Goal: Task Accomplishment & Management: Manage account settings

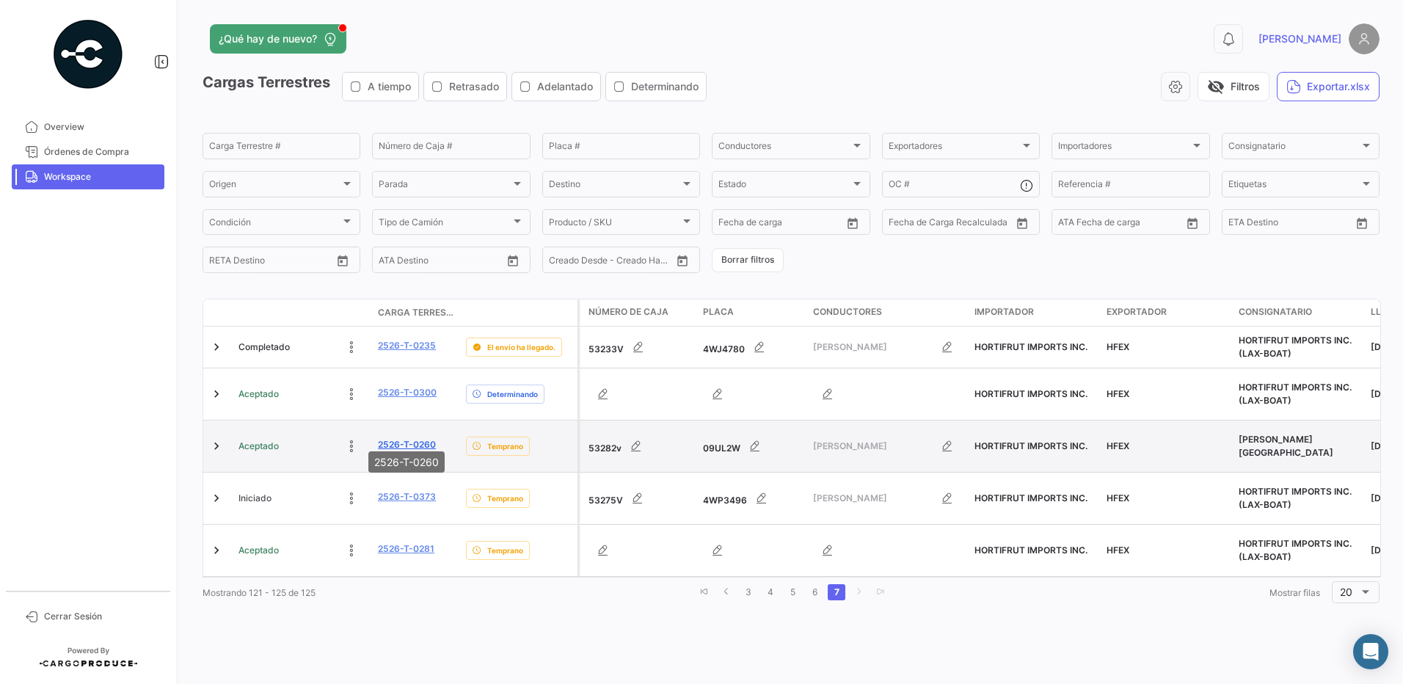
click at [403, 438] on link "2526-T-0260" at bounding box center [407, 444] width 58 height 13
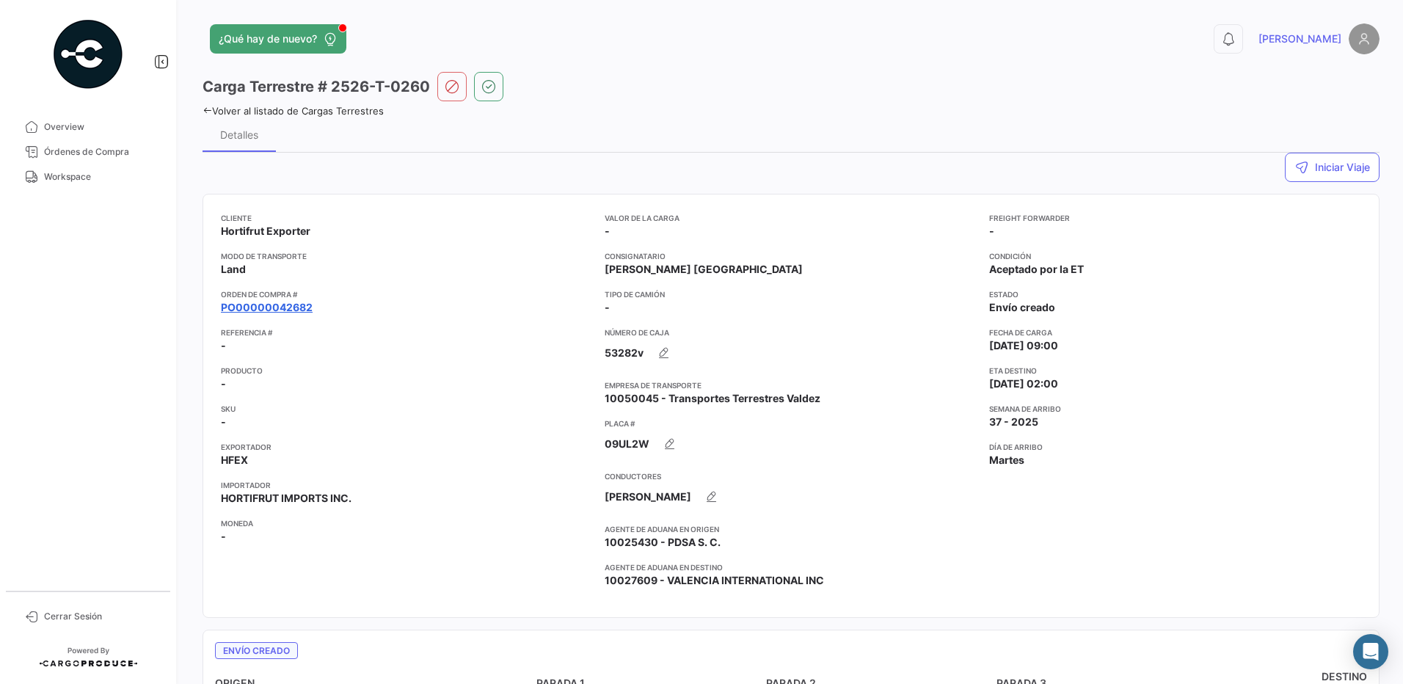
click at [294, 305] on link "PO00000042682" at bounding box center [267, 307] width 92 height 15
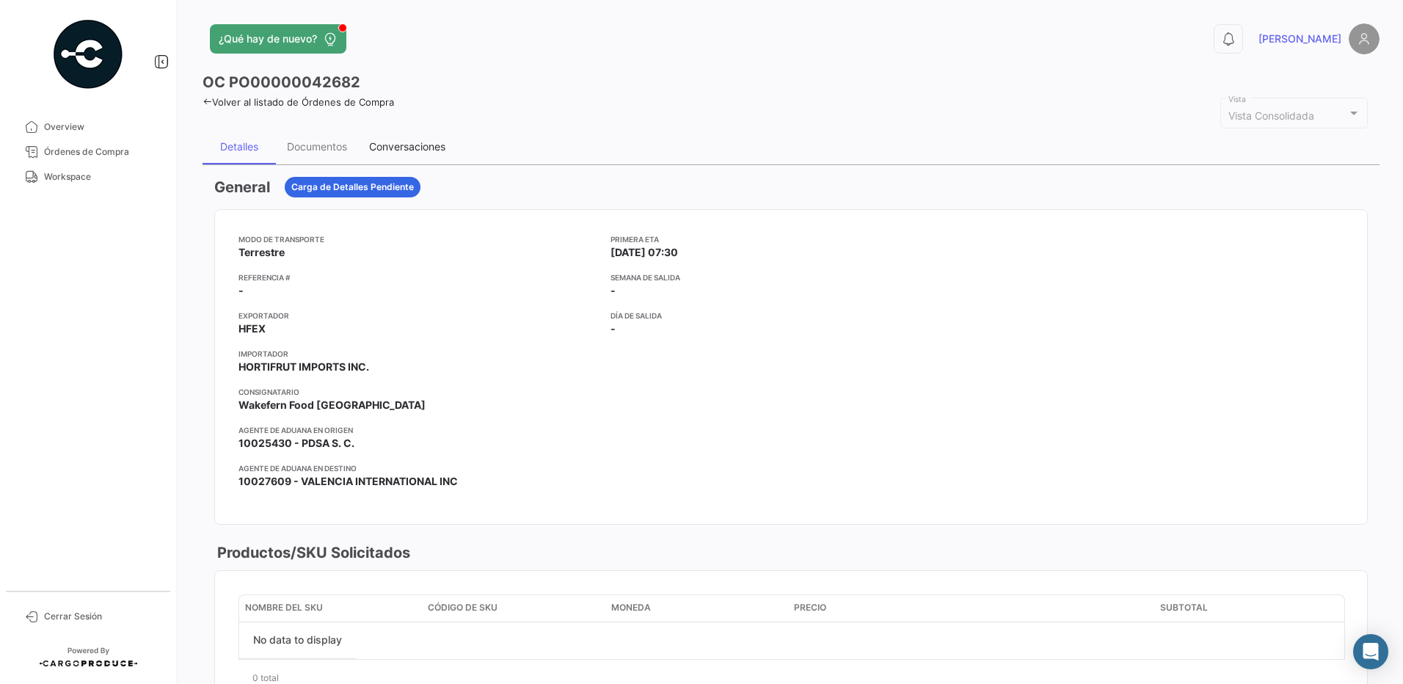
click at [416, 147] on div "Conversaciones" at bounding box center [407, 146] width 76 height 12
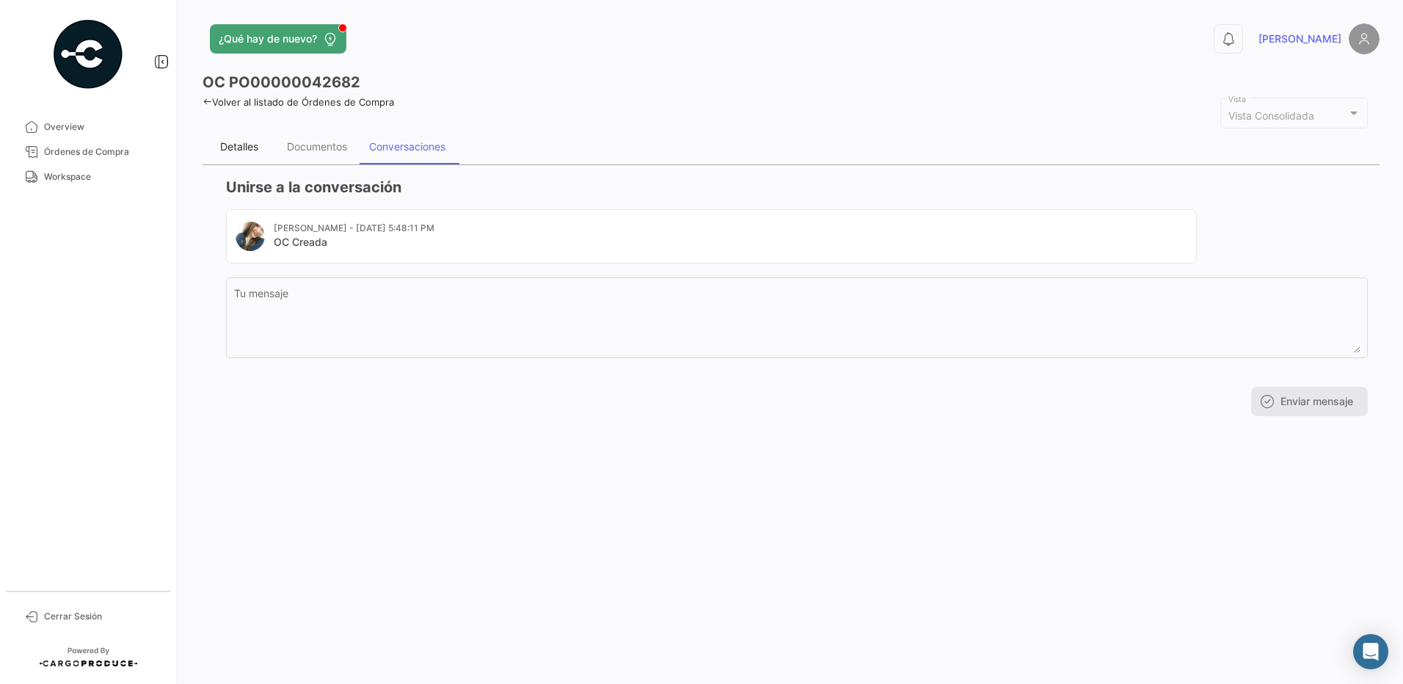
click at [235, 143] on div "Detalles" at bounding box center [239, 146] width 38 height 12
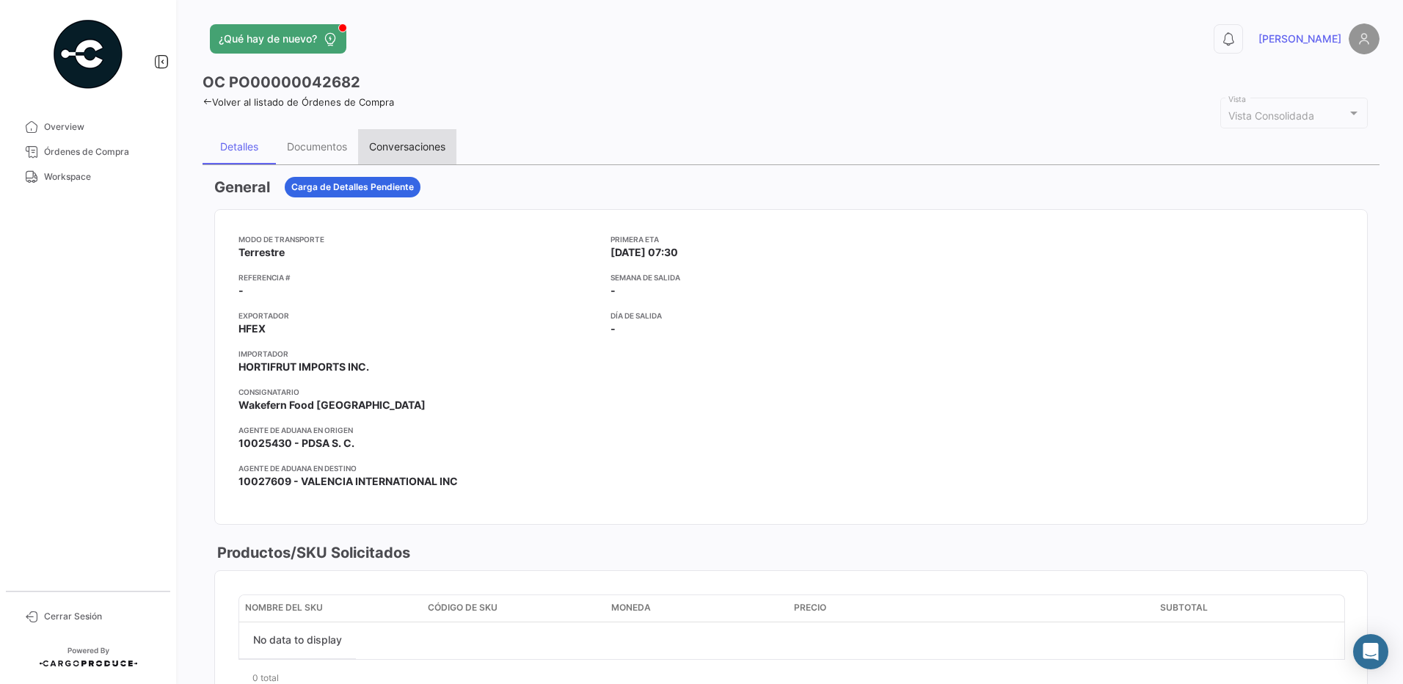
click at [400, 143] on div "Conversaciones" at bounding box center [407, 146] width 76 height 12
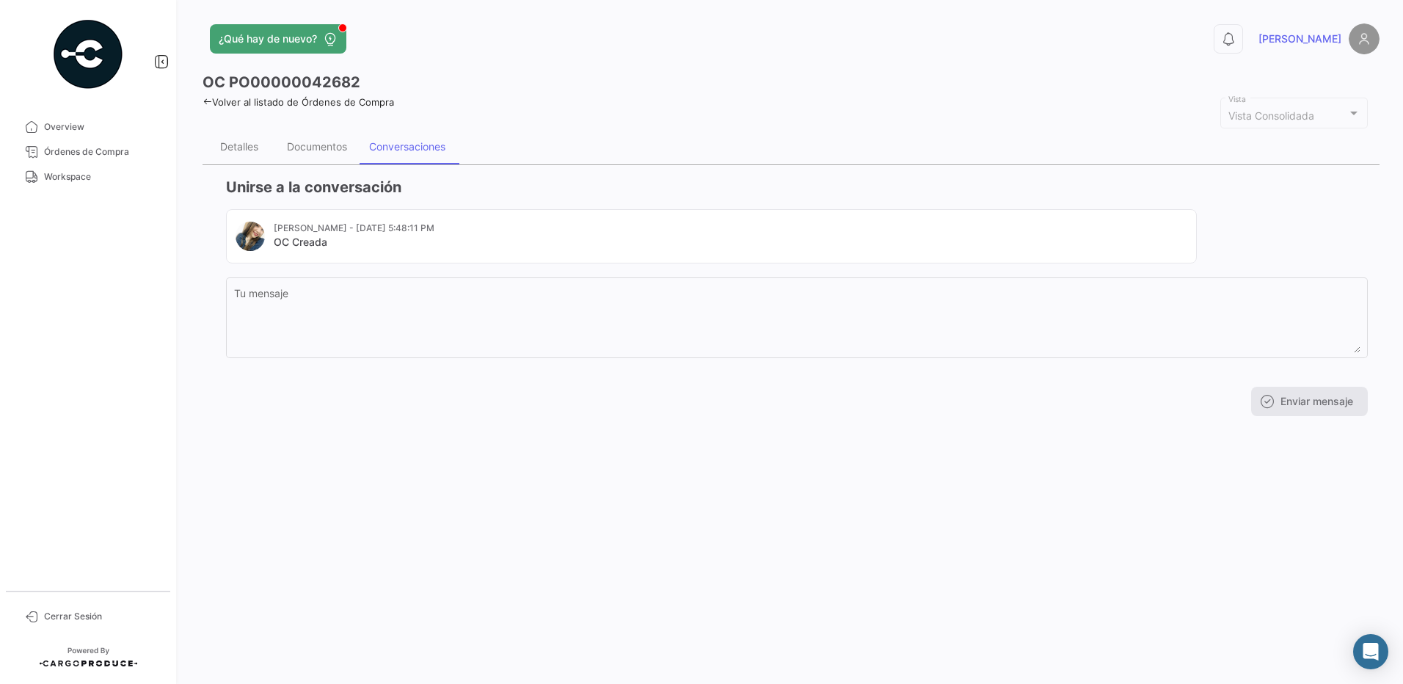
click at [486, 442] on div "¿Qué hay de nuevo? 0 [PERSON_NAME] OC PO00000042682 Volver al listado de Órdene…" at bounding box center [791, 342] width 1224 height 684
click at [610, 461] on div "¿Qué hay de nuevo? 0 [PERSON_NAME] OC PO00000042682 Volver al listado de Órdene…" at bounding box center [791, 342] width 1224 height 684
click at [71, 175] on span "Workspace" at bounding box center [101, 176] width 114 height 13
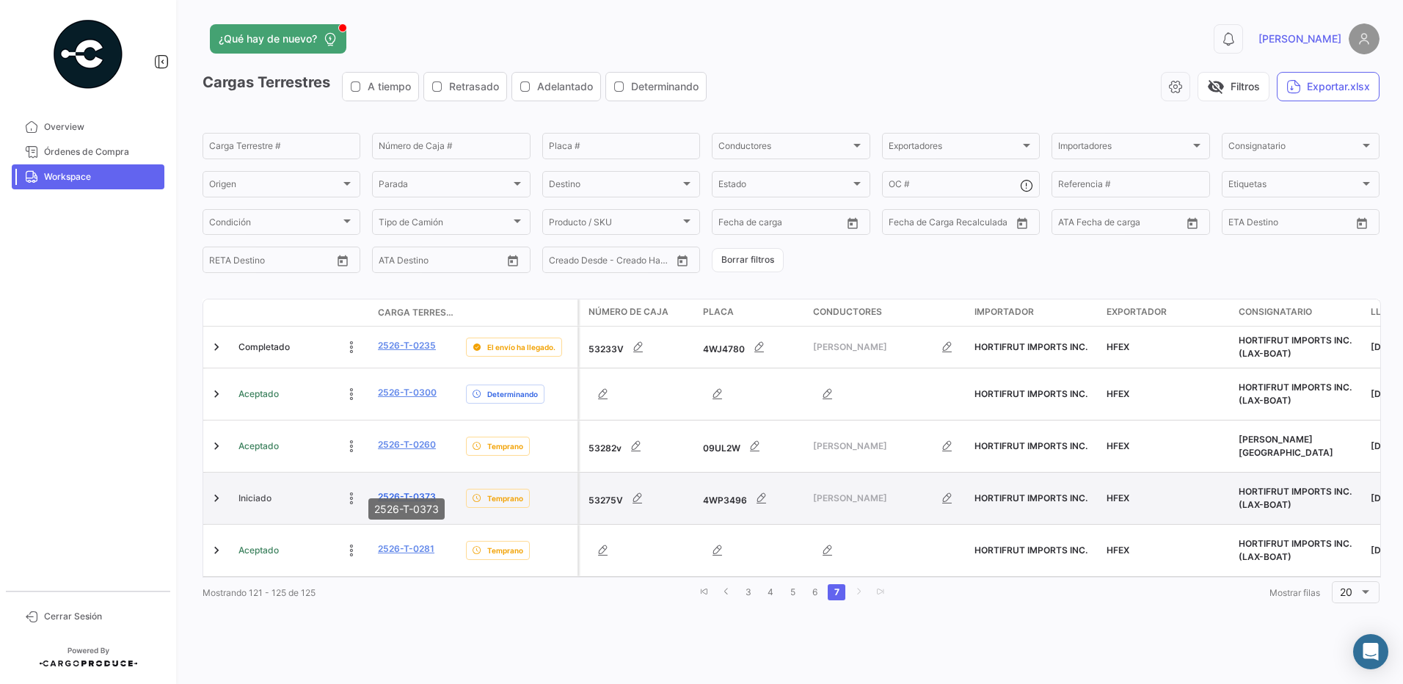
click at [417, 490] on link "2526-T-0373" at bounding box center [407, 496] width 58 height 13
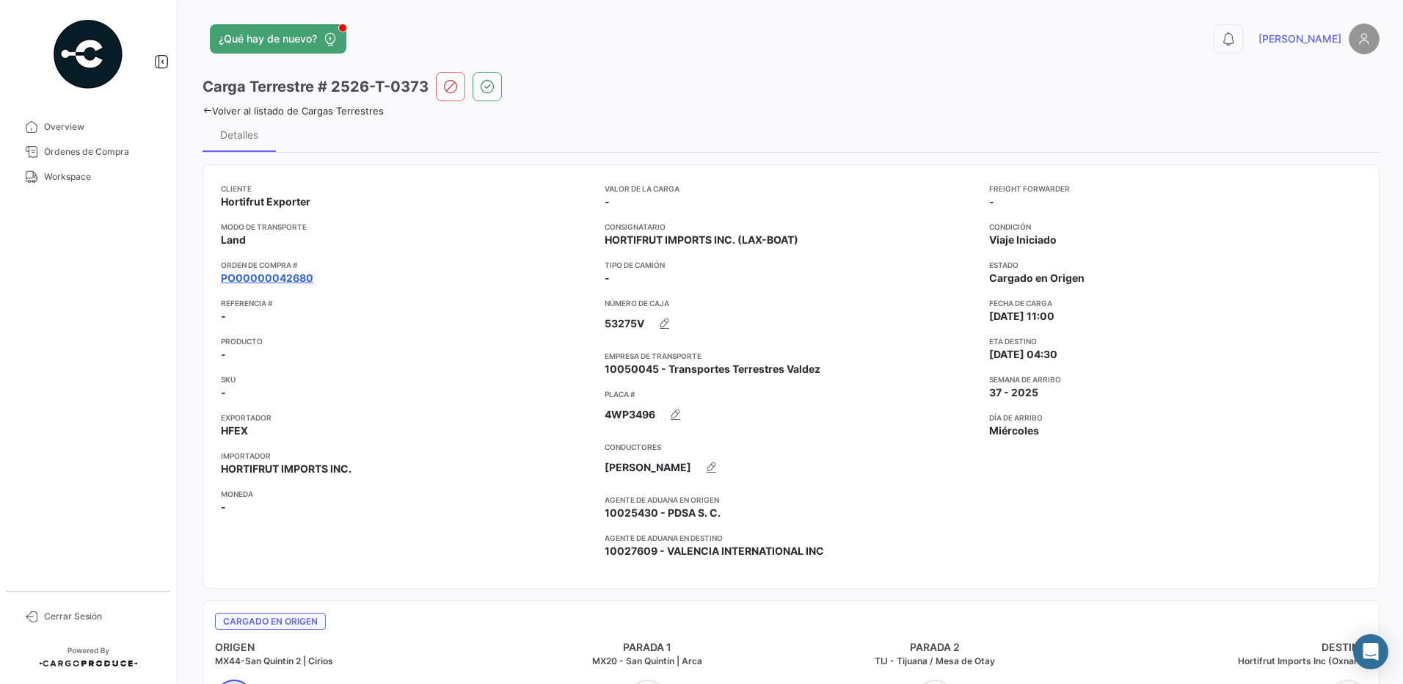
click at [258, 277] on link "PO00000042680" at bounding box center [267, 278] width 92 height 15
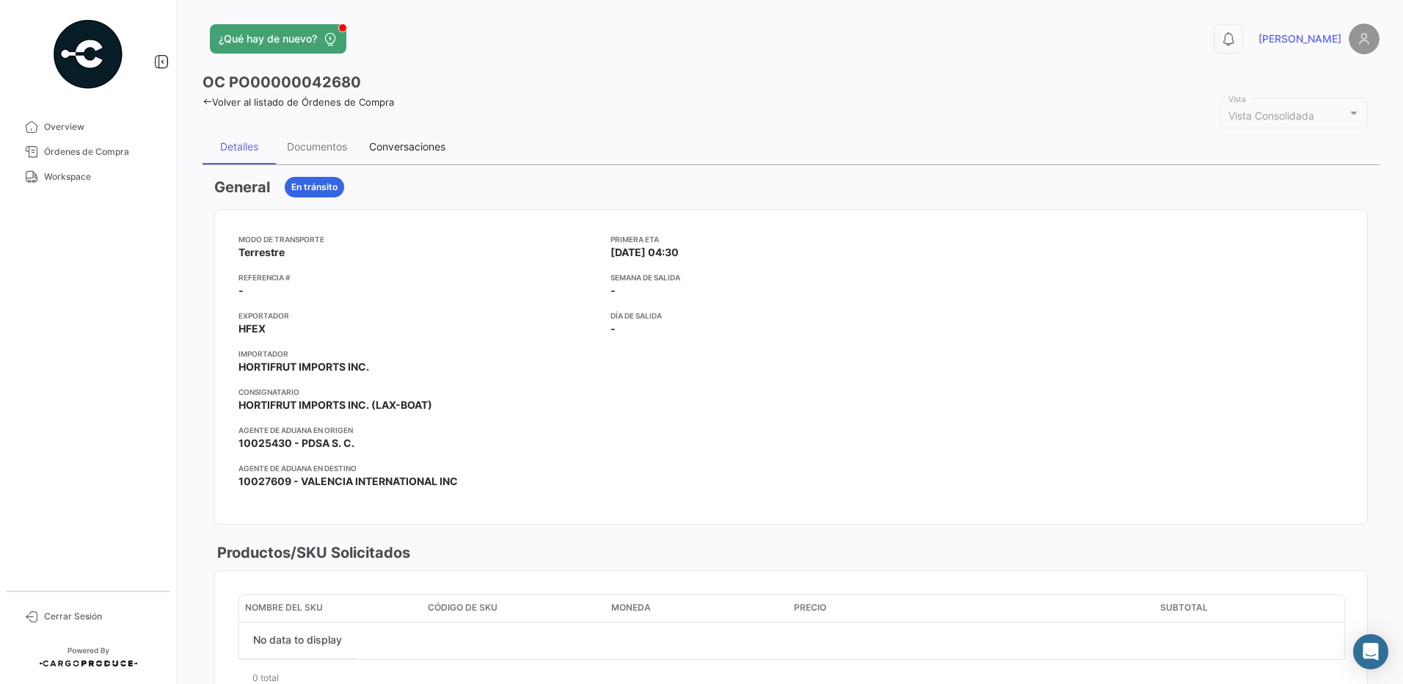
click at [418, 150] on div "Conversaciones" at bounding box center [407, 146] width 76 height 12
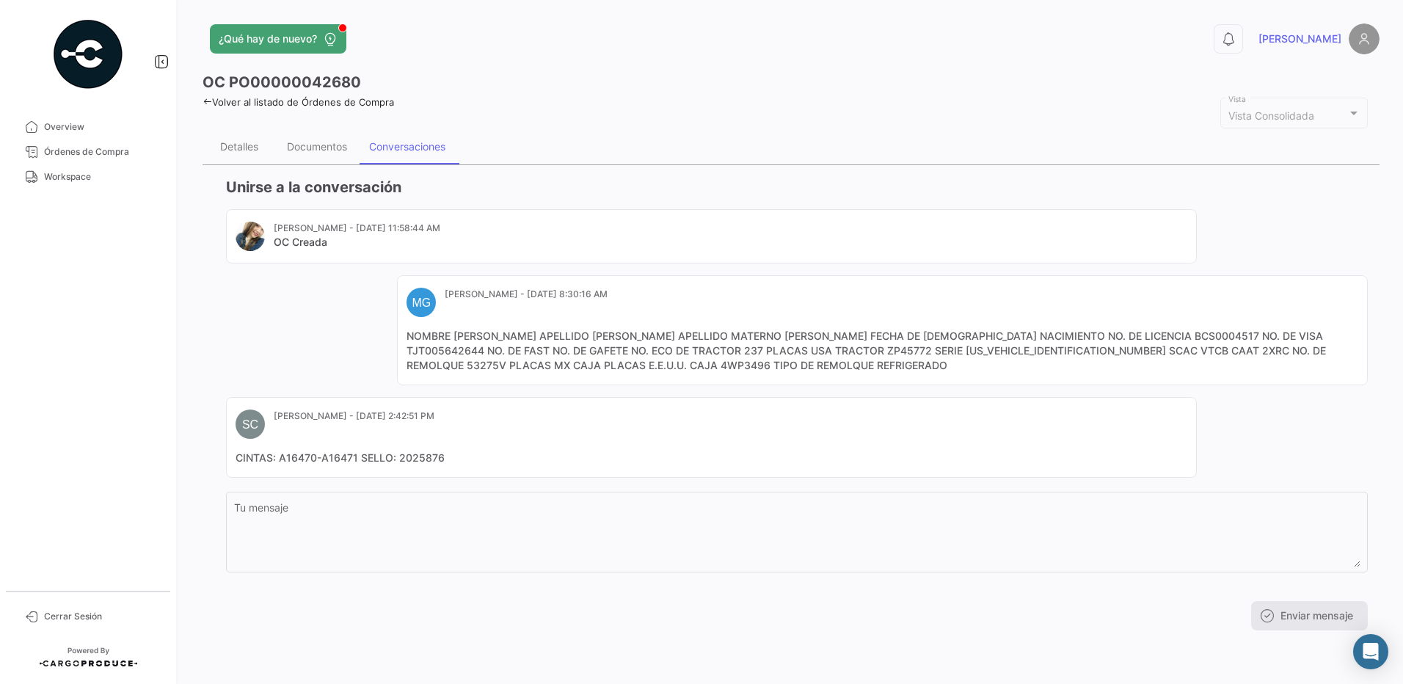
click at [594, 365] on mat-card-content "NOMBRE [PERSON_NAME] APELLIDO [PERSON_NAME] APELLIDO MATERNO [PERSON_NAME] FECH…" at bounding box center [882, 351] width 952 height 44
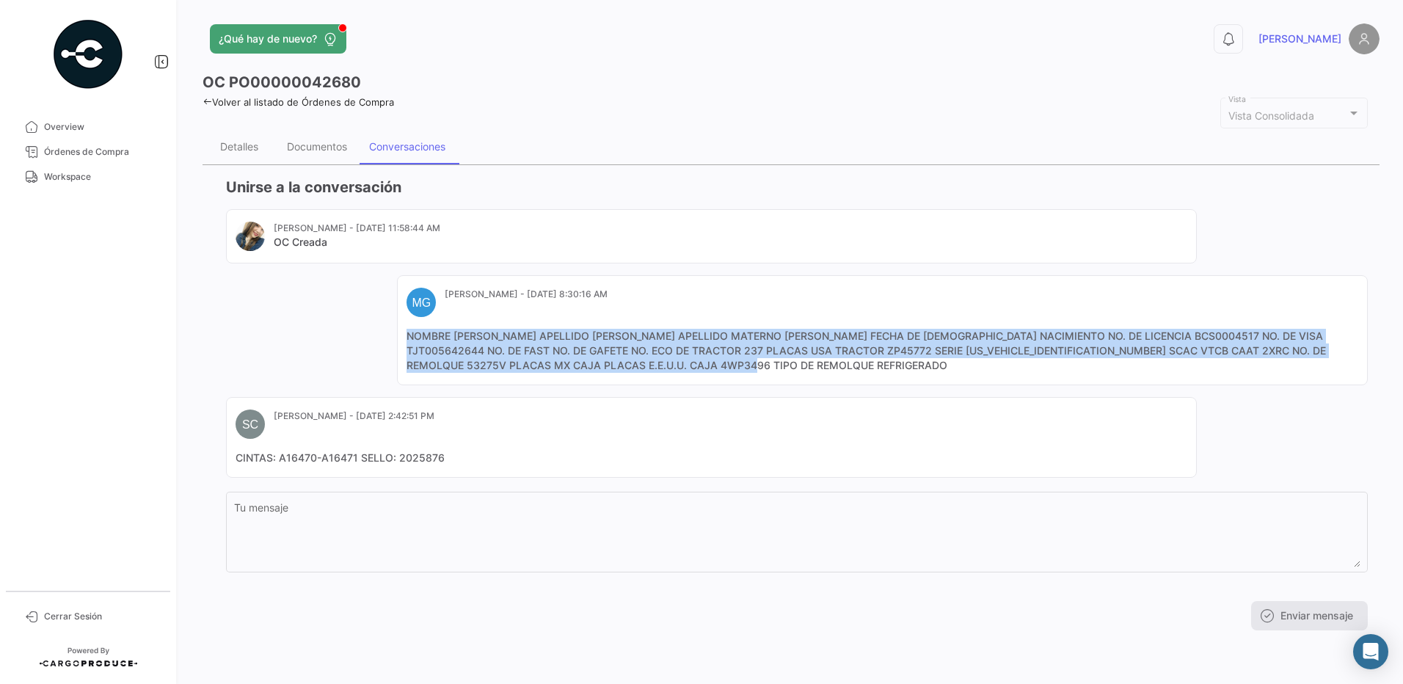
drag, startPoint x: 737, startPoint y: 372, endPoint x: 405, endPoint y: 336, distance: 333.6
click at [405, 336] on mat-card "MG [PERSON_NAME] - [DATE] 8:30:16 AM NOMBRE [PERSON_NAME] [PERSON_NAME] APELLID…" at bounding box center [882, 330] width 971 height 110
copy mat-card-content "NOMBRE [PERSON_NAME] APELLIDO [PERSON_NAME] APELLIDO MATERNO [PERSON_NAME] FECH…"
click at [79, 183] on link "Workspace" at bounding box center [88, 176] width 153 height 25
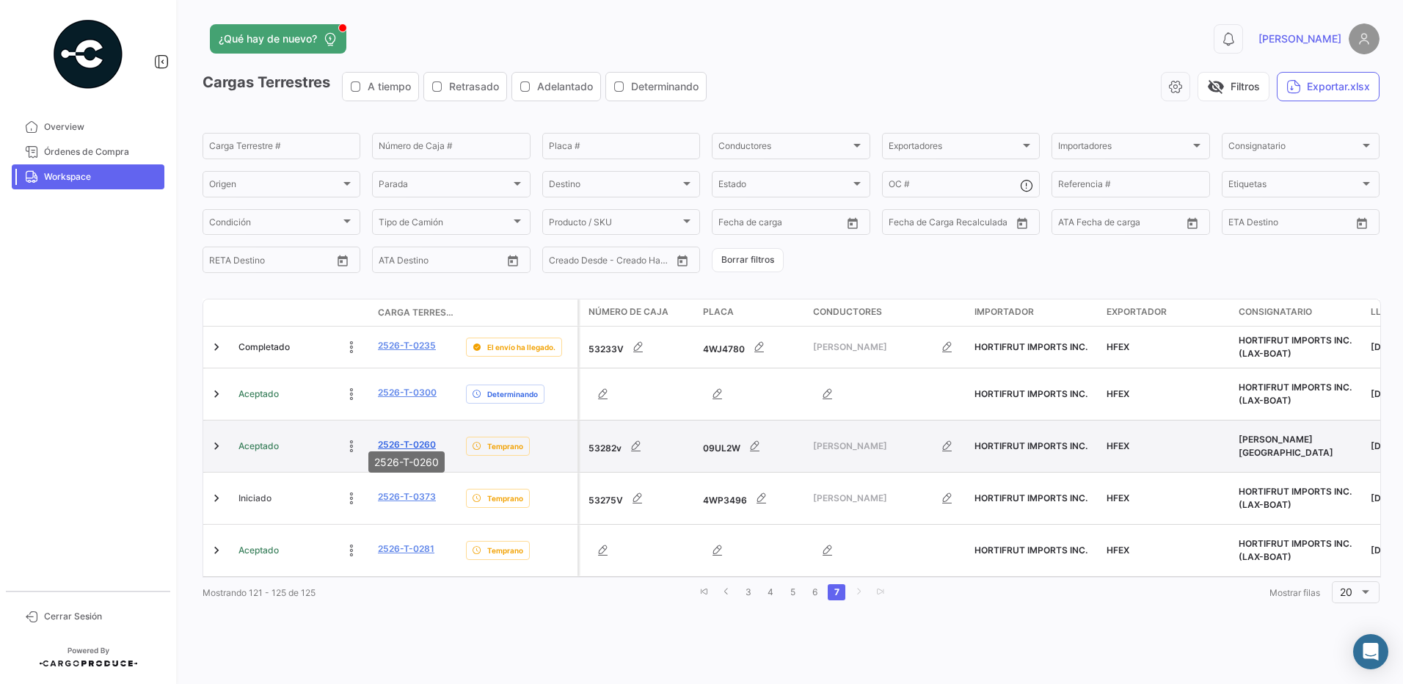
click at [406, 438] on link "2526-T-0260" at bounding box center [407, 444] width 58 height 13
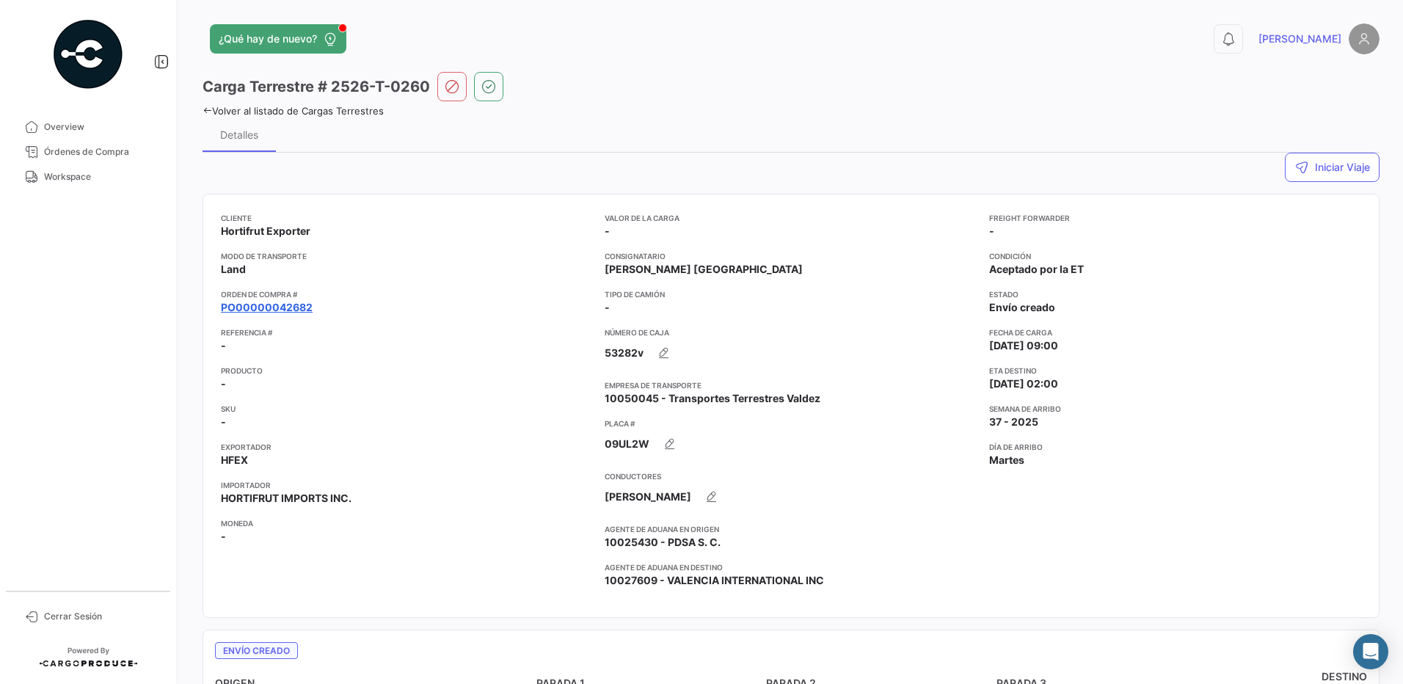
click at [282, 306] on link "PO00000042682" at bounding box center [267, 307] width 92 height 15
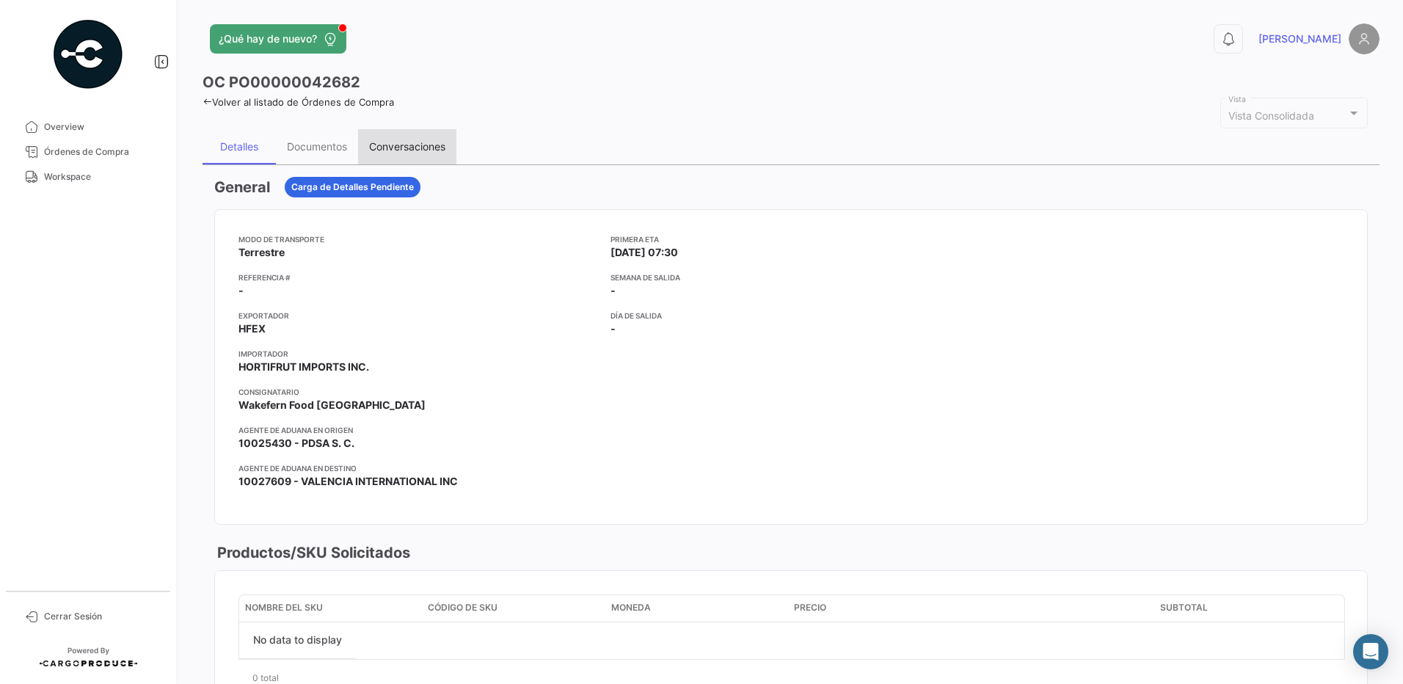
click at [383, 144] on div "Conversaciones" at bounding box center [407, 146] width 76 height 12
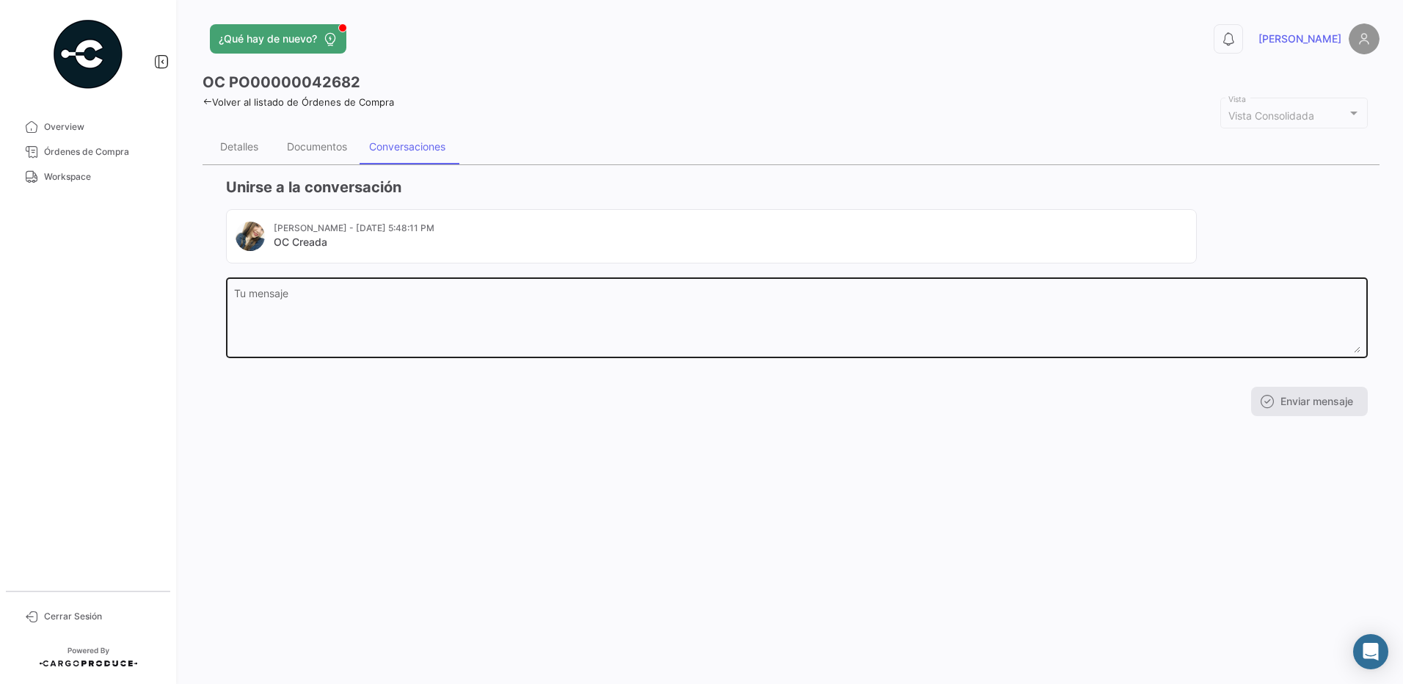
click at [384, 307] on textarea "Tu mensaje" at bounding box center [797, 320] width 1126 height 65
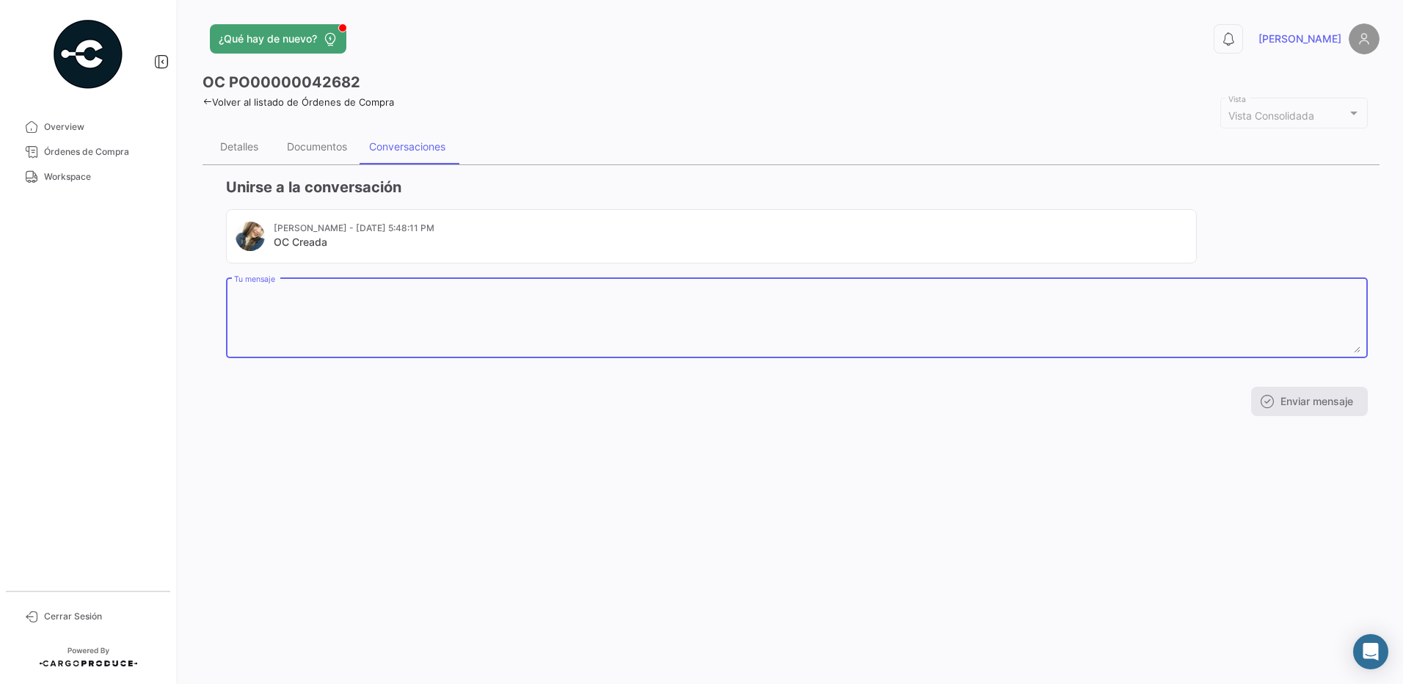
paste textarea "NOMBRE [PERSON_NAME] APELLIDO [PERSON_NAME] APELLIDO MATERNO [PERSON_NAME] FECH…"
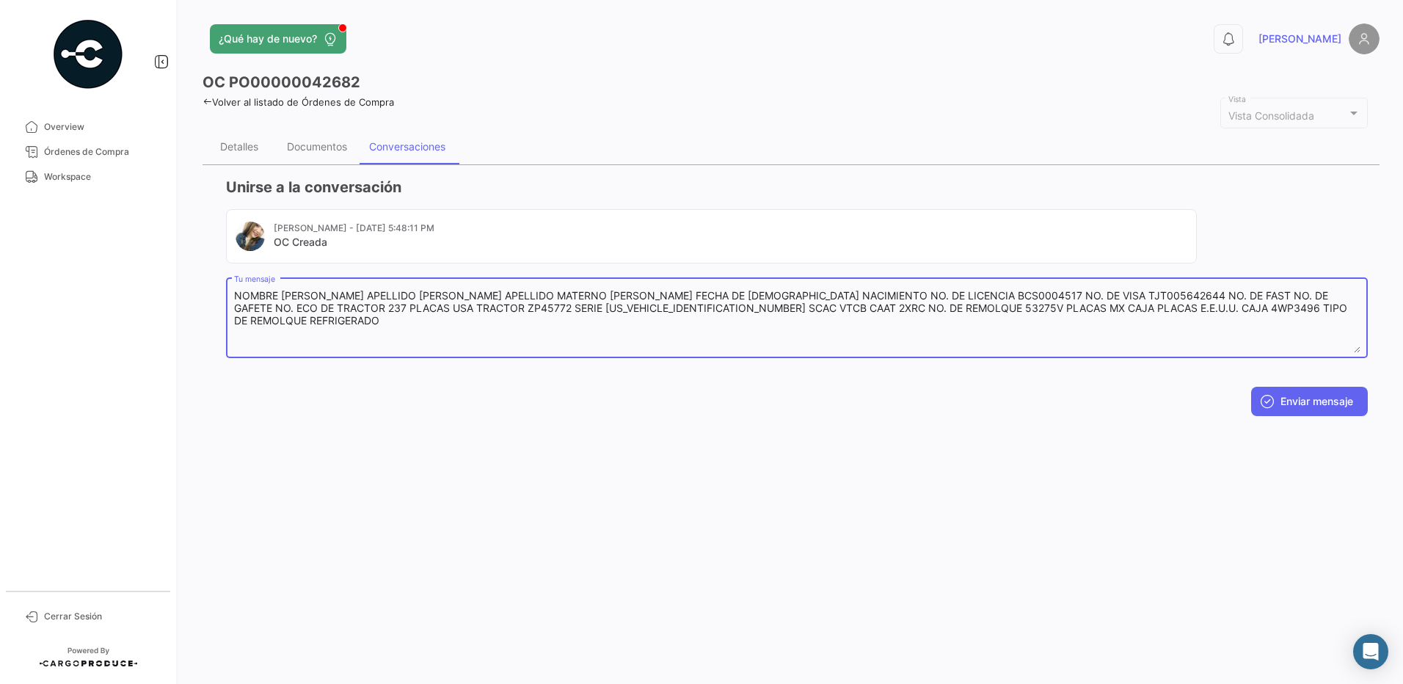
click at [387, 318] on textarea "NOMBRE [PERSON_NAME] APELLIDO [PERSON_NAME] APELLIDO MATERNO [PERSON_NAME] FECH…" at bounding box center [797, 320] width 1126 height 65
click at [409, 298] on textarea "NOMBRE [PERSON_NAME] APELLIDO [PERSON_NAME] APELLIDO MATERNO [PERSON_NAME] FECH…" at bounding box center [797, 320] width 1126 height 65
drag, startPoint x: 640, startPoint y: 298, endPoint x: 280, endPoint y: 300, distance: 361.0
click at [280, 300] on textarea "NOMBRE [PERSON_NAME] APELLIDO [PERSON_NAME] APELLIDO MATERNO [PERSON_NAME] FECH…" at bounding box center [797, 320] width 1126 height 65
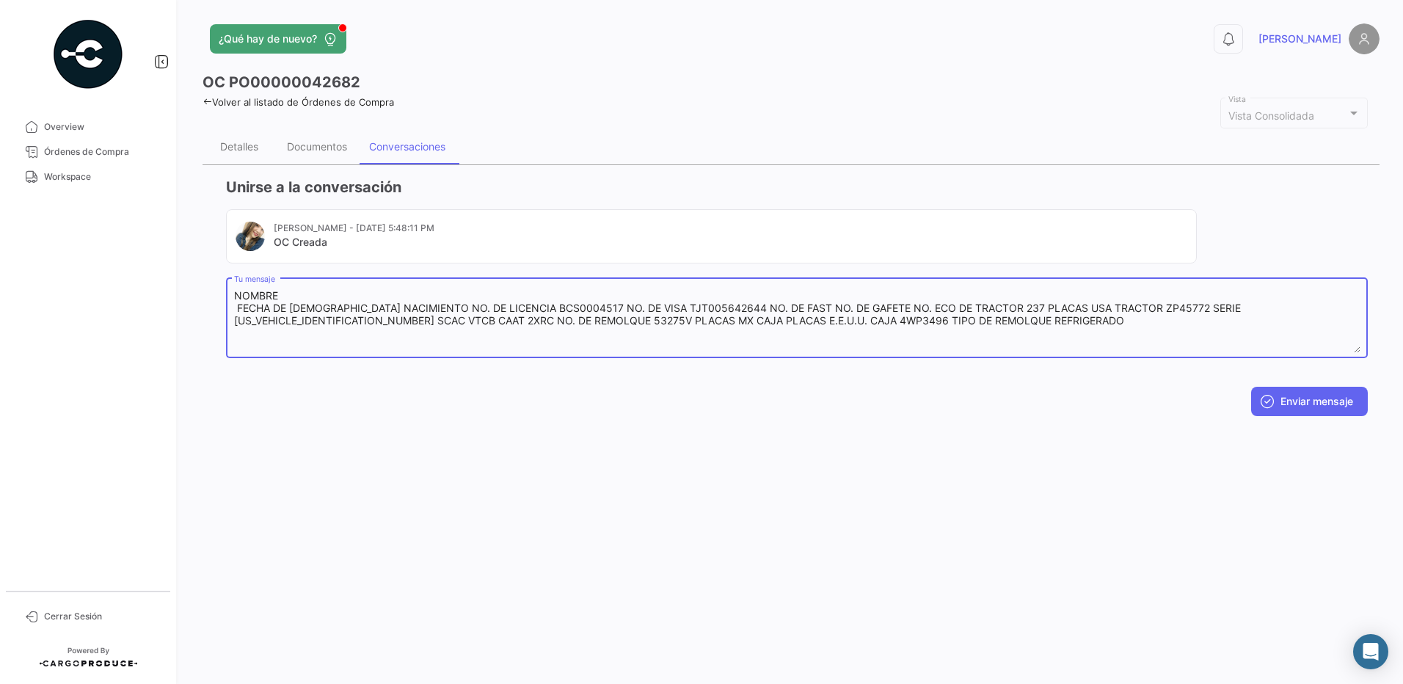
drag, startPoint x: 343, startPoint y: 307, endPoint x: 275, endPoint y: 305, distance: 67.5
click at [275, 305] on textarea "NOMBRE FECHA DE [DEMOGRAPHIC_DATA] NACIMIENTO NO. DE LICENCIA BCS0004517 NO. DE…" at bounding box center [797, 320] width 1126 height 65
click at [340, 305] on textarea "NOMBRE FECHA NACIMIENTO NO. DE LICENCIA BCS0004517 NO. DE VISA TJT005642644 NO.…" at bounding box center [797, 320] width 1126 height 65
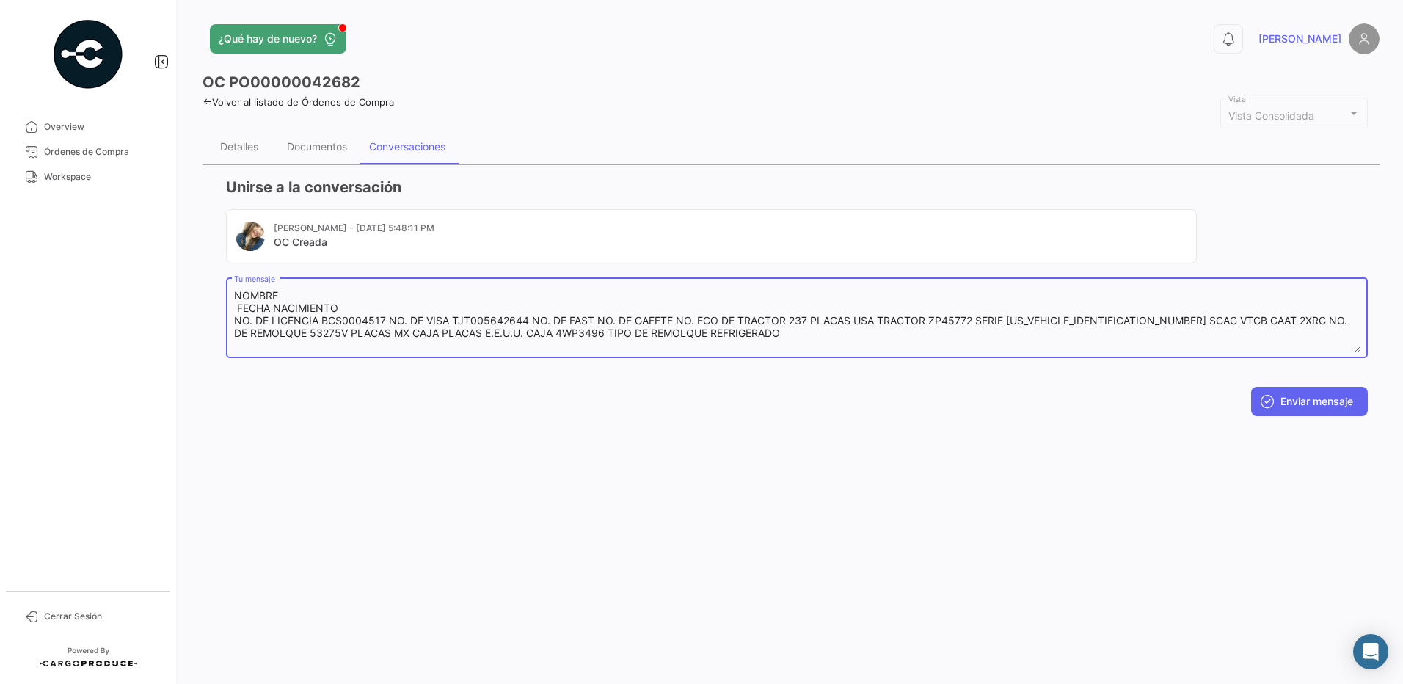
drag, startPoint x: 393, startPoint y: 321, endPoint x: 315, endPoint y: 321, distance: 78.5
click at [315, 321] on textarea "NOMBRE FECHA NACIMIENTO NO. DE LICENCIA BCS0004517 NO. DE VISA TJT005642644 NO.…" at bounding box center [797, 320] width 1126 height 65
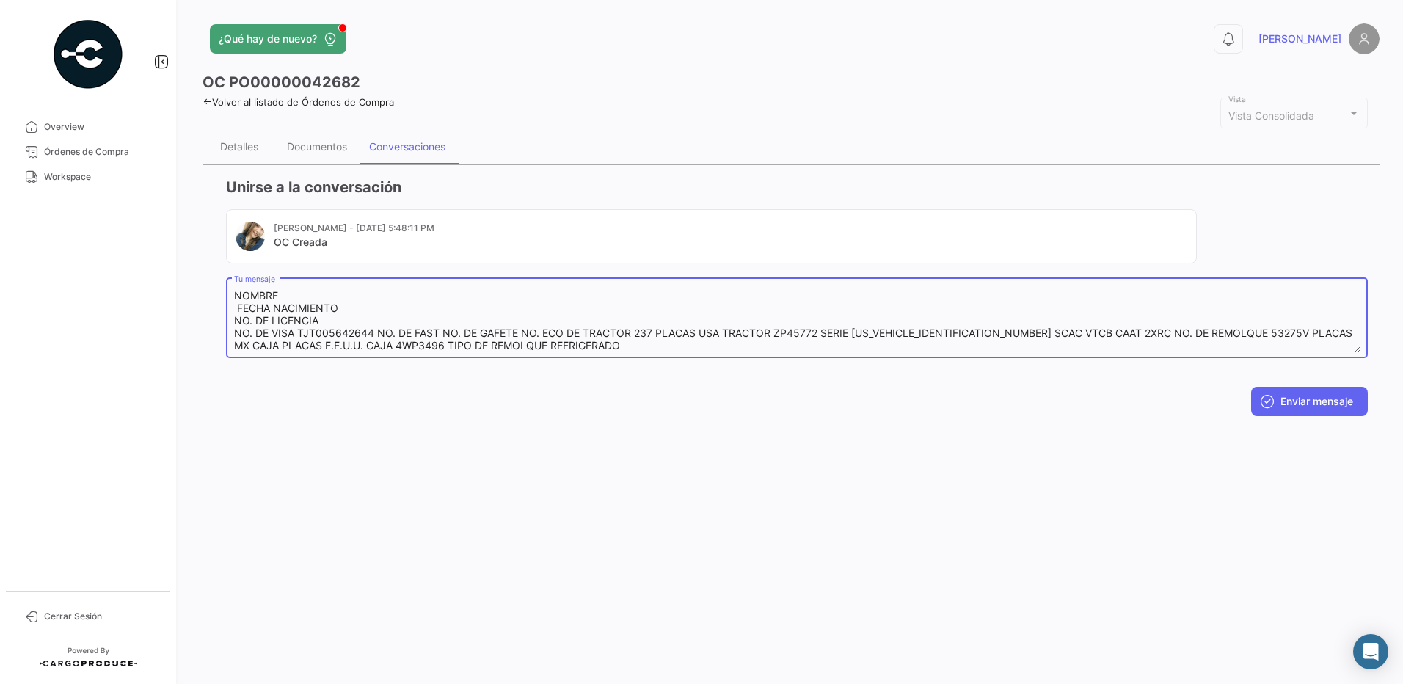
drag, startPoint x: 376, startPoint y: 334, endPoint x: 296, endPoint y: 335, distance: 79.2
click at [296, 335] on textarea "NOMBRE FECHA NACIMIENTO NO. DE LICENCIA NO. DE VISA TJT005642644 NO. DE FAST NO…" at bounding box center [797, 320] width 1126 height 65
click at [505, 334] on textarea "NOMBRE FECHA NACIMIENTO NO. DE LICENCIA NO. DE VISA NO. DE FAST NO. DE GAFETE N…" at bounding box center [797, 320] width 1126 height 65
drag, startPoint x: 456, startPoint y: 336, endPoint x: 296, endPoint y: 335, distance: 159.9
click at [296, 335] on textarea "NOMBRE FECHA NACIMIENTO NO. DE LICENCIA NO. DE VISA NO. DE FAST NO. DE GAFETE N…" at bounding box center [797, 320] width 1126 height 65
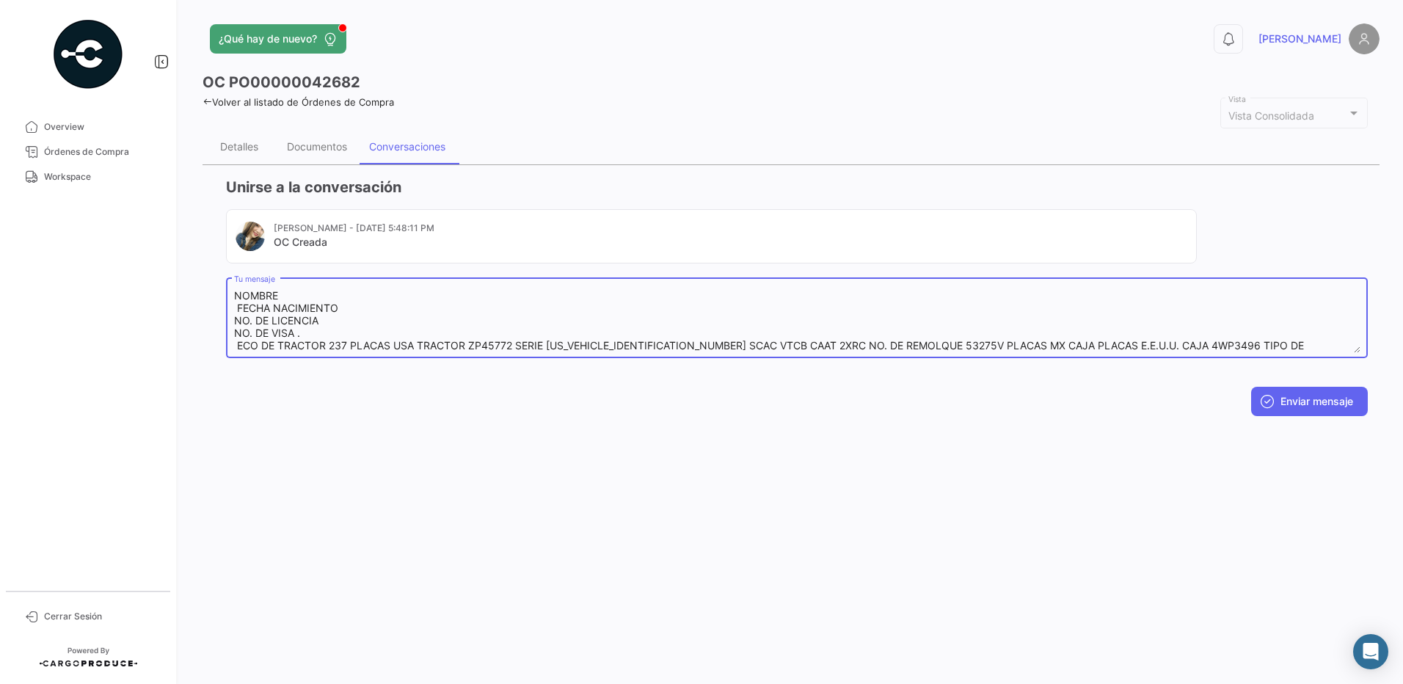
click at [349, 346] on textarea "NOMBRE FECHA NACIMIENTO NO. DE LICENCIA NO. DE VISA . ECO DE TRACTOR 237 PLACAS…" at bounding box center [797, 320] width 1126 height 65
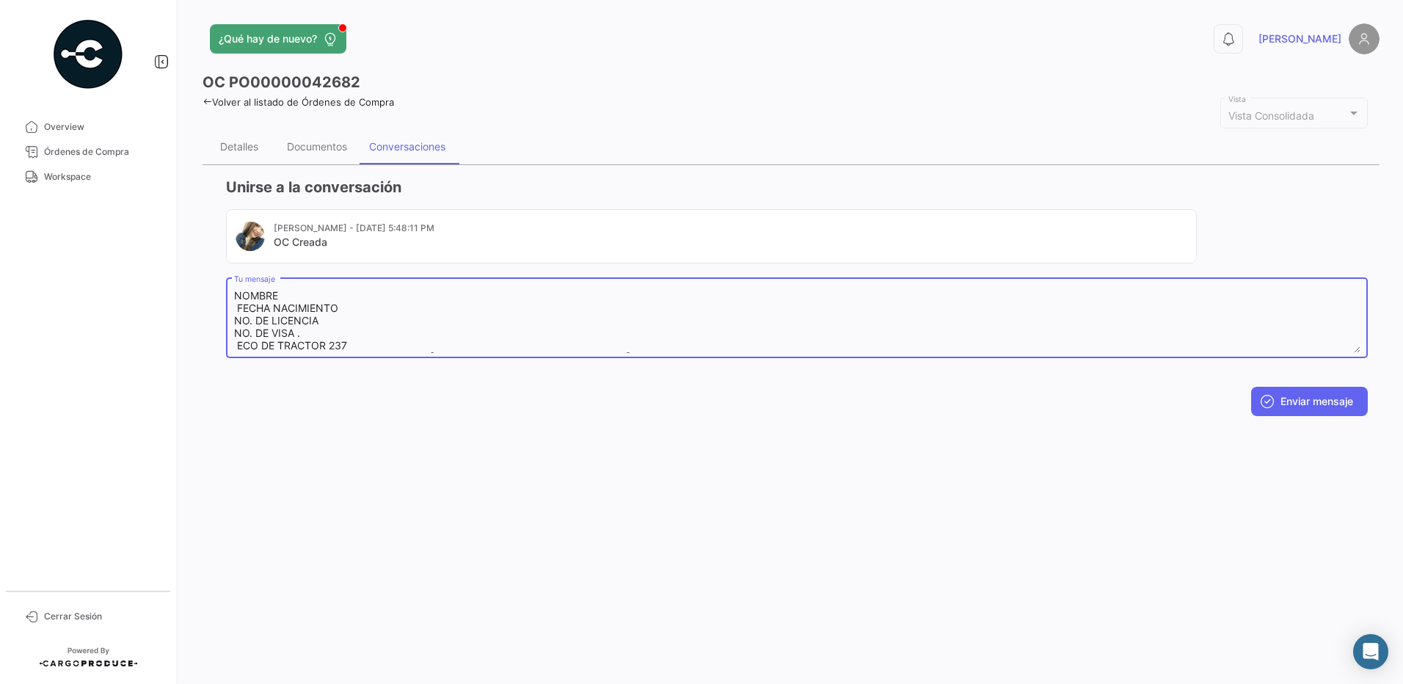
scroll to position [11, 0]
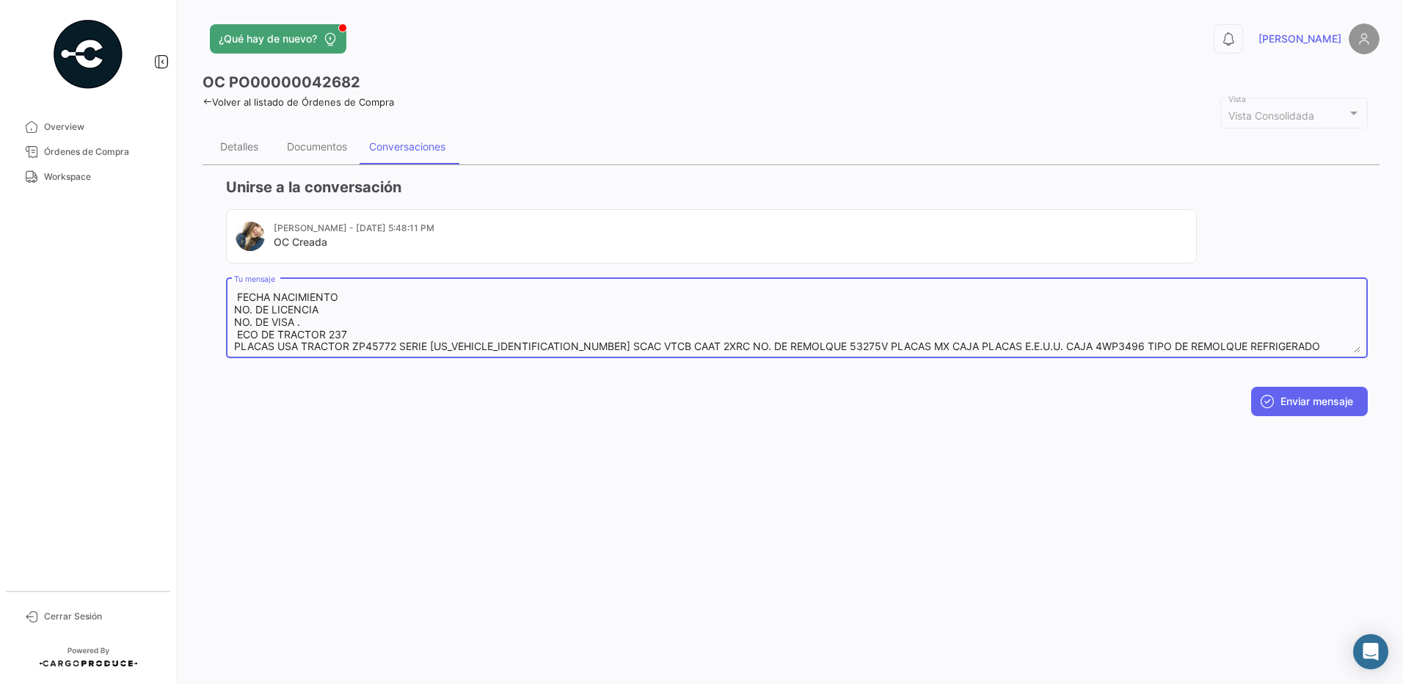
click at [401, 348] on textarea "NOMBRE FECHA NACIMIENTO NO. DE LICENCIA NO. DE VISA . ECO DE TRACTOR 237 PLACAS…" at bounding box center [797, 320] width 1126 height 65
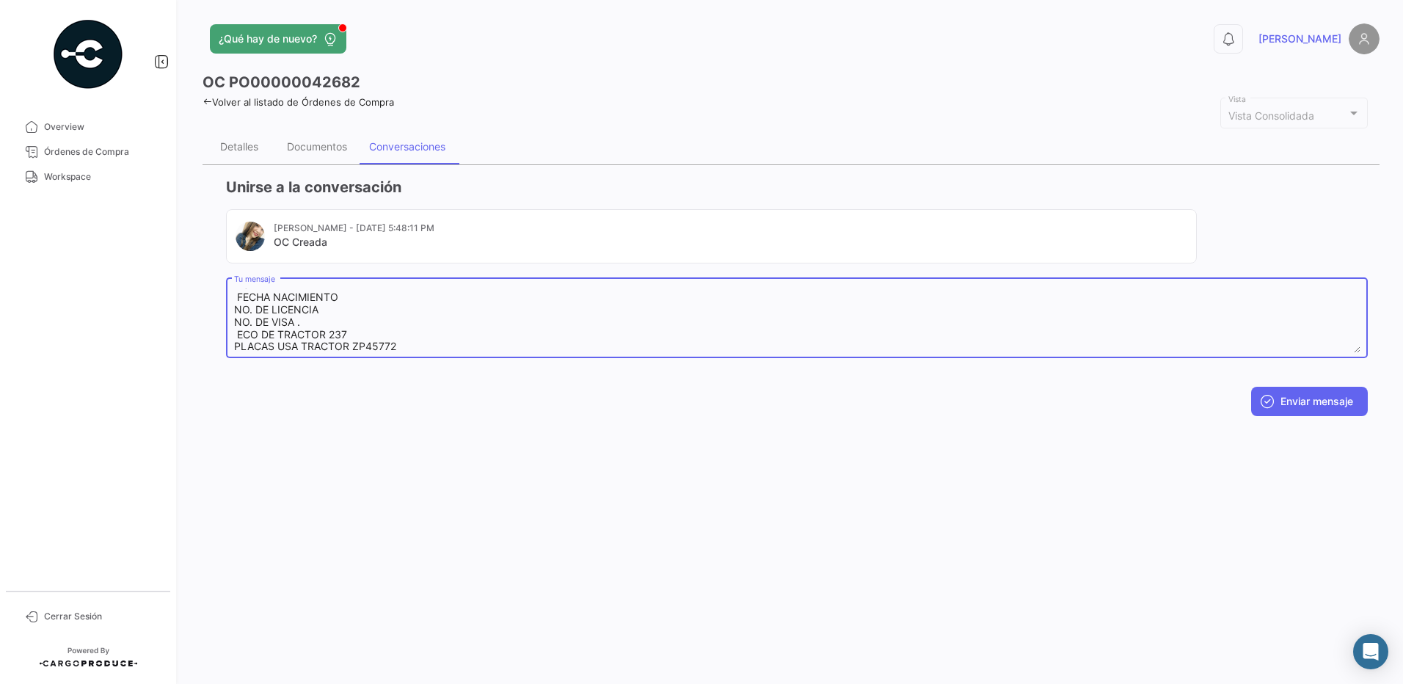
scroll to position [23, 0]
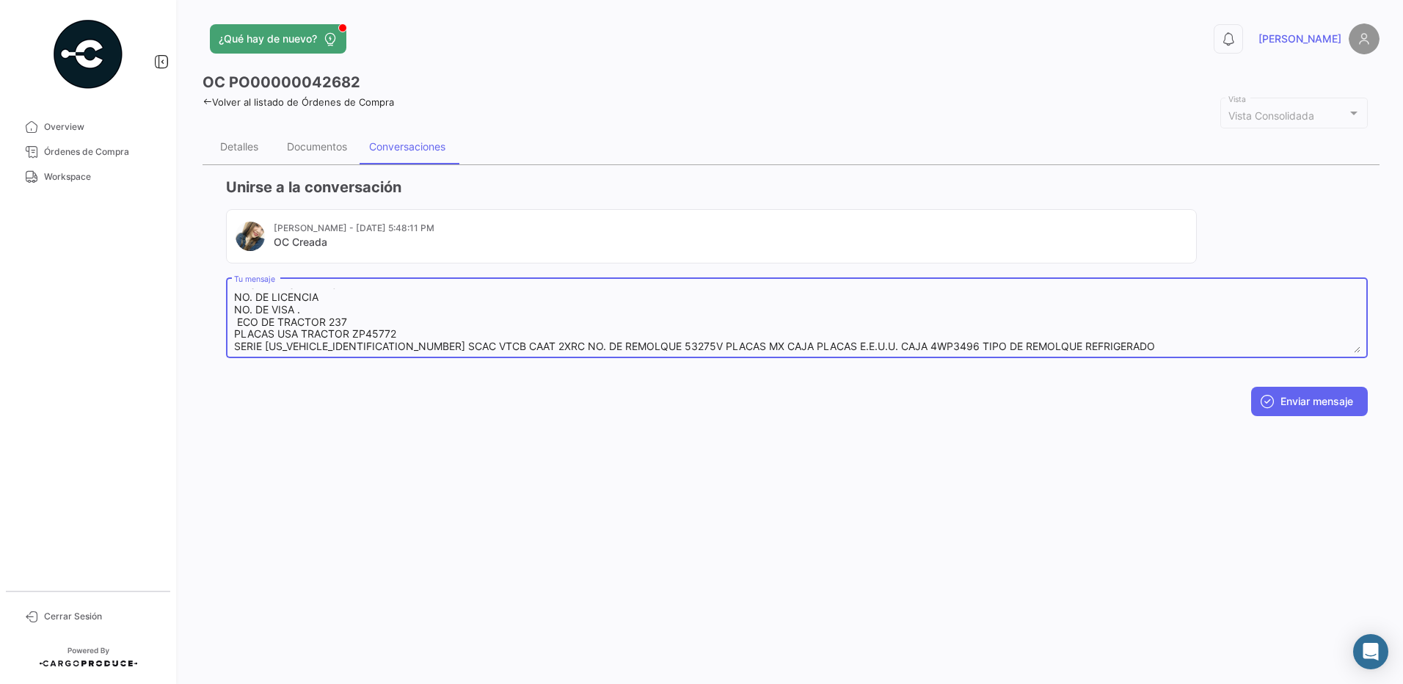
click at [499, 346] on textarea "NOMBRE FECHA NACIMIENTO NO. DE LICENCIA NO. DE VISA . ECO DE TRACTOR 237 PLACAS…" at bounding box center [797, 320] width 1126 height 65
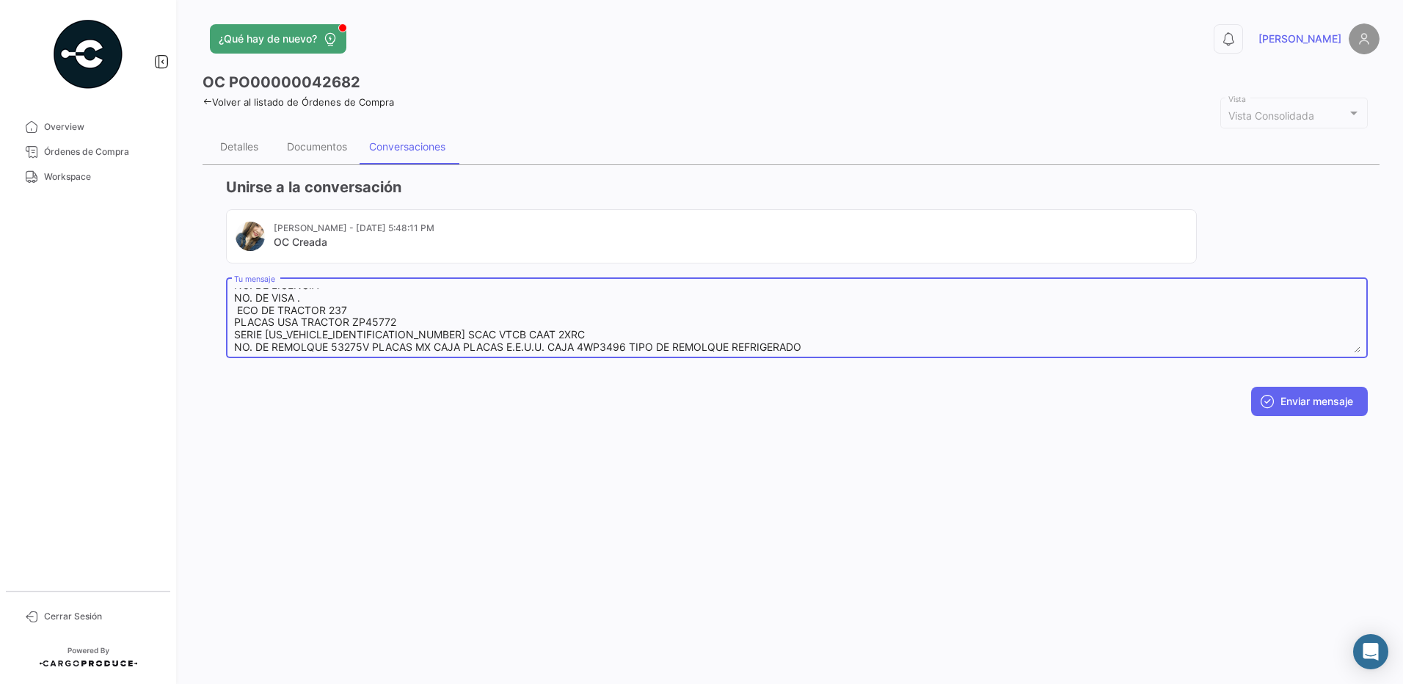
click at [372, 346] on textarea "NOMBRE FECHA NACIMIENTO NO. DE LICENCIA NO. DE VISA . ECO DE TRACTOR 237 PLACAS…" at bounding box center [797, 320] width 1126 height 65
click at [325, 347] on textarea "NOMBRE FECHA NACIMIENTO NO. DE LICENCIA NO. DE VISA . ECO DE TRACTOR 237 PLACAS…" at bounding box center [797, 320] width 1126 height 65
drag, startPoint x: 325, startPoint y: 347, endPoint x: 146, endPoint y: 347, distance: 179.0
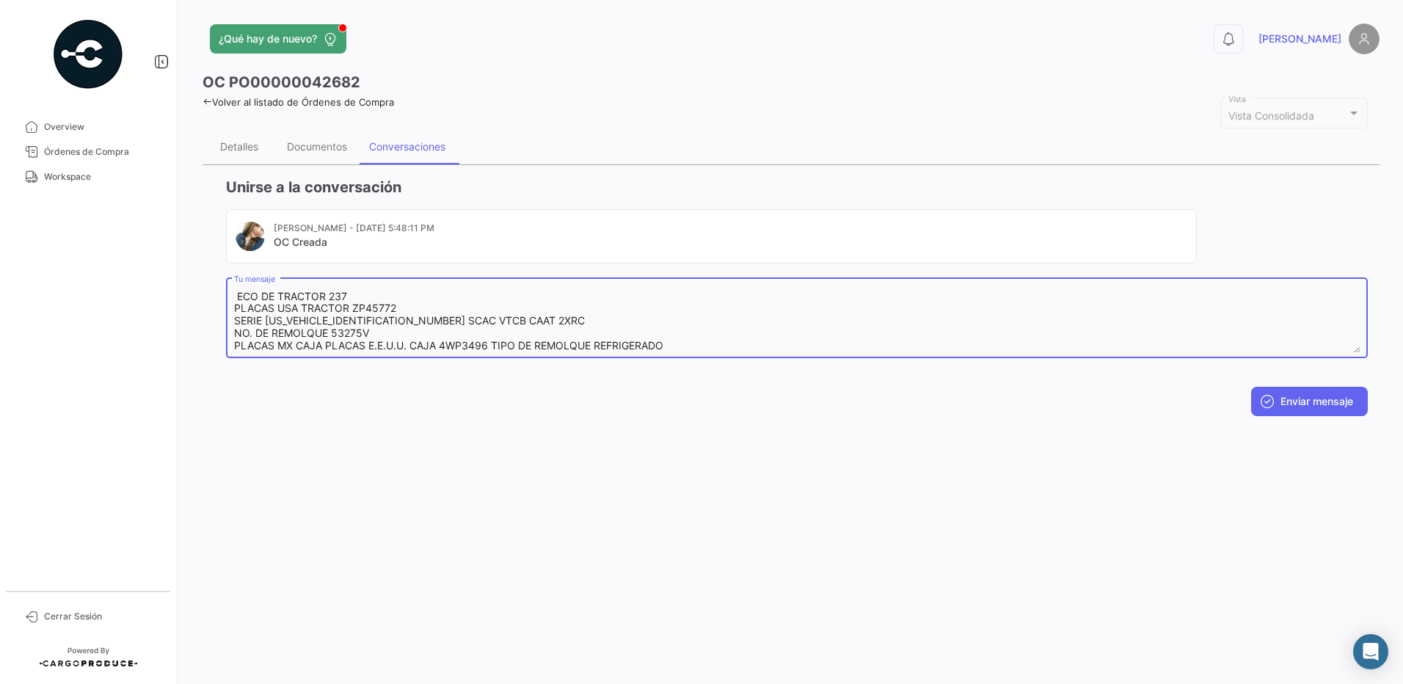
click at [146, 347] on mat-sidenav-container "Overview Órdenes de Compra Workspace Cerrar Sesión ¿Qué hay de nuevo? 0 [PERSON…" at bounding box center [701, 342] width 1403 height 684
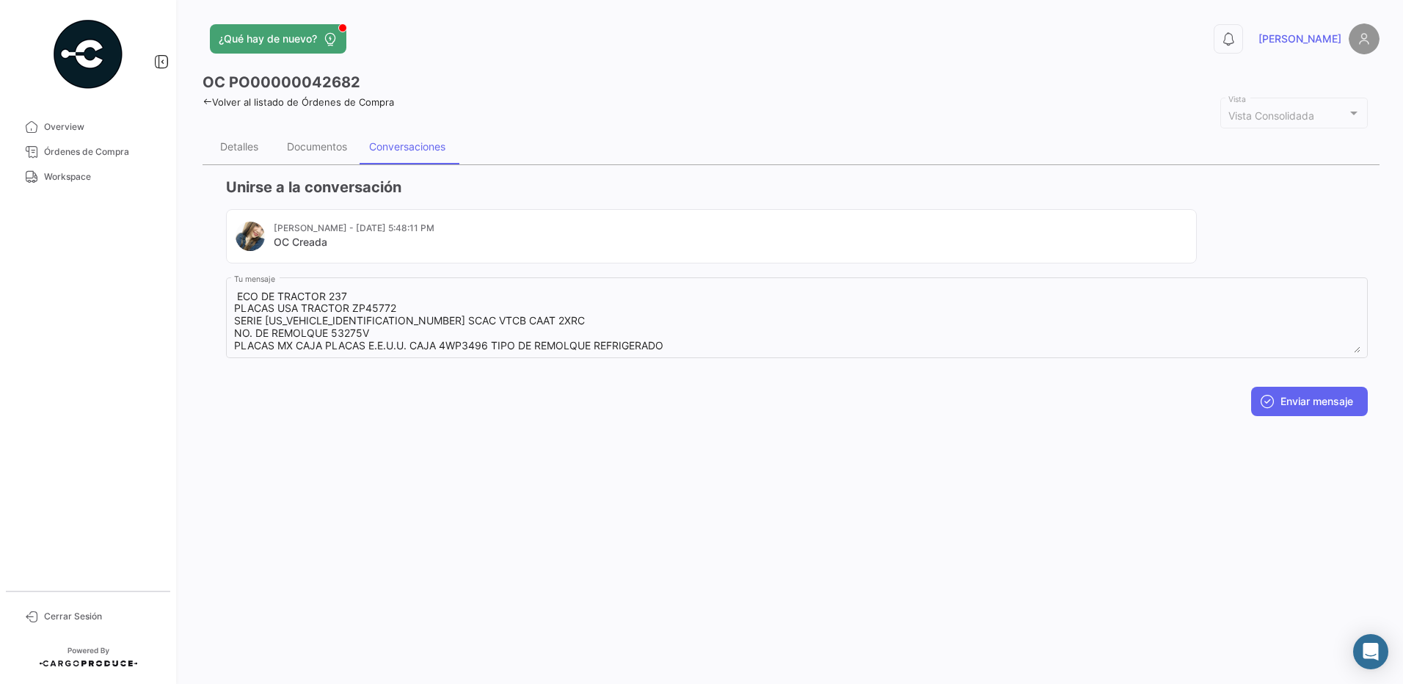
click at [364, 387] on div "Enviar mensaje" at bounding box center [797, 401] width 1142 height 29
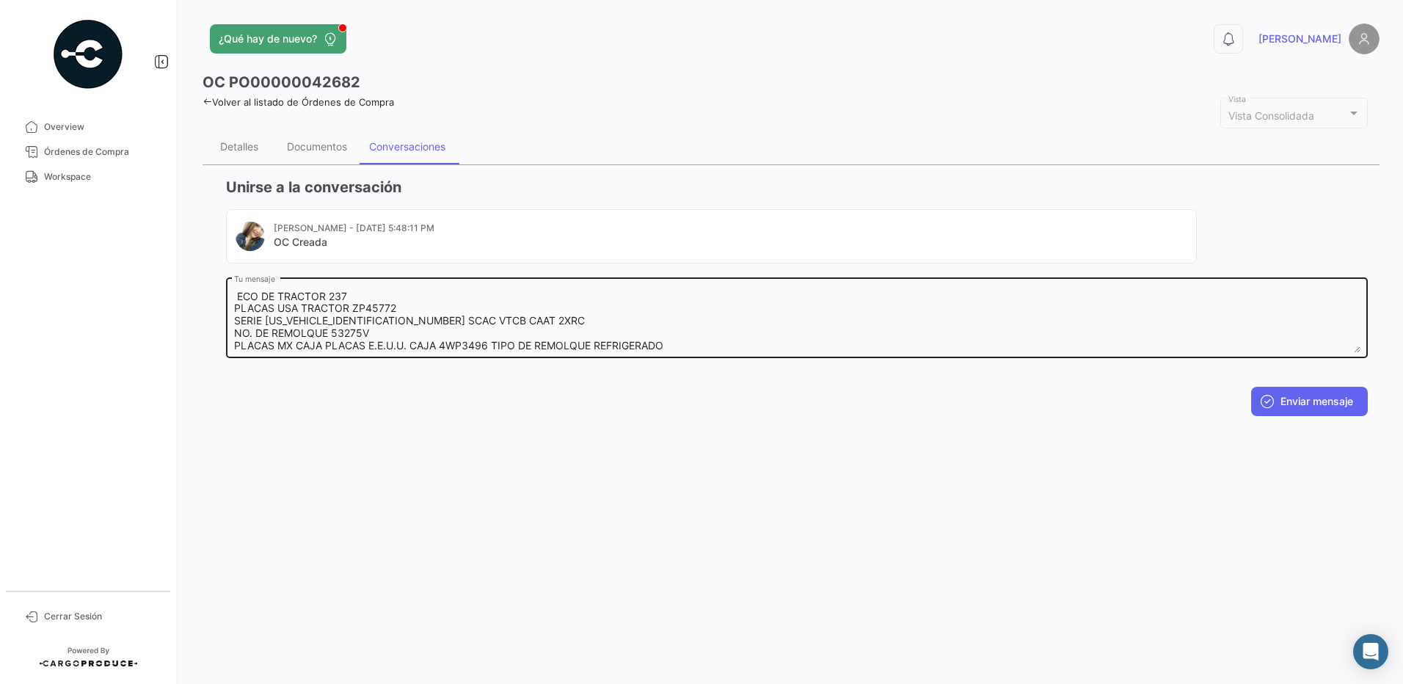
click at [326, 346] on textarea "NOMBRE FECHA NACIMIENTO NO. DE LICENCIA NO. DE VISA . ECO DE TRACTOR 237 PLACAS…" at bounding box center [797, 320] width 1126 height 65
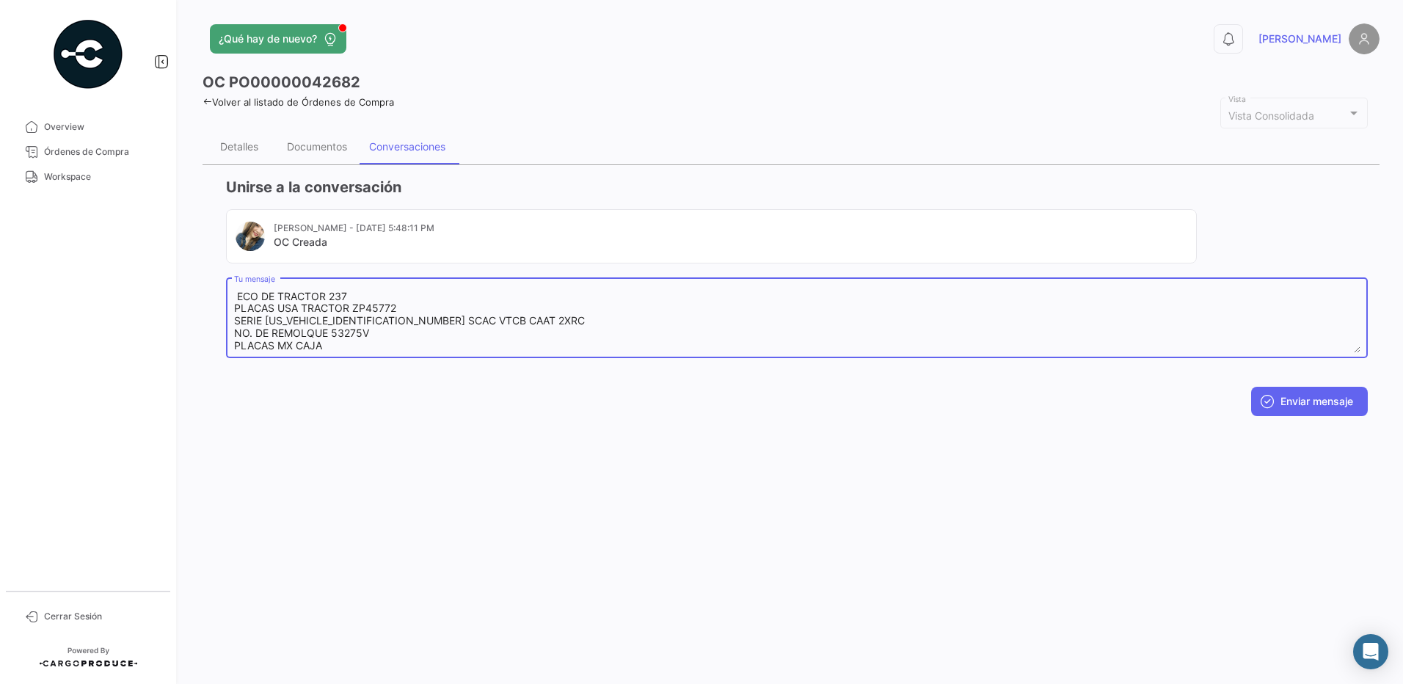
scroll to position [60, 0]
click at [400, 348] on textarea "NOMBRE FECHA NACIMIENTO NO. DE LICENCIA NO. DE VISA . ECO DE TRACTOR 237 PLACAS…" at bounding box center [797, 320] width 1126 height 65
click at [450, 334] on textarea "NOMBRE FECHA NACIMIENTO NO. DE LICENCIA NO. DE VISA . ECO DE TRACTOR 237 PLACAS…" at bounding box center [797, 320] width 1126 height 65
click at [1346, 313] on textarea "NOMBRE FECHA NACIMIENTO NO. DE LICENCIA NO. DE VISA . ECO DE TRACTOR 237 PLACAS…" at bounding box center [797, 320] width 1126 height 65
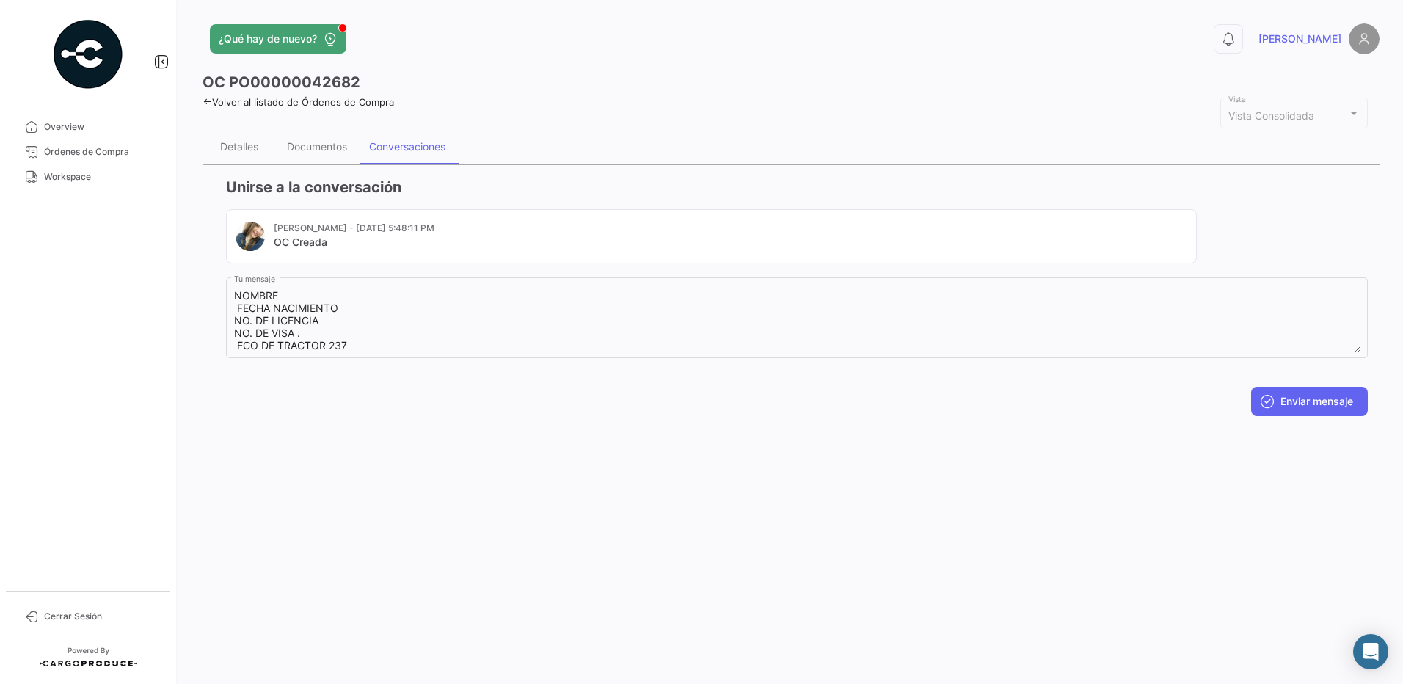
click at [591, 527] on div "¿Qué hay de nuevo? 0 [PERSON_NAME] OC PO00000042682 Volver al listado de Órdene…" at bounding box center [791, 342] width 1224 height 684
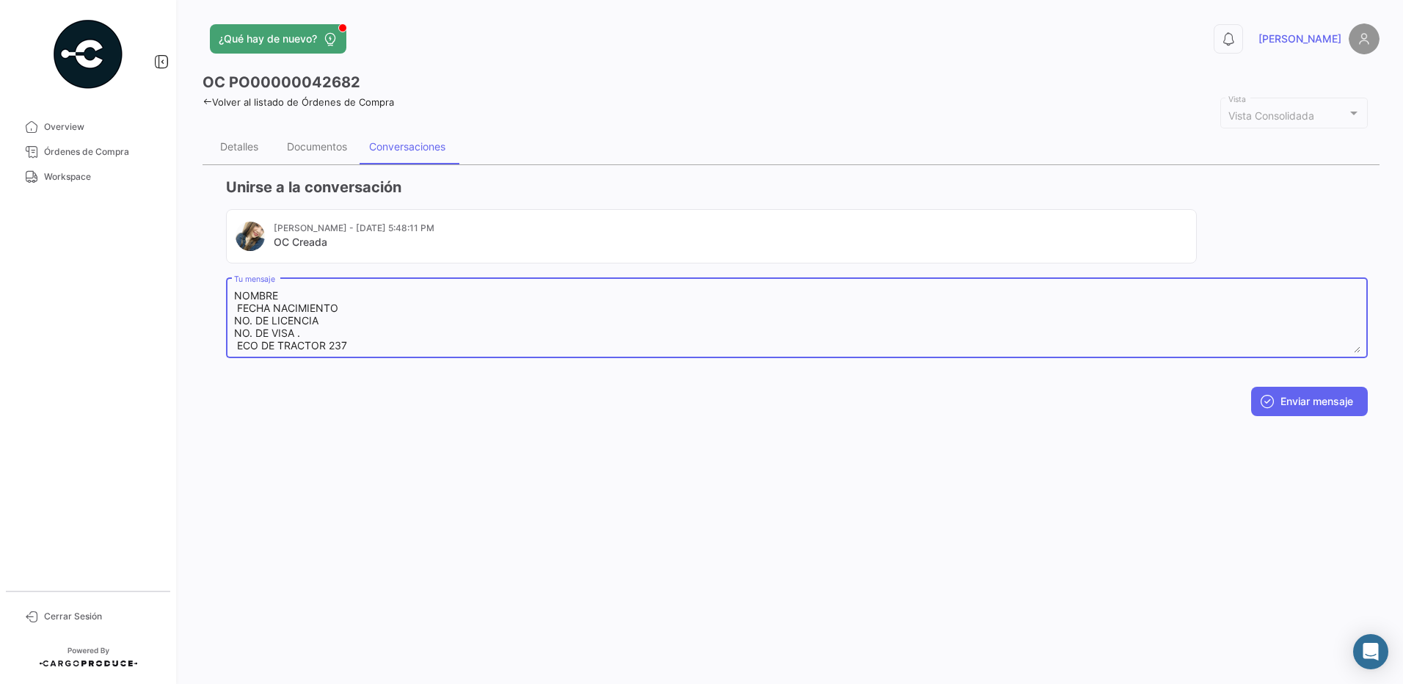
click at [355, 346] on textarea "NOMBRE FECHA NACIMIENTO NO. DE LICENCIA NO. DE VISA . ECO DE TRACTOR 237 PLACAS…" at bounding box center [797, 320] width 1126 height 65
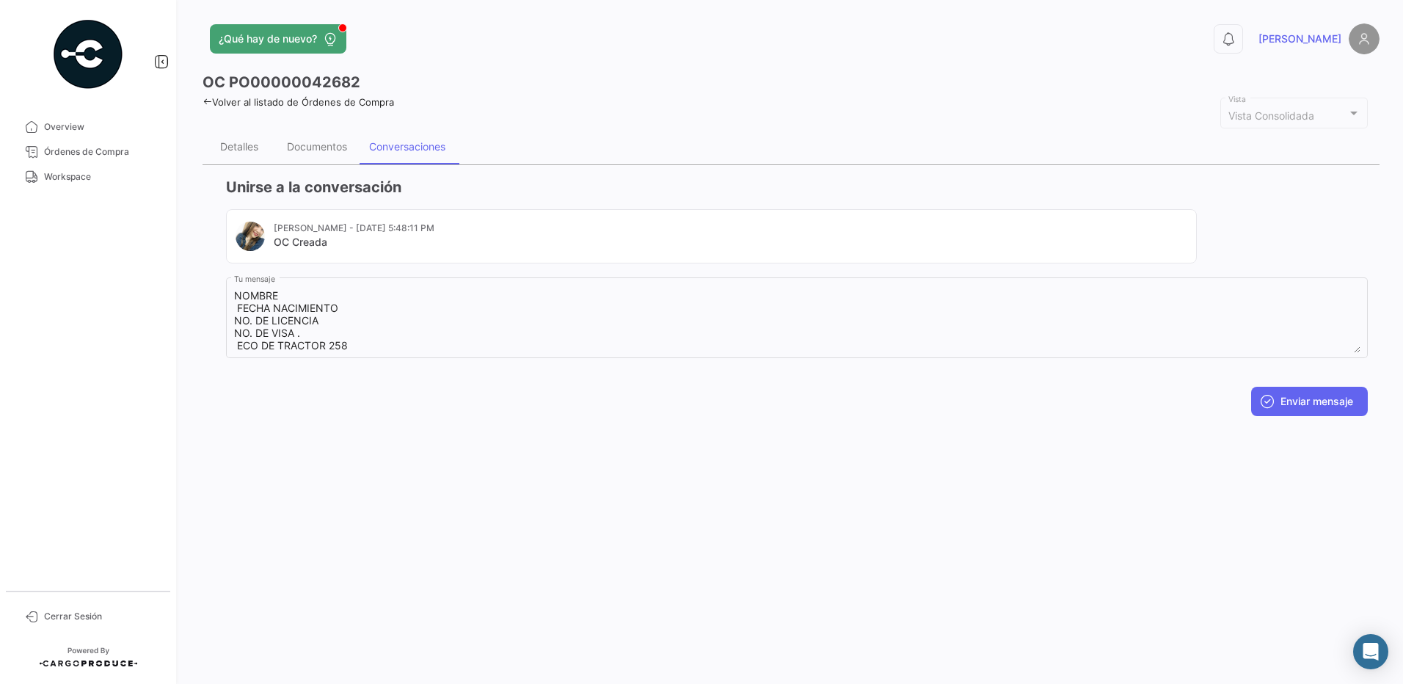
drag, startPoint x: 525, startPoint y: 508, endPoint x: 332, endPoint y: 342, distance: 254.9
click at [525, 507] on div "¿Qué hay de nuevo? 0 [PERSON_NAME] OC PO00000042682 Volver al listado de Órdene…" at bounding box center [791, 342] width 1224 height 684
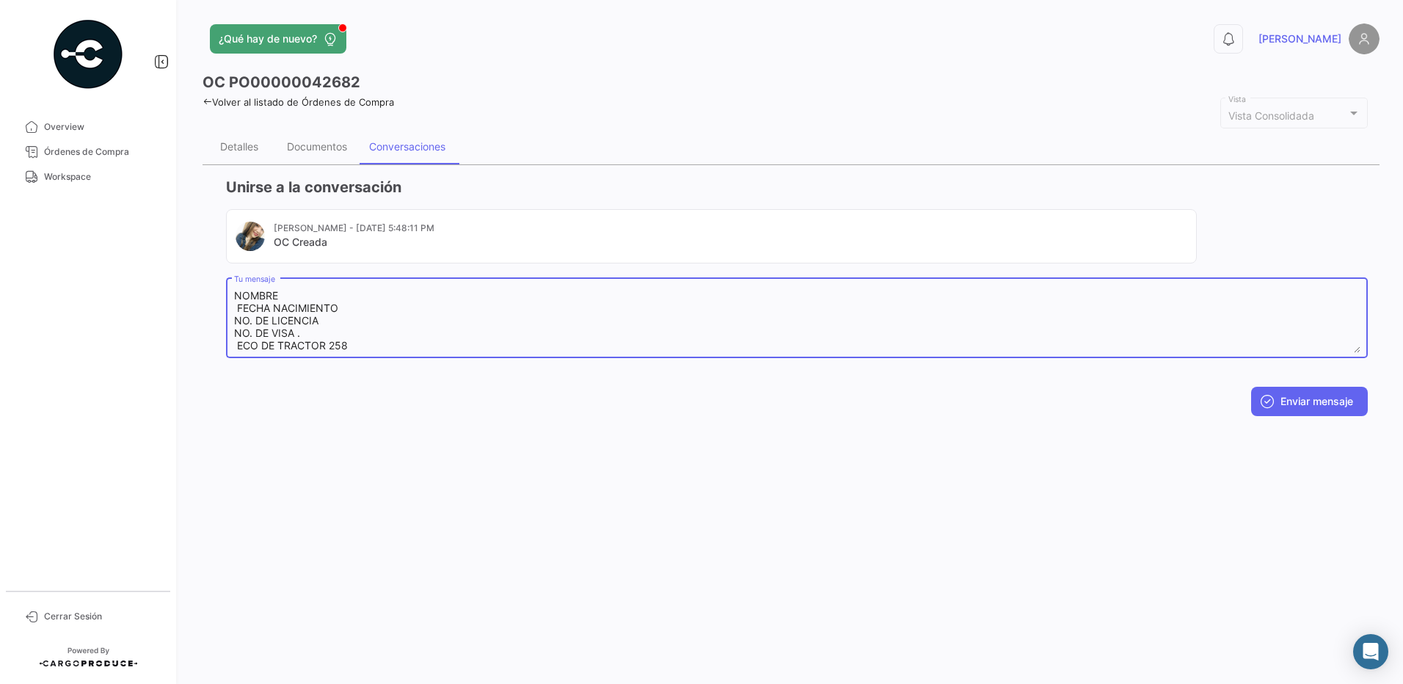
click at [344, 313] on textarea "NOMBRE FECHA NACIMIENTO NO. DE LICENCIA NO. DE VISA . ECO DE TRACTOR 258 PLACAS…" at bounding box center [797, 320] width 1126 height 65
click at [434, 348] on textarea "NOMBRE FECHA NACIMIENTO NO. DE LICENCIA NO. DE VISA . ECO DE TRACTOR 258 PLACAS…" at bounding box center [797, 320] width 1126 height 65
drag, startPoint x: 379, startPoint y: 345, endPoint x: 288, endPoint y: 312, distance: 96.8
click at [288, 312] on textarea "NOMBRE FECHA NACIMIENTO NO. DE LICENCIA NO. DE VISA . ECO DE TRACTOR 258 PLACAS…" at bounding box center [797, 320] width 1126 height 65
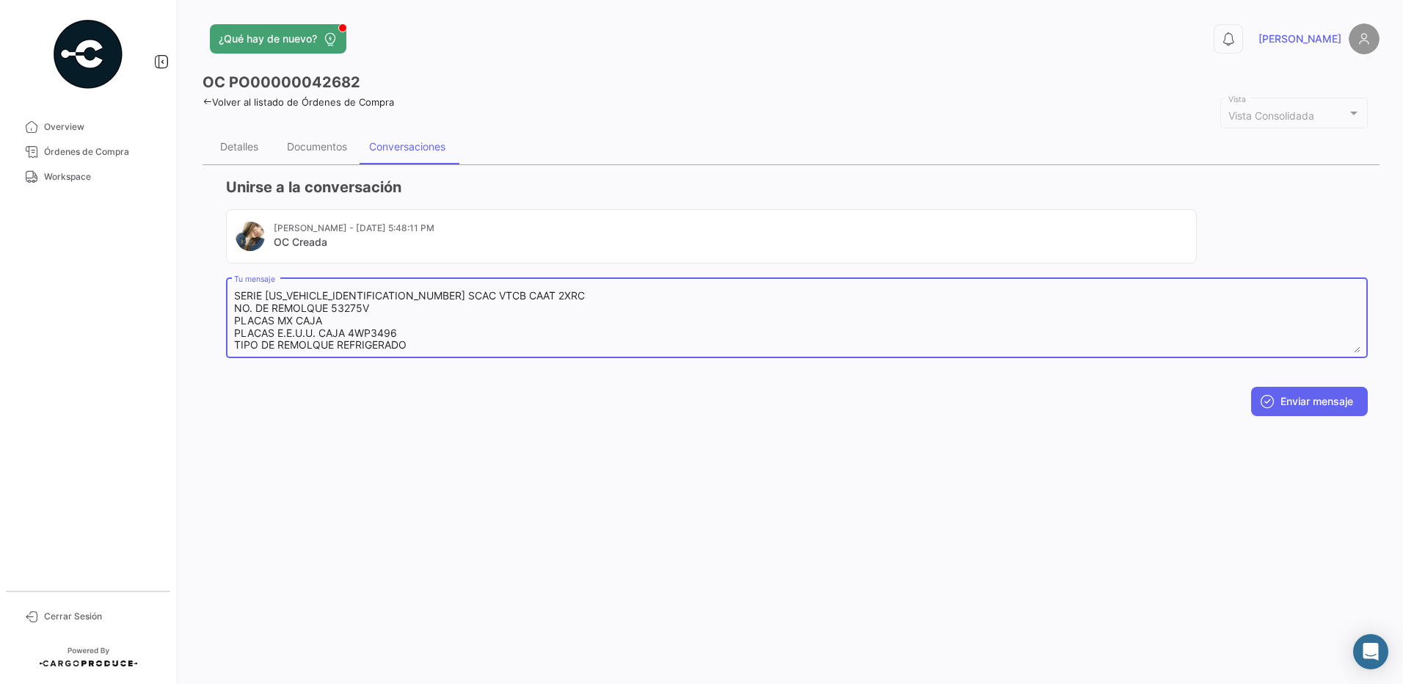
click at [317, 318] on textarea "NOMBRE FECHA NACIMIENTO NO. DE LICENCIA NO. DE VISA . ECO DE TRACTOR 258 PLACAS…" at bounding box center [797, 320] width 1126 height 65
drag, startPoint x: 376, startPoint y: 294, endPoint x: 305, endPoint y: 296, distance: 71.2
click at [305, 296] on textarea "NOMBRE FECHA NACIMIENTO NO. DE LICENCIA NO. DE VISA . ECO DE TRACTOR 258 PLACAS…" at bounding box center [797, 320] width 1126 height 65
click at [352, 326] on textarea "NOMBRE FECHA NACIMIENTO NO. DE LICENCIA NO. DE VISA . ECO DE TRACTOR 258 PLACAS…" at bounding box center [797, 320] width 1126 height 65
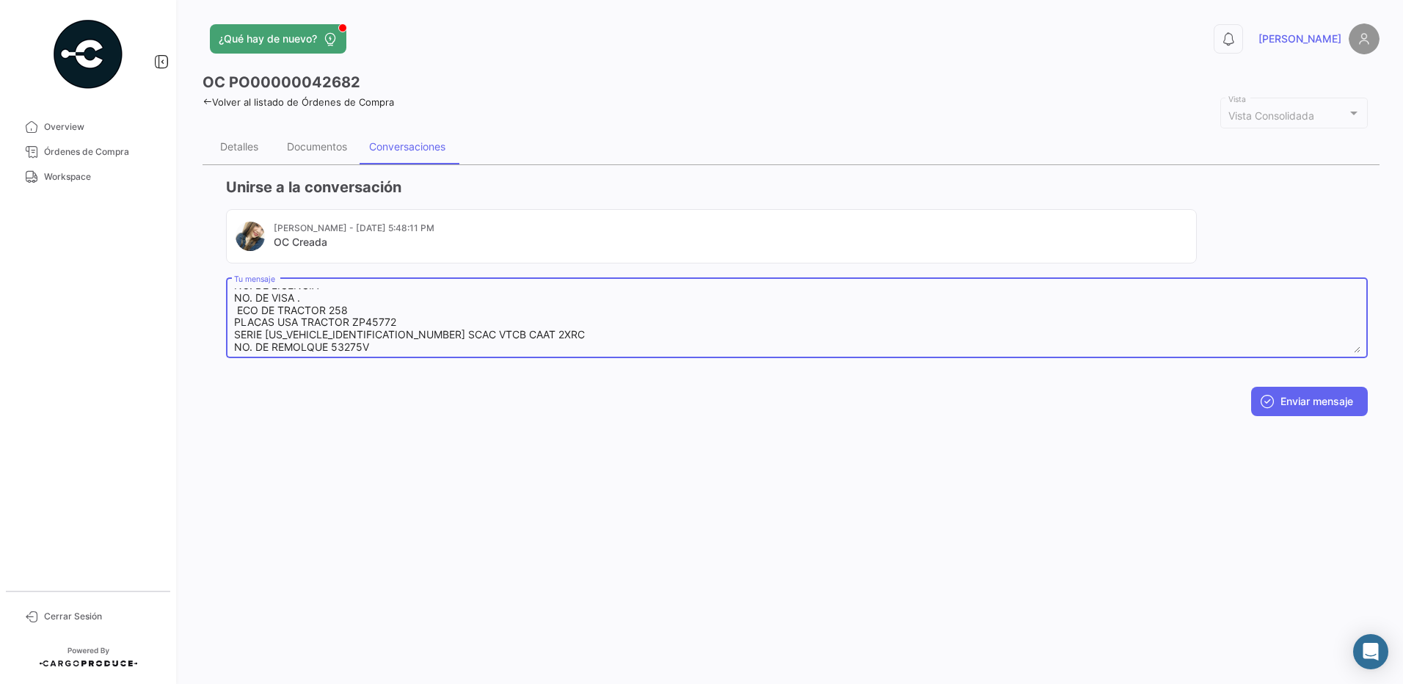
scroll to position [48, 0]
drag, startPoint x: 374, startPoint y: 321, endPoint x: 261, endPoint y: 321, distance: 113.0
click at [261, 321] on textarea "NOMBRE FECHA NACIMIENTO NO. DE LICENCIA NO. DE VISA . ECO DE TRACTOR 258 PLACAS…" at bounding box center [797, 320] width 1126 height 65
paste textarea "[US_VEHICLE_IDENTIFICATION_NUMBER]"
click at [264, 326] on textarea "NOMBRE FECHA NACIMIENTO NO. DE LICENCIA NO. DE VISA . ECO DE TRACTOR 258 PLACAS…" at bounding box center [797, 320] width 1126 height 65
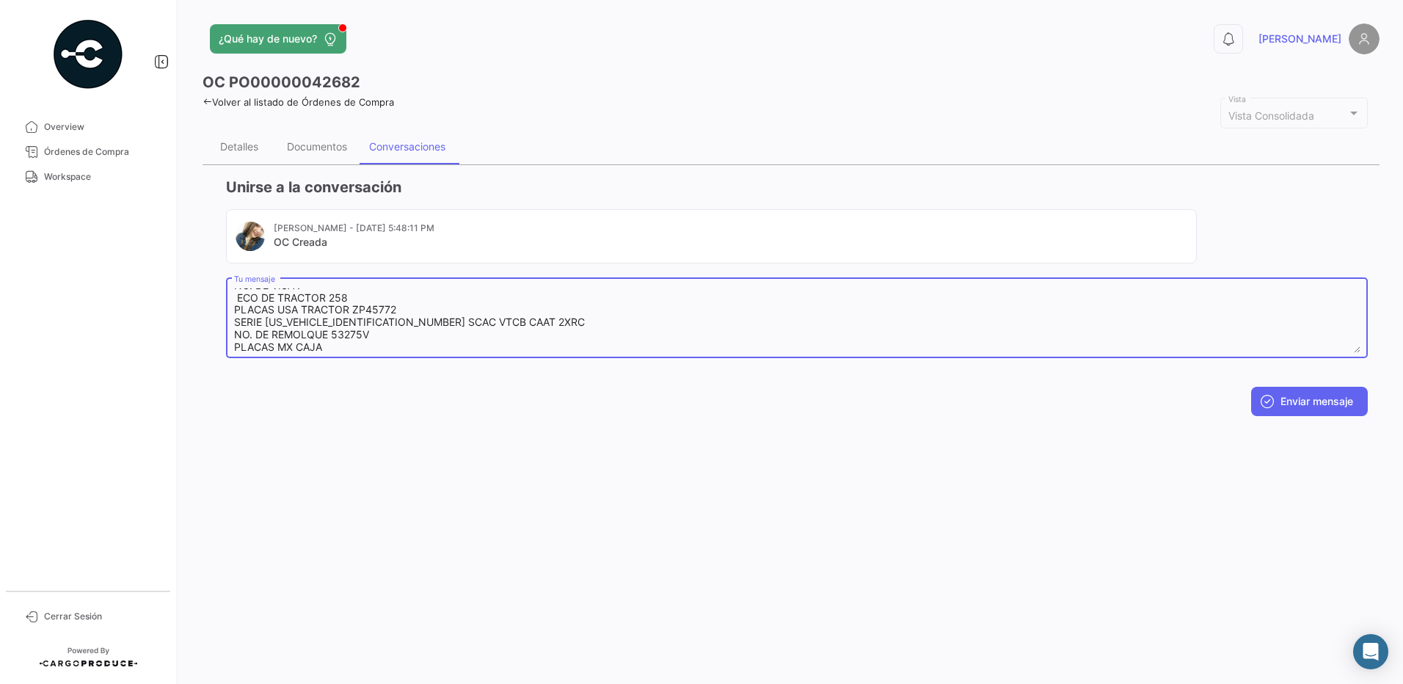
click at [437, 340] on textarea "NOMBRE FECHA NACIMIENTO NO. DE LICENCIA NO. DE VISA . ECO DE TRACTOR 258 PLACAS…" at bounding box center [797, 320] width 1126 height 65
click at [536, 324] on textarea "NOMBRE FECHA NACIMIENTO NO. DE LICENCIA NO. DE VISA . ECO DE TRACTOR 258 PLACAS…" at bounding box center [797, 320] width 1126 height 65
click at [373, 321] on textarea "NOMBRE FECHA NACIMIENTO NO. DE LICENCIA NO. DE VISA . ECO DE TRACTOR 258 PLACAS…" at bounding box center [797, 320] width 1126 height 65
click at [376, 345] on textarea "NOMBRE FECHA NACIMIENTO NO. DE LICENCIA NO. DE VISA . ECO DE TRACTOR 258 PLACAS…" at bounding box center [797, 320] width 1126 height 65
click at [349, 309] on textarea "NOMBRE FECHA NACIMIENTO NO. DE LICENCIA NO. DE VISA . ECO DE TRACTOR 258 PLACAS…" at bounding box center [797, 320] width 1126 height 65
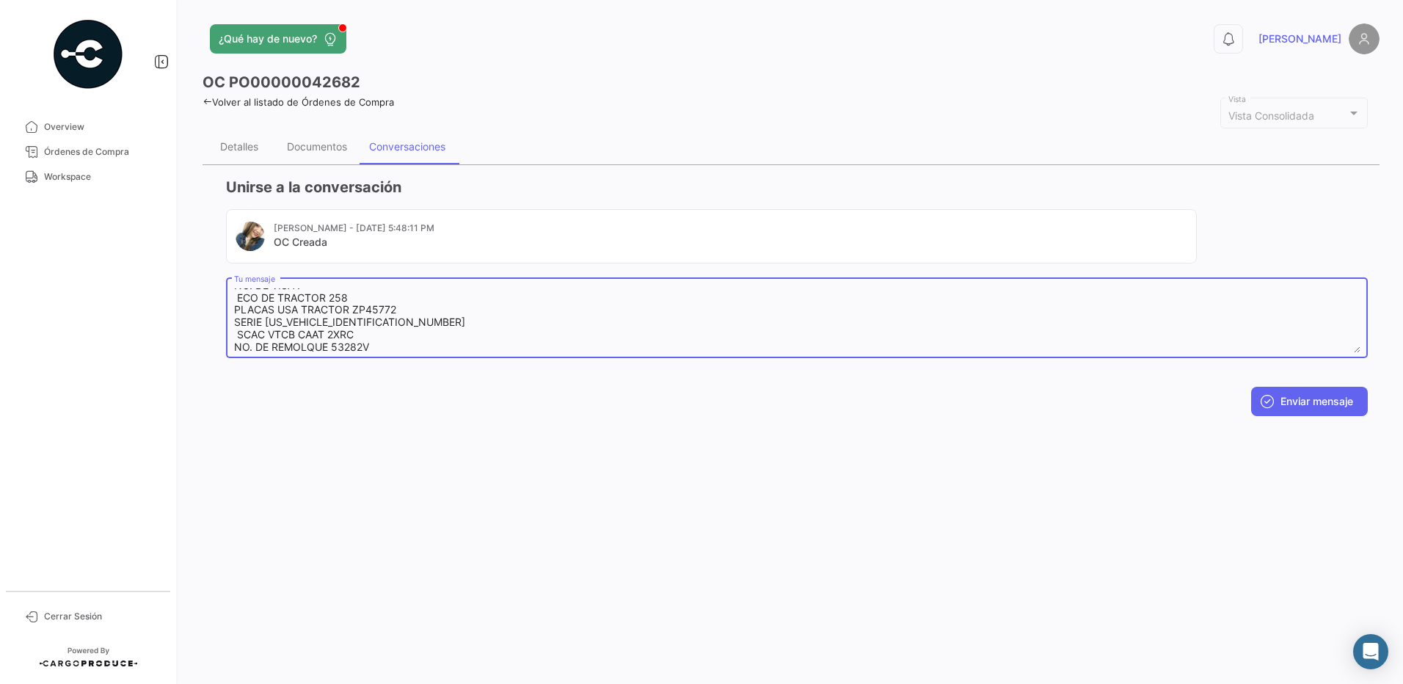
drag, startPoint x: 423, startPoint y: 304, endPoint x: 471, endPoint y: 507, distance: 208.0
click at [423, 304] on textarea "NOMBRE FECHA NACIMIENTO NO. DE LICENCIA NO. DE VISA . ECO DE TRACTOR 258 PLACAS…" at bounding box center [797, 320] width 1126 height 65
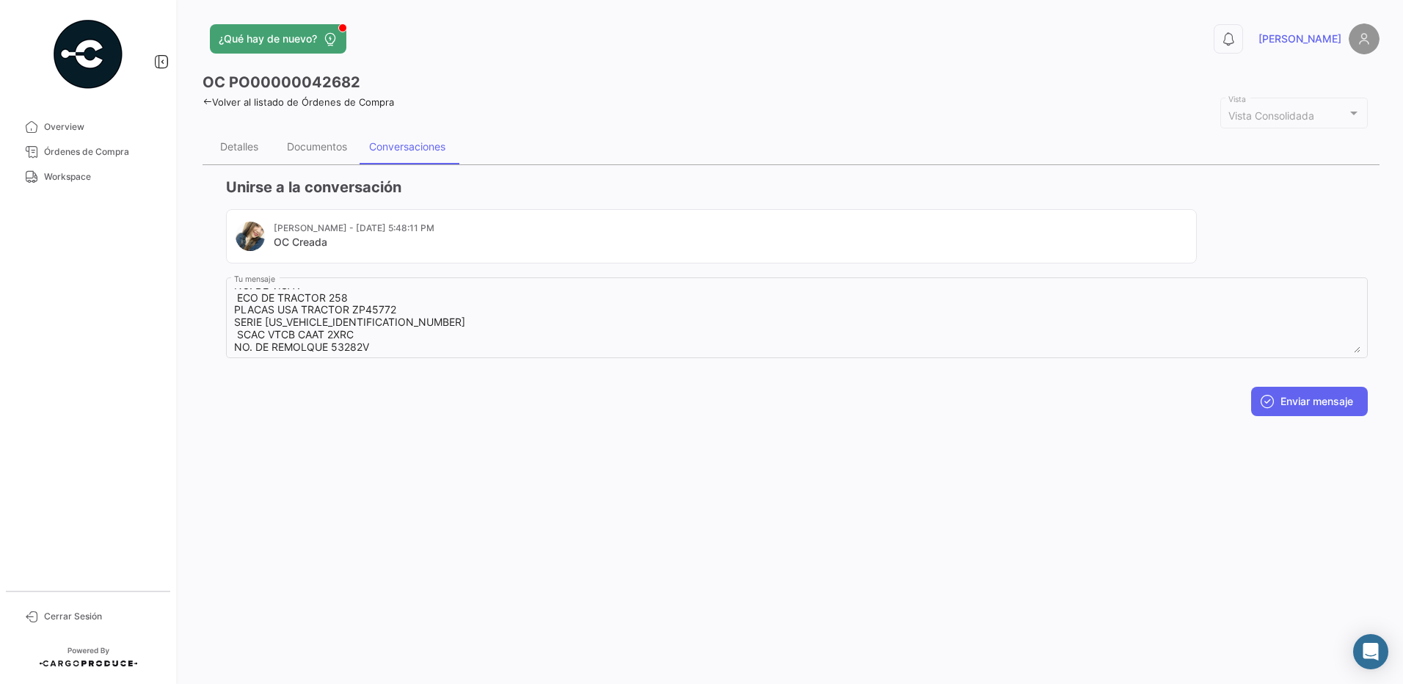
click at [624, 622] on div "¿Qué hay de nuevo? 0 [PERSON_NAME] OC PO00000042682 Volver al listado de Órdene…" at bounding box center [791, 342] width 1224 height 684
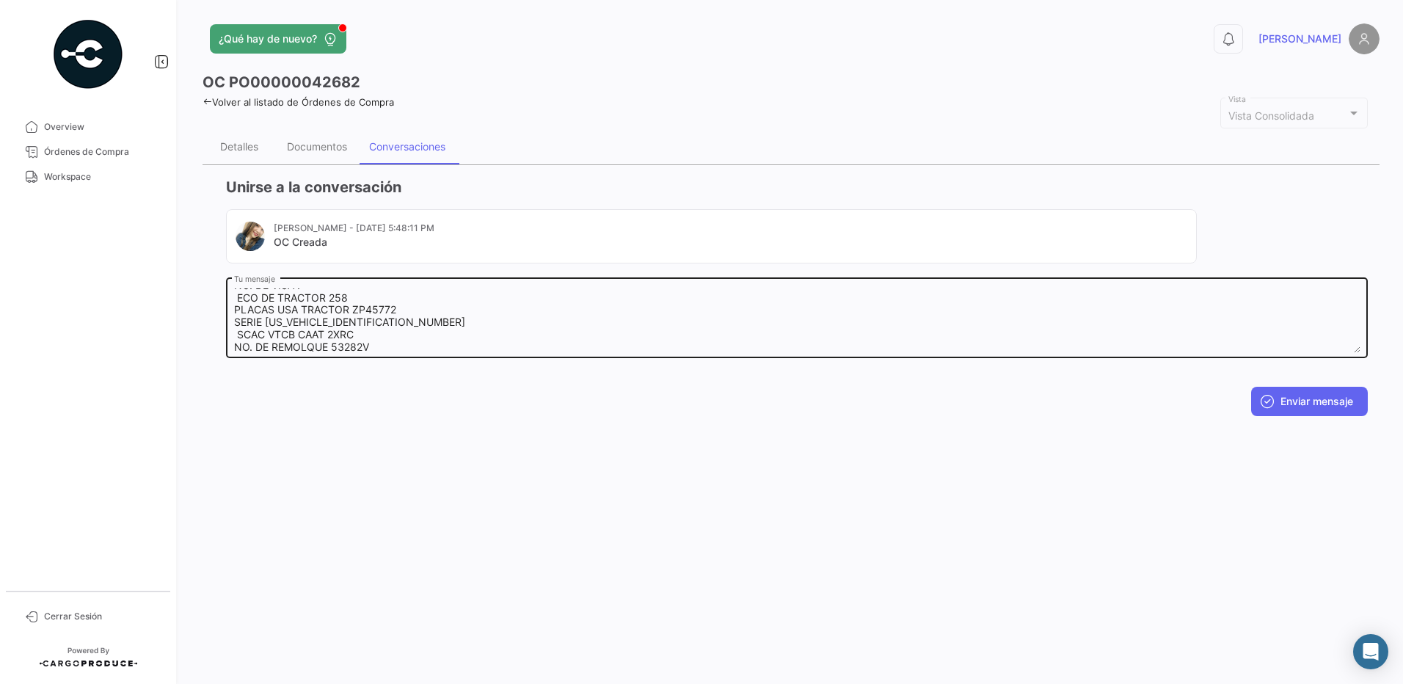
click at [389, 324] on textarea "NOMBRE FECHA NACIMIENTO NO. DE LICENCIA NO. DE VISA . ECO DE TRACTOR 258 PLACAS…" at bounding box center [797, 320] width 1126 height 65
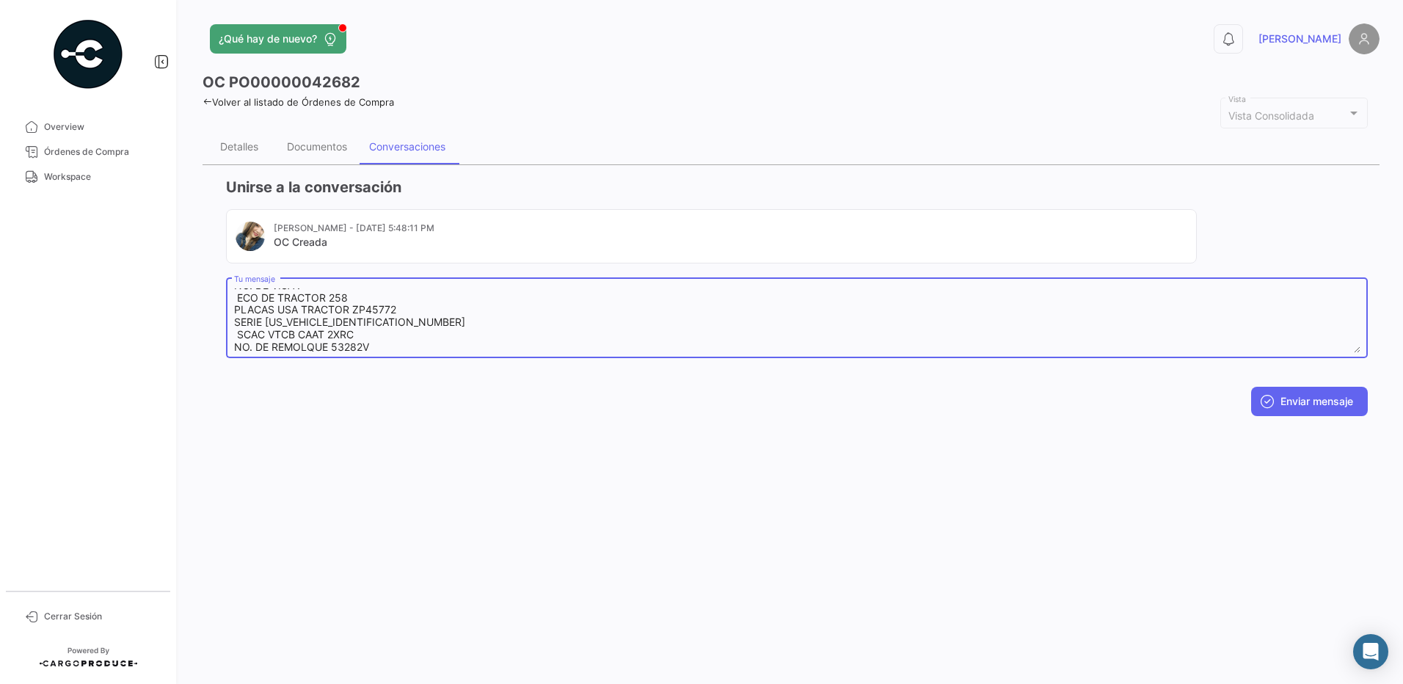
click at [390, 346] on textarea "NOMBRE FECHA NACIMIENTO NO. DE LICENCIA NO. DE VISA . ECO DE TRACTOR 258 PLACAS…" at bounding box center [797, 320] width 1126 height 65
click at [326, 325] on textarea "NOMBRE FECHA NACIMIENTO NO. DE LICENCIA NO. DE VISA . ECO DE TRACTOR 258 PLACAS…" at bounding box center [797, 320] width 1126 height 65
paste textarea "09UL2W"
drag, startPoint x: 365, startPoint y: 332, endPoint x: 314, endPoint y: 332, distance: 50.6
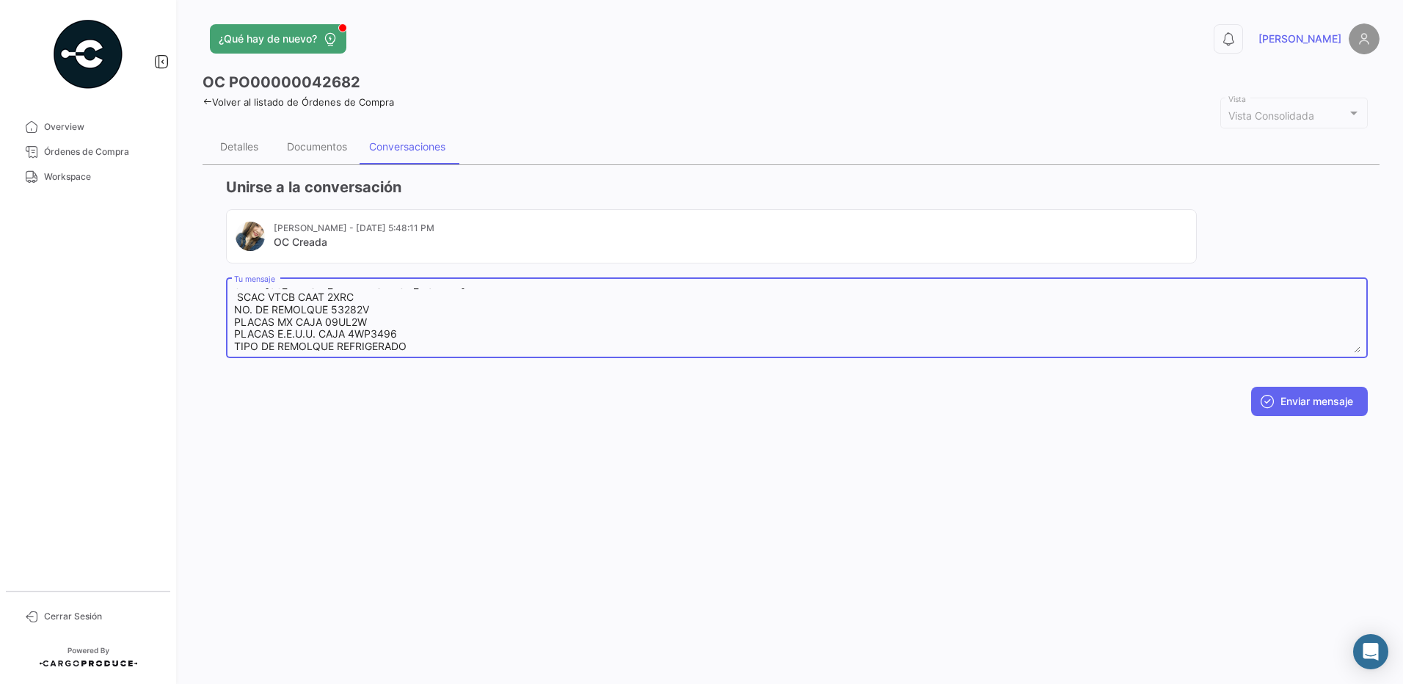
click at [314, 332] on textarea "NOMBRE FECHA NACIMIENTO NO. DE LICENCIA NO. DE VISA . ECO DE TRACTOR 258 PLACAS…" at bounding box center [797, 320] width 1126 height 65
click at [449, 348] on textarea "NOMBRE FECHA NACIMIENTO NO. DE LICENCIA NO. DE VISA . ECO DE TRACTOR 258 PLACAS…" at bounding box center [797, 320] width 1126 height 65
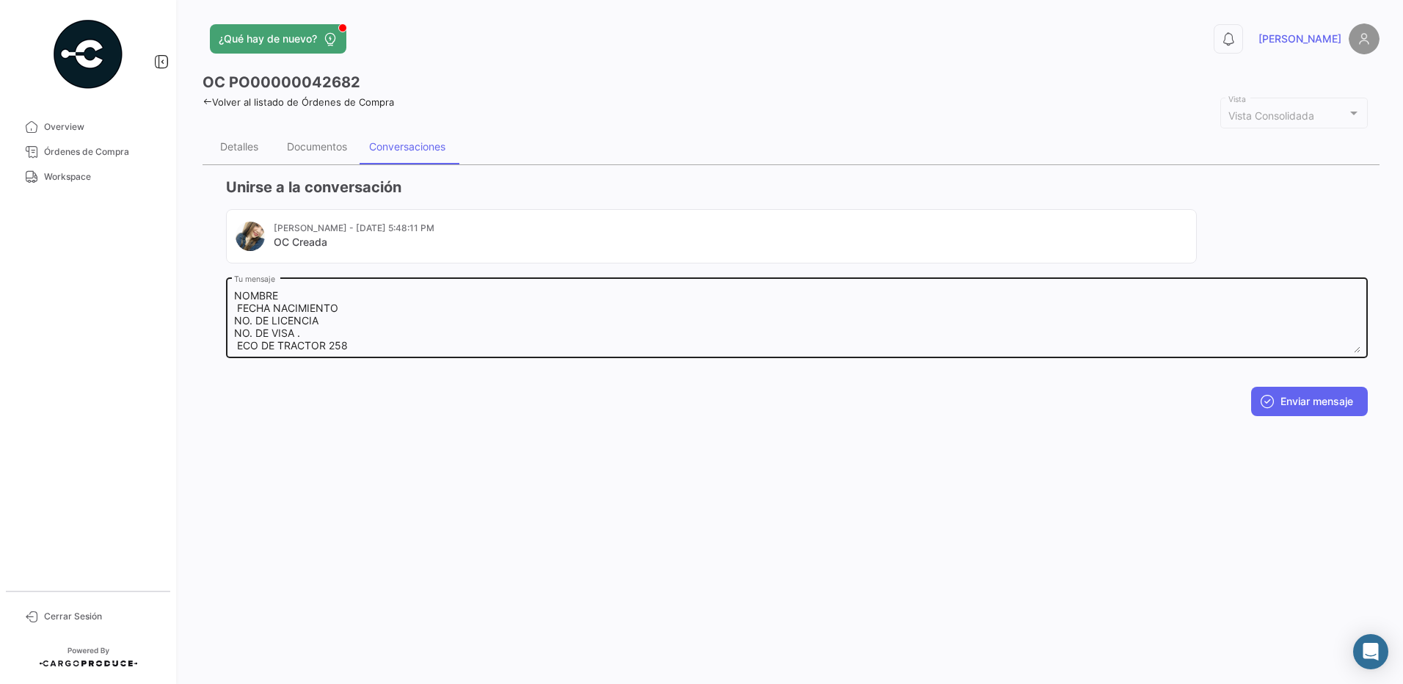
click at [393, 288] on div "NOMBRE FECHA NACIMIENTO NO. DE LICENCIA NO. DE VISA . ECO DE TRACTOR 258 PLACAS…" at bounding box center [797, 316] width 1126 height 83
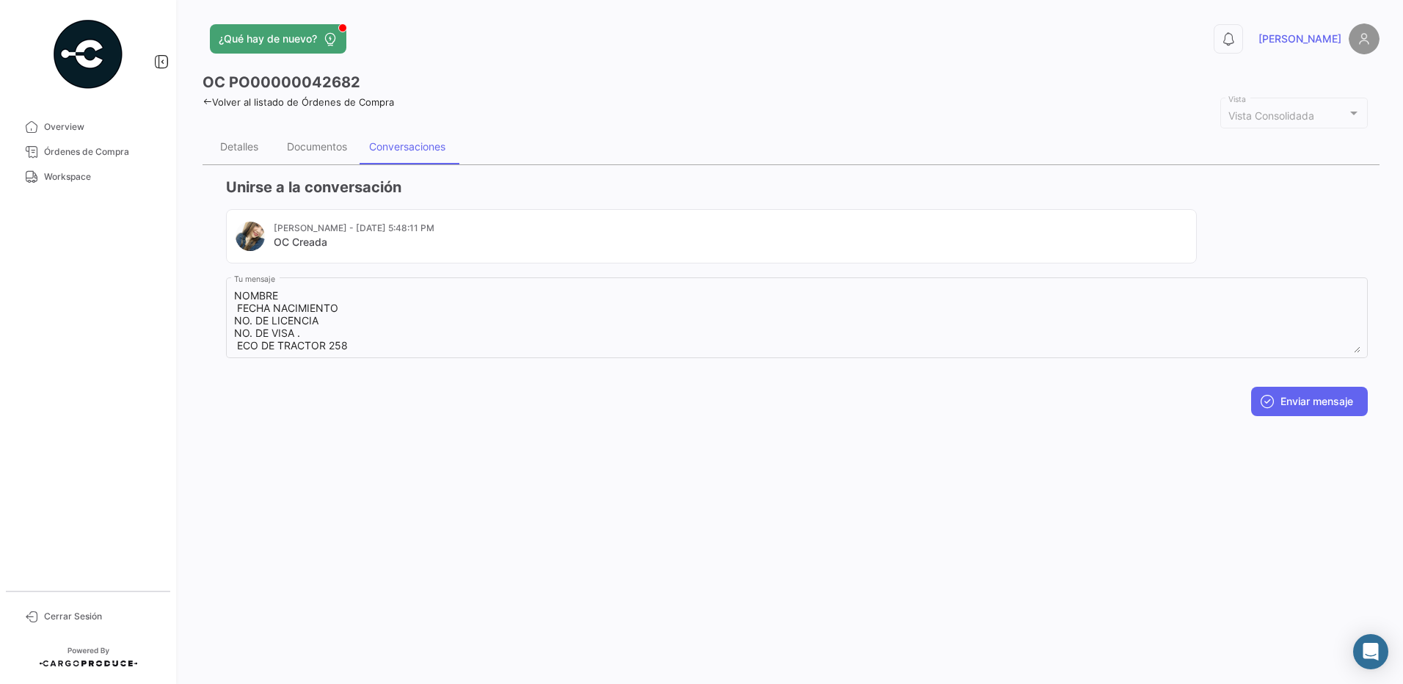
scroll to position [87, 0]
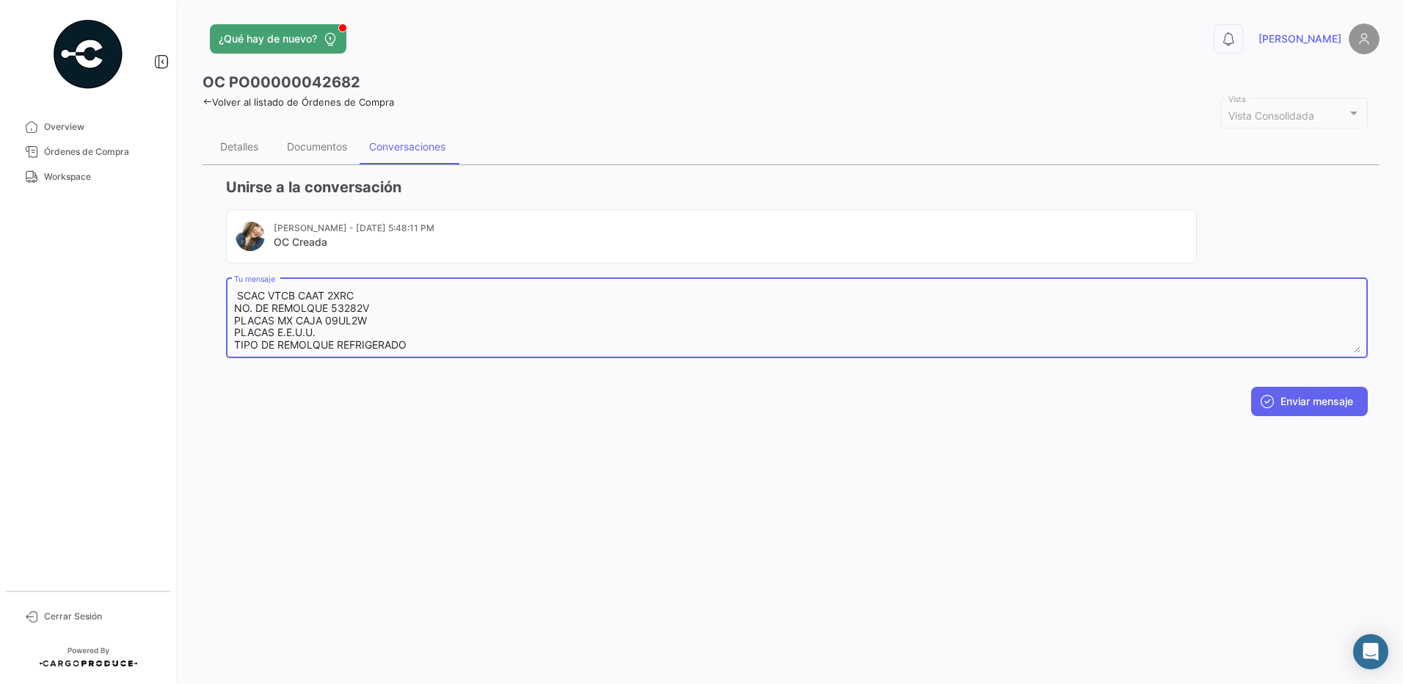
click at [360, 288] on textarea "NOMBRE FECHA NACIMIENTO NO. DE LICENCIA NO. DE VISA . ECO DE TRACTOR 258 PLACAS…" at bounding box center [797, 320] width 1126 height 65
click at [342, 288] on textarea "NOMBRE FECHA NACIMIENTO NO. DE LICENCIA NO. DE VISA . ECO DE TRACTOR 258 PLACAS…" at bounding box center [797, 320] width 1126 height 65
paste textarea "[PERSON_NAME]"
click at [373, 314] on textarea "NOMBRE [PERSON_NAME] FECHA NACIMIENTO NO. DE LICENCIA NO. DE VISA . ECO DE TRAC…" at bounding box center [797, 320] width 1126 height 65
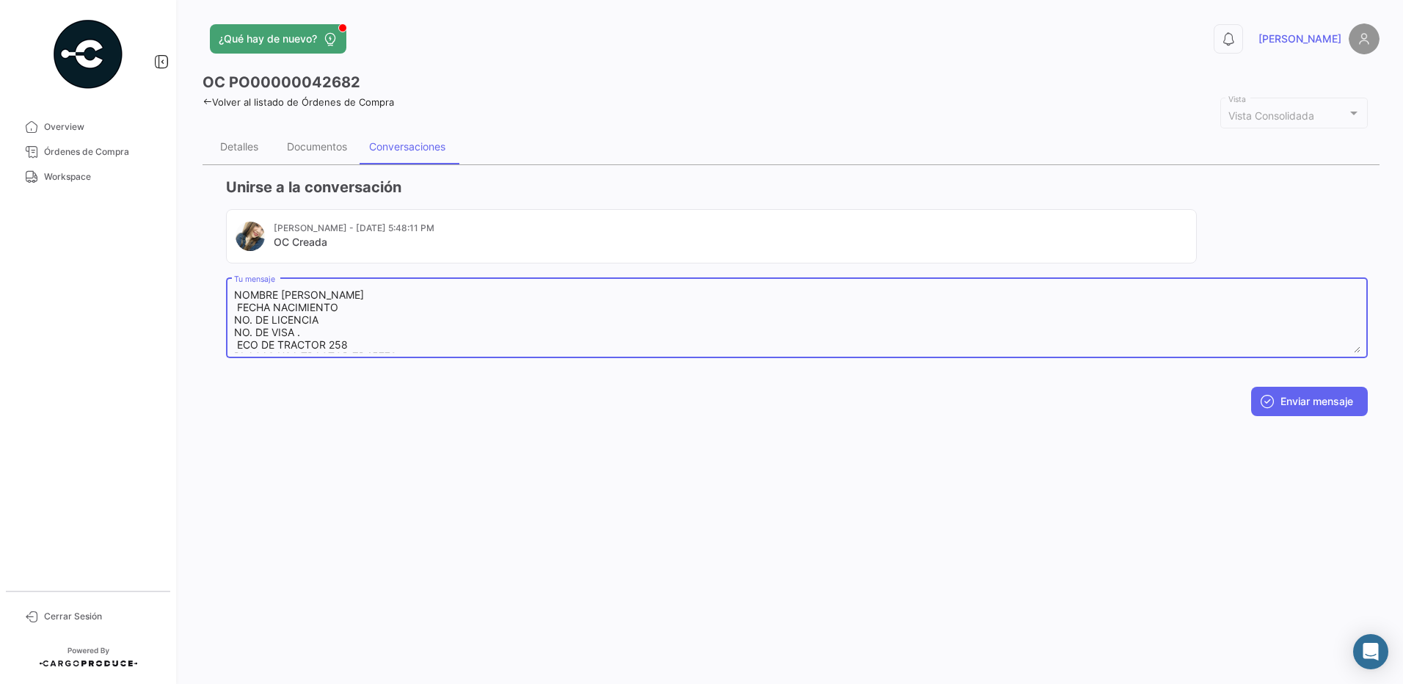
paste textarea "TJT012046068"
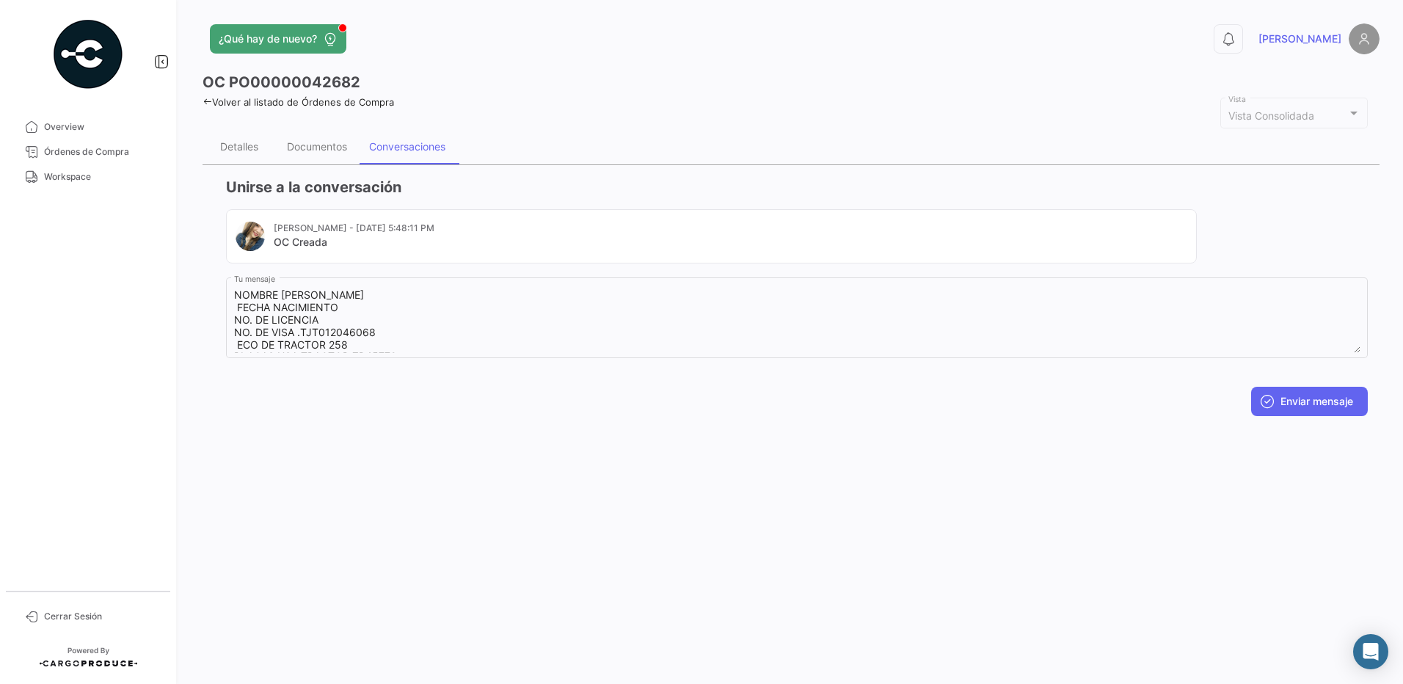
click at [446, 459] on div "¿Qué hay de nuevo? 0 [PERSON_NAME] OC PO00000042682 Volver al listado de Órdene…" at bounding box center [791, 342] width 1224 height 684
click at [431, 435] on div "¿Qué hay de nuevo? 0 [PERSON_NAME] OC PO00000042682 Volver al listado de Órdene…" at bounding box center [791, 342] width 1224 height 684
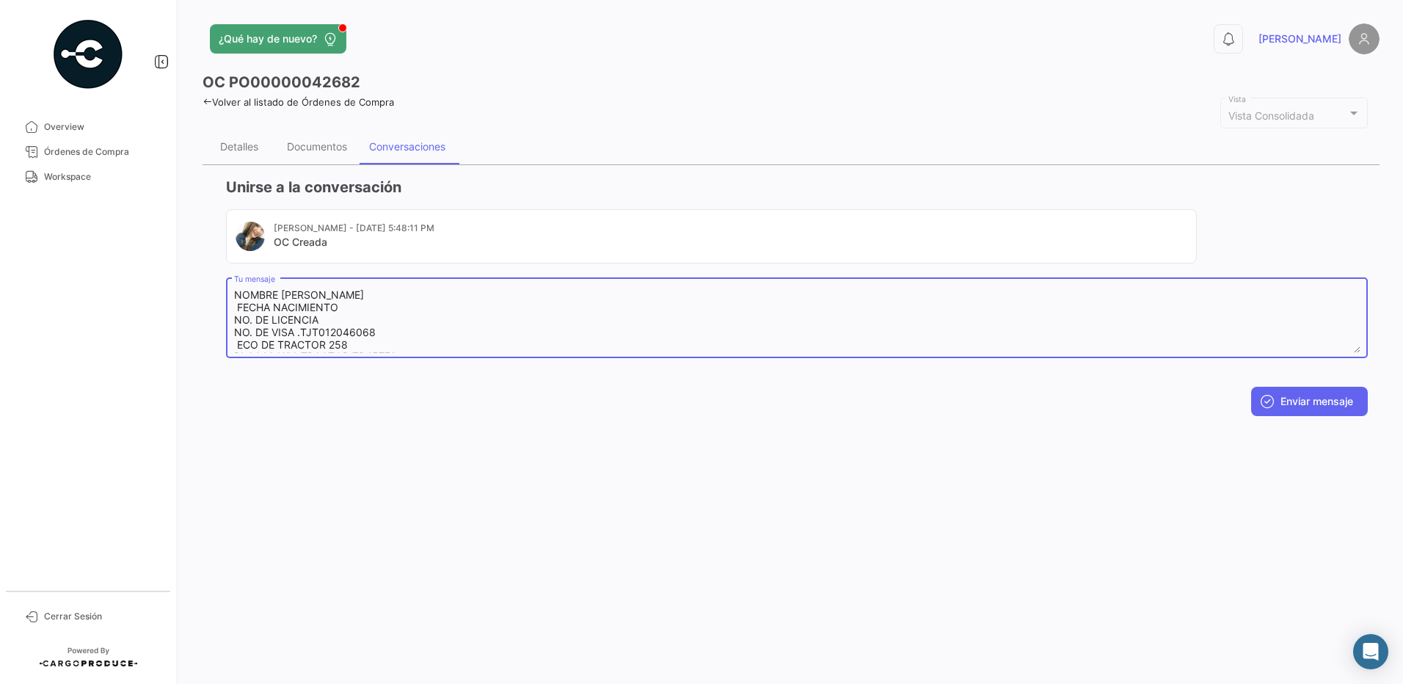
click at [329, 322] on textarea "NOMBRE [PERSON_NAME] FECHA NACIMIENTO NO. DE LICENCIA NO. DE VISA .TJT012046068…" at bounding box center [797, 320] width 1126 height 65
paste textarea "BCN0211228"
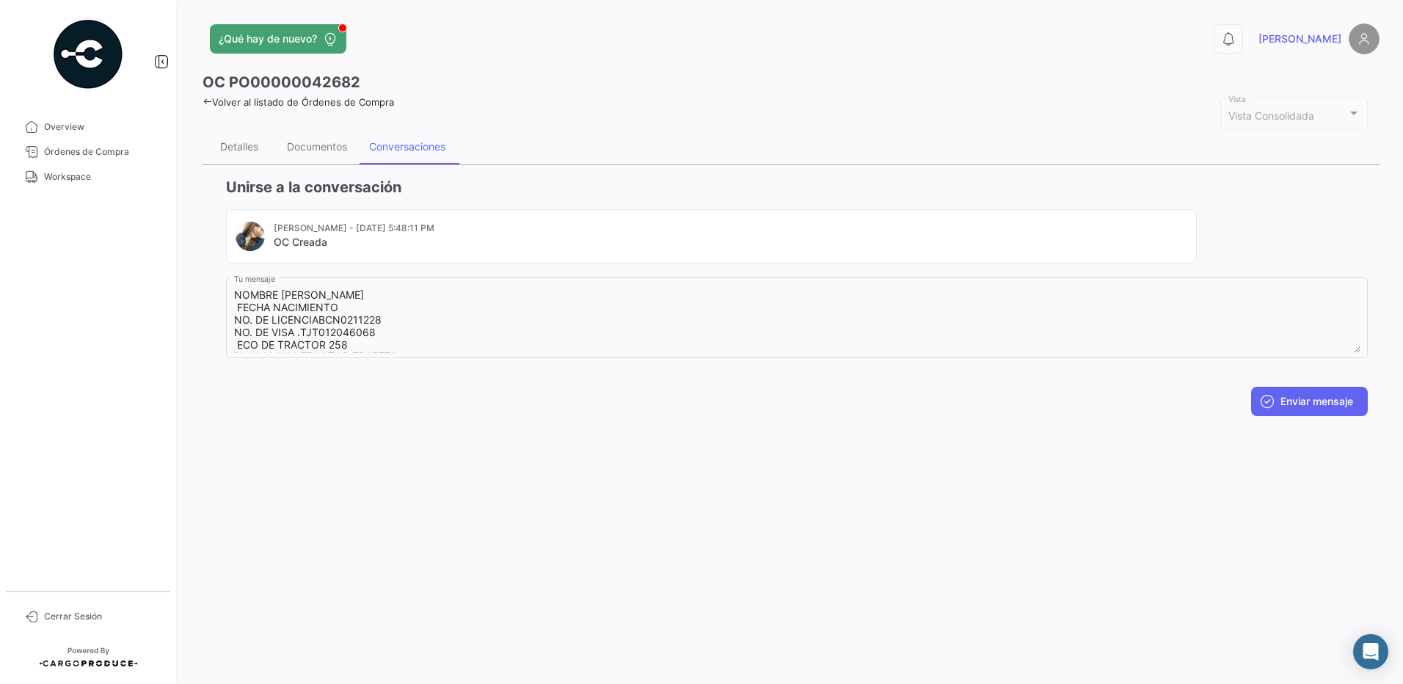
click at [469, 401] on div "Enviar mensaje" at bounding box center [797, 401] width 1142 height 29
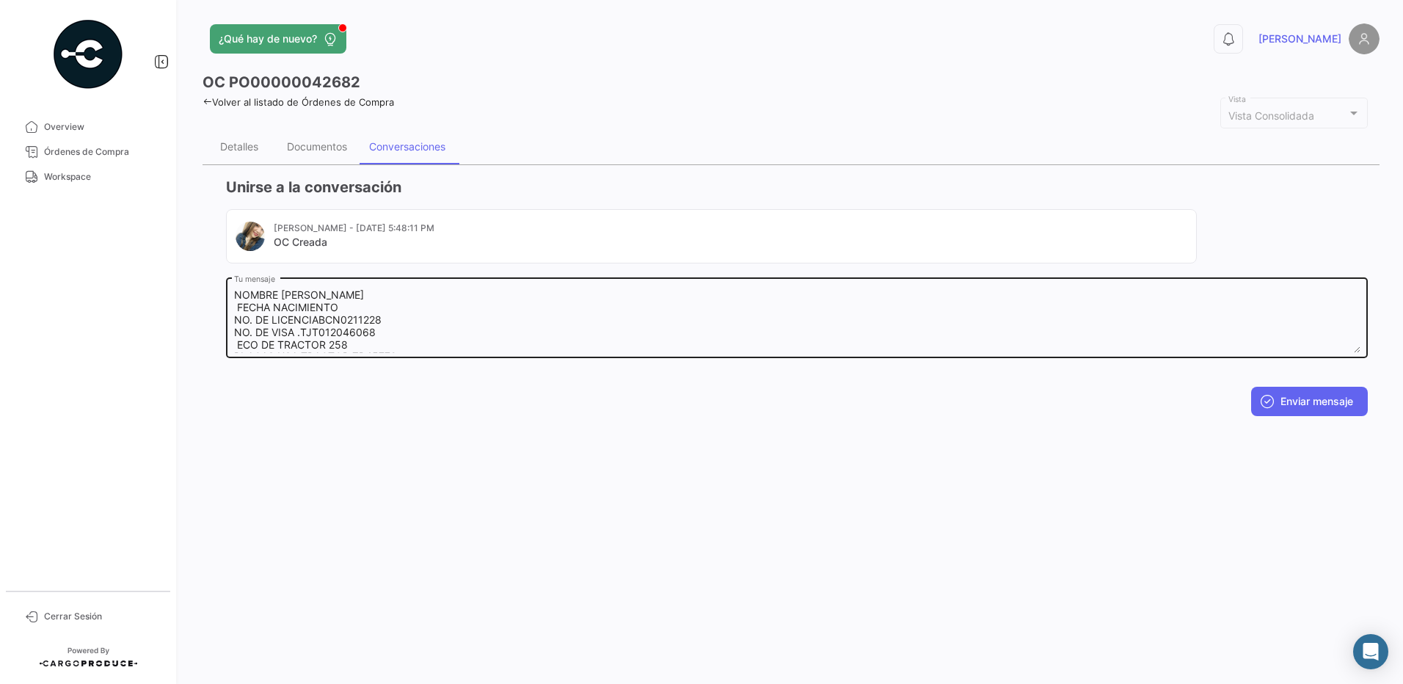
click at [312, 321] on textarea "NOMBRE [PERSON_NAME] FECHA NACIMIENTO NO. DE LICENCIABCN0211228 NO. DE VISA .TJ…" at bounding box center [797, 320] width 1126 height 65
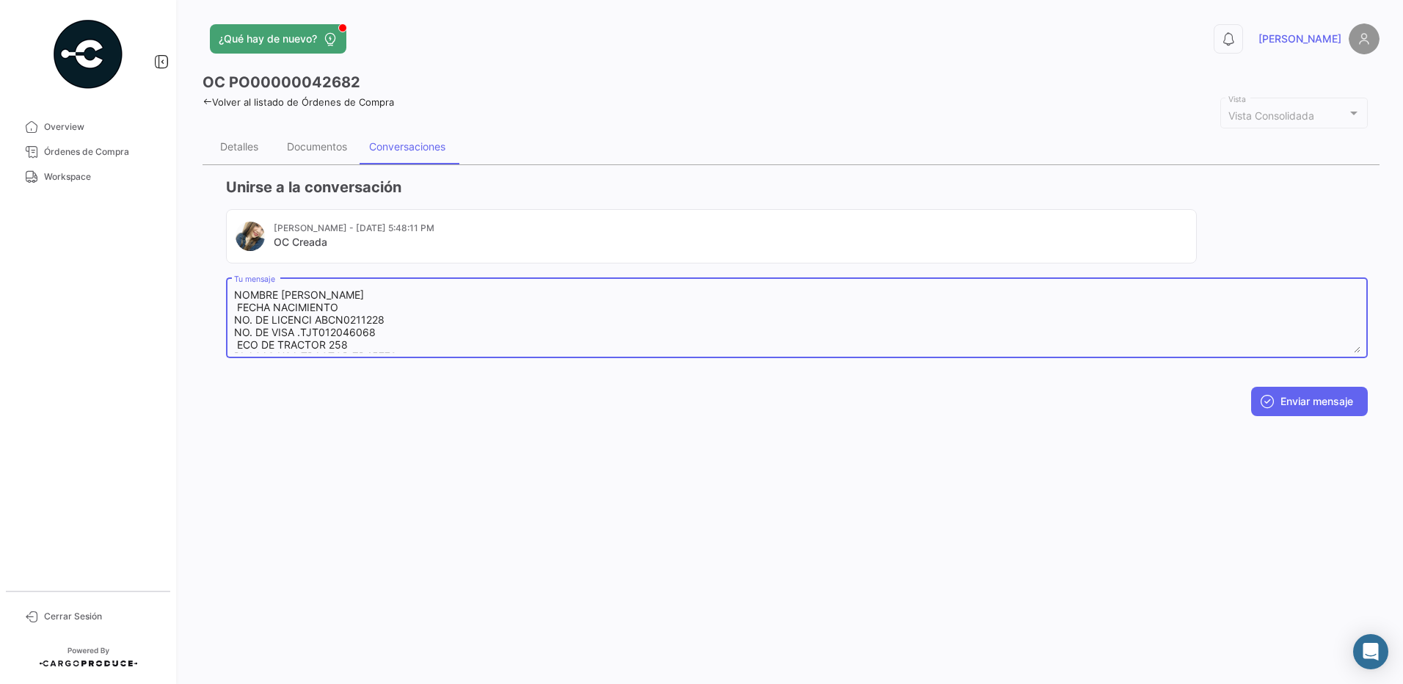
click at [481, 421] on div "Unirse a la conversación [PERSON_NAME] - [DATE] 5:48:11 PM OC Creada NOMBRE [PE…" at bounding box center [790, 296] width 1177 height 263
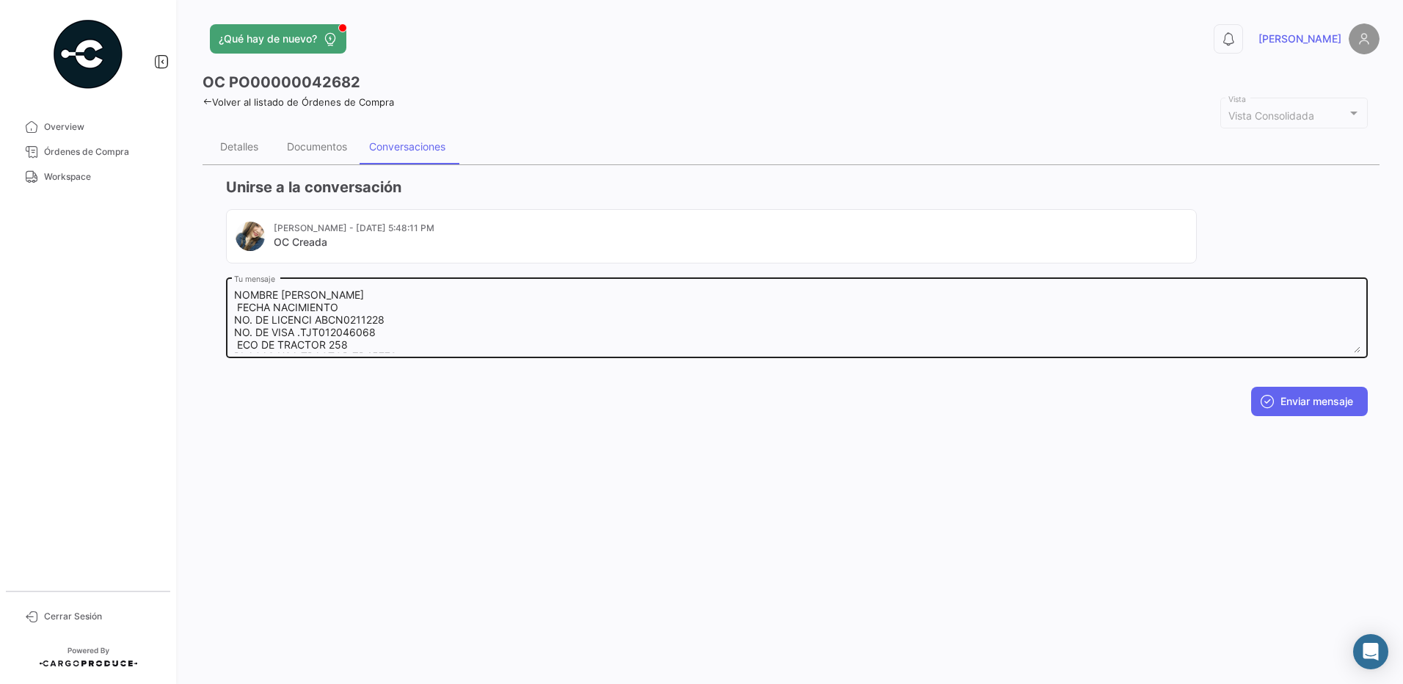
click at [320, 323] on textarea "NOMBRE [PERSON_NAME] FECHA NACIMIENTO NO. DE LICENCI ABCN0211228 NO. DE VISA .T…" at bounding box center [797, 320] width 1126 height 65
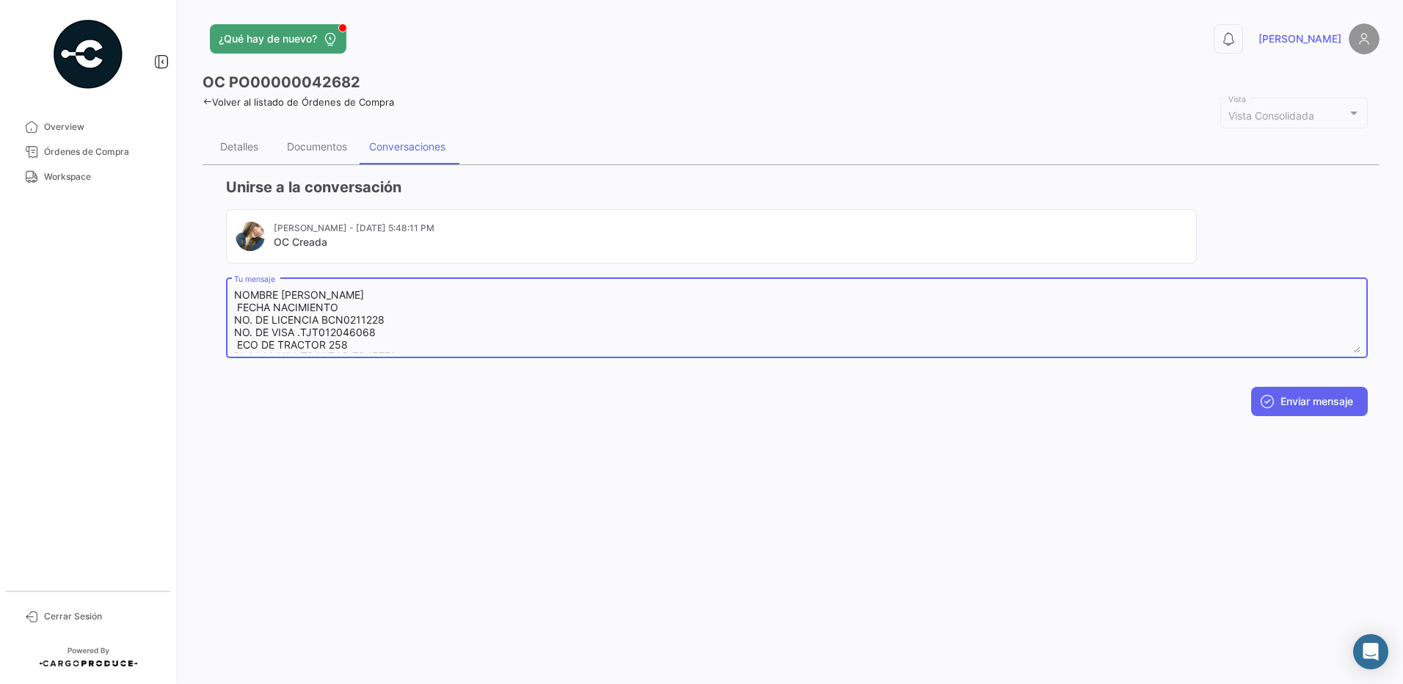
click at [423, 456] on div "¿Qué hay de nuevo? 0 [PERSON_NAME] OC PO00000042682 Volver al listado de Órdene…" at bounding box center [791, 342] width 1224 height 684
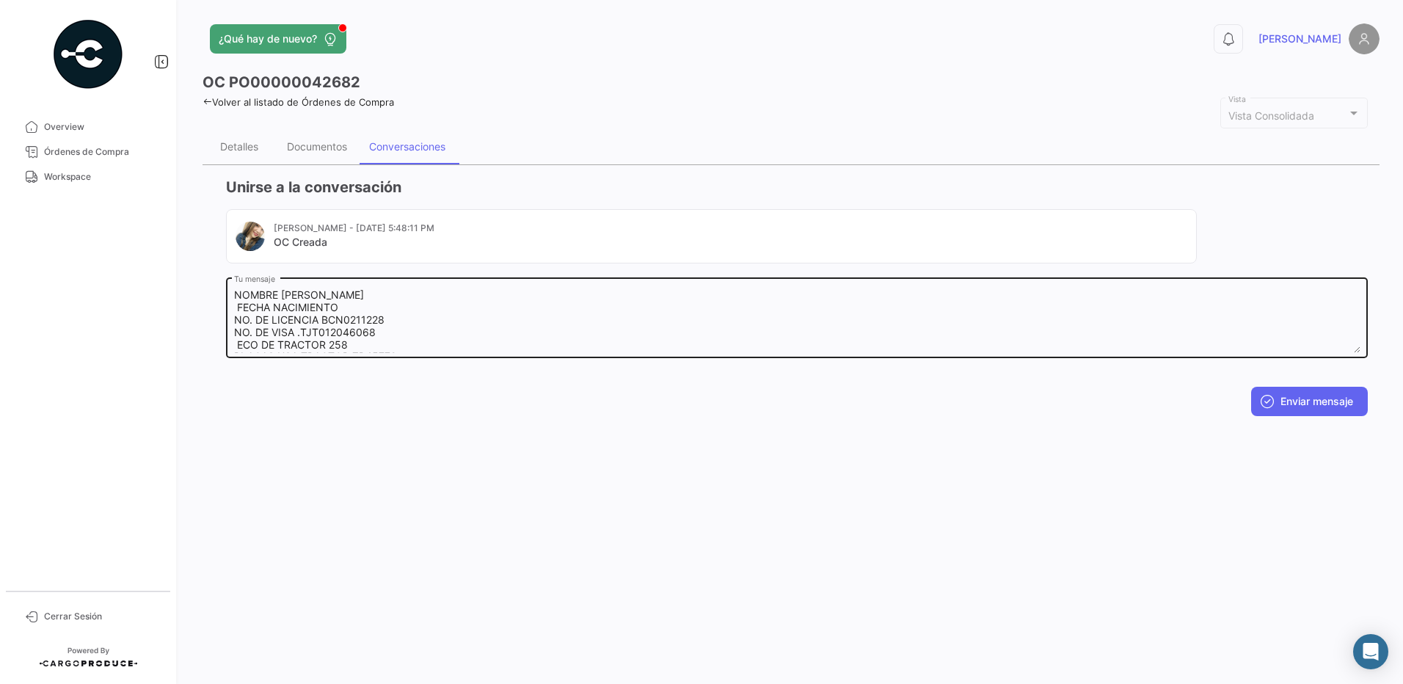
click at [362, 312] on textarea "NOMBRE [PERSON_NAME] FECHA NACIMIENTO NO. DE LICENCIA BCN0211228 NO. DE VISA .T…" at bounding box center [797, 320] width 1126 height 65
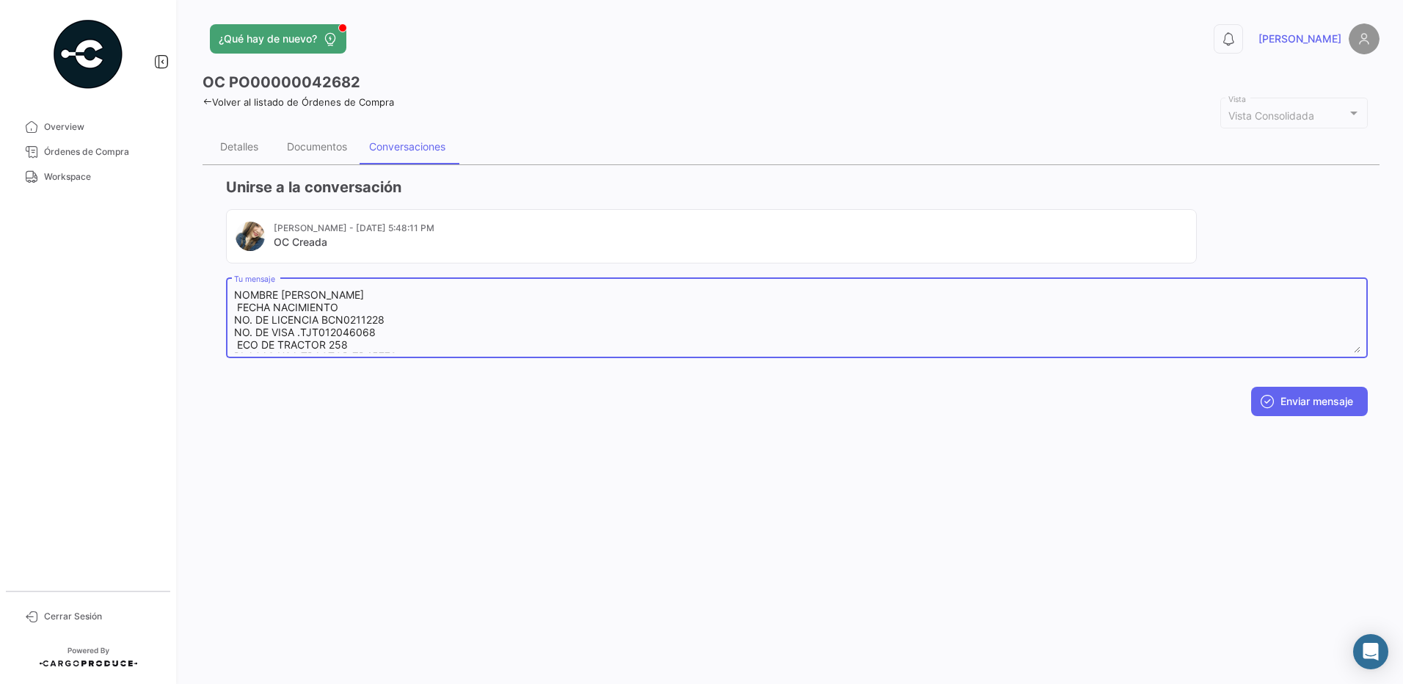
paste textarea "[DATE]"
type textarea "NOMBRE [PERSON_NAME] FECHA NACIMIENTO [DEMOGRAPHIC_DATA] NO. DE LICENCIA BCN021…"
click at [1312, 402] on button "Enviar mensaje" at bounding box center [1309, 401] width 117 height 29
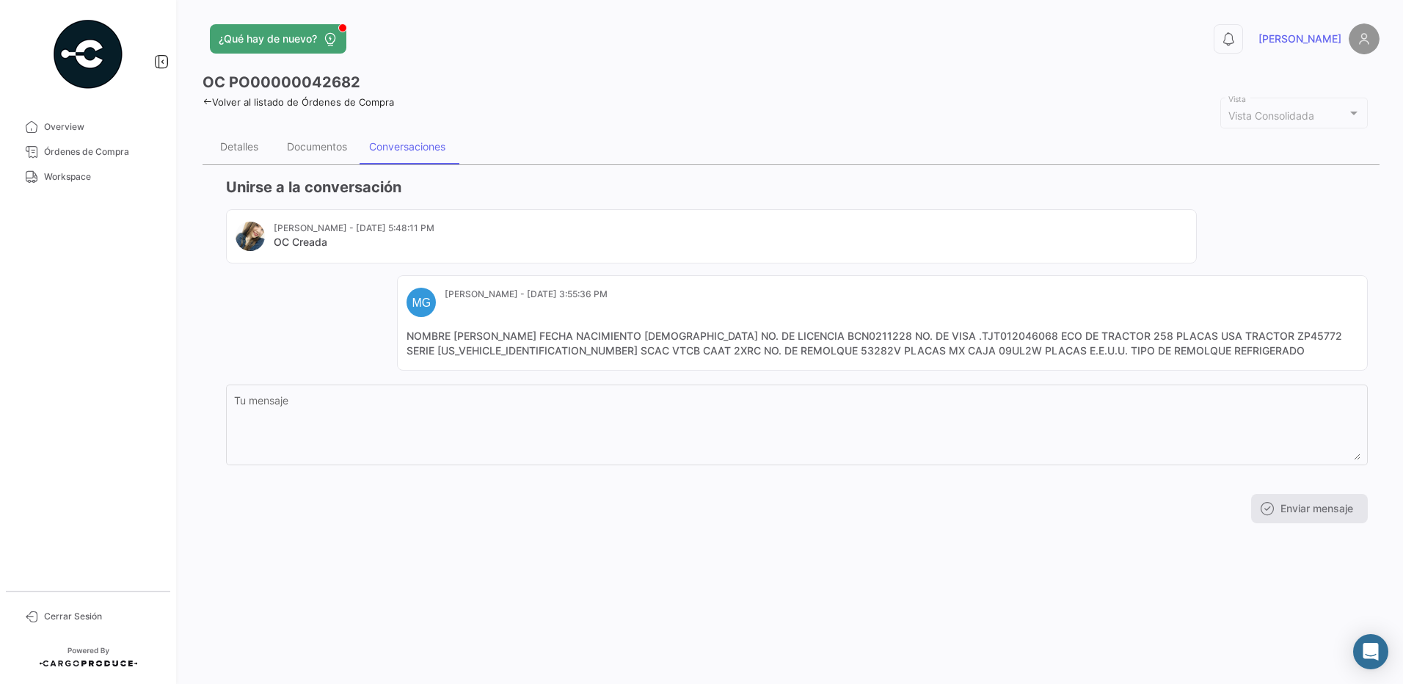
scroll to position [0, 0]
click at [62, 178] on span "Workspace" at bounding box center [101, 176] width 114 height 13
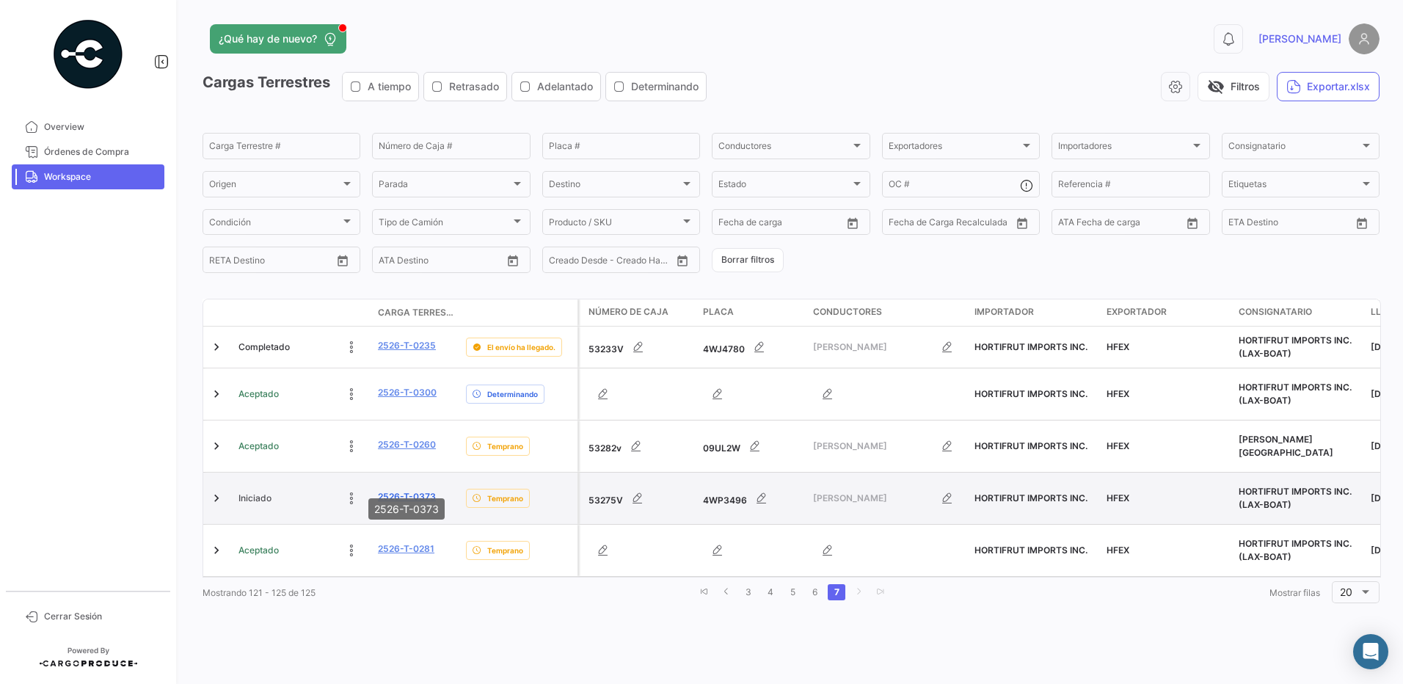
click at [418, 490] on link "2526-T-0373" at bounding box center [407, 496] width 58 height 13
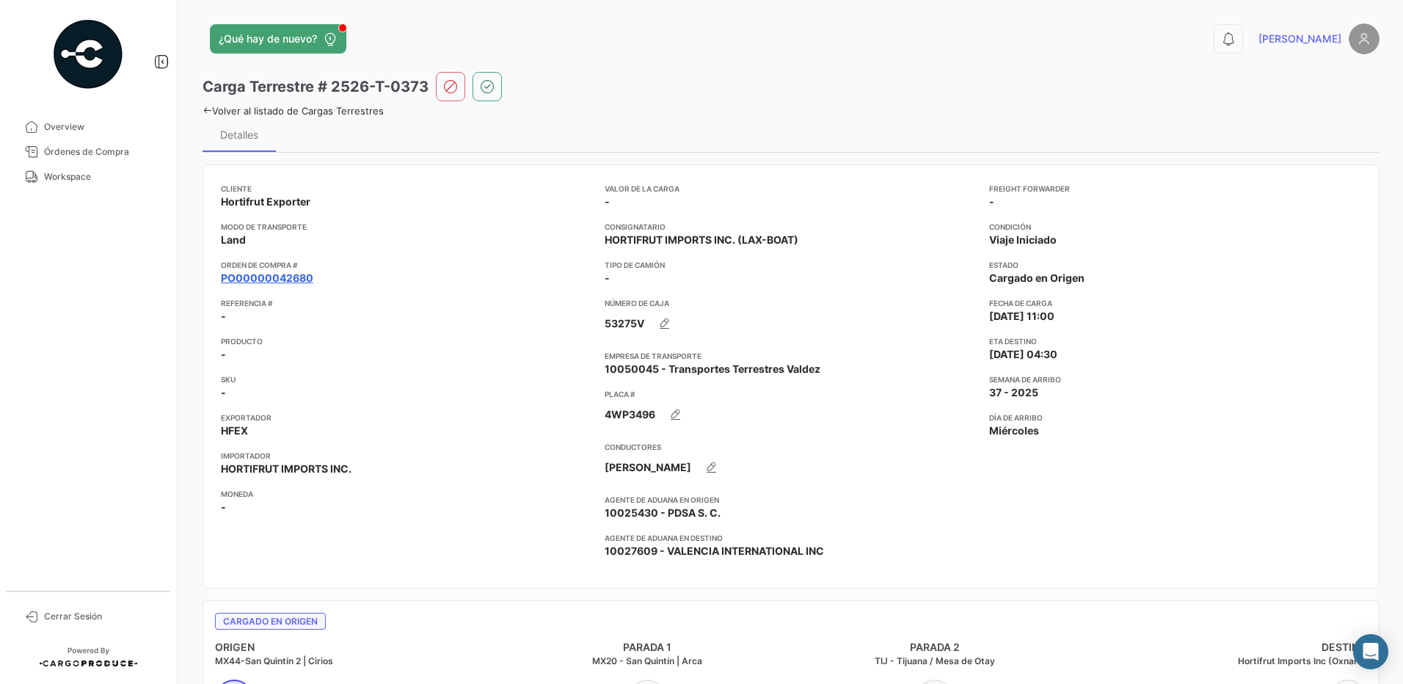
click at [288, 282] on link "PO00000042680" at bounding box center [267, 278] width 92 height 15
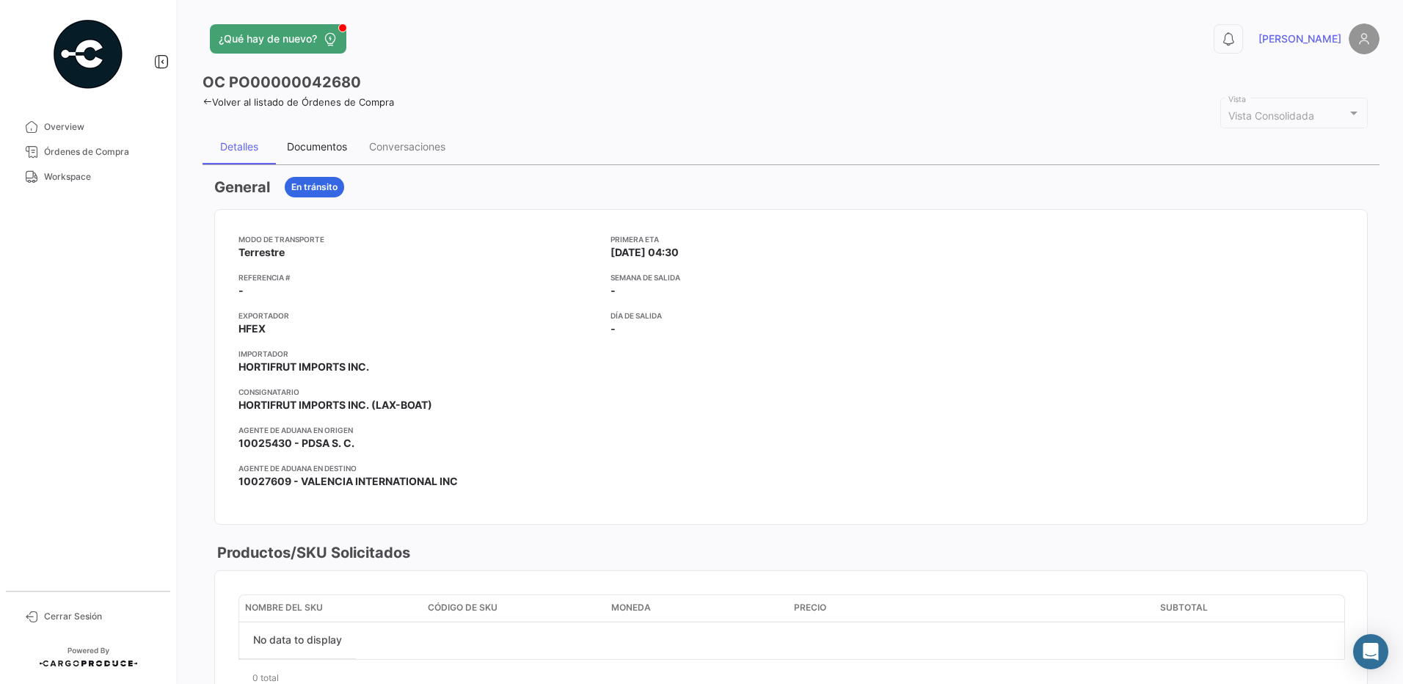
click at [329, 153] on div "Documentos" at bounding box center [317, 146] width 60 height 12
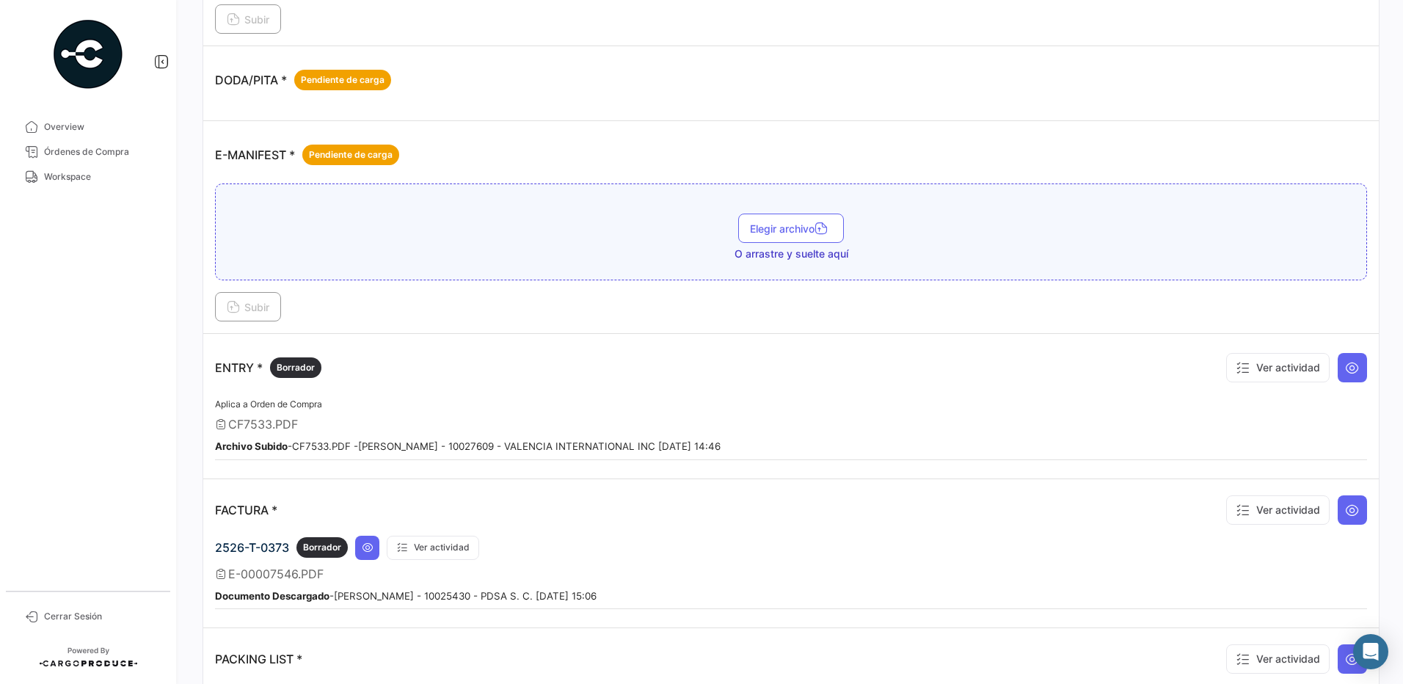
scroll to position [968, 0]
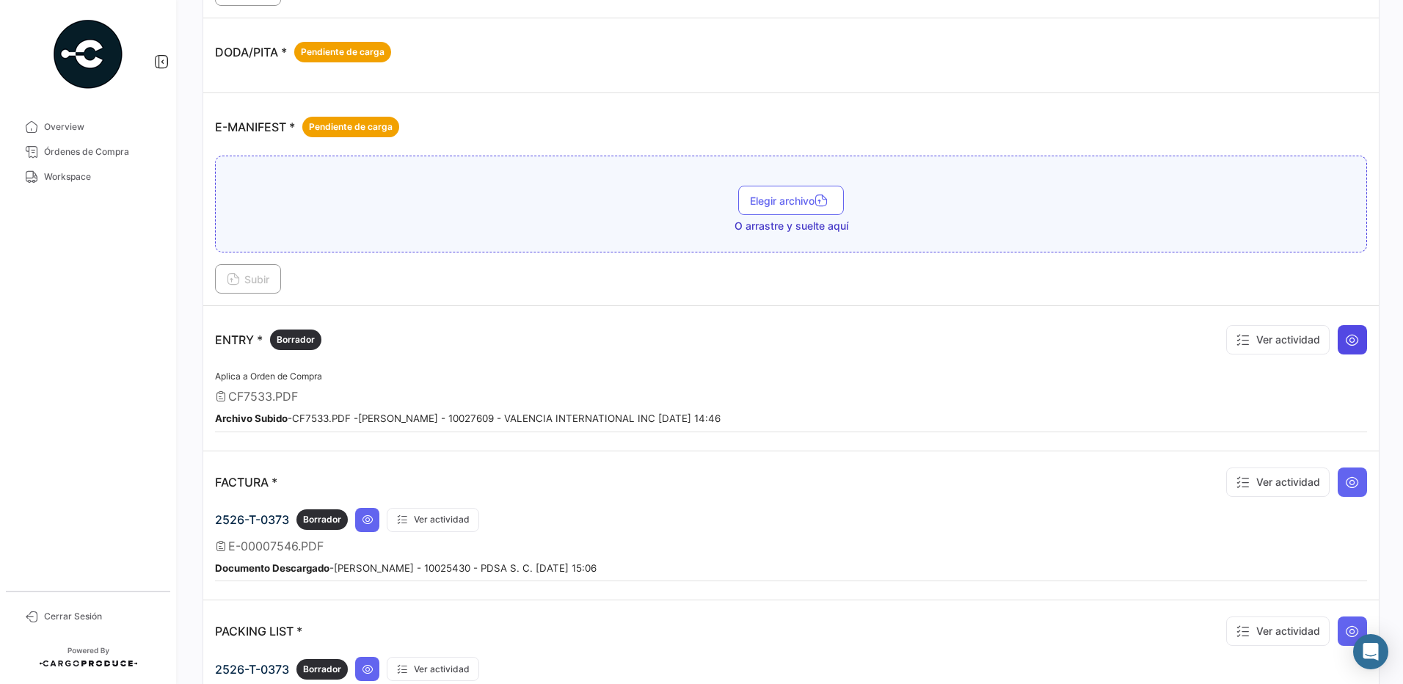
click at [1346, 344] on icon at bounding box center [1352, 339] width 15 height 15
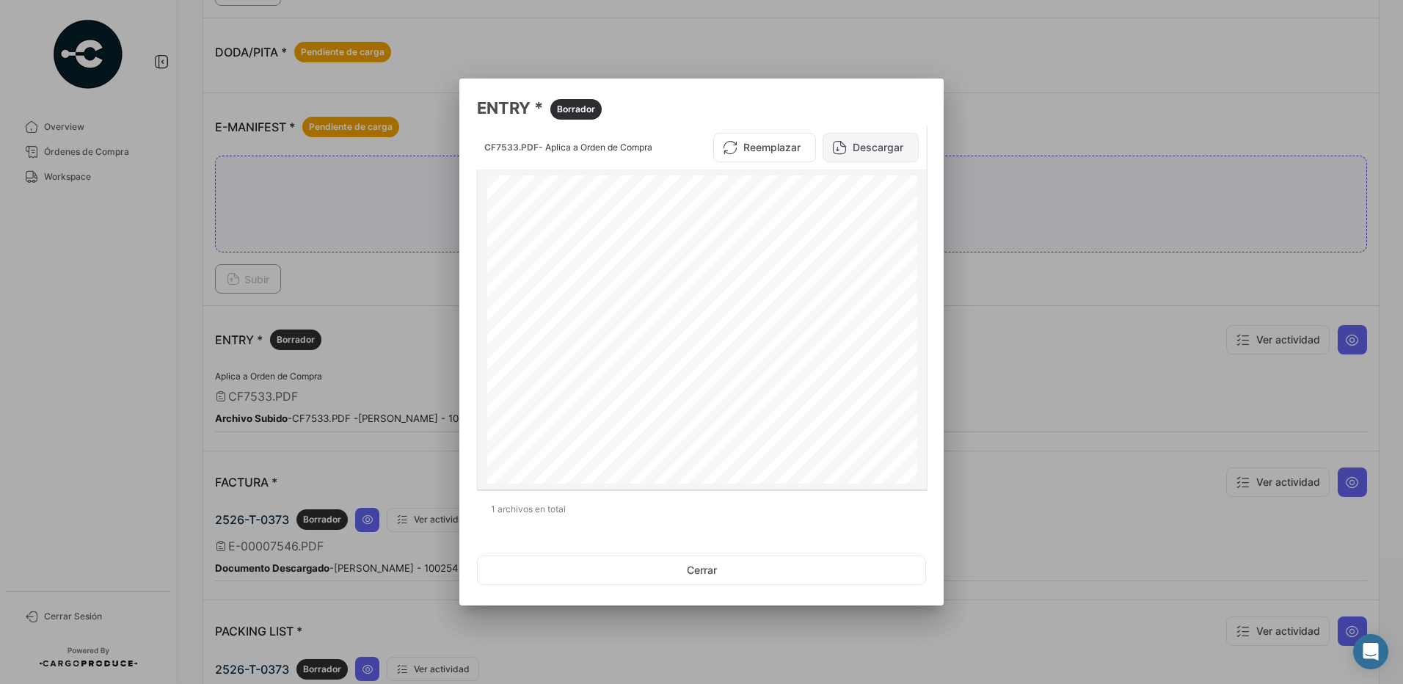
click at [896, 149] on button "Descargar" at bounding box center [870, 147] width 96 height 29
click at [709, 569] on button "Cerrar" at bounding box center [701, 569] width 449 height 29
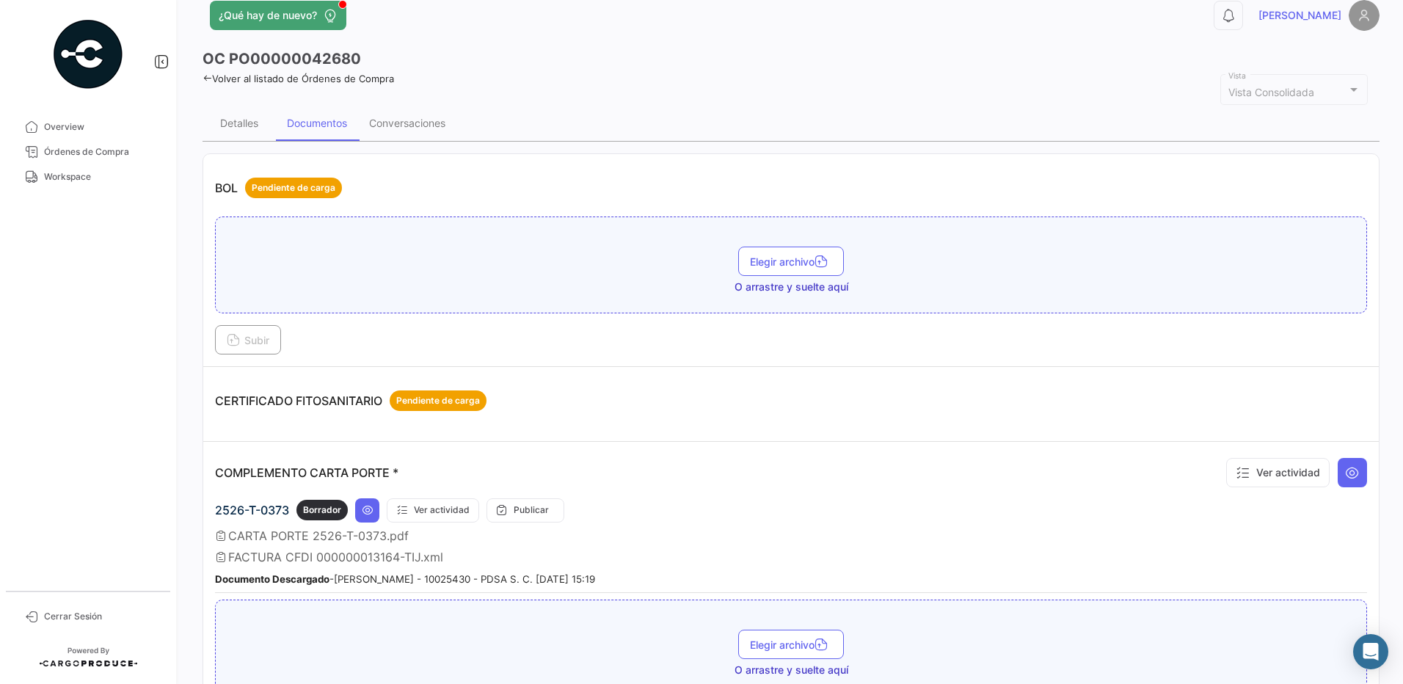
scroll to position [0, 0]
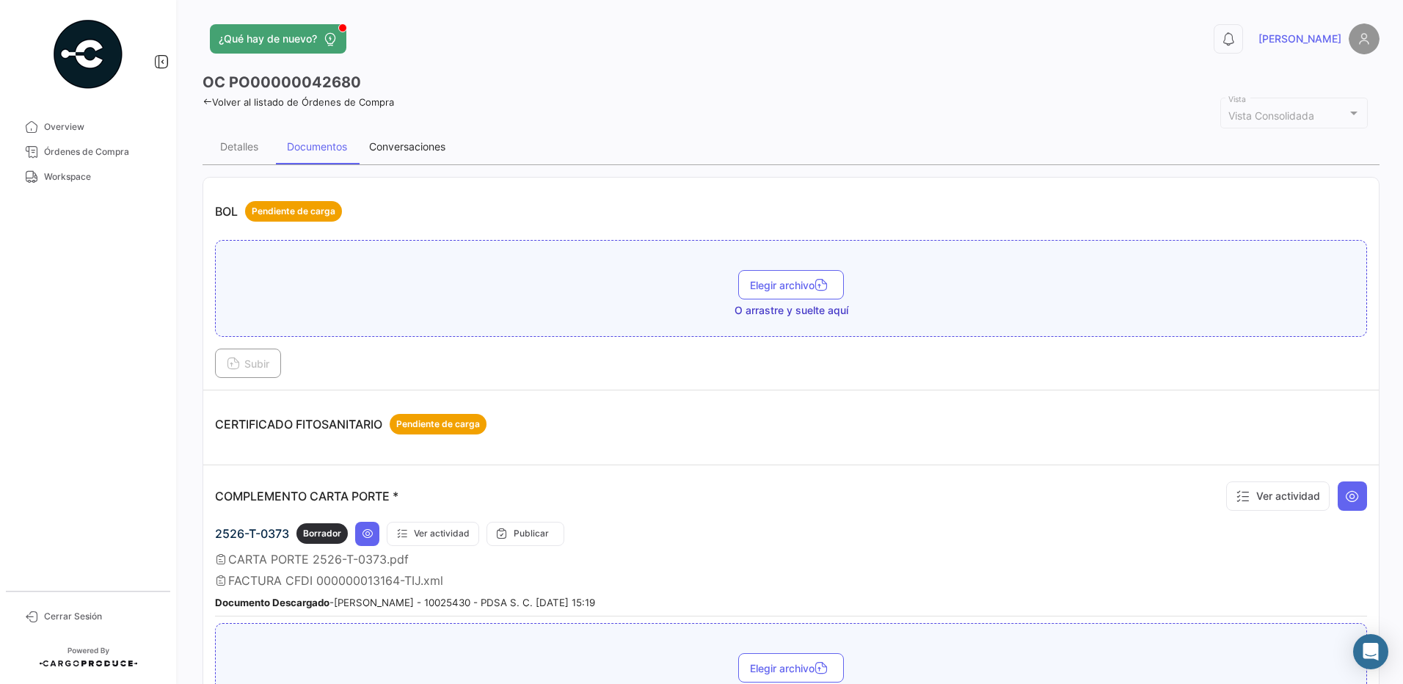
click at [425, 146] on div "Conversaciones" at bounding box center [407, 146] width 76 height 12
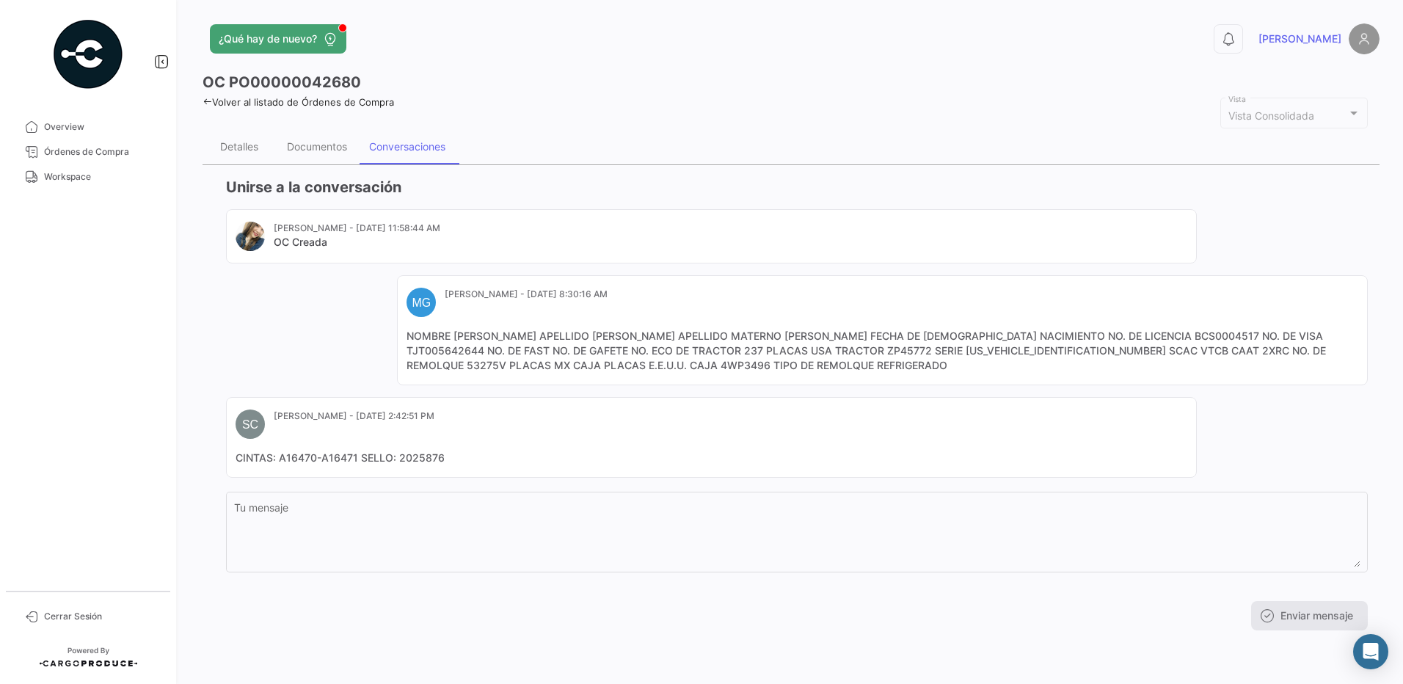
drag, startPoint x: 449, startPoint y: 457, endPoint x: 398, endPoint y: 456, distance: 50.6
click at [398, 456] on mat-card-content "CINTAS: A16470-A16471 SELLO: 2025876" at bounding box center [712, 457] width 952 height 15
copy mat-card-content "2025876"
click at [92, 176] on span "Workspace" at bounding box center [101, 176] width 114 height 13
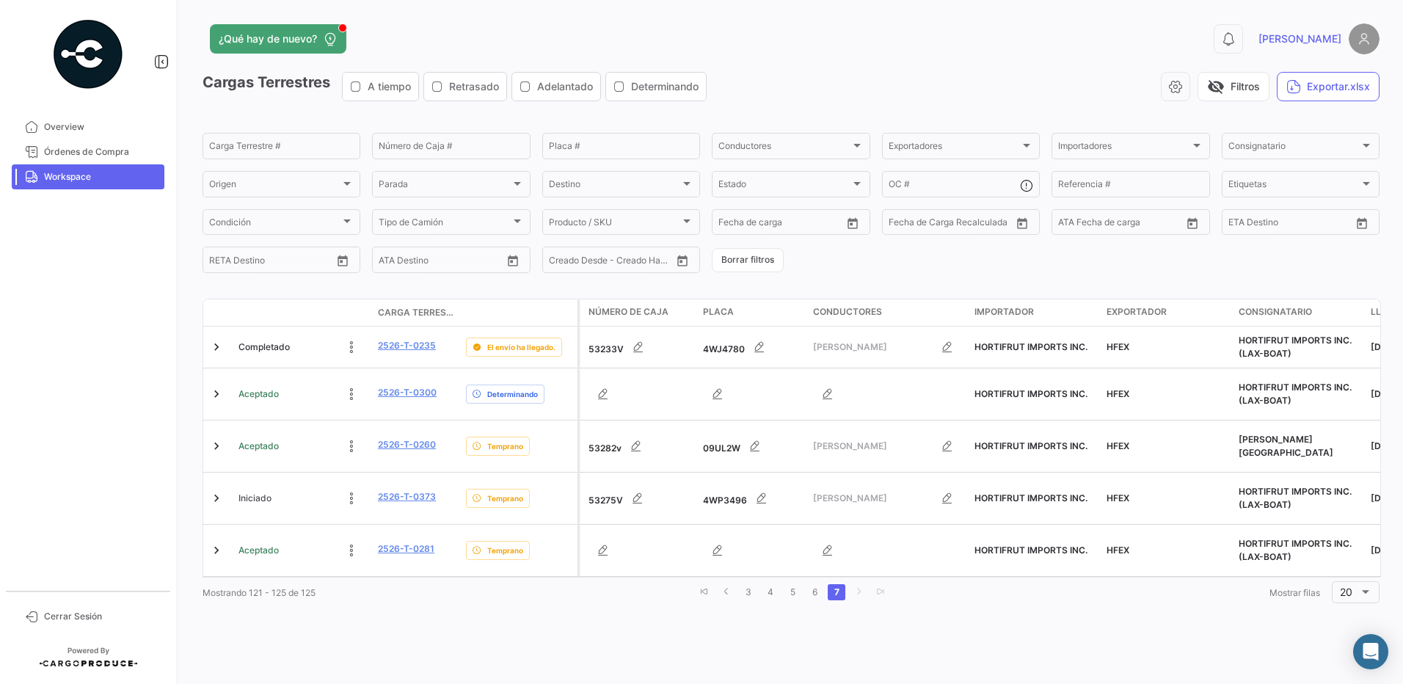
click at [932, 596] on div "¿Qué hay de nuevo? 0 [PERSON_NAME] Terrestres A tiempo Retrasado Adelantado Det…" at bounding box center [791, 342] width 1224 height 684
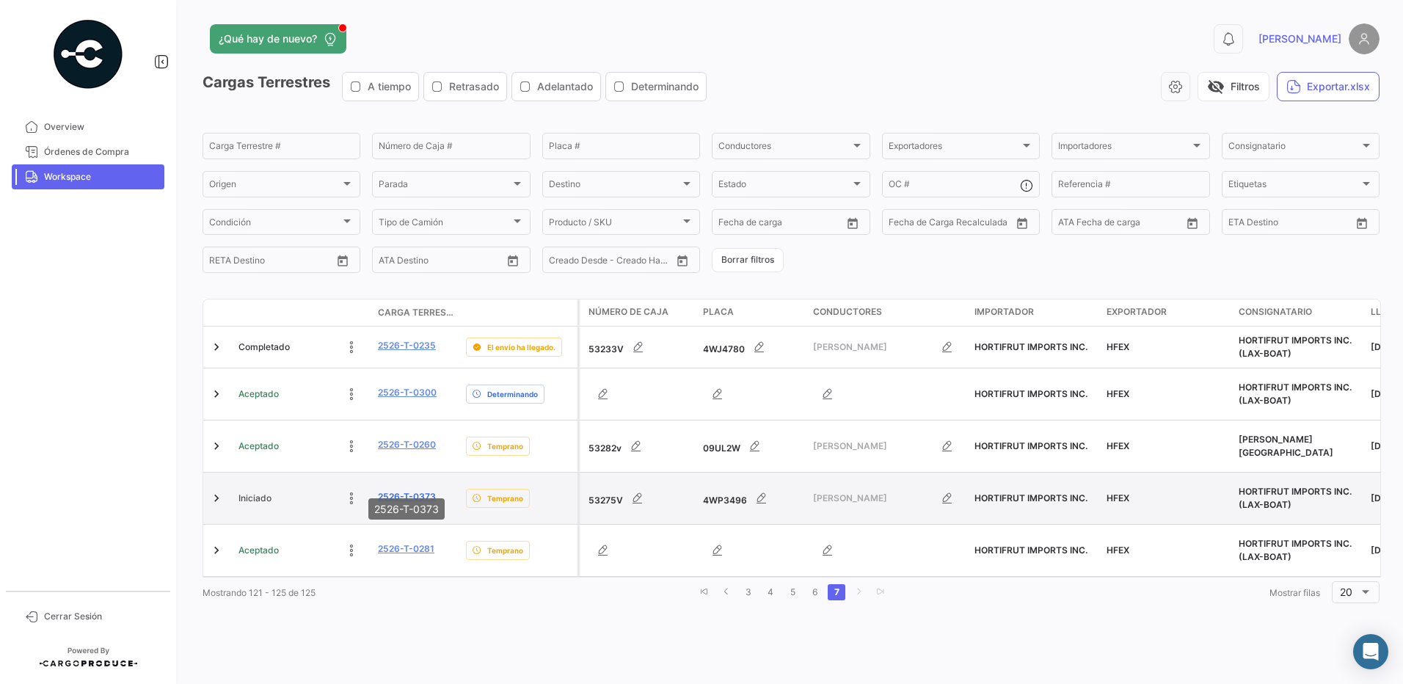
click at [416, 490] on link "2526-T-0373" at bounding box center [407, 496] width 58 height 13
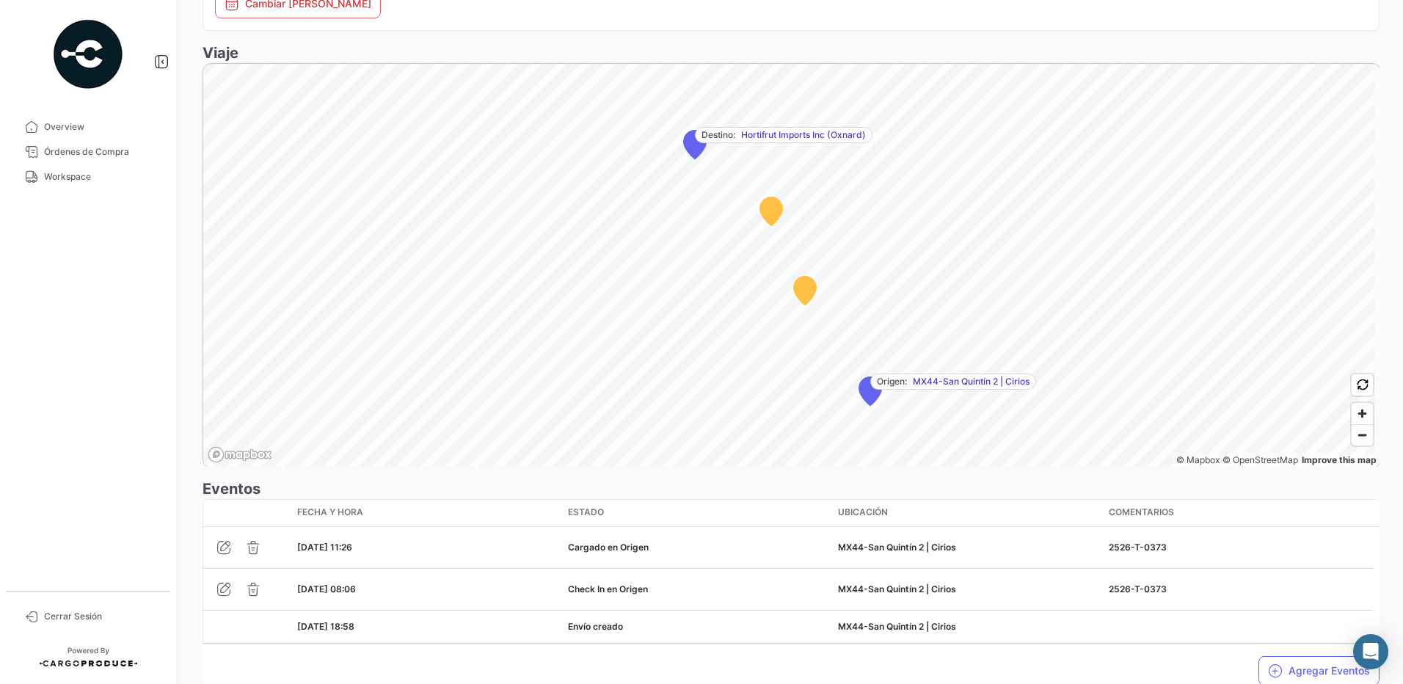
scroll to position [880, 0]
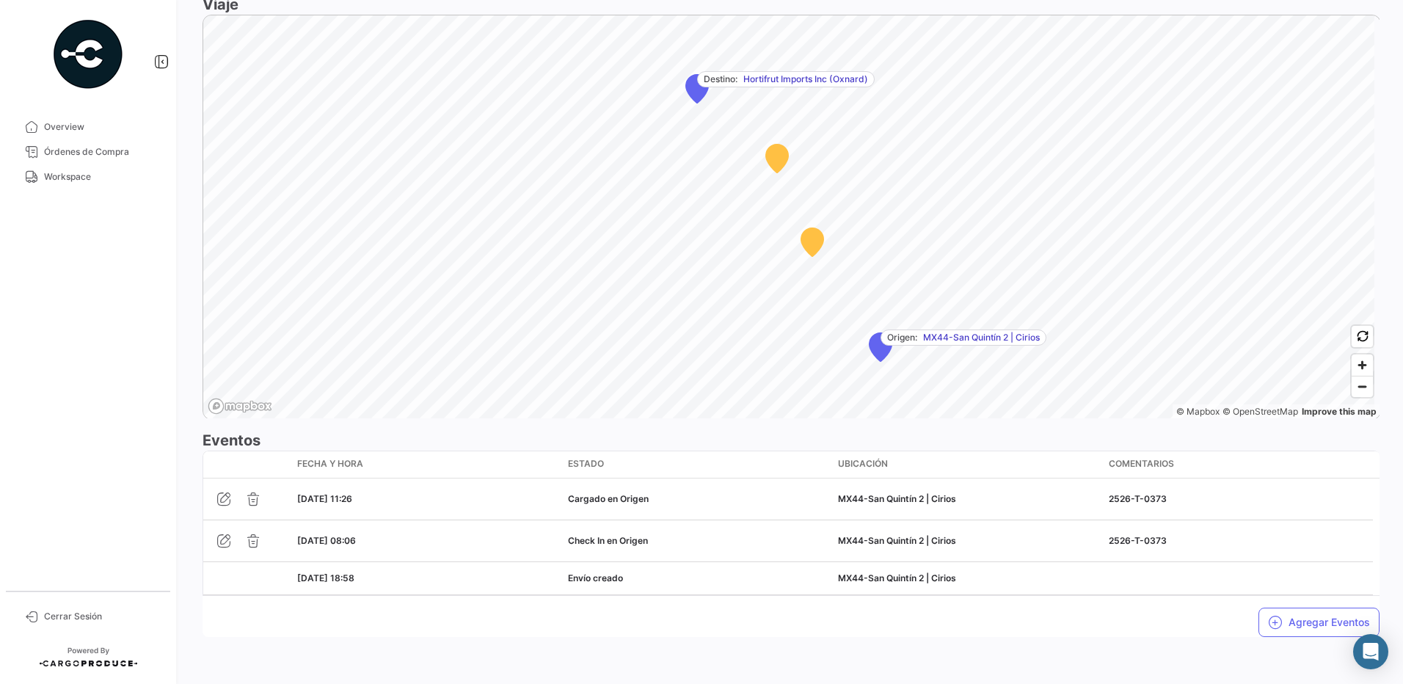
click at [1193, 628] on div "Agregar Eventos" at bounding box center [790, 616] width 1177 height 41
click at [1326, 624] on button "Agregar Eventos" at bounding box center [1318, 621] width 121 height 29
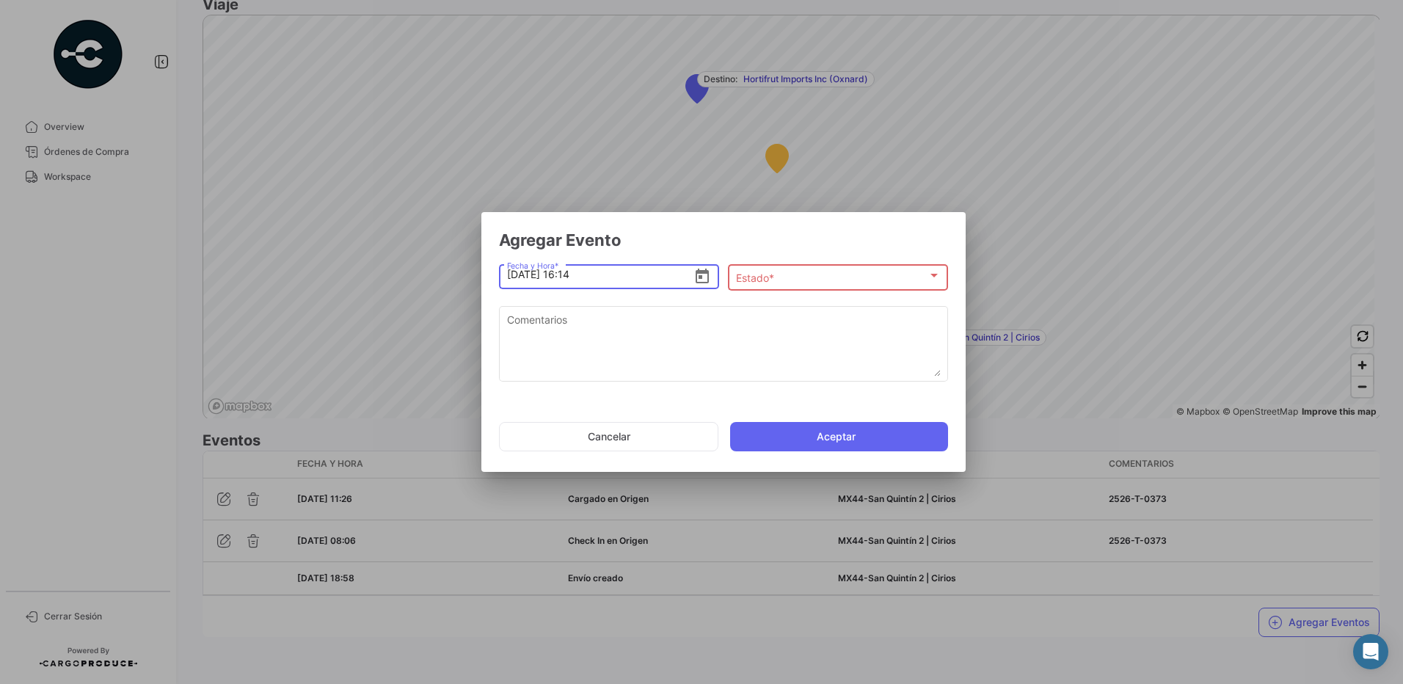
click at [731, 282] on div "Estado * Estado *" at bounding box center [838, 276] width 220 height 29
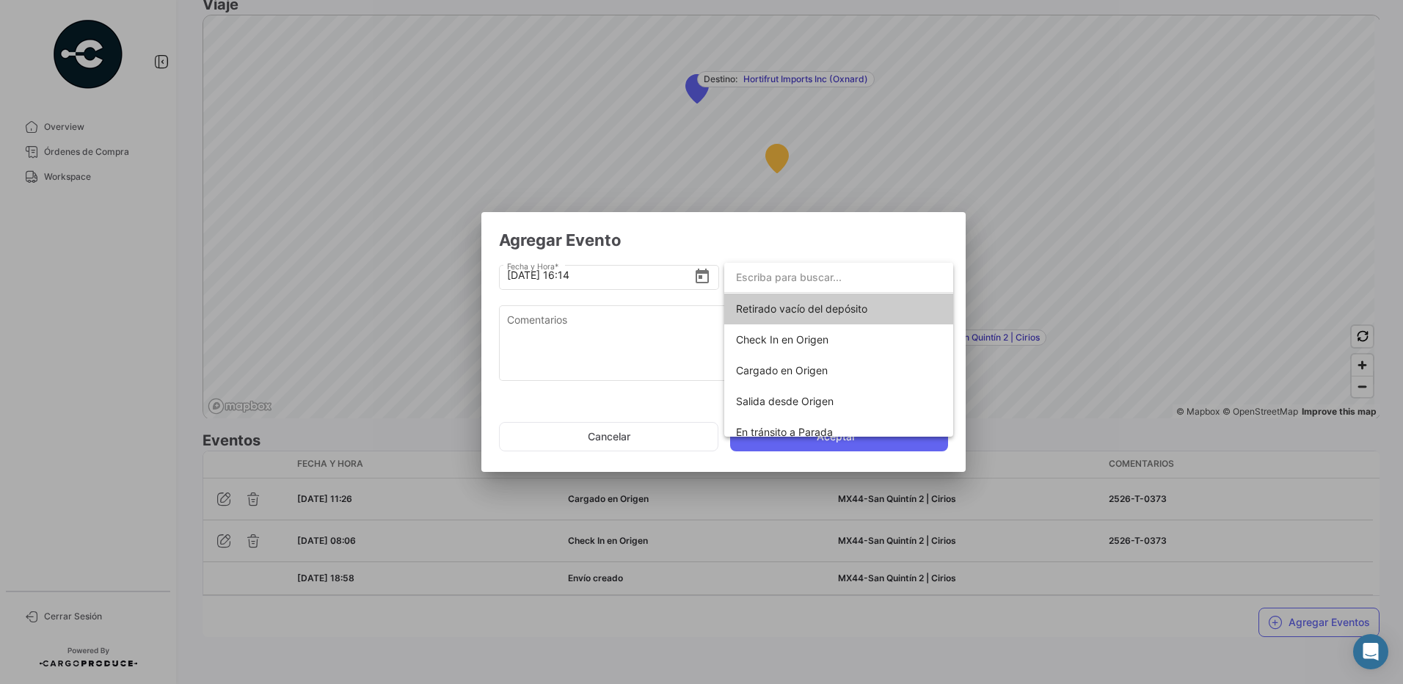
scroll to position [16, 0]
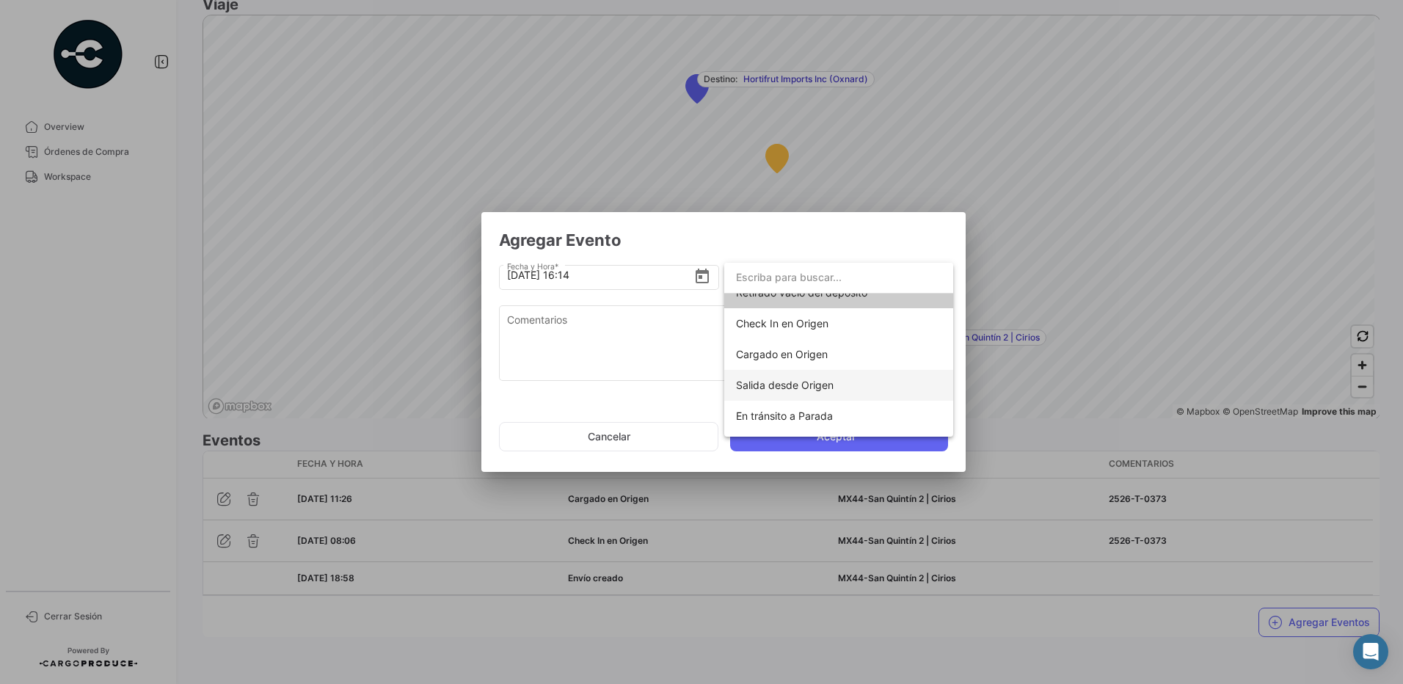
click at [861, 382] on span "Salida desde Origen" at bounding box center [838, 385] width 205 height 31
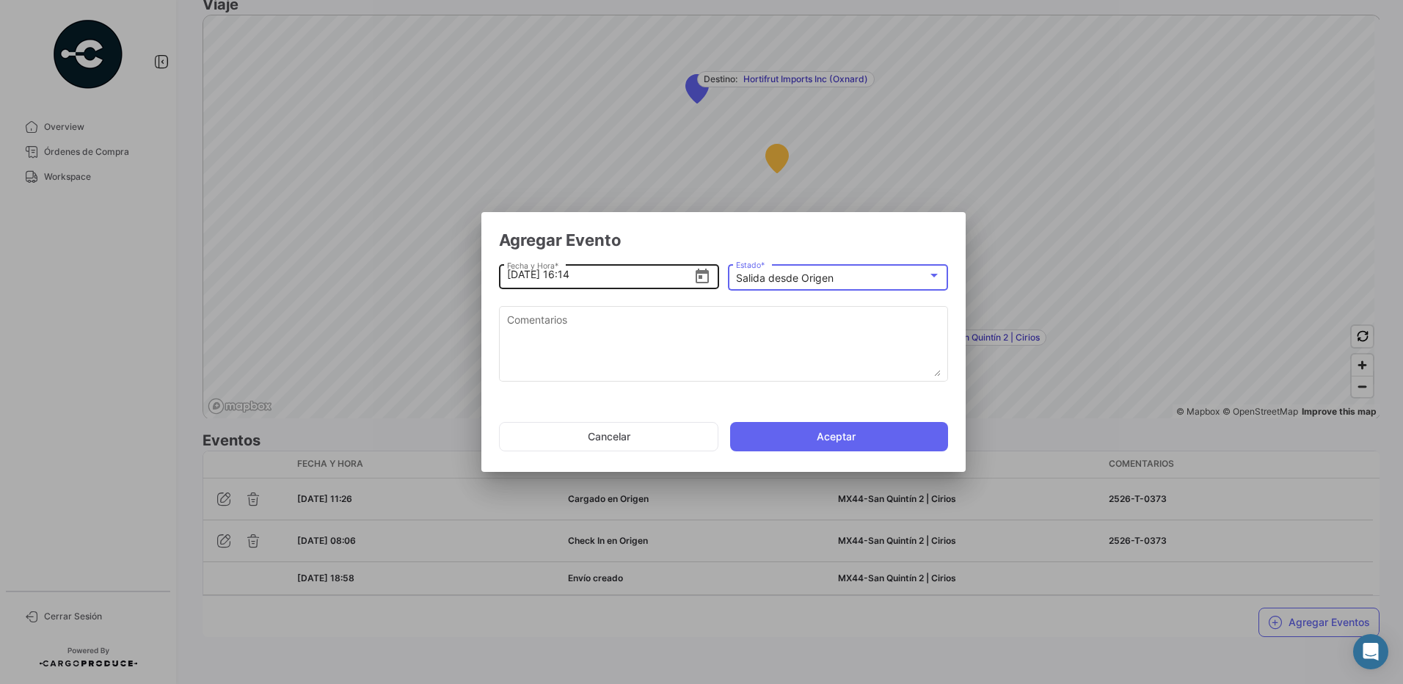
click at [698, 273] on icon "Open calendar" at bounding box center [702, 276] width 13 height 15
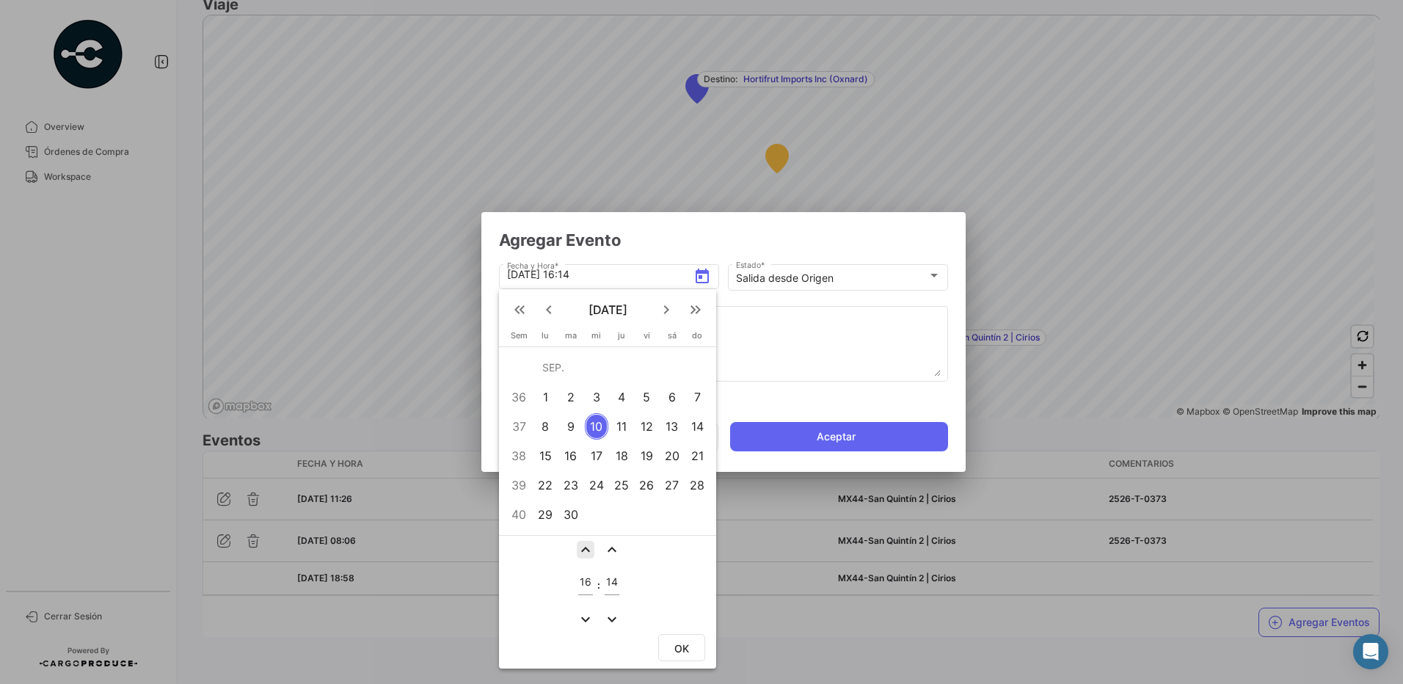
click at [588, 550] on mat-icon "expand_less" at bounding box center [586, 550] width 18 height 18
click at [586, 549] on mat-icon "expand_less" at bounding box center [586, 550] width 18 height 18
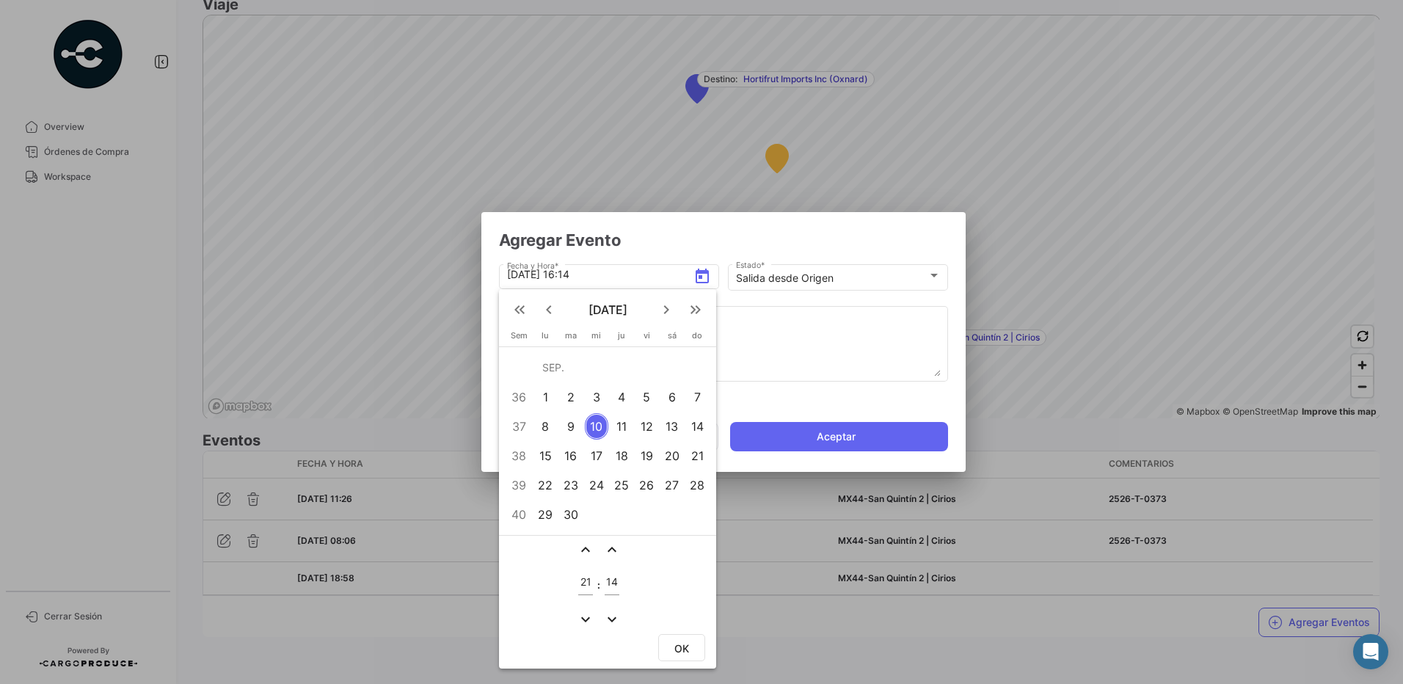
click at [586, 549] on mat-icon "expand_less" at bounding box center [586, 550] width 18 height 18
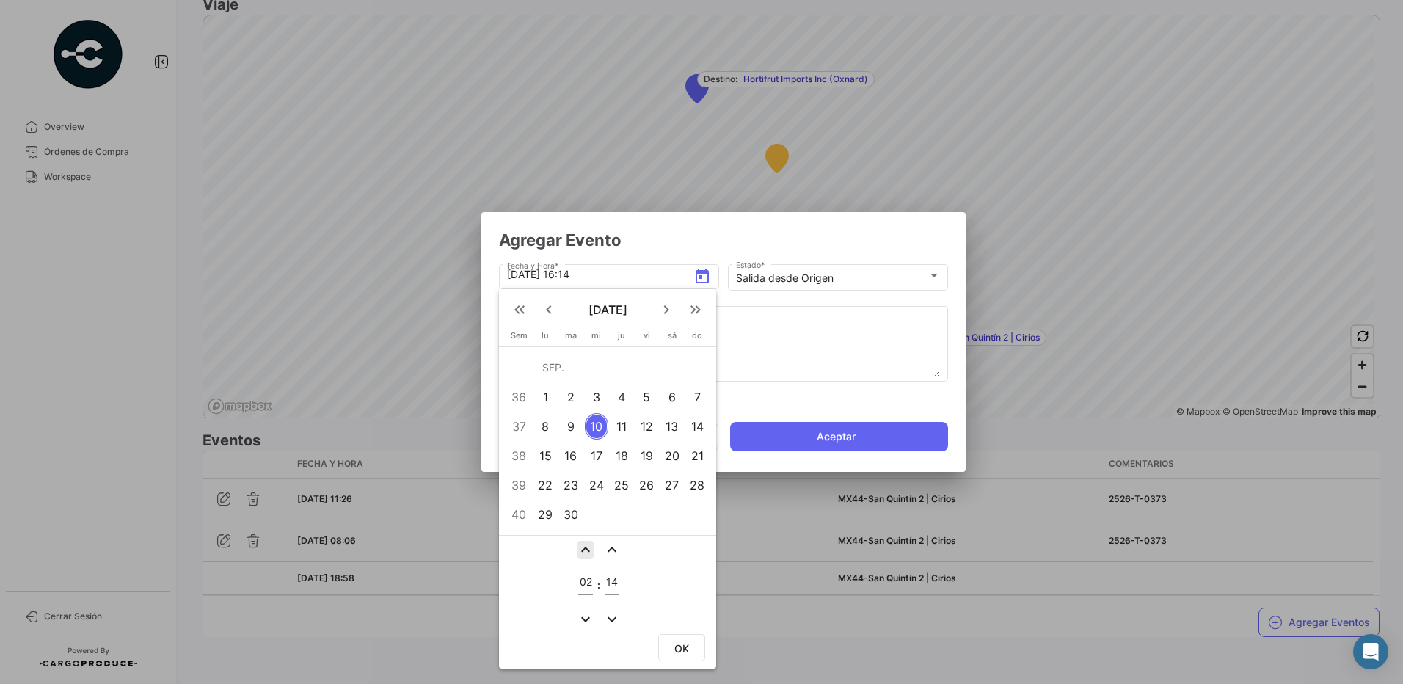
click at [586, 549] on mat-icon "expand_less" at bounding box center [586, 550] width 18 height 18
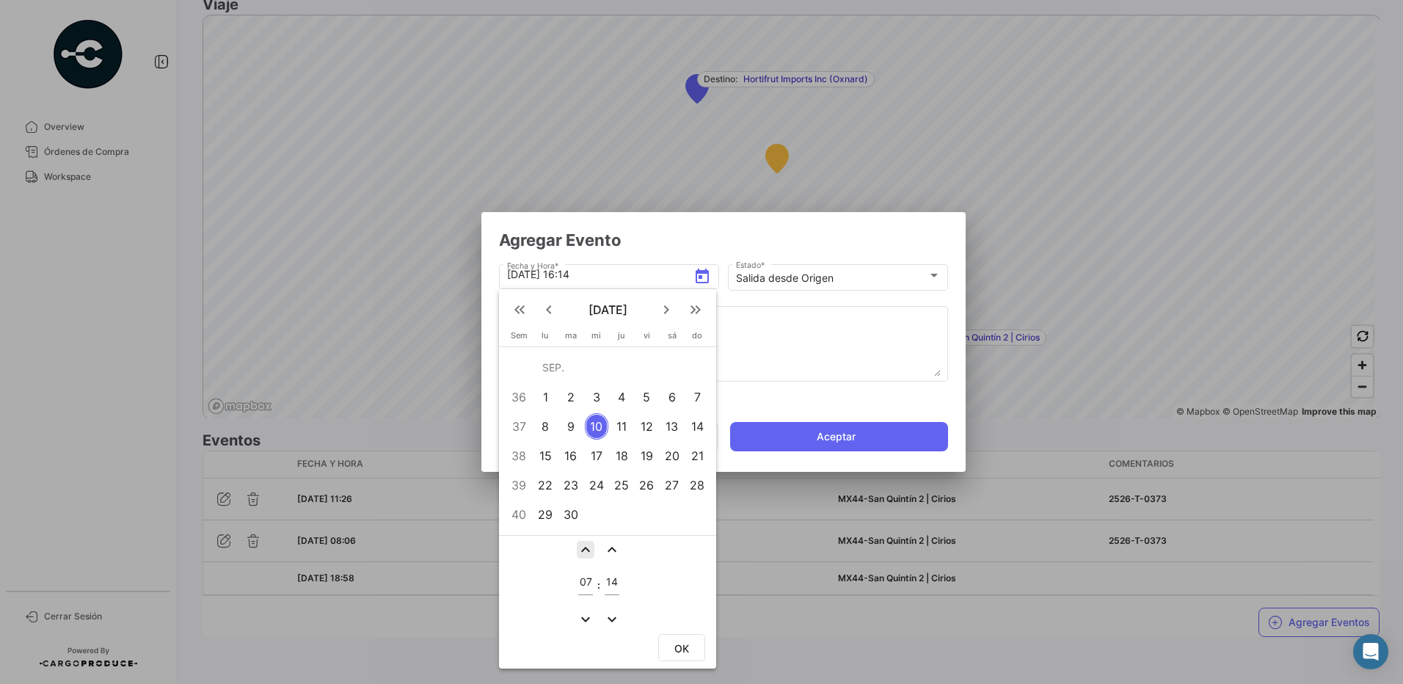
click at [586, 549] on mat-icon "expand_less" at bounding box center [586, 550] width 18 height 18
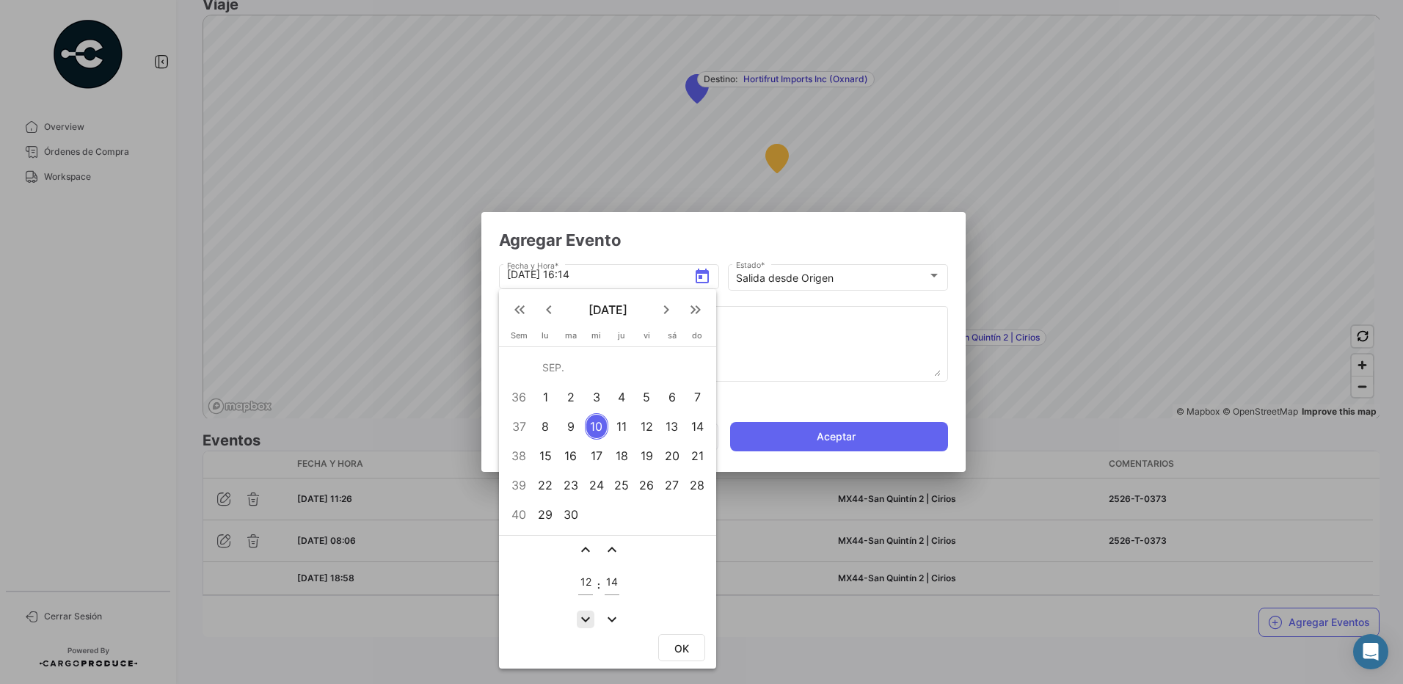
click at [585, 616] on mat-icon "expand_more" at bounding box center [586, 619] width 18 height 18
type input "11"
click at [624, 545] on td at bounding box center [623, 549] width 1 height 19
click at [616, 546] on mat-icon "expand_less" at bounding box center [612, 550] width 18 height 18
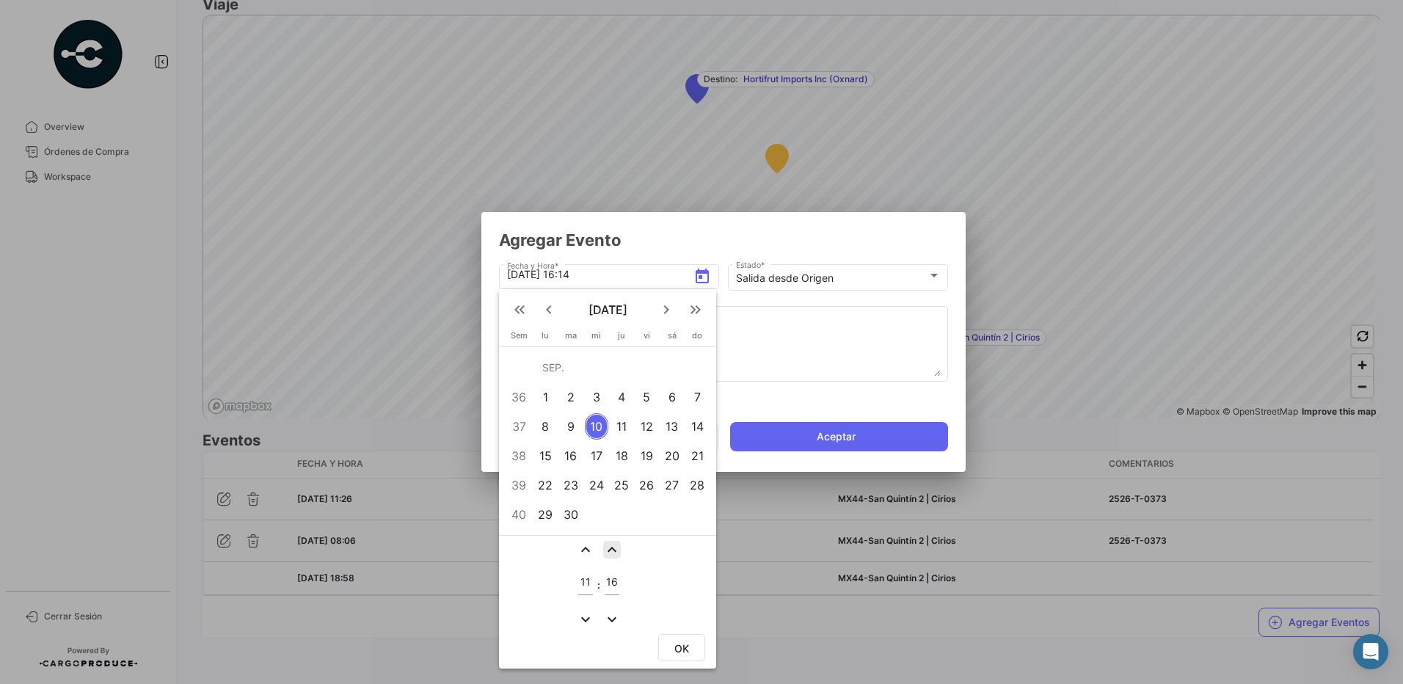
click at [616, 546] on mat-icon "expand_less" at bounding box center [612, 550] width 18 height 18
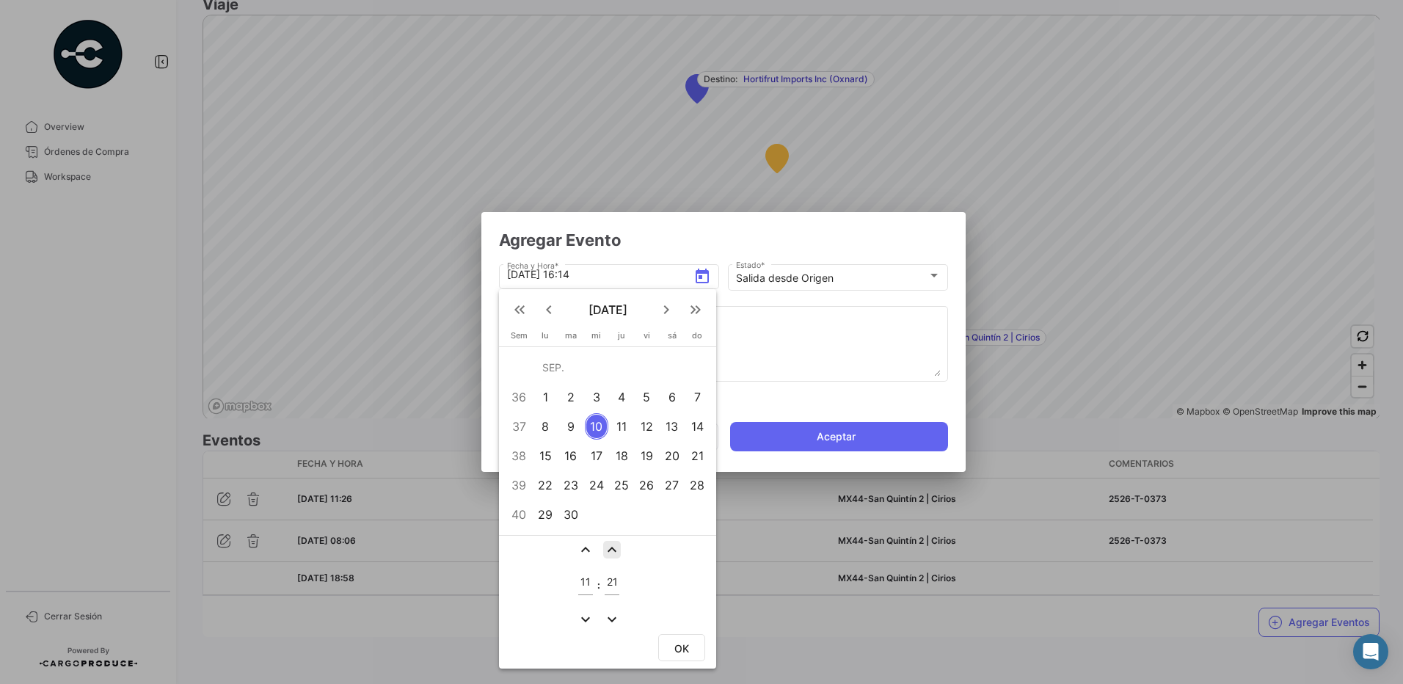
click at [616, 546] on mat-icon "expand_less" at bounding box center [612, 550] width 18 height 18
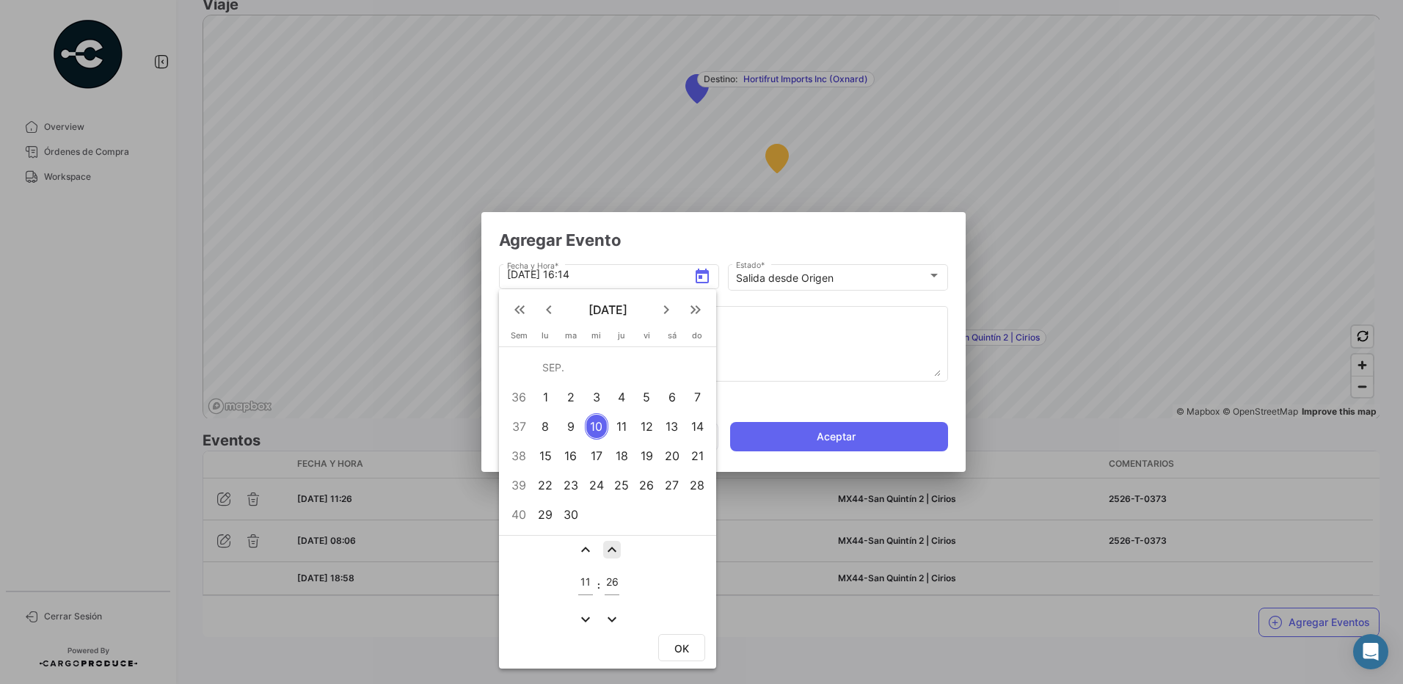
click at [616, 546] on mat-icon "expand_less" at bounding box center [612, 550] width 18 height 18
type input "30"
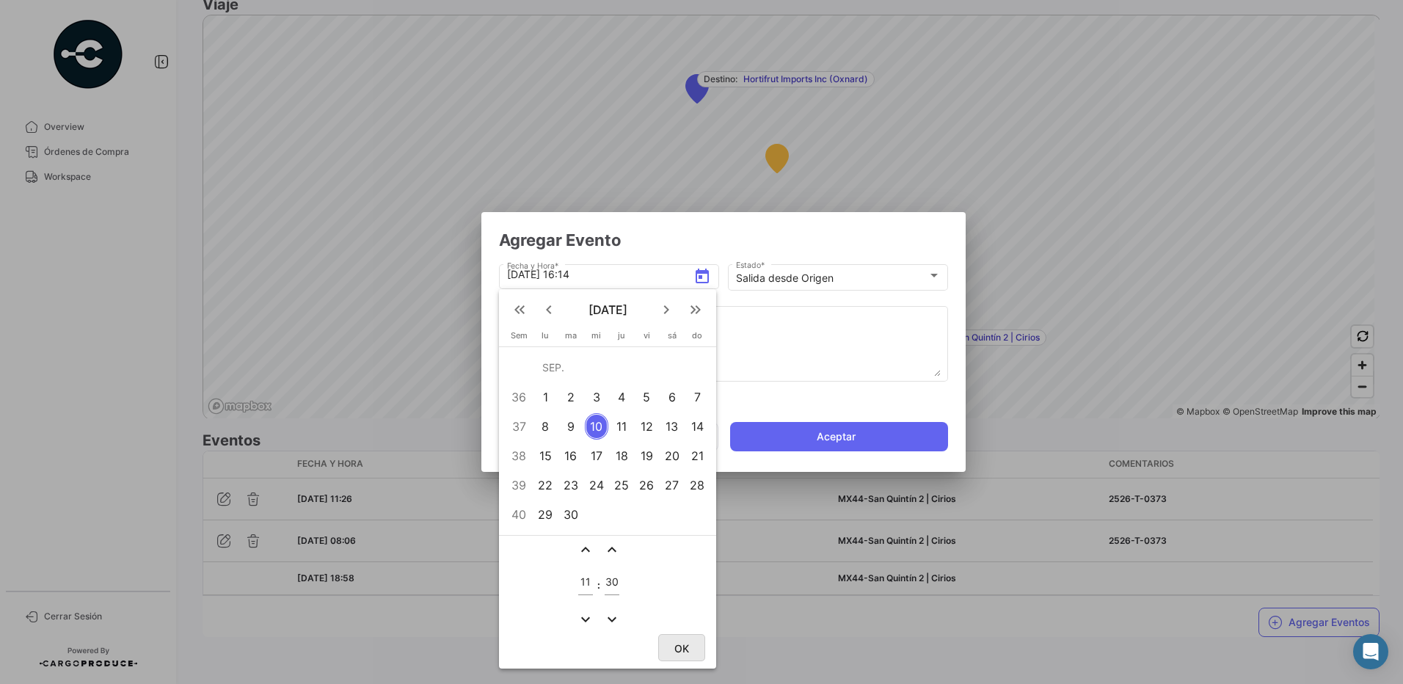
click at [691, 647] on button "OK" at bounding box center [681, 647] width 47 height 27
type input "[DATE] 11:30"
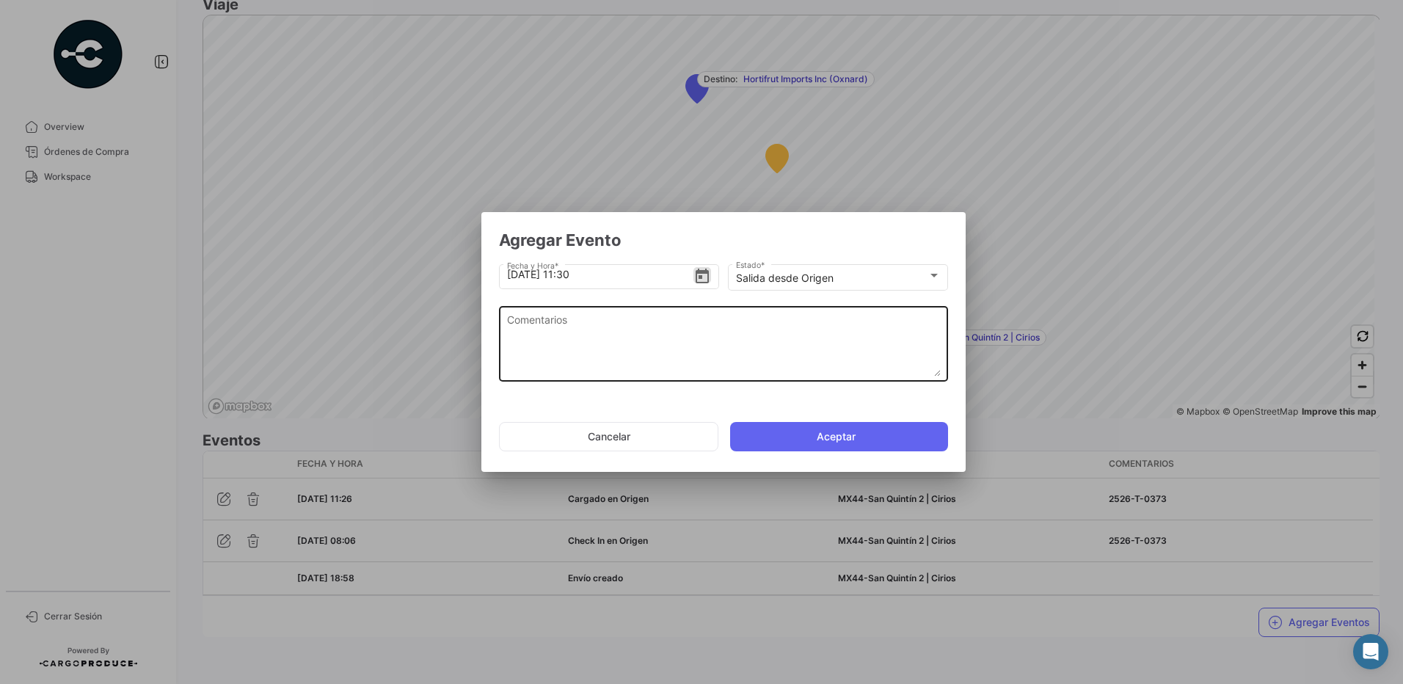
click at [702, 347] on textarea "Comentarios" at bounding box center [724, 344] width 434 height 65
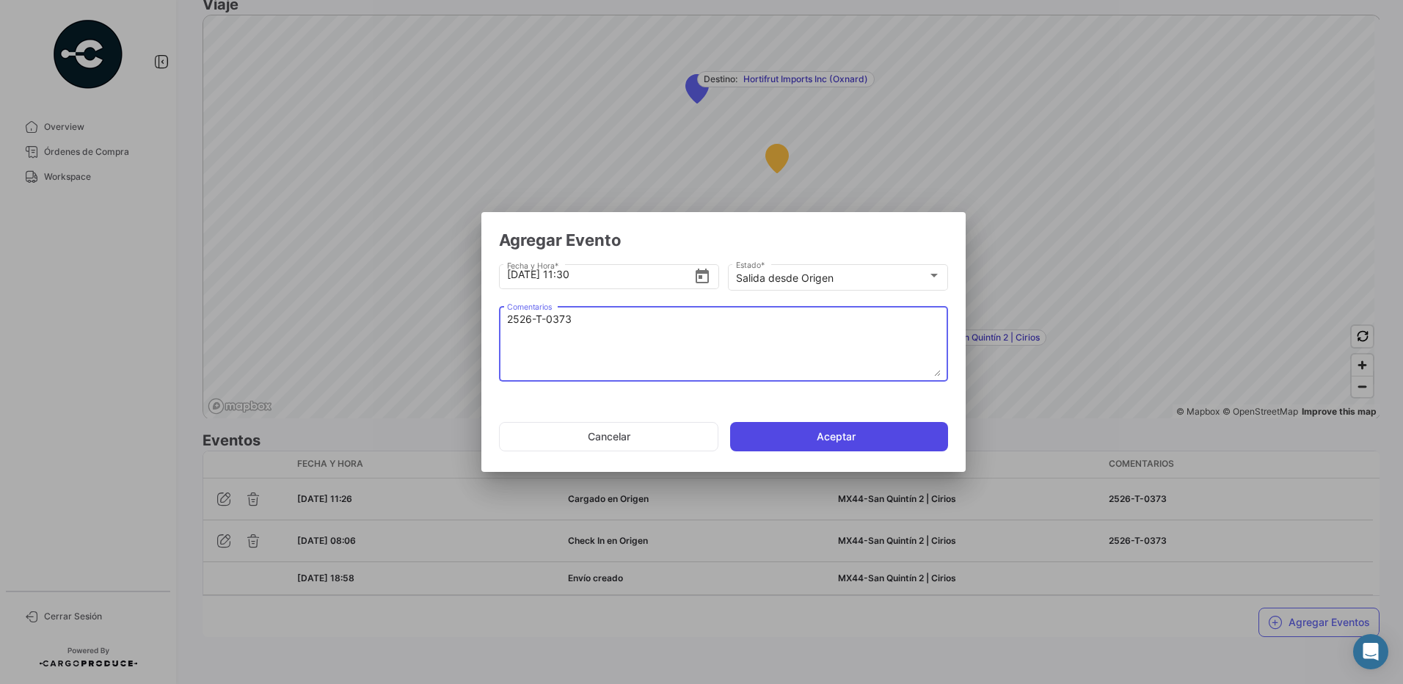
type textarea "2526-T-0373"
click at [864, 428] on button "Aceptar" at bounding box center [839, 436] width 218 height 29
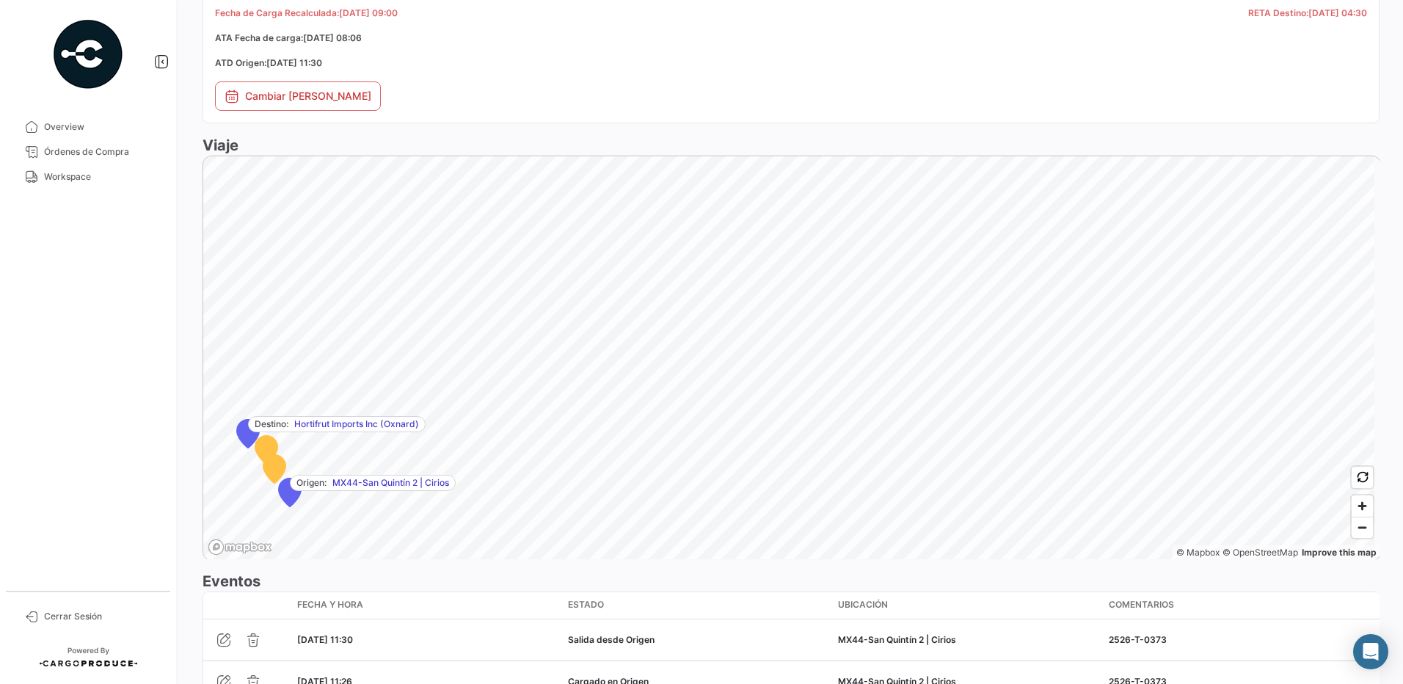
scroll to position [946, 0]
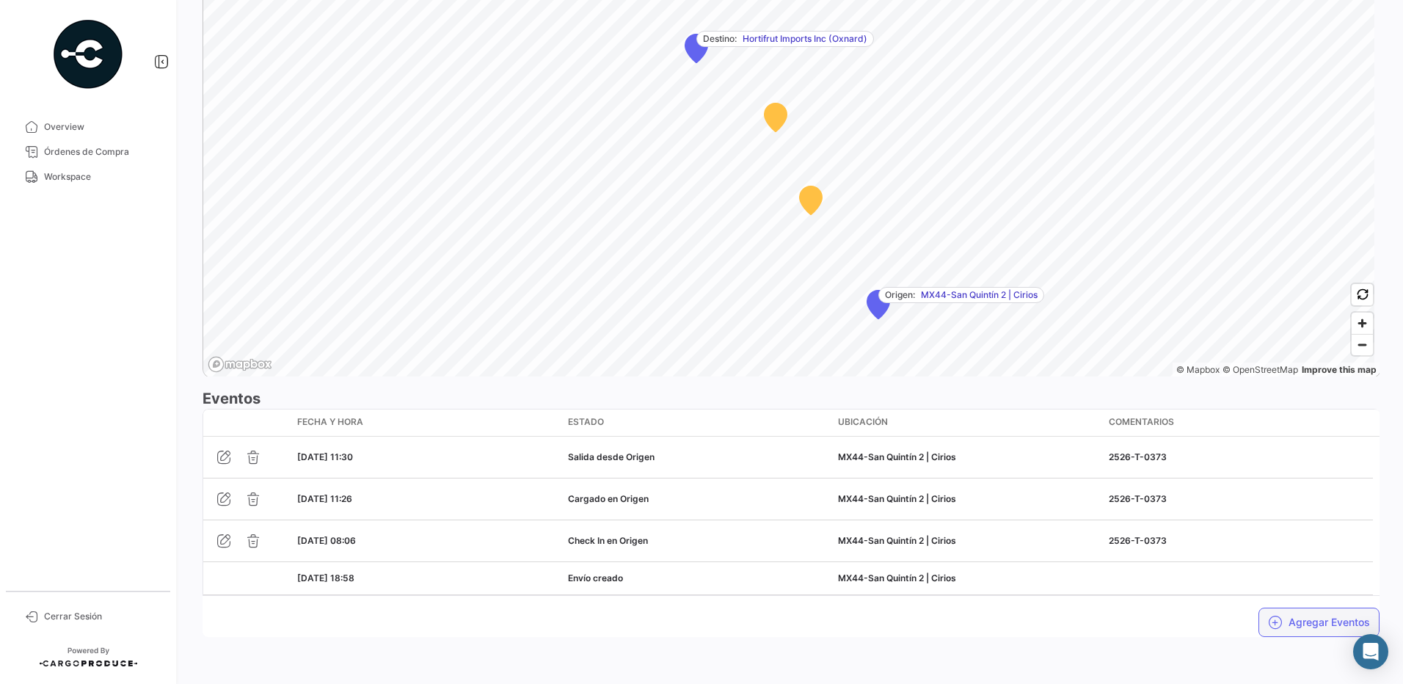
click at [1292, 627] on button "Agregar Eventos" at bounding box center [1318, 621] width 121 height 29
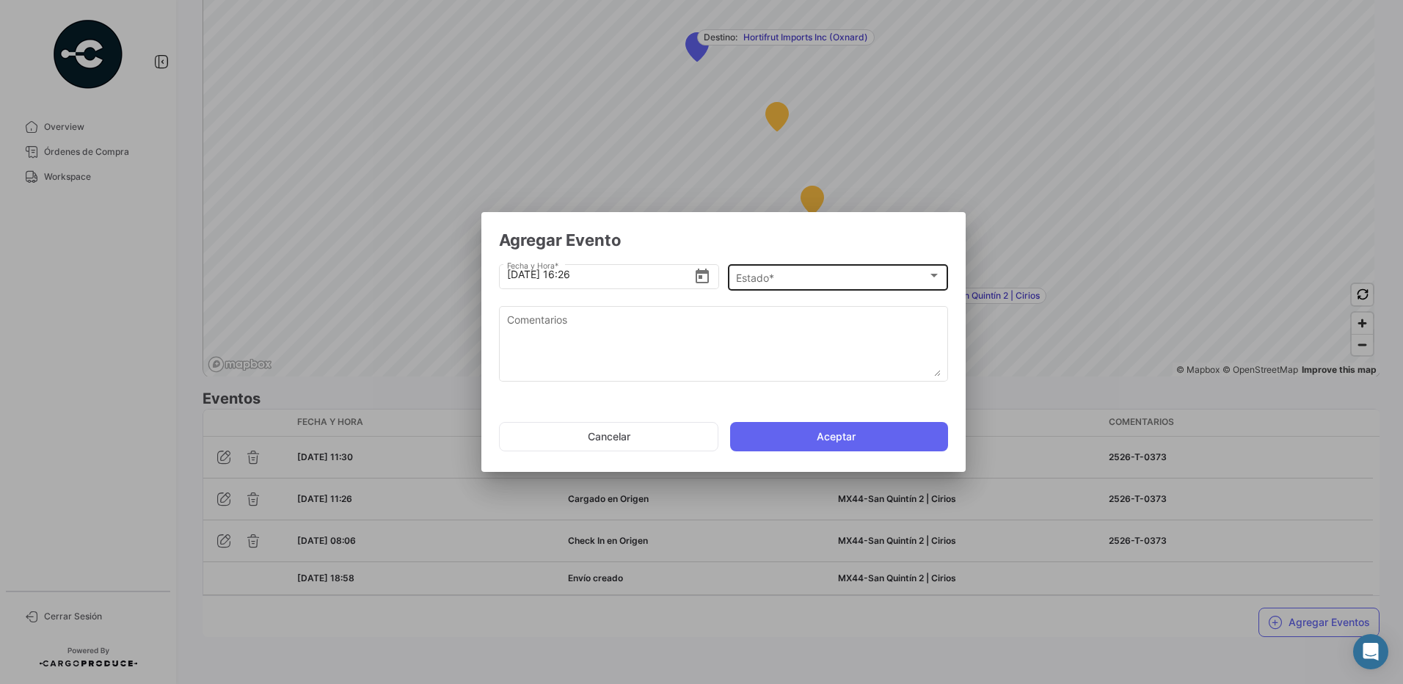
click at [859, 269] on div "Estado * Estado *" at bounding box center [838, 276] width 205 height 29
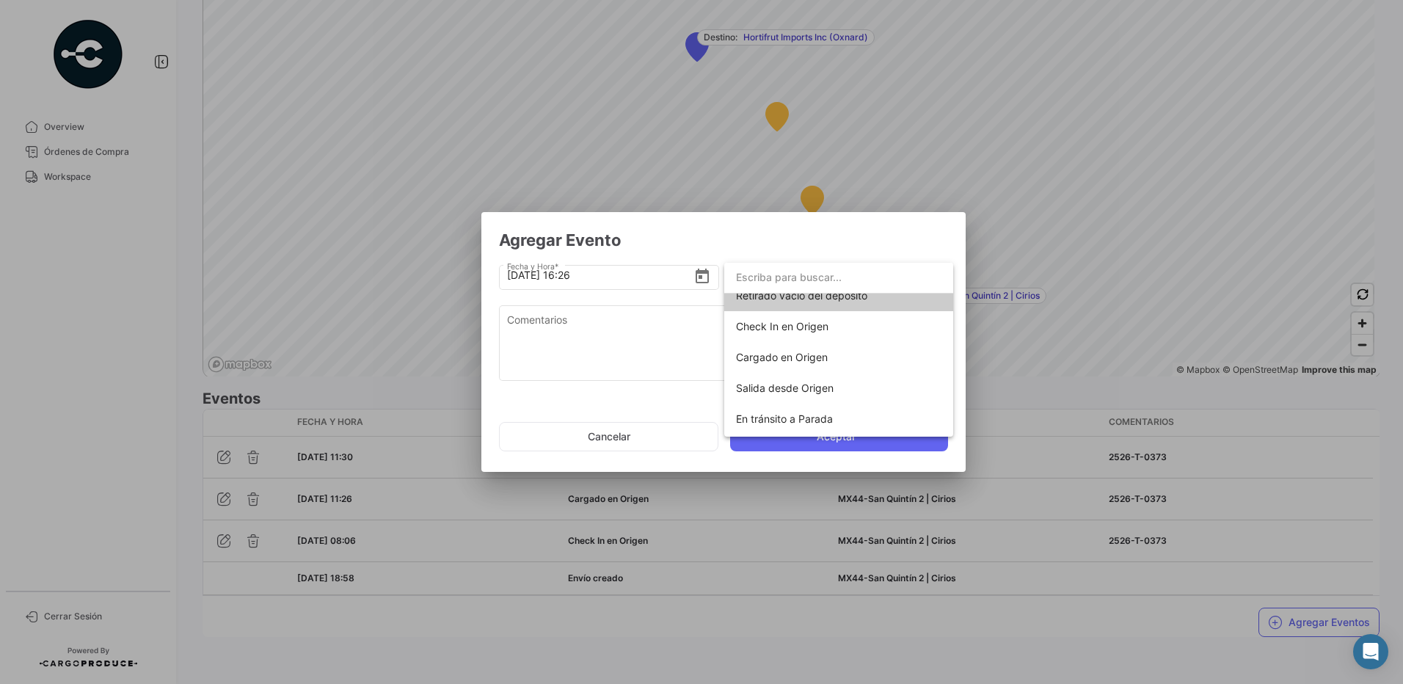
scroll to position [0, 0]
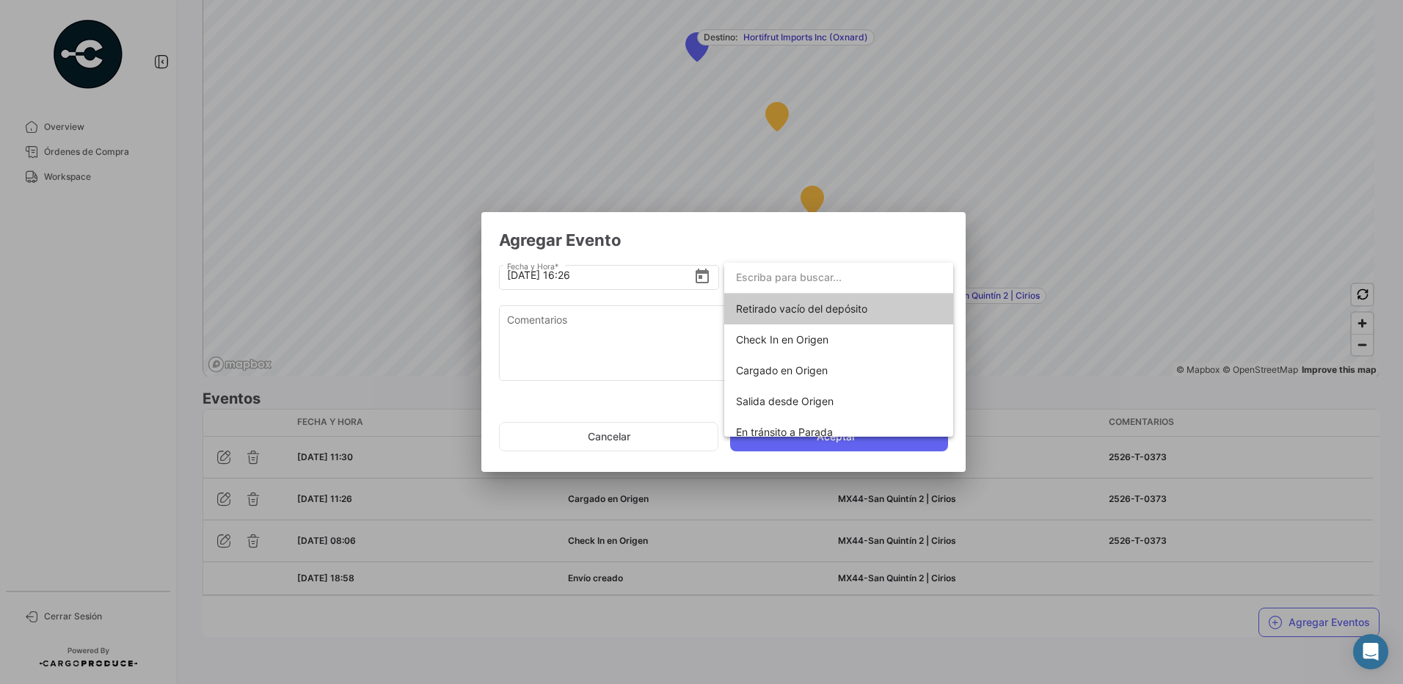
click at [969, 320] on div at bounding box center [701, 342] width 1403 height 684
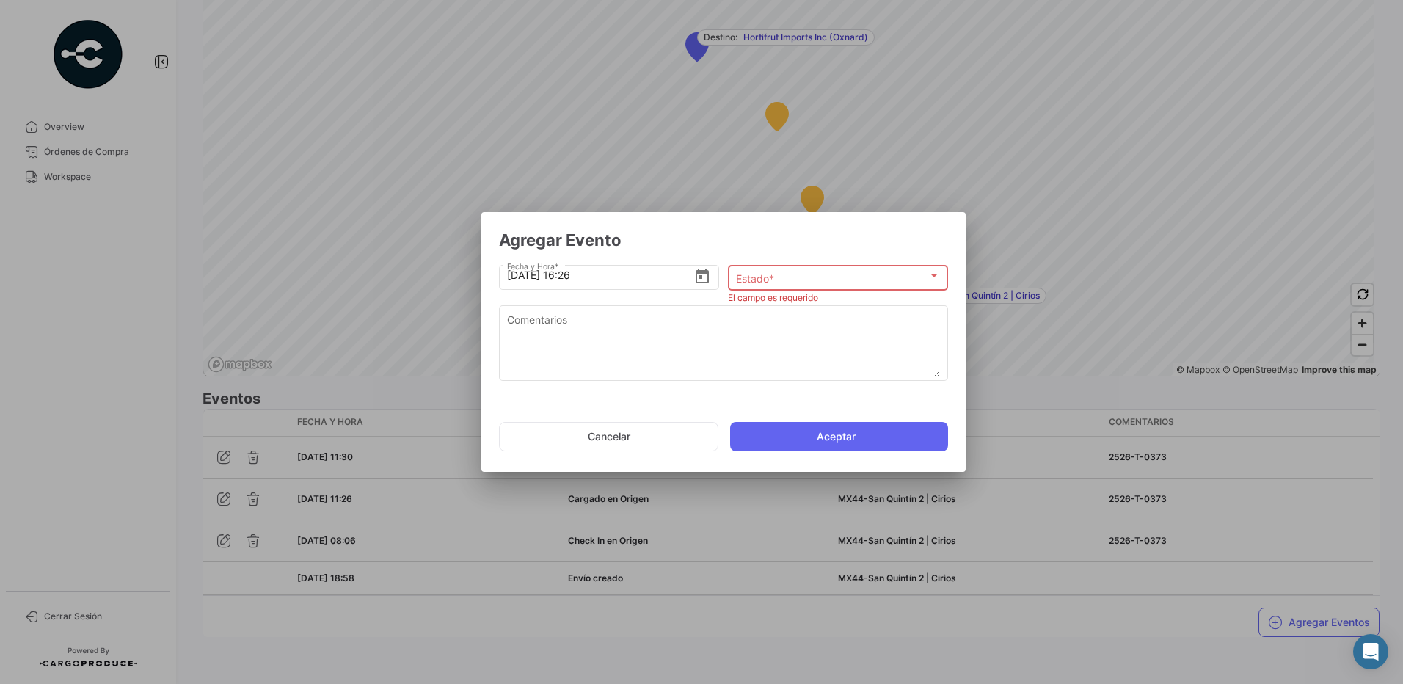
click at [858, 264] on div "Estado * Estado *" at bounding box center [838, 276] width 205 height 29
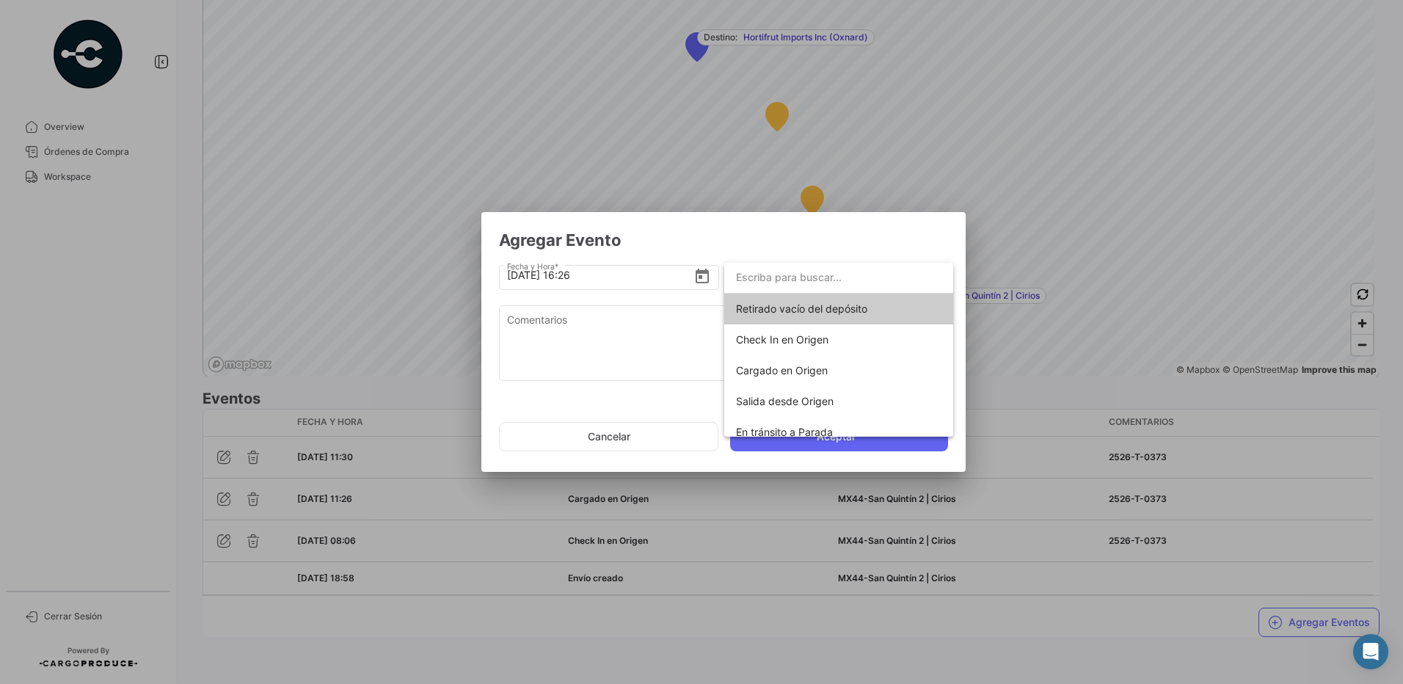
click at [697, 274] on div at bounding box center [701, 342] width 1403 height 684
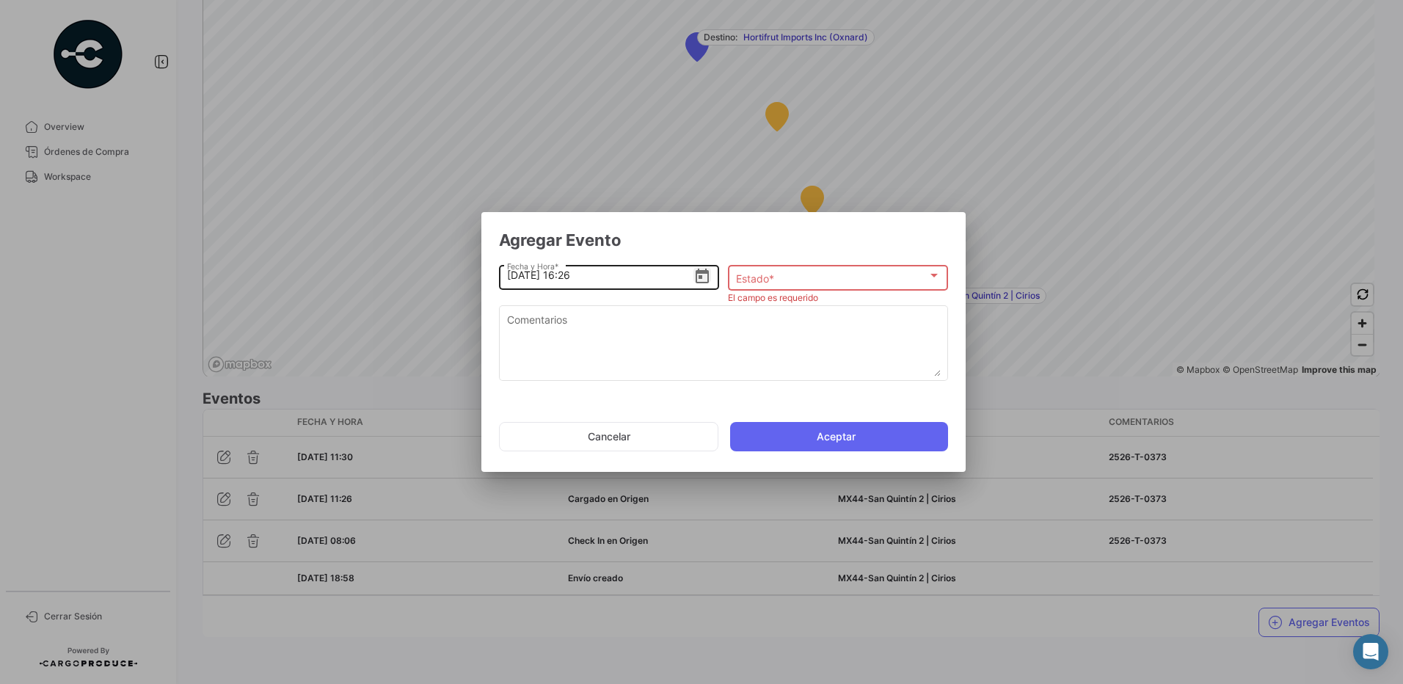
click at [702, 282] on icon "Open calendar" at bounding box center [702, 277] width 18 height 18
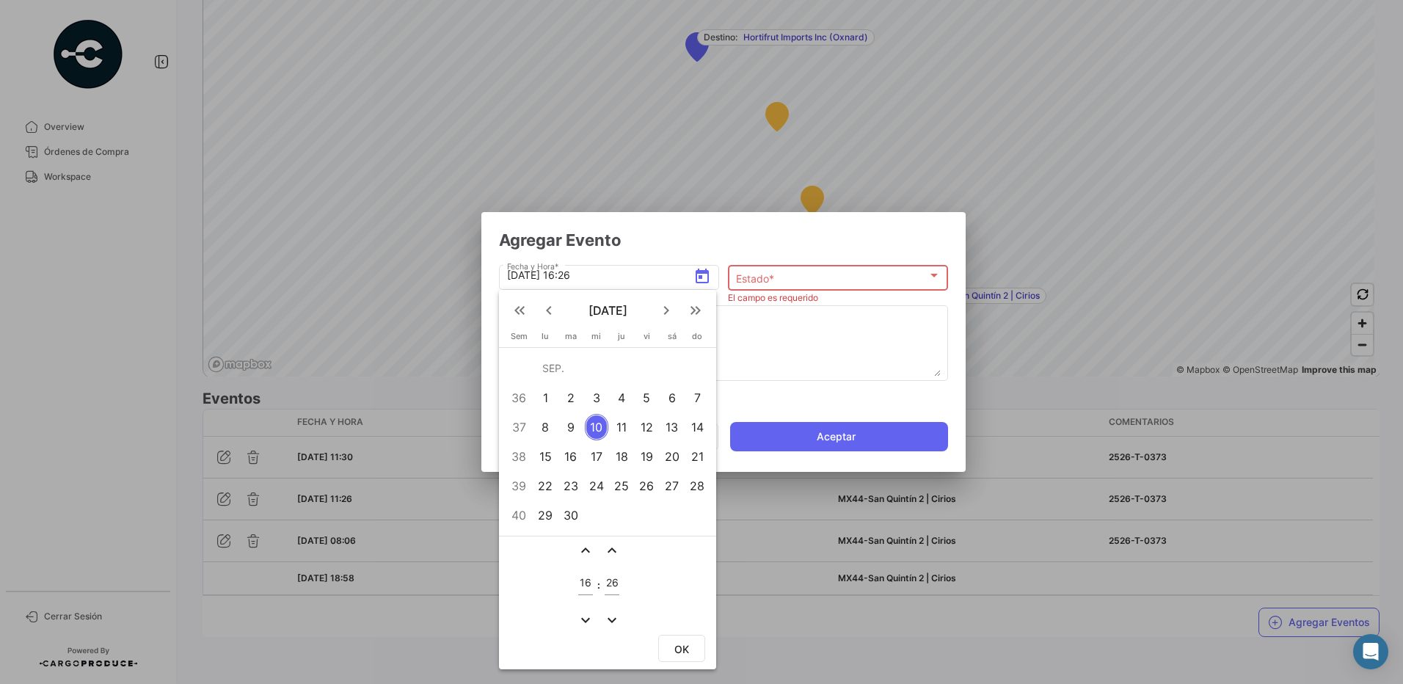
click at [584, 547] on mat-icon "expand_less" at bounding box center [586, 550] width 18 height 18
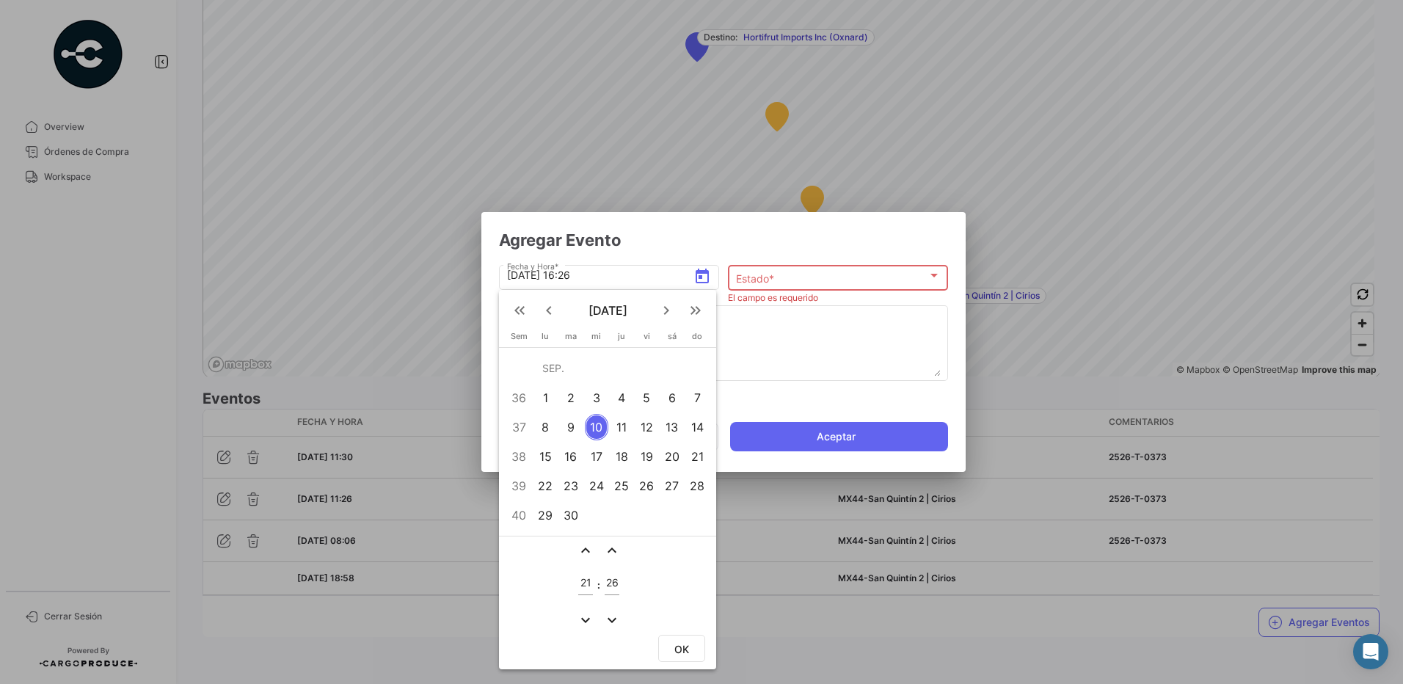
click at [585, 624] on mat-icon "expand_more" at bounding box center [586, 620] width 18 height 18
click at [584, 551] on mat-icon "expand_less" at bounding box center [586, 550] width 18 height 18
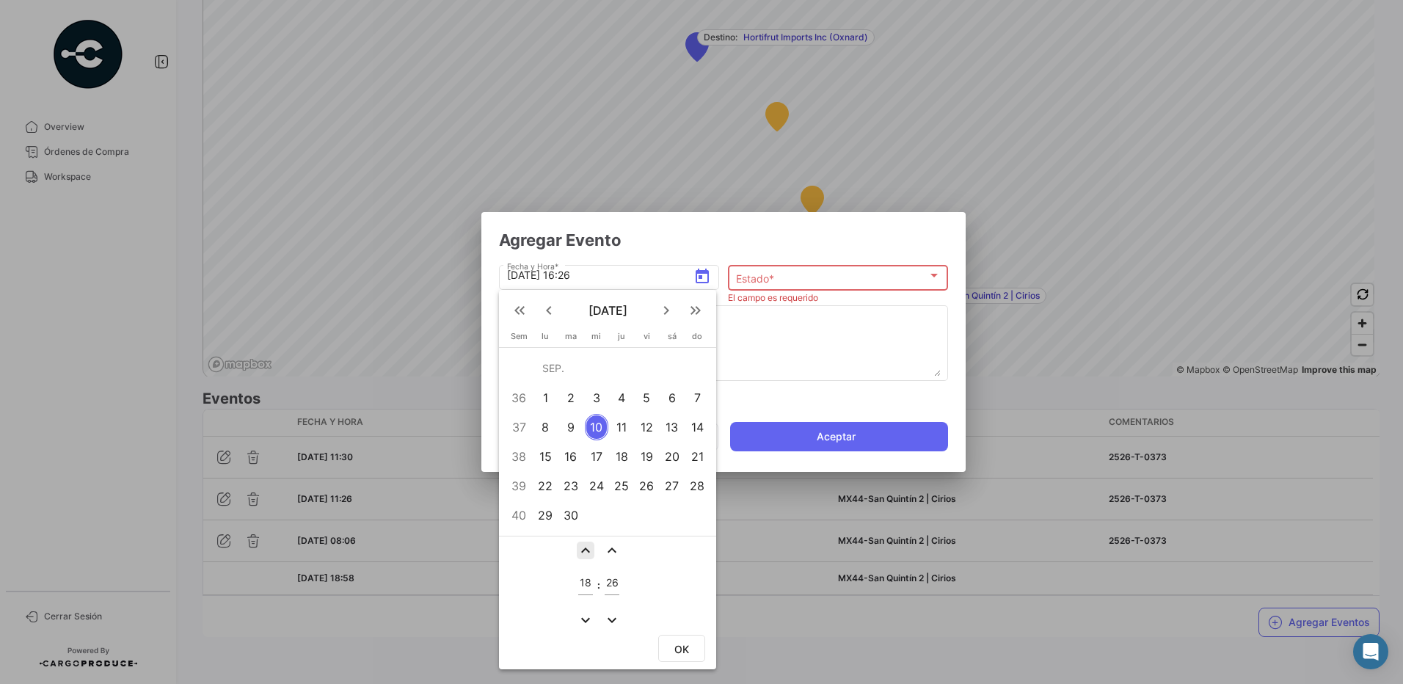
click at [584, 551] on mat-icon "expand_less" at bounding box center [586, 550] width 18 height 18
click at [585, 551] on mat-icon "expand_less" at bounding box center [586, 550] width 18 height 18
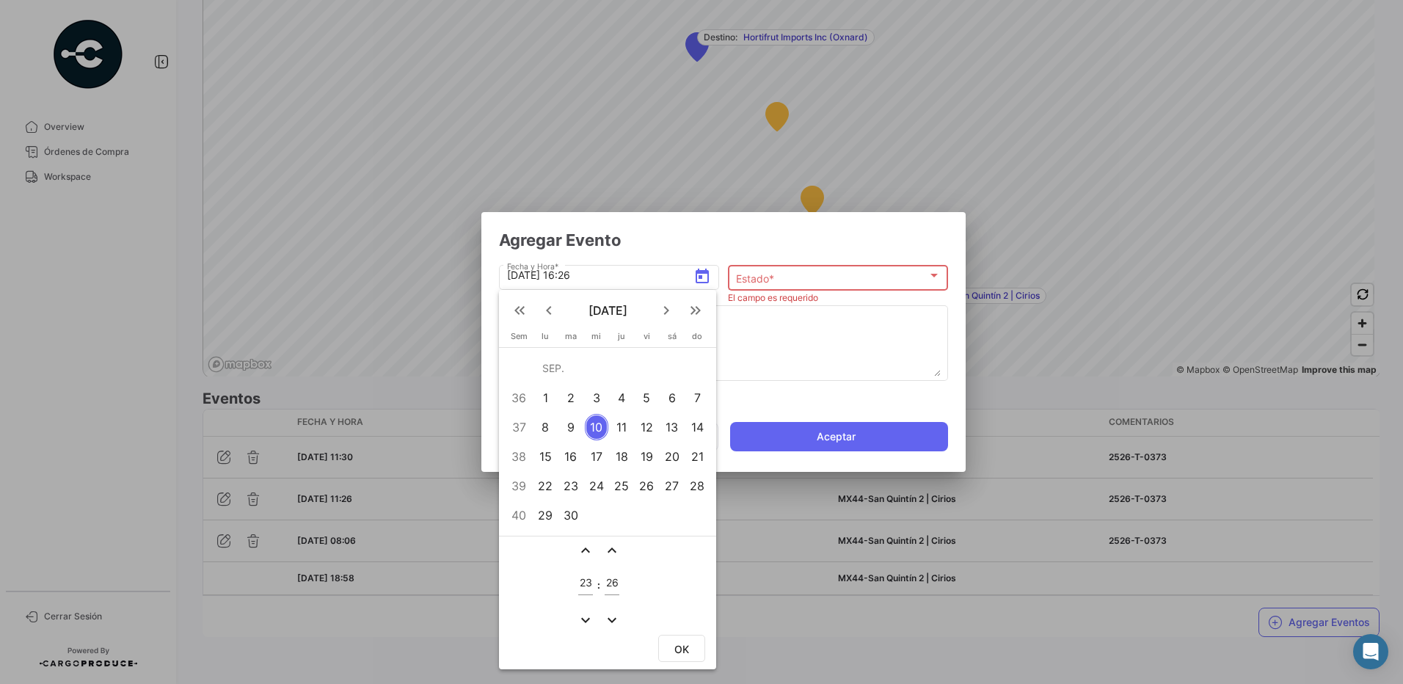
click at [585, 551] on mat-icon "expand_less" at bounding box center [586, 550] width 18 height 18
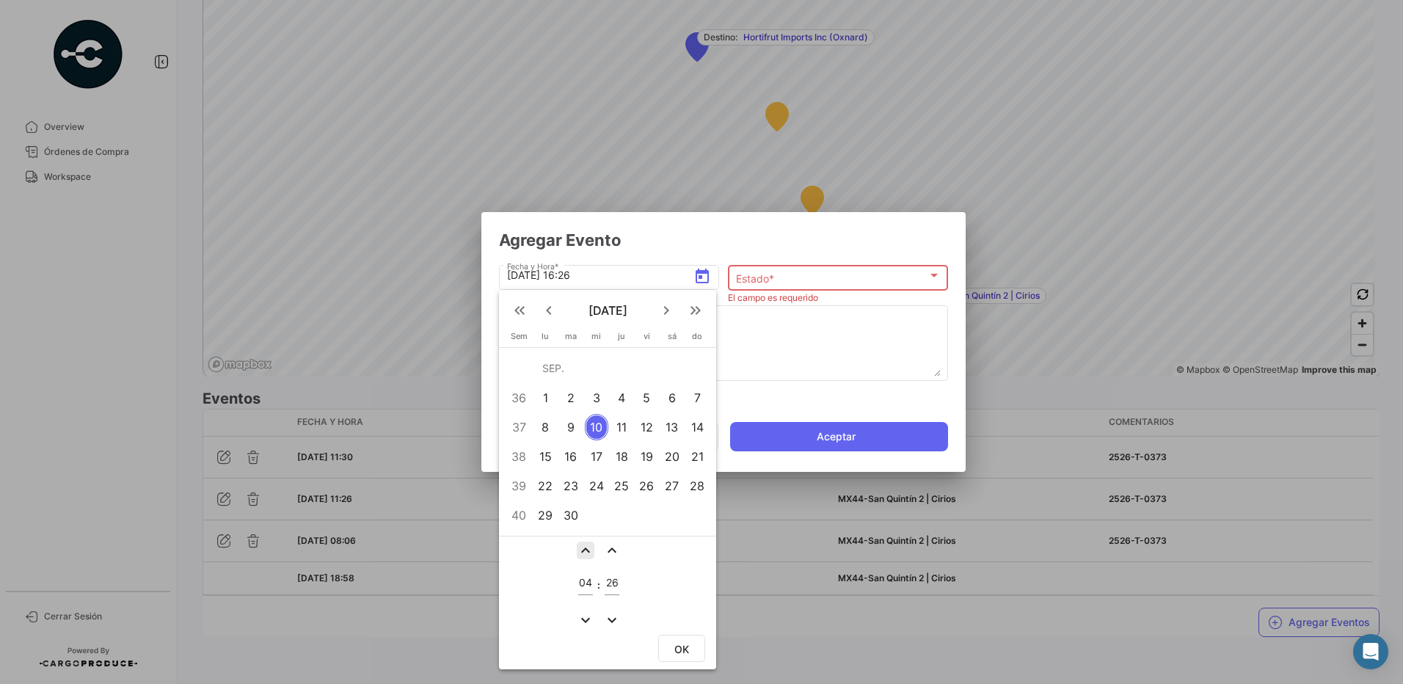
click at [585, 551] on mat-icon "expand_less" at bounding box center [586, 550] width 18 height 18
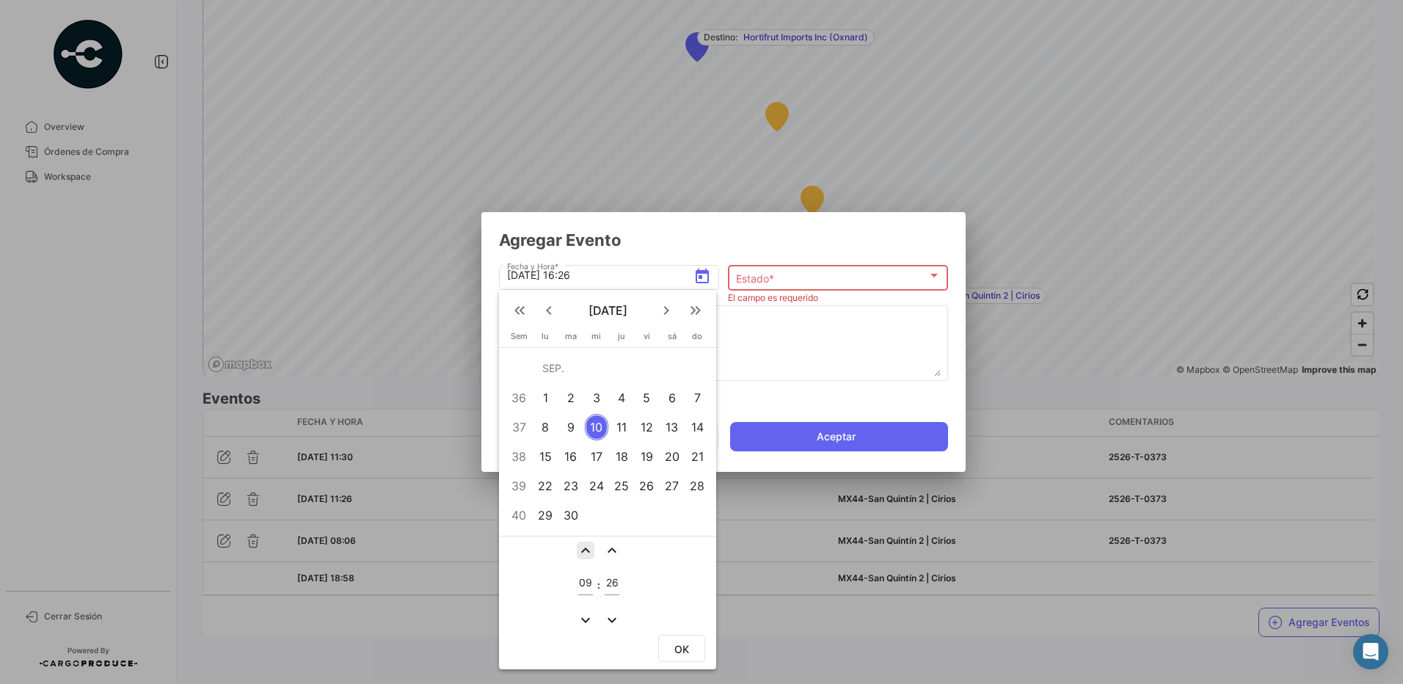
click at [585, 551] on mat-icon "expand_less" at bounding box center [586, 550] width 18 height 18
type input "12"
click at [680, 652] on span "OK" at bounding box center [681, 649] width 15 height 12
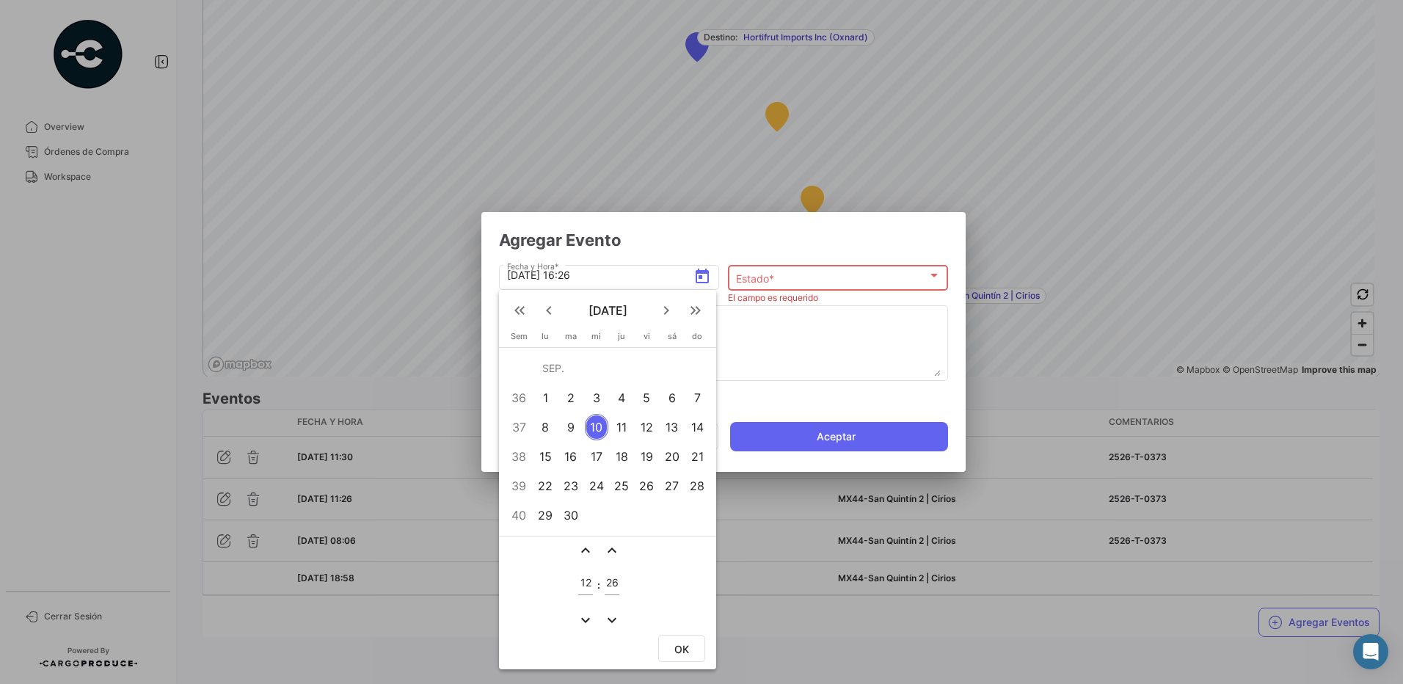
type input "[DATE] 12:26"
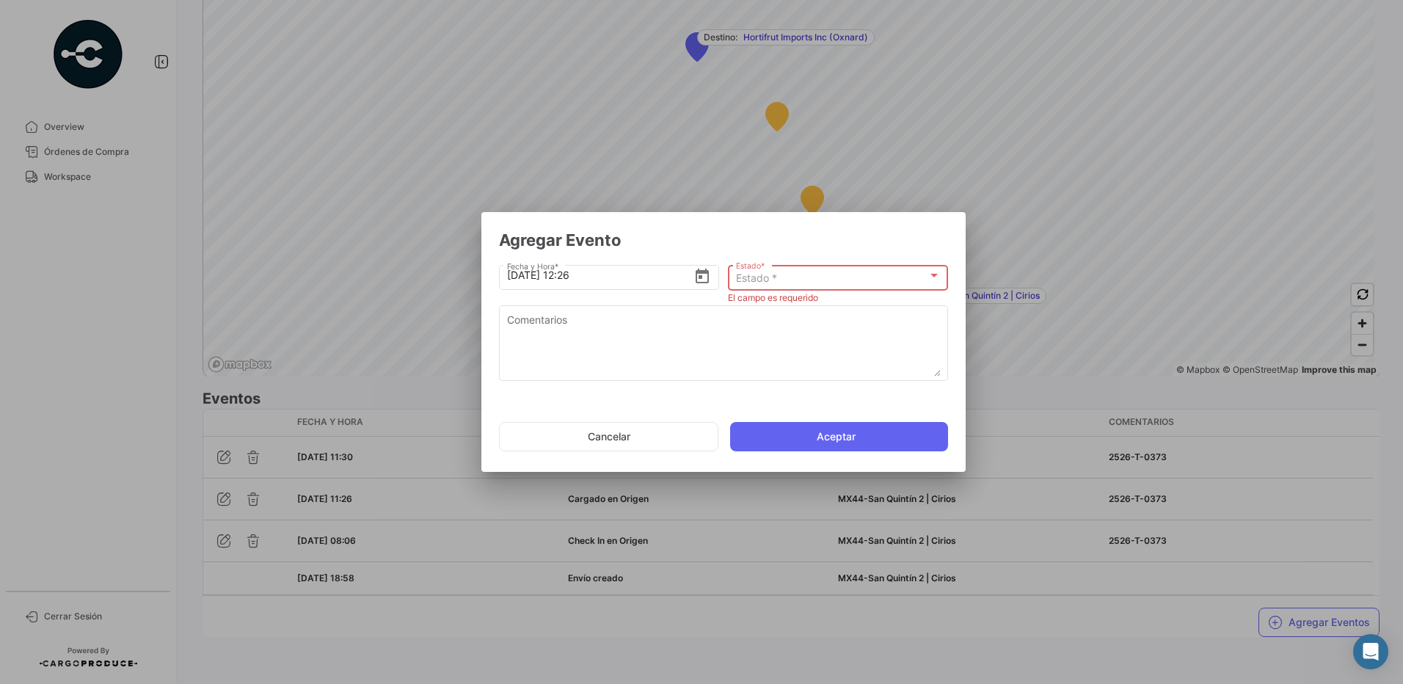
click at [774, 283] on span "Estado *" at bounding box center [756, 277] width 41 height 12
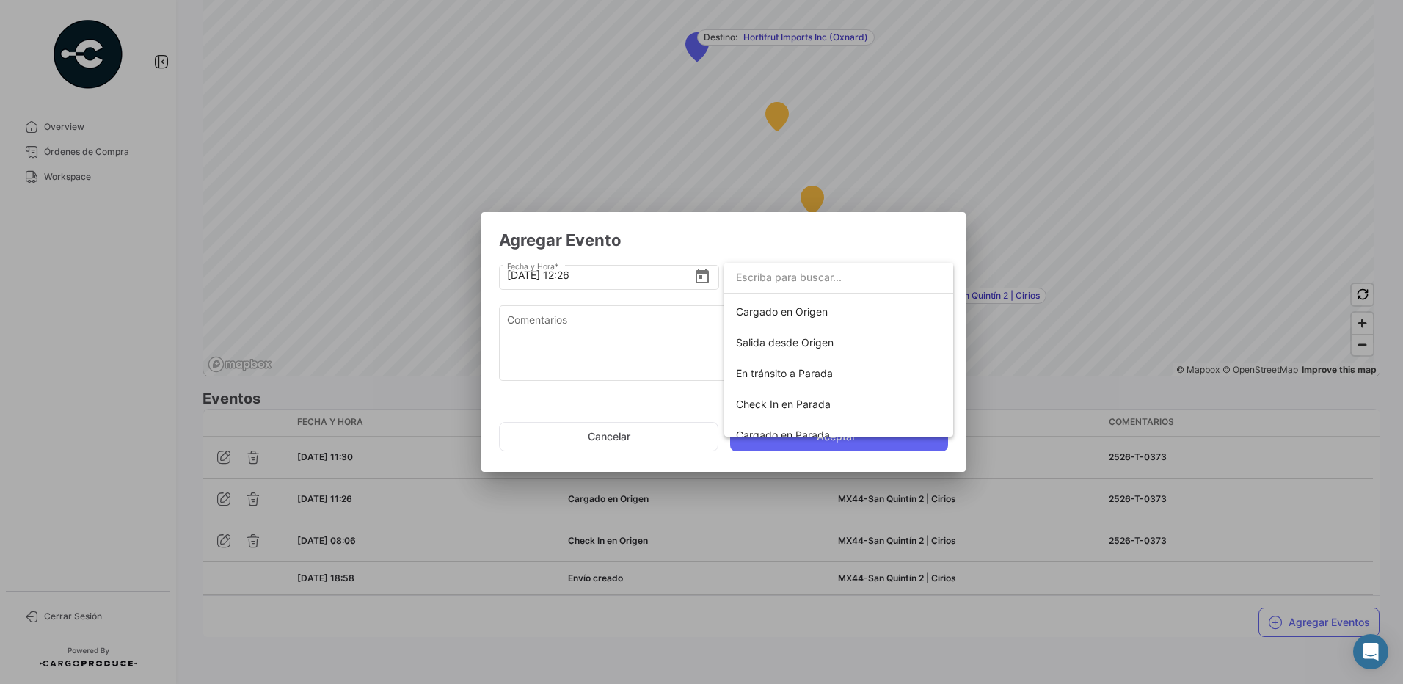
scroll to position [78, 0]
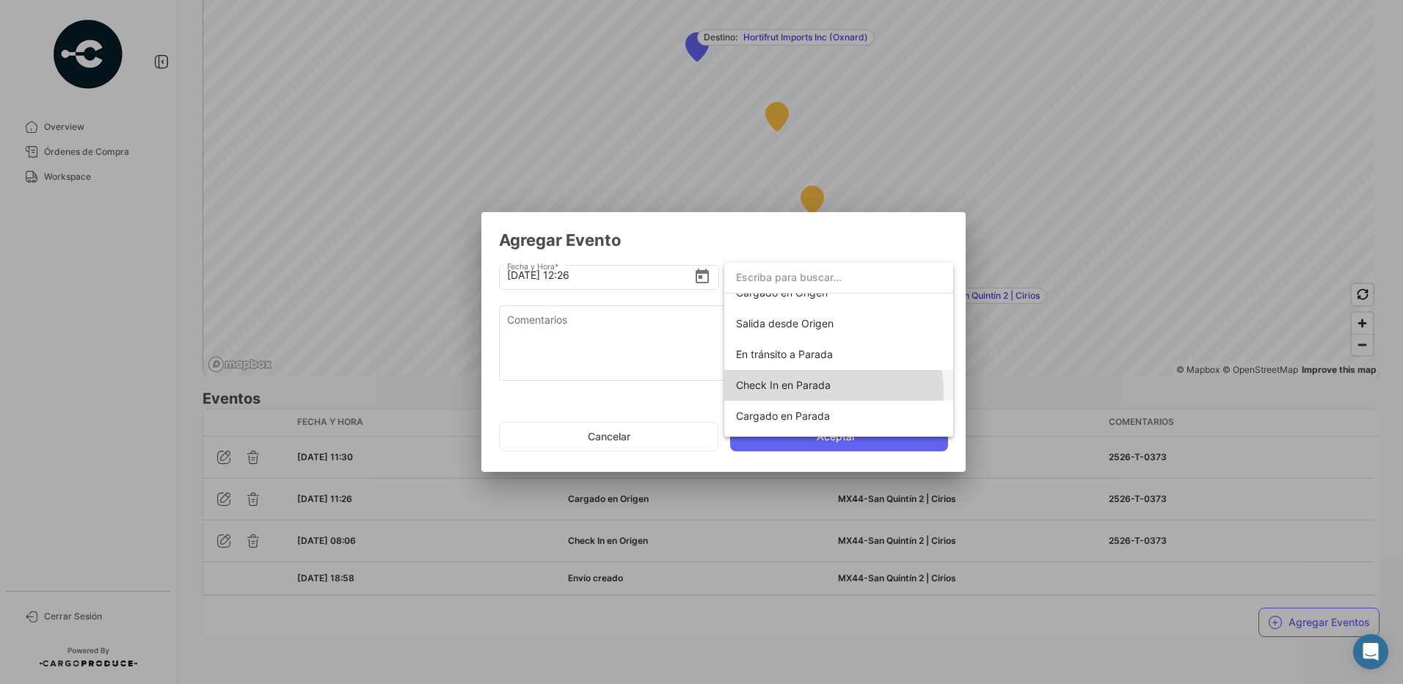
click at [809, 391] on span "Check In en Parada" at bounding box center [838, 385] width 205 height 31
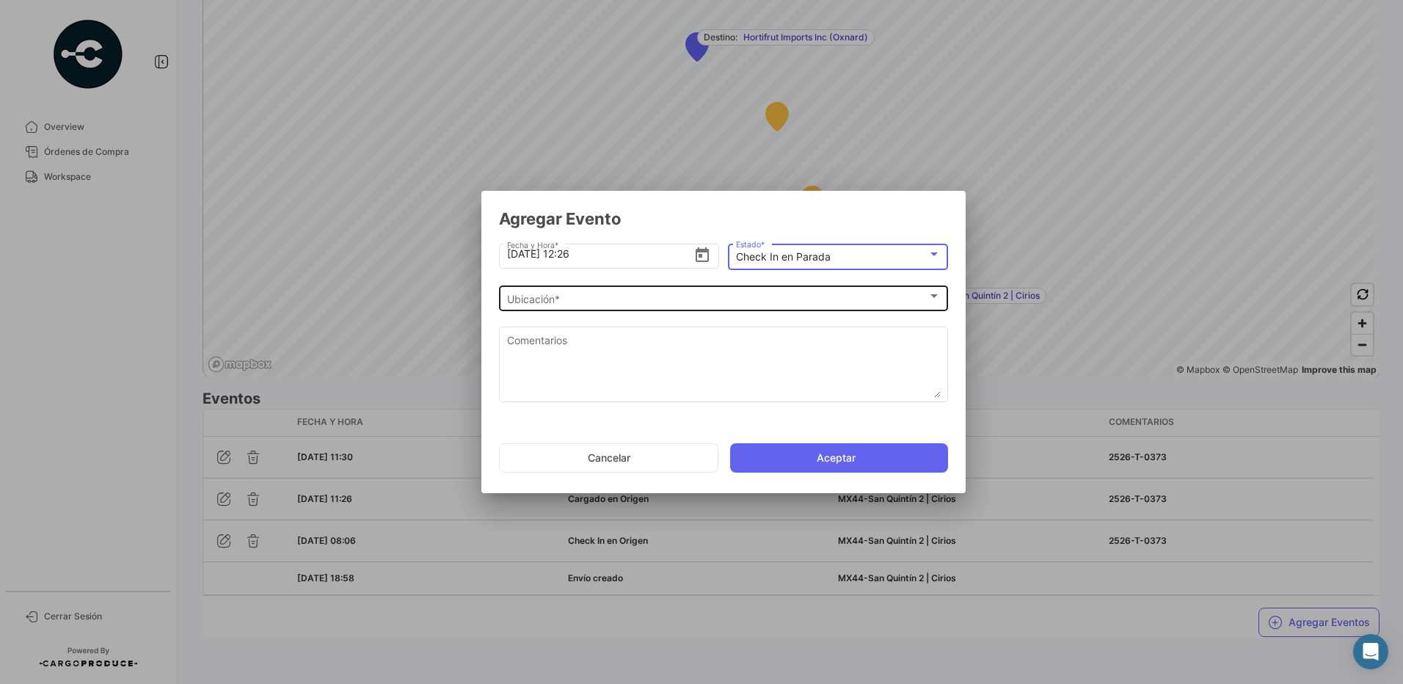
click at [594, 287] on div "Ubicación * Ubicación *" at bounding box center [724, 296] width 434 height 29
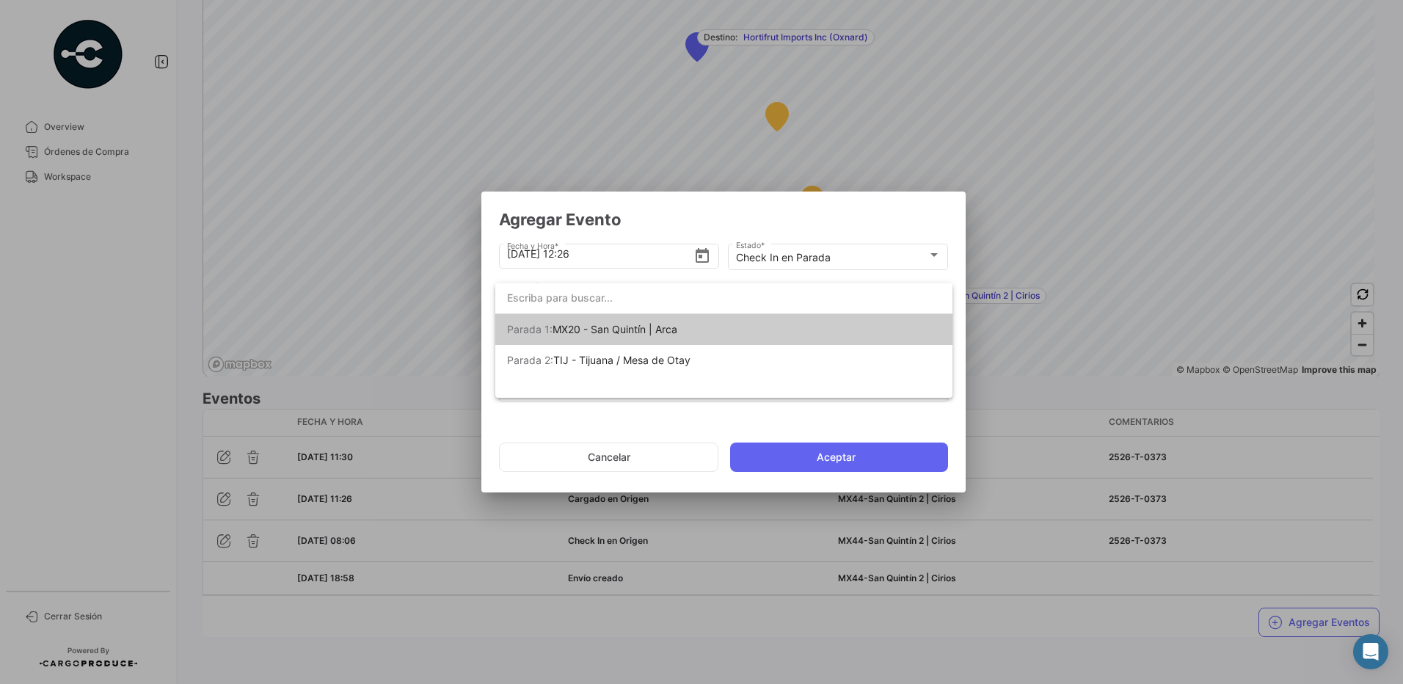
click at [629, 327] on span "MX20 - San Quintín | Arca" at bounding box center [614, 329] width 125 height 12
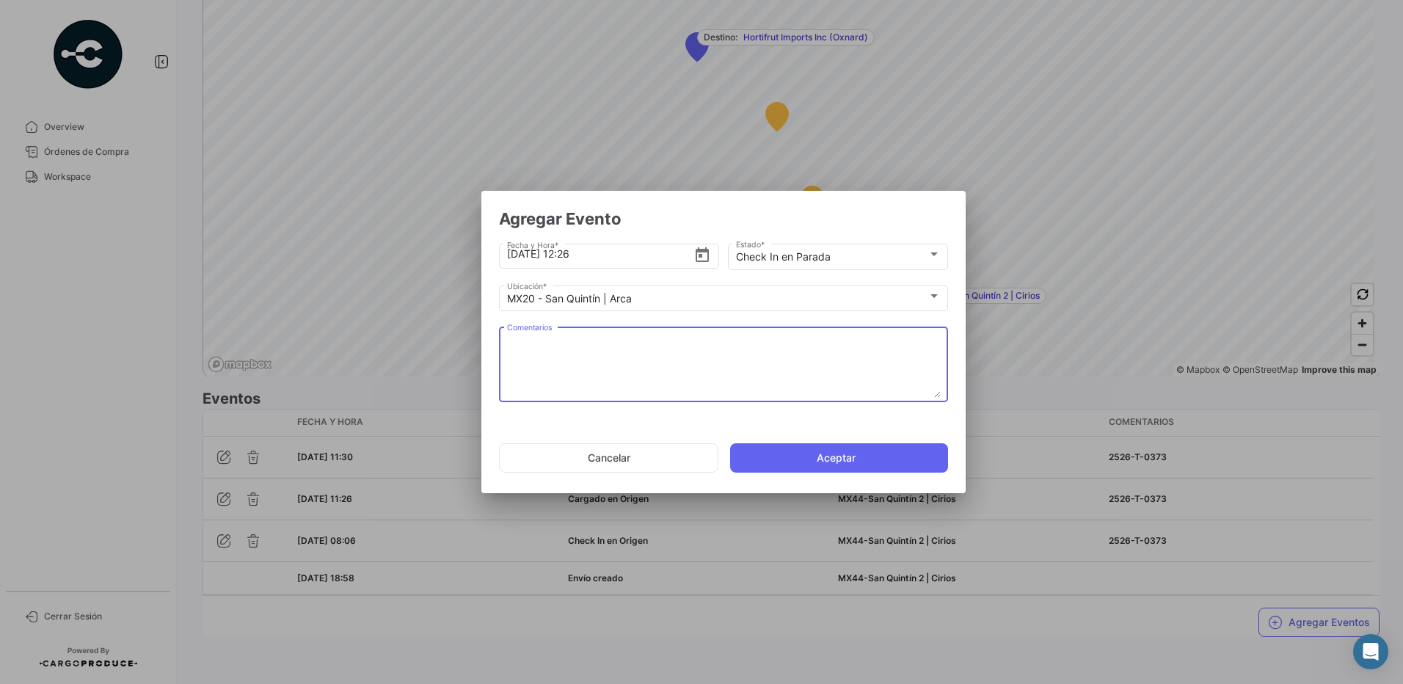
click at [619, 348] on textarea "Comentarios" at bounding box center [724, 365] width 434 height 65
type textarea "2526-T-0373"
click at [854, 453] on button "Aceptar" at bounding box center [839, 457] width 218 height 29
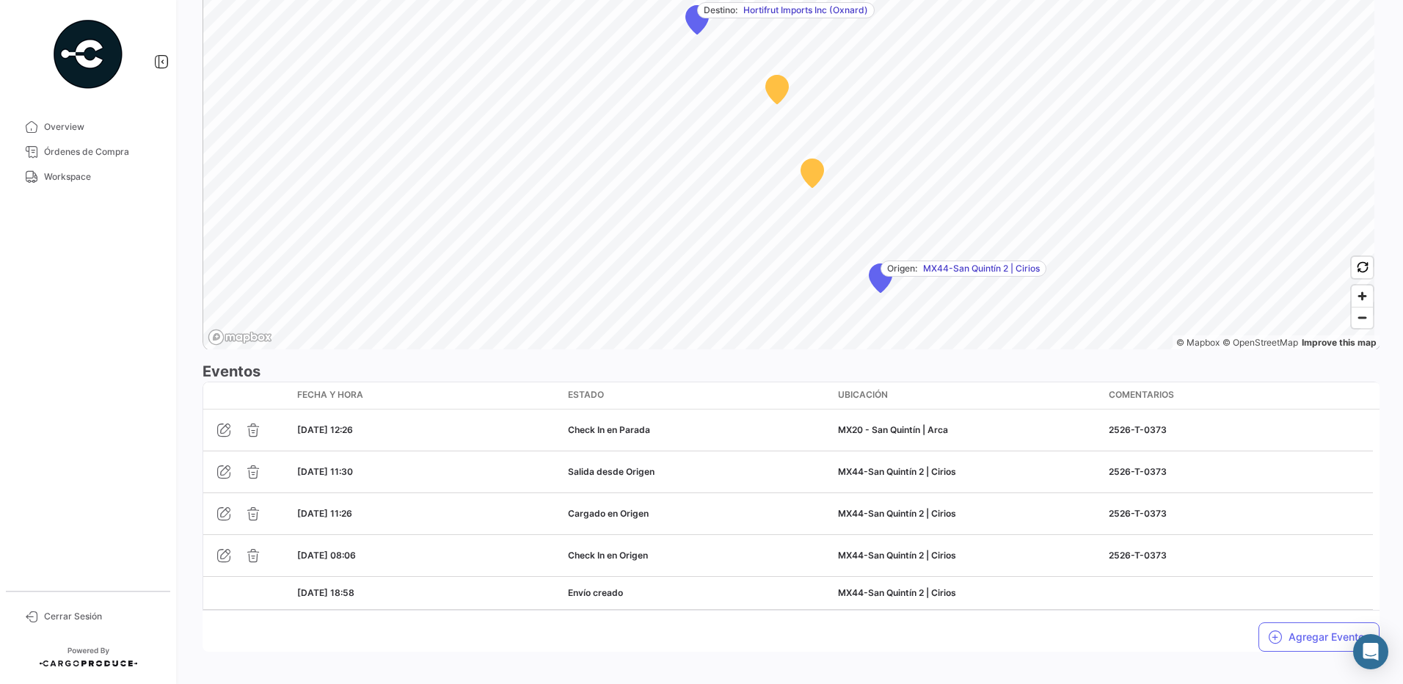
scroll to position [988, 0]
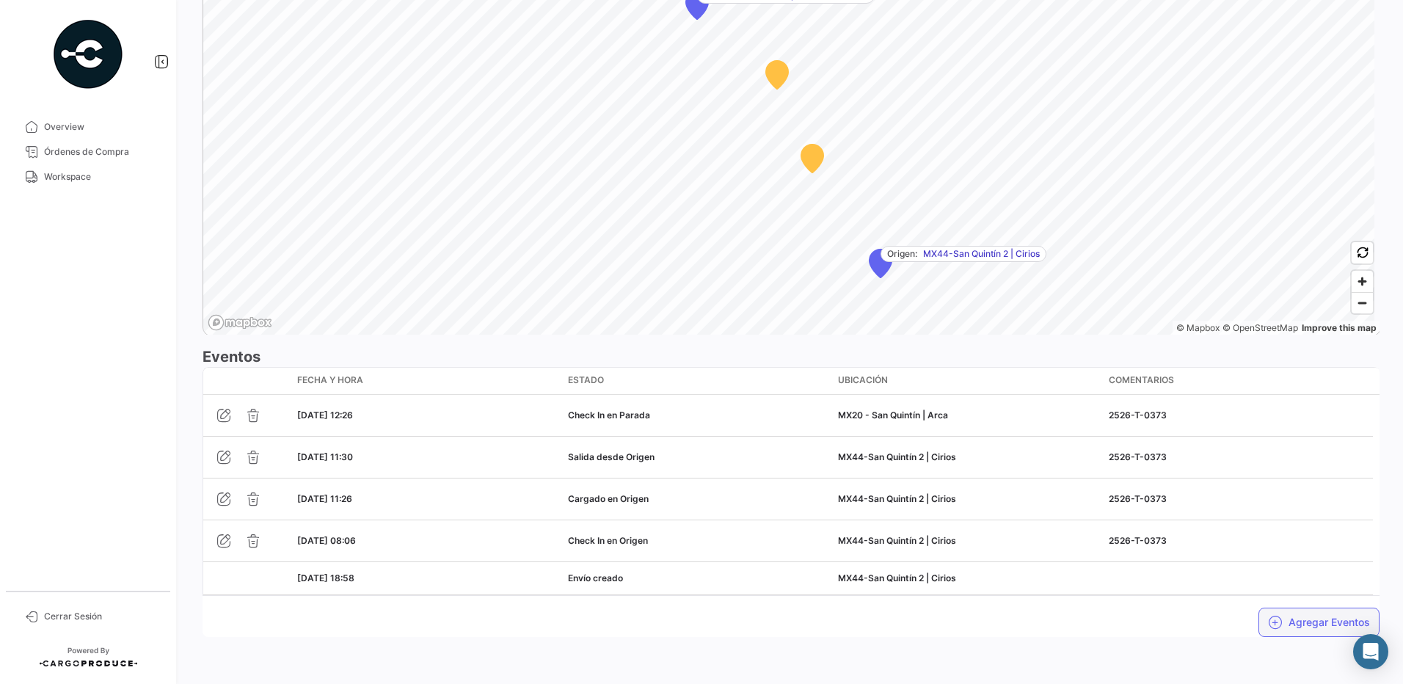
click at [1293, 624] on button "Agregar Eventos" at bounding box center [1318, 621] width 121 height 29
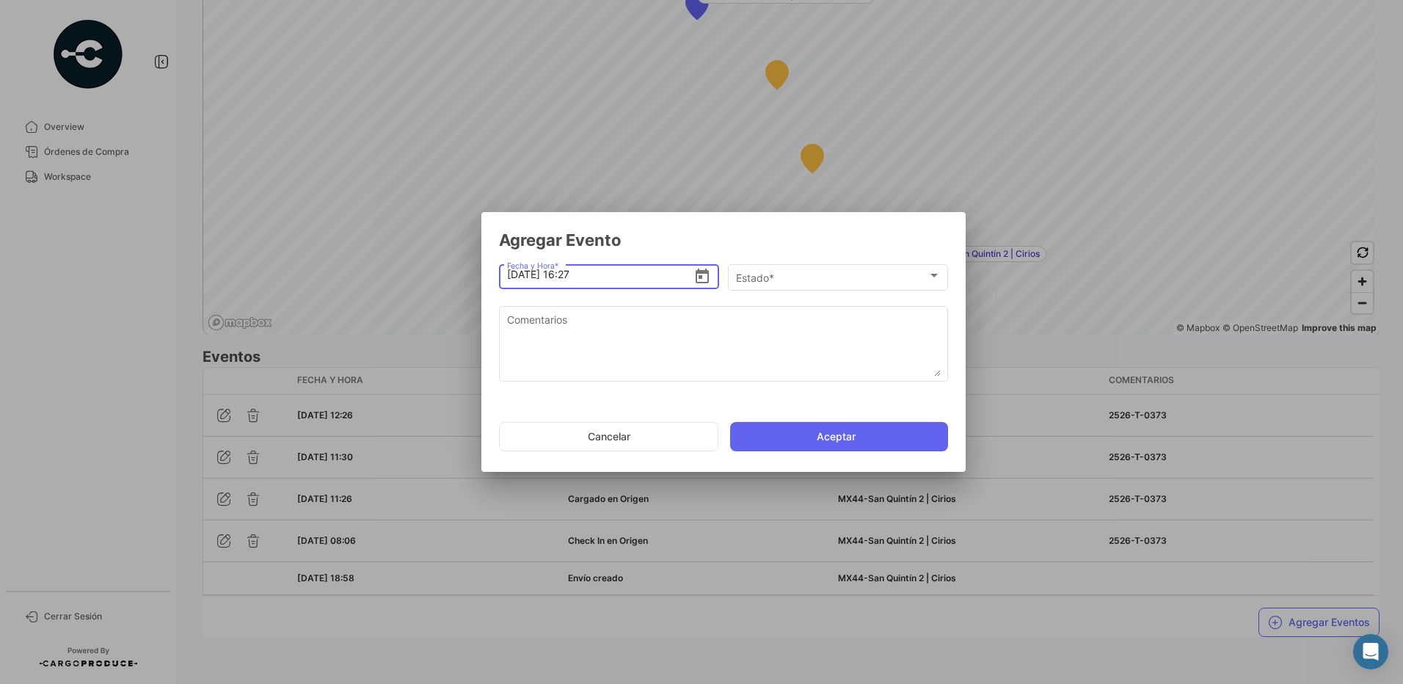
click at [697, 277] on icon "Open calendar" at bounding box center [702, 276] width 13 height 15
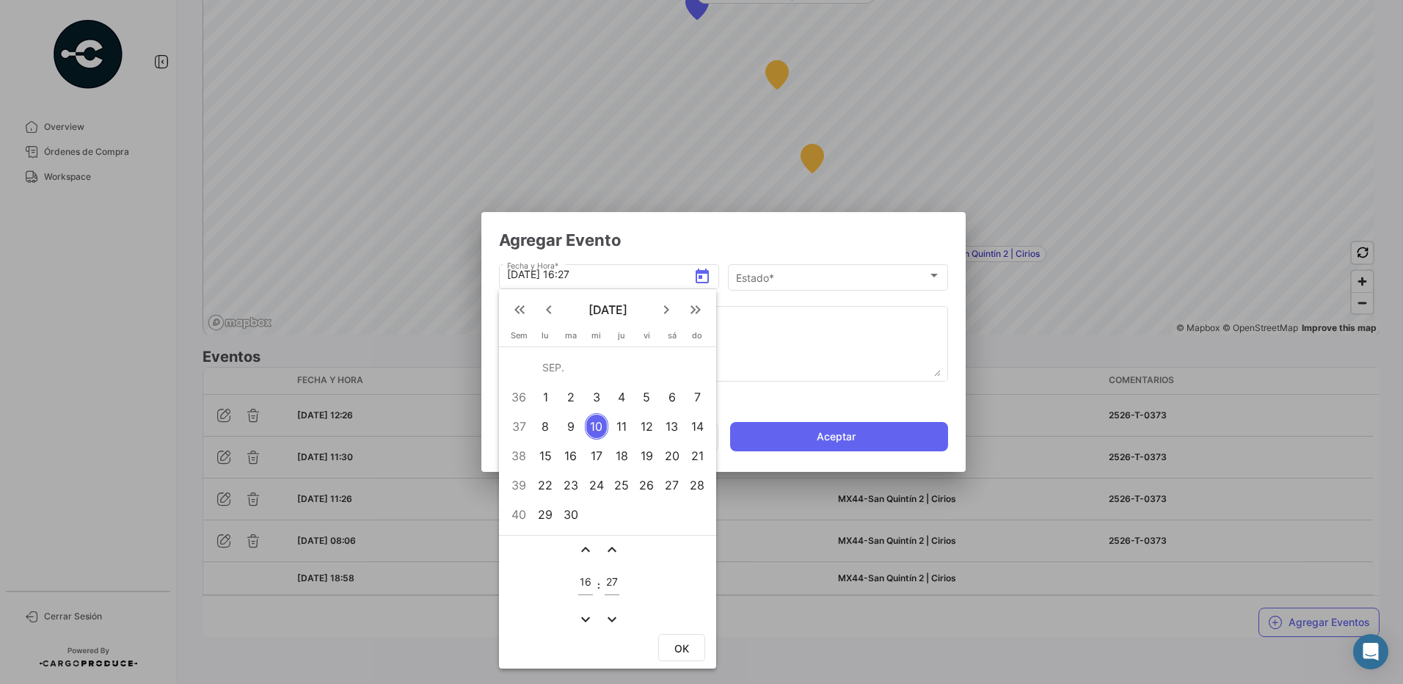
click at [583, 621] on mat-icon "expand_more" at bounding box center [586, 619] width 18 height 18
click at [583, 552] on mat-icon "expand_less" at bounding box center [586, 550] width 18 height 18
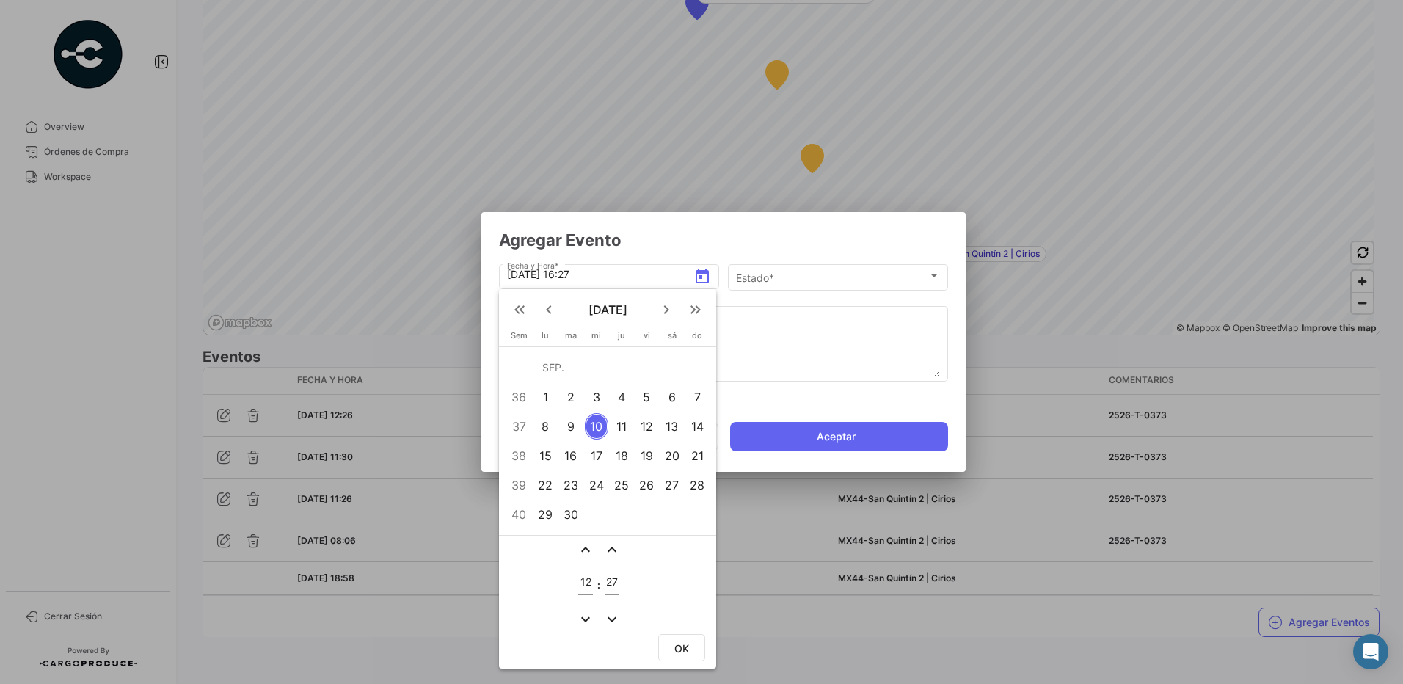
type input "13"
click at [613, 543] on mat-icon "expand_less" at bounding box center [612, 550] width 18 height 18
click at [613, 546] on mat-icon "expand_less" at bounding box center [612, 550] width 18 height 18
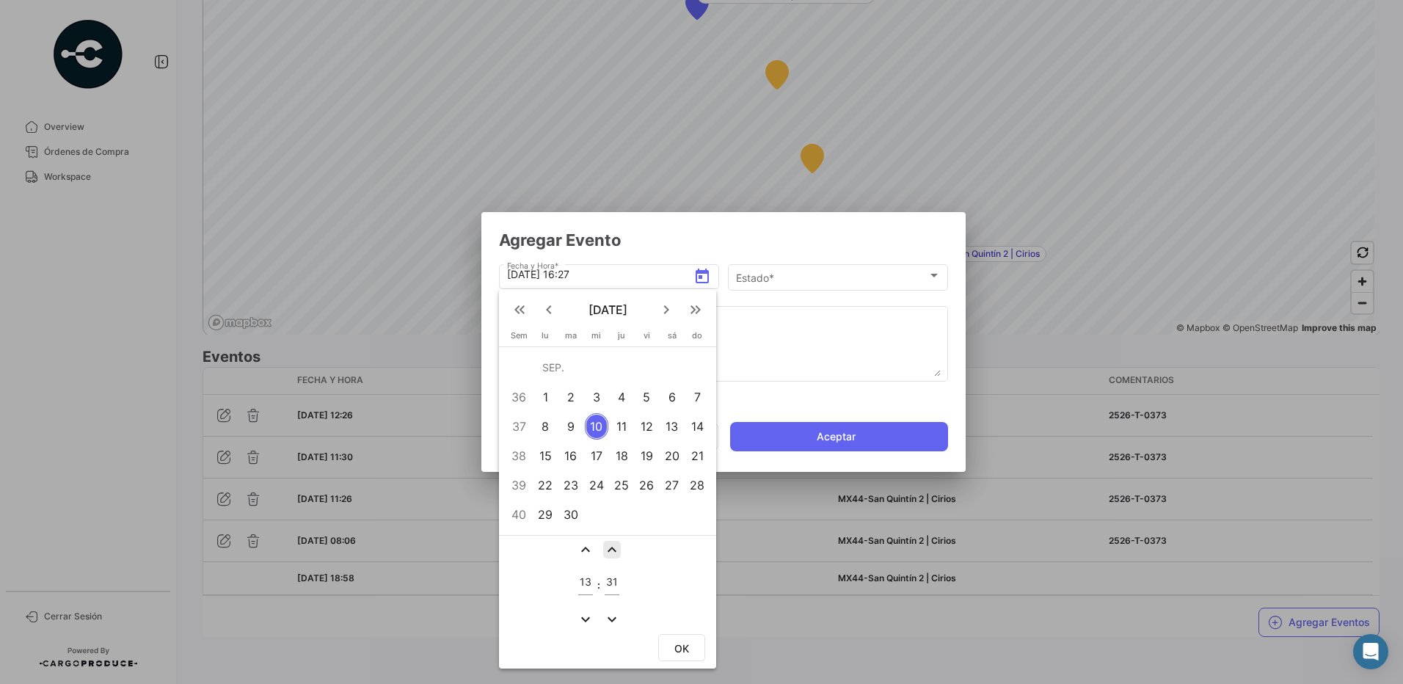
click at [613, 546] on mat-icon "expand_less" at bounding box center [612, 550] width 18 height 18
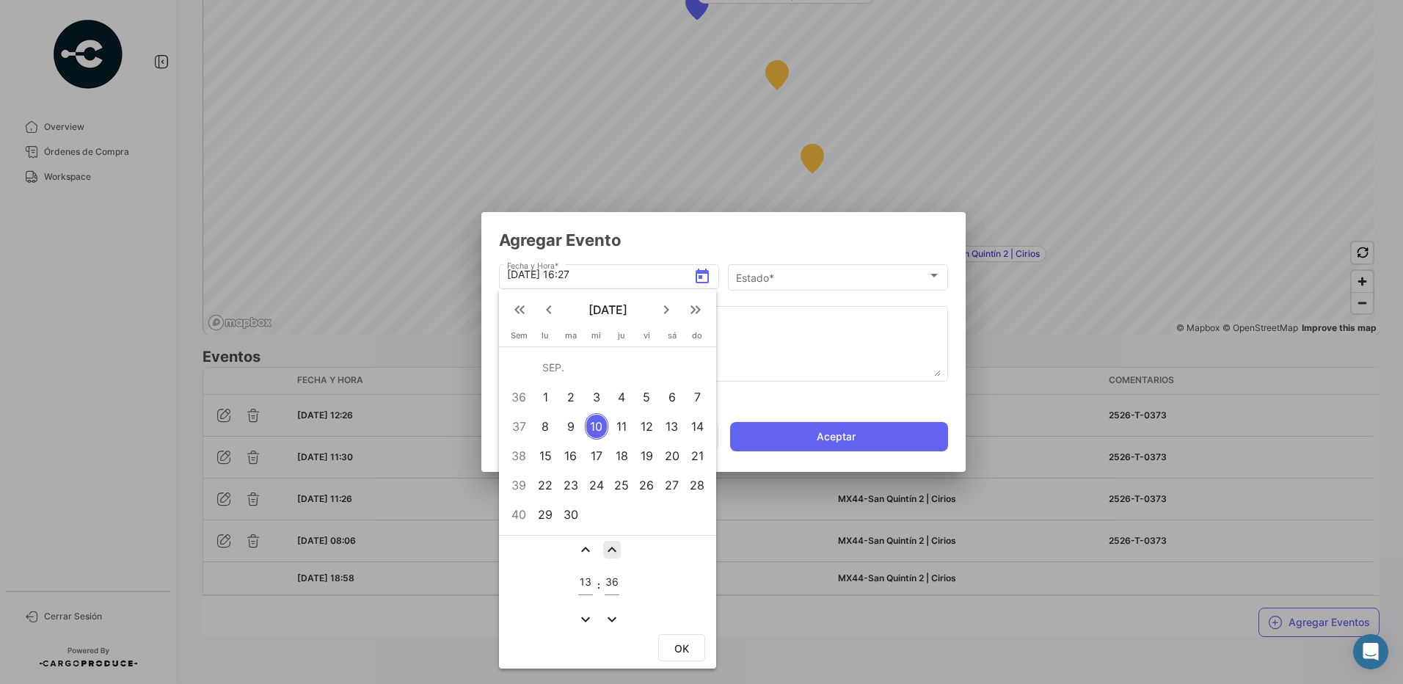
click at [613, 546] on mat-icon "expand_less" at bounding box center [612, 550] width 18 height 18
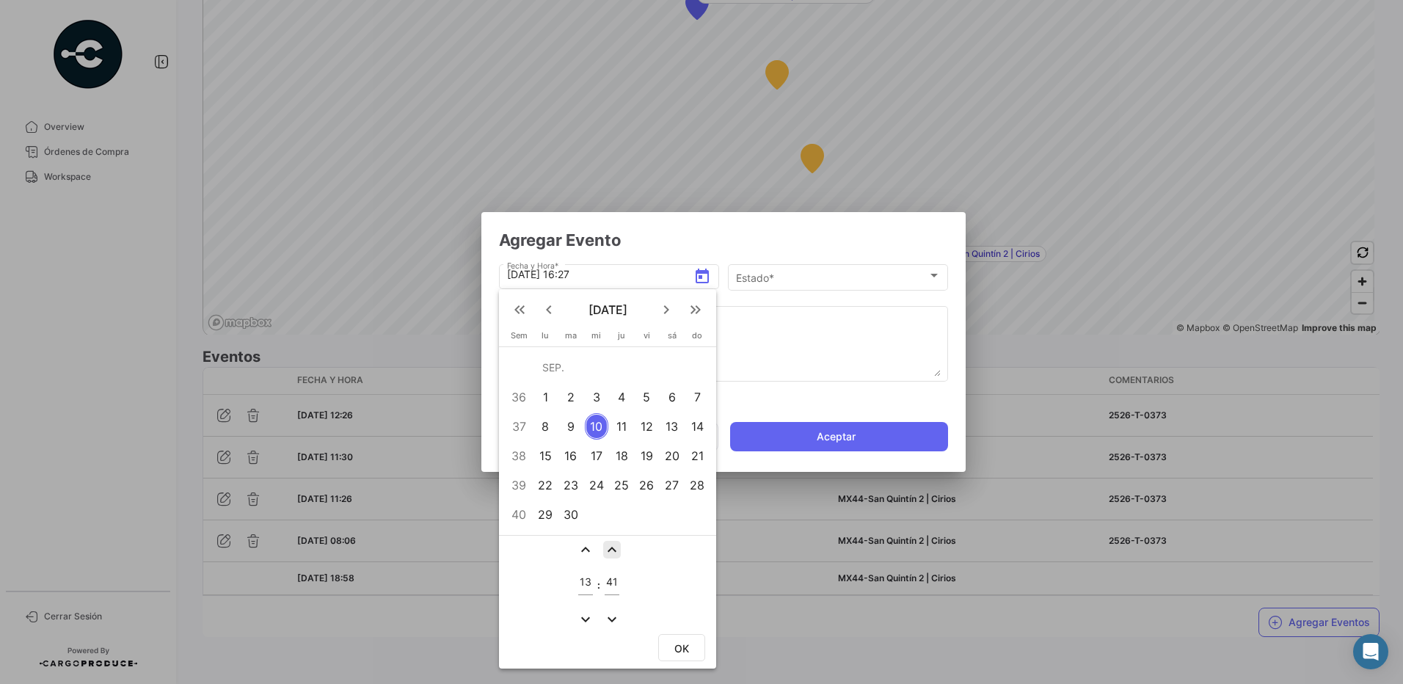
click at [613, 546] on mat-icon "expand_less" at bounding box center [612, 550] width 18 height 18
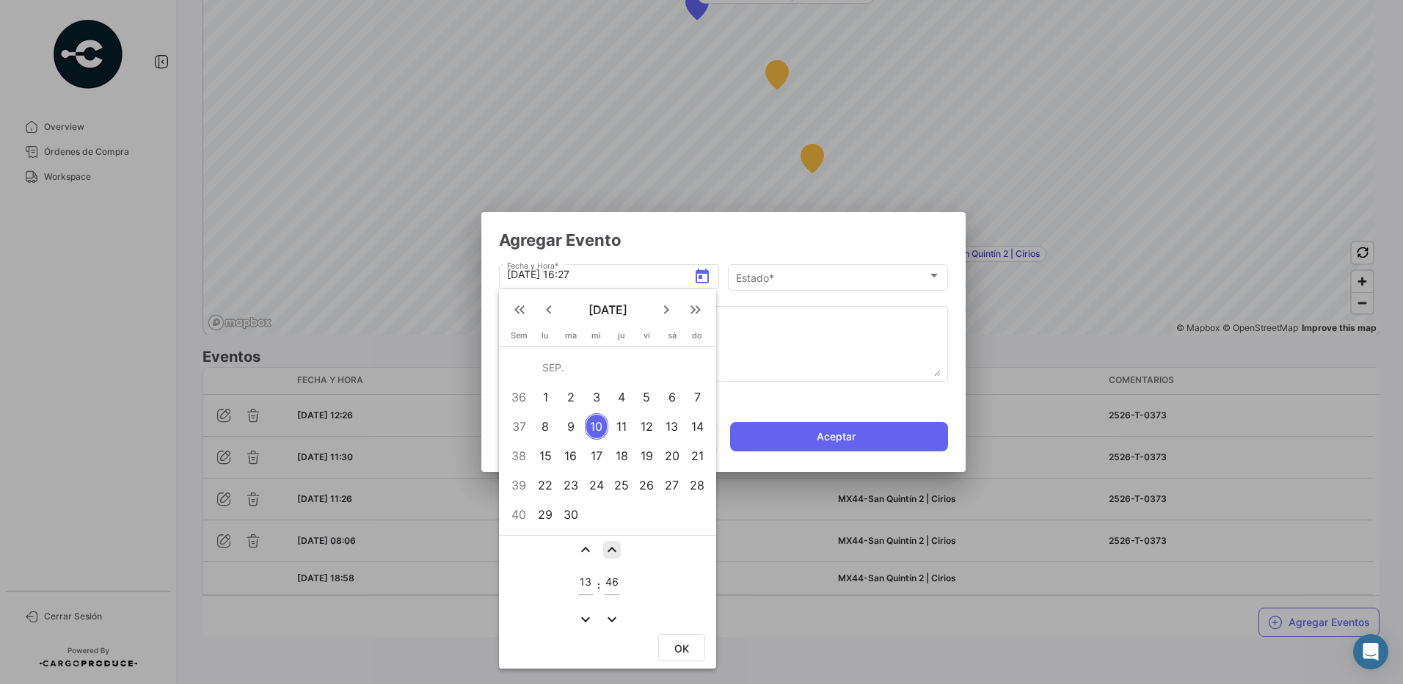
click at [613, 546] on mat-icon "expand_less" at bounding box center [612, 550] width 18 height 18
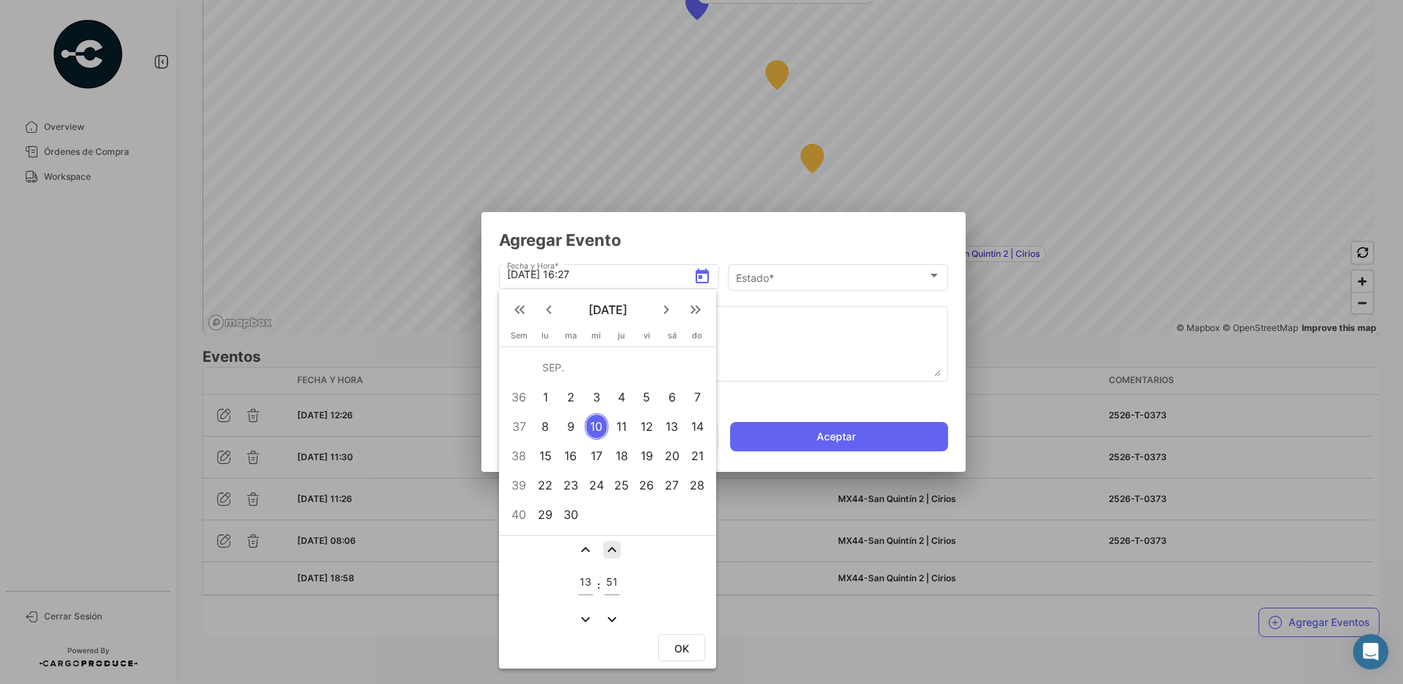
click at [613, 546] on mat-icon "expand_less" at bounding box center [612, 550] width 18 height 18
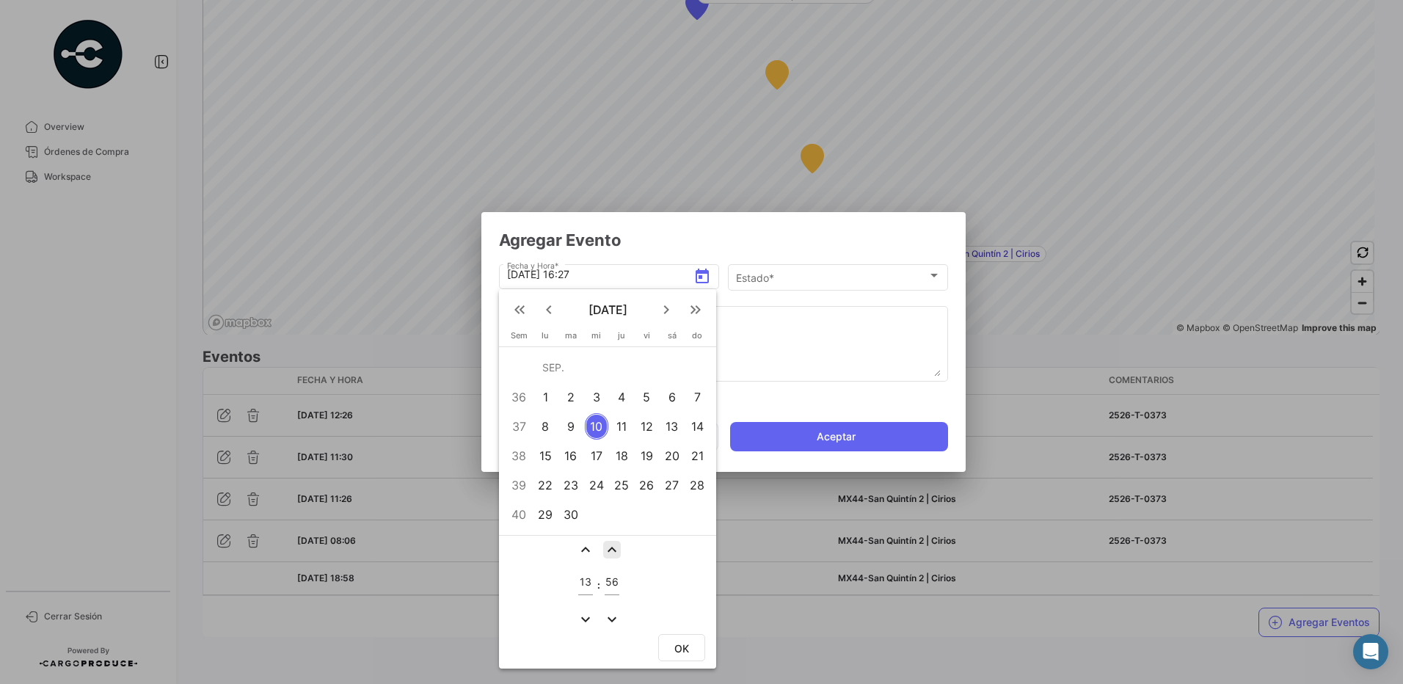
click at [613, 546] on mat-icon "expand_less" at bounding box center [612, 550] width 18 height 18
type input "59"
click at [685, 647] on span "OK" at bounding box center [681, 648] width 15 height 12
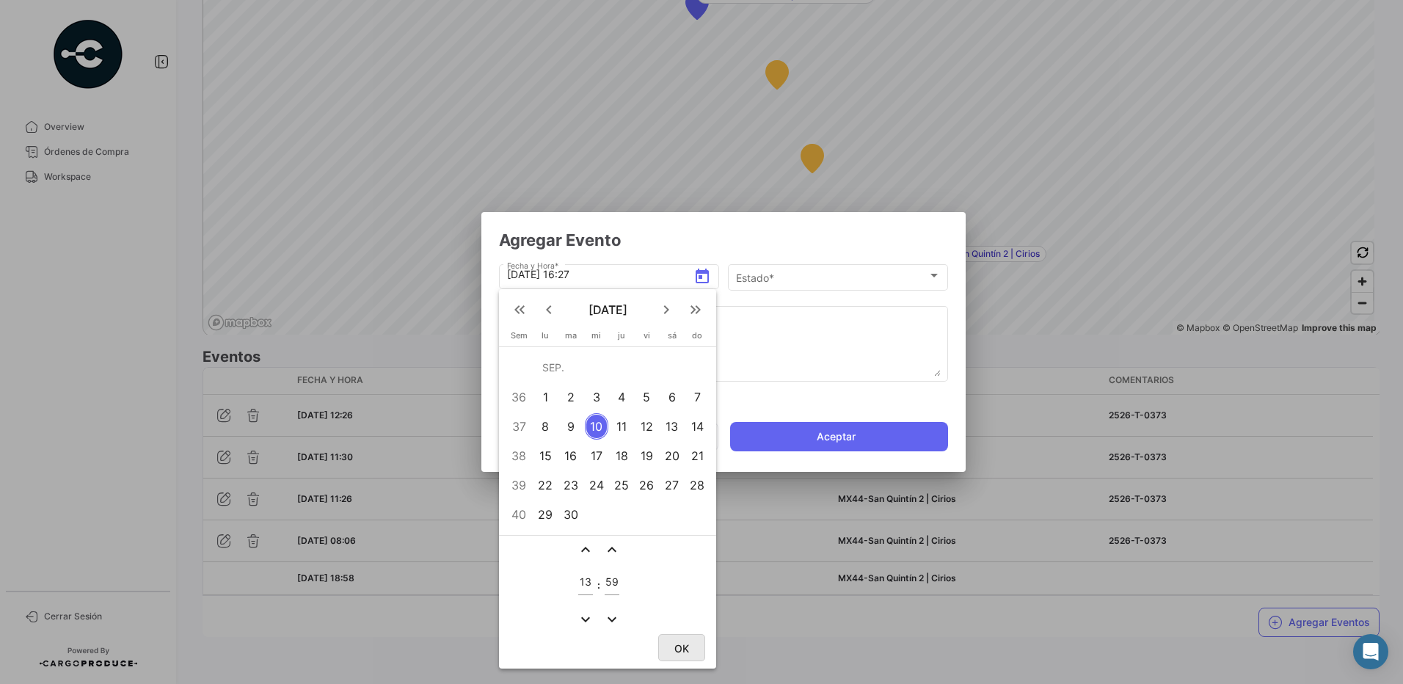
type input "[DATE] 13:59"
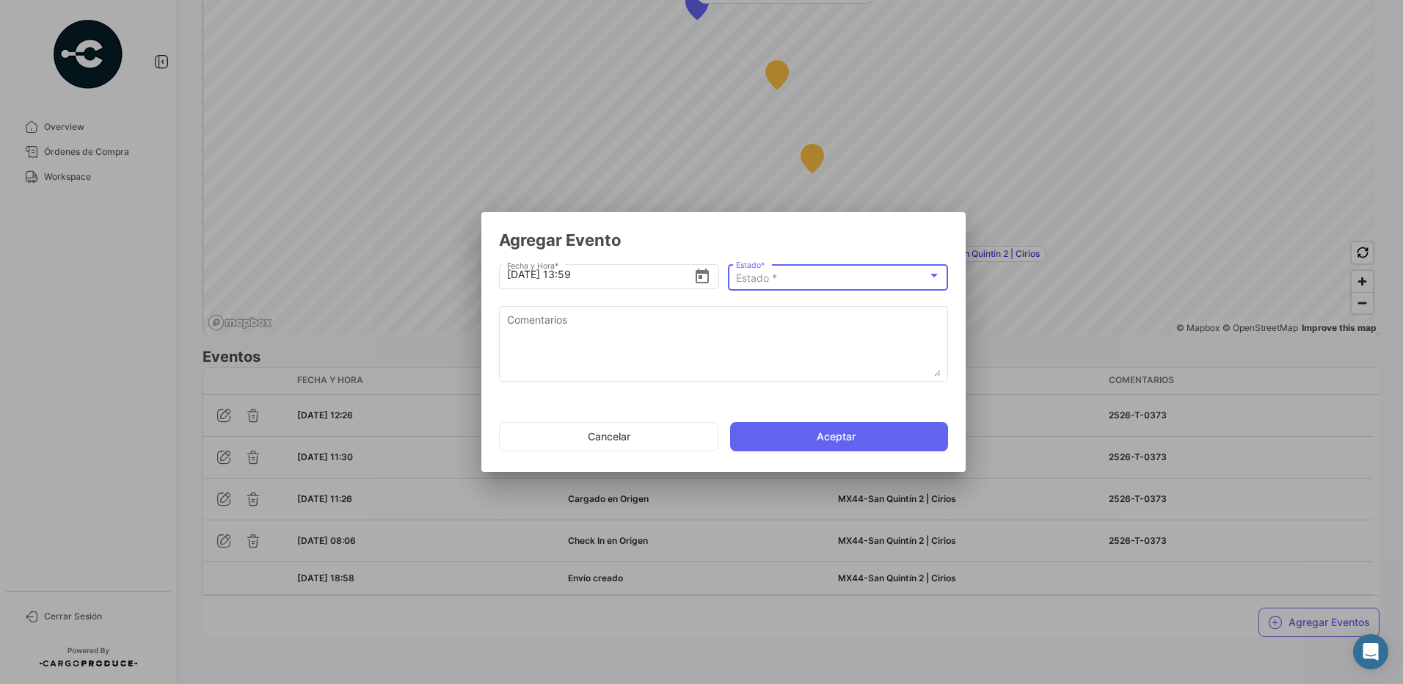
click at [789, 276] on div "Estado *" at bounding box center [831, 278] width 191 height 12
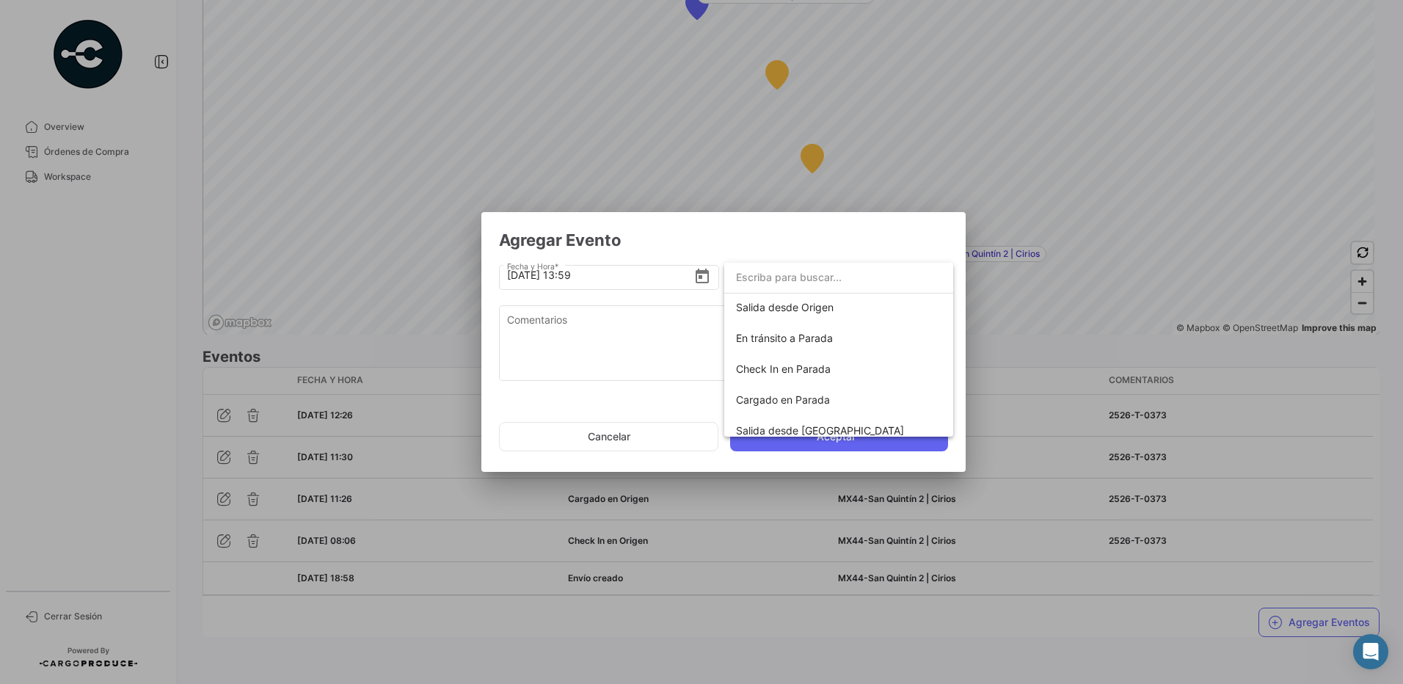
scroll to position [107, 0]
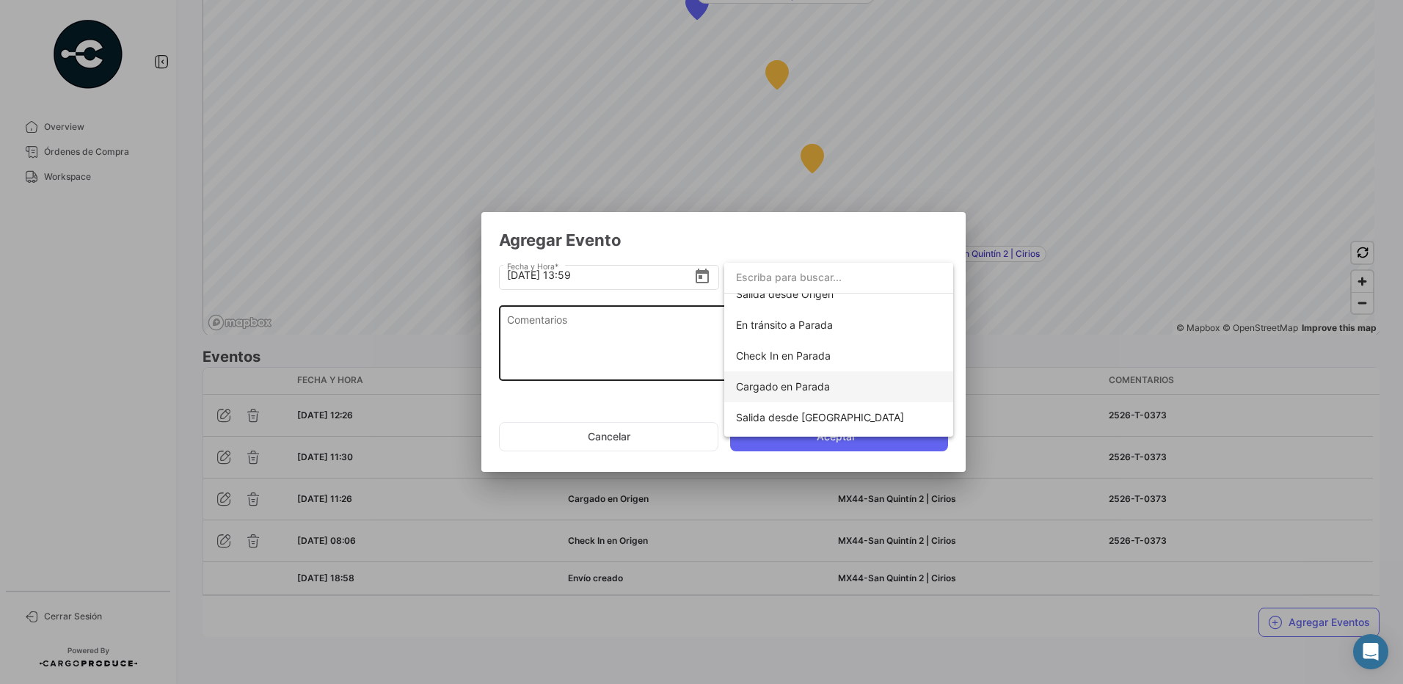
drag, startPoint x: 826, startPoint y: 387, endPoint x: 839, endPoint y: 388, distance: 12.6
click at [834, 388] on span "Cargado en Parada" at bounding box center [838, 386] width 205 height 31
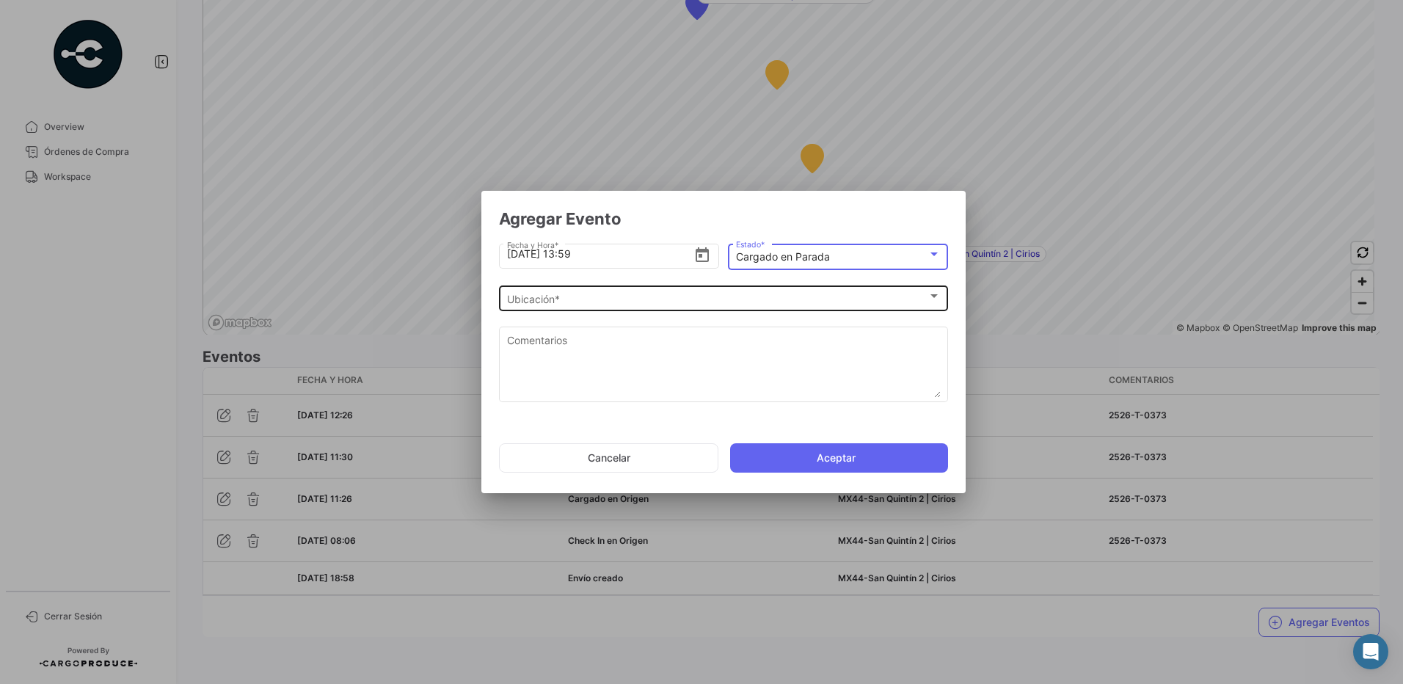
click at [561, 299] on span "Ubicación *" at bounding box center [717, 299] width 420 height 12
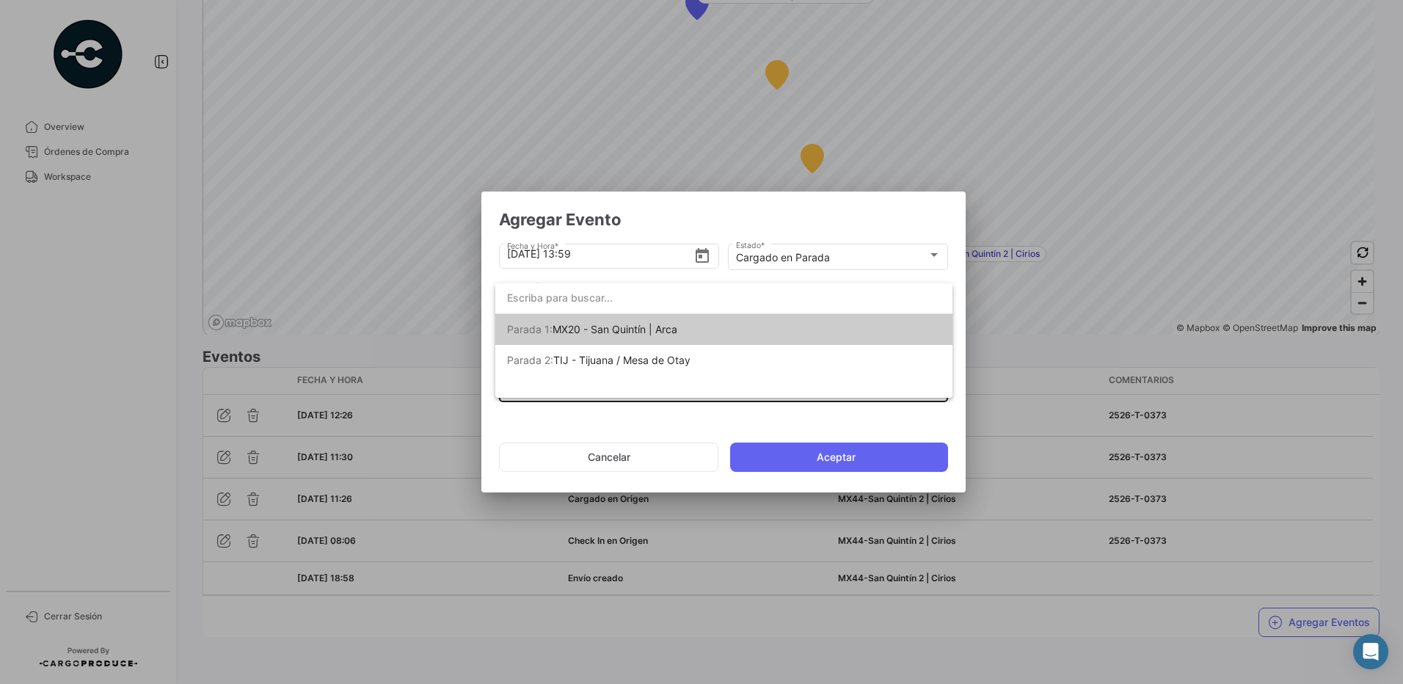
drag, startPoint x: 635, startPoint y: 321, endPoint x: 635, endPoint y: 333, distance: 12.5
click at [635, 321] on span "Parada 1: MX20 - San [PERSON_NAME] | Arca" at bounding box center [609, 329] width 205 height 31
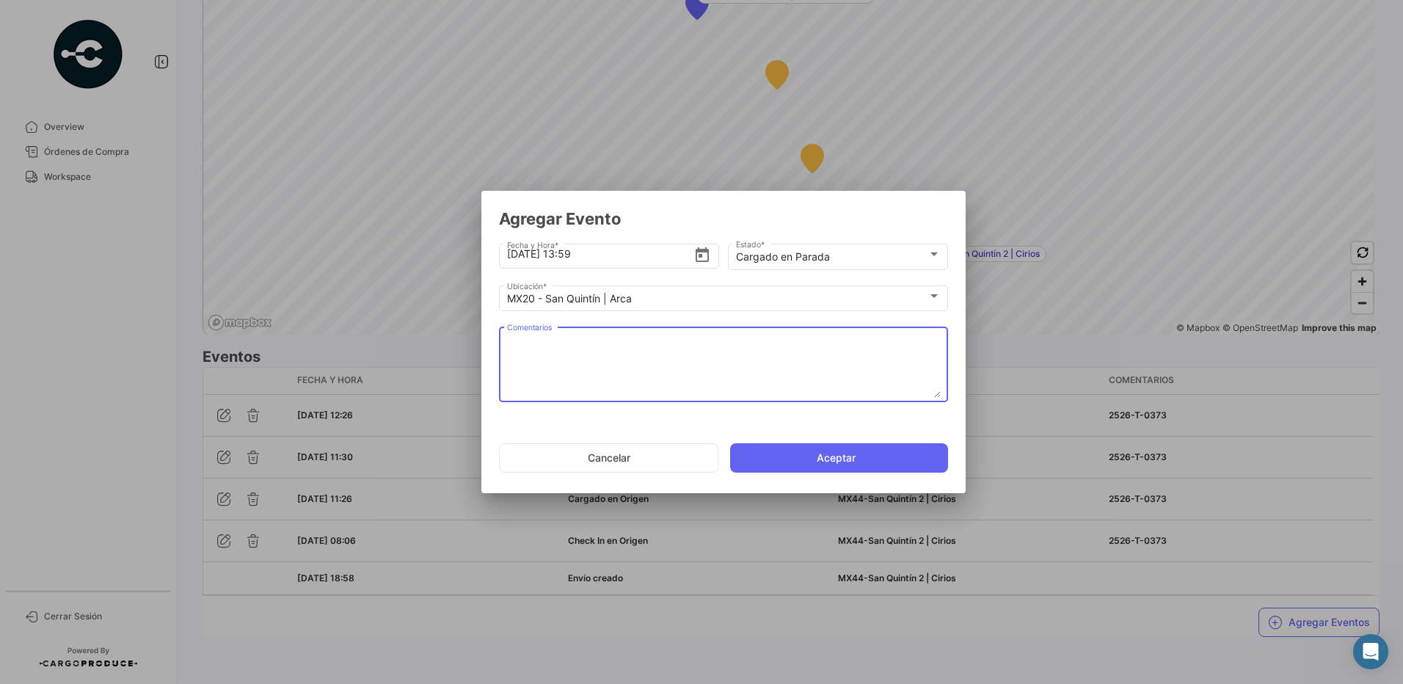
click at [612, 344] on textarea "Comentarios" at bounding box center [724, 365] width 434 height 65
type textarea "2526-T-0373"
click at [772, 315] on div "MX20 - San [PERSON_NAME] | Arca Ubicación *" at bounding box center [723, 303] width 449 height 37
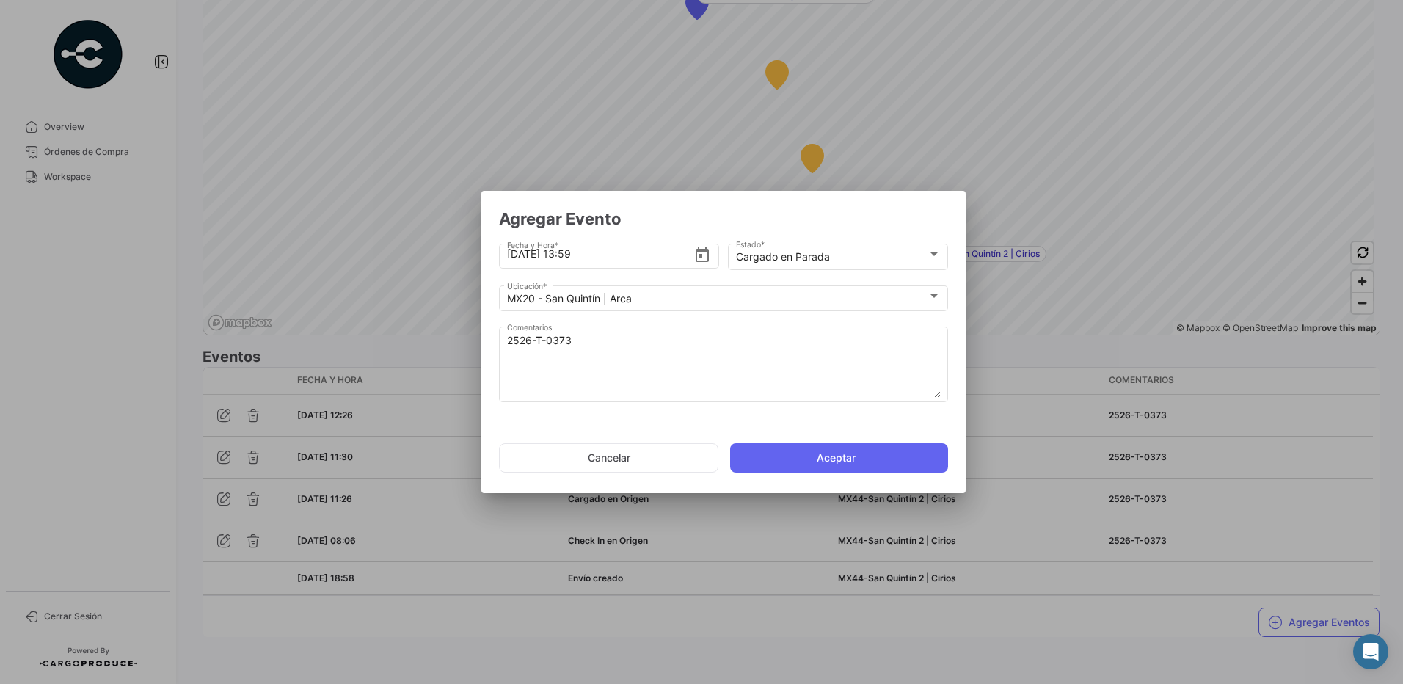
click at [817, 453] on button "Aceptar" at bounding box center [839, 457] width 218 height 29
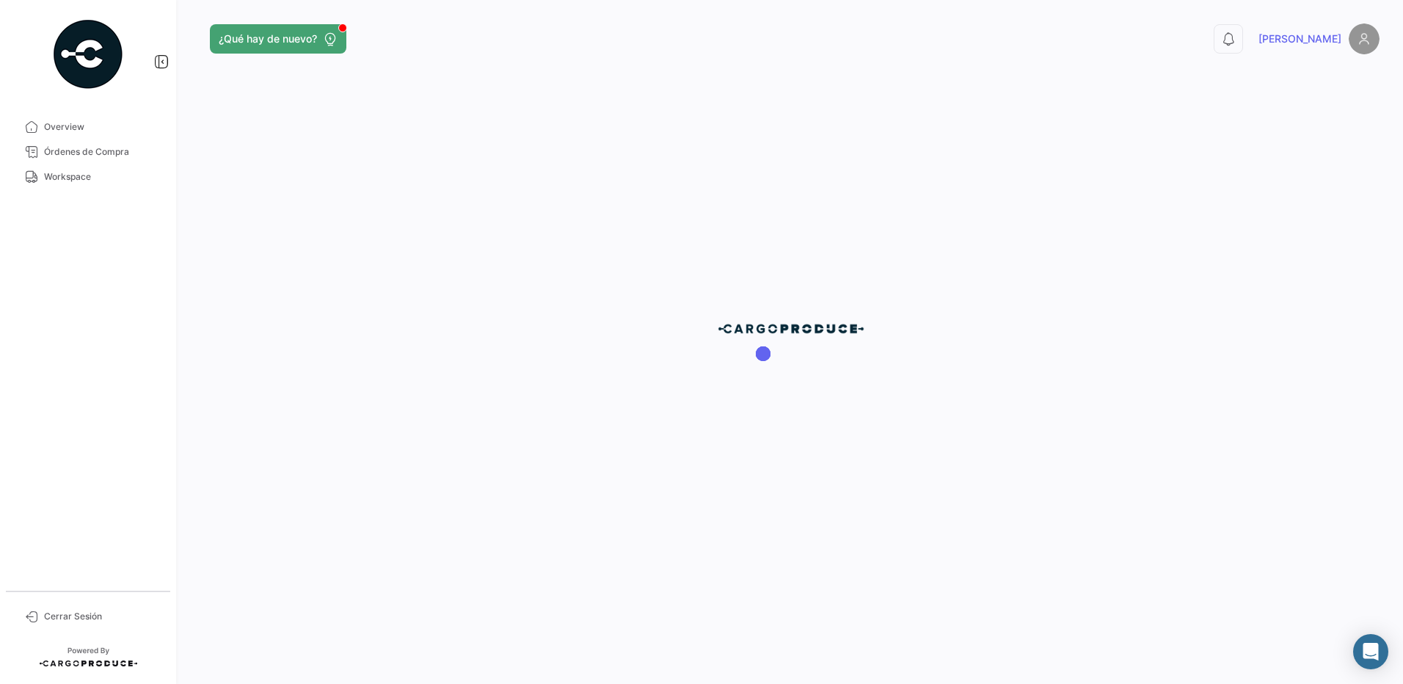
scroll to position [0, 0]
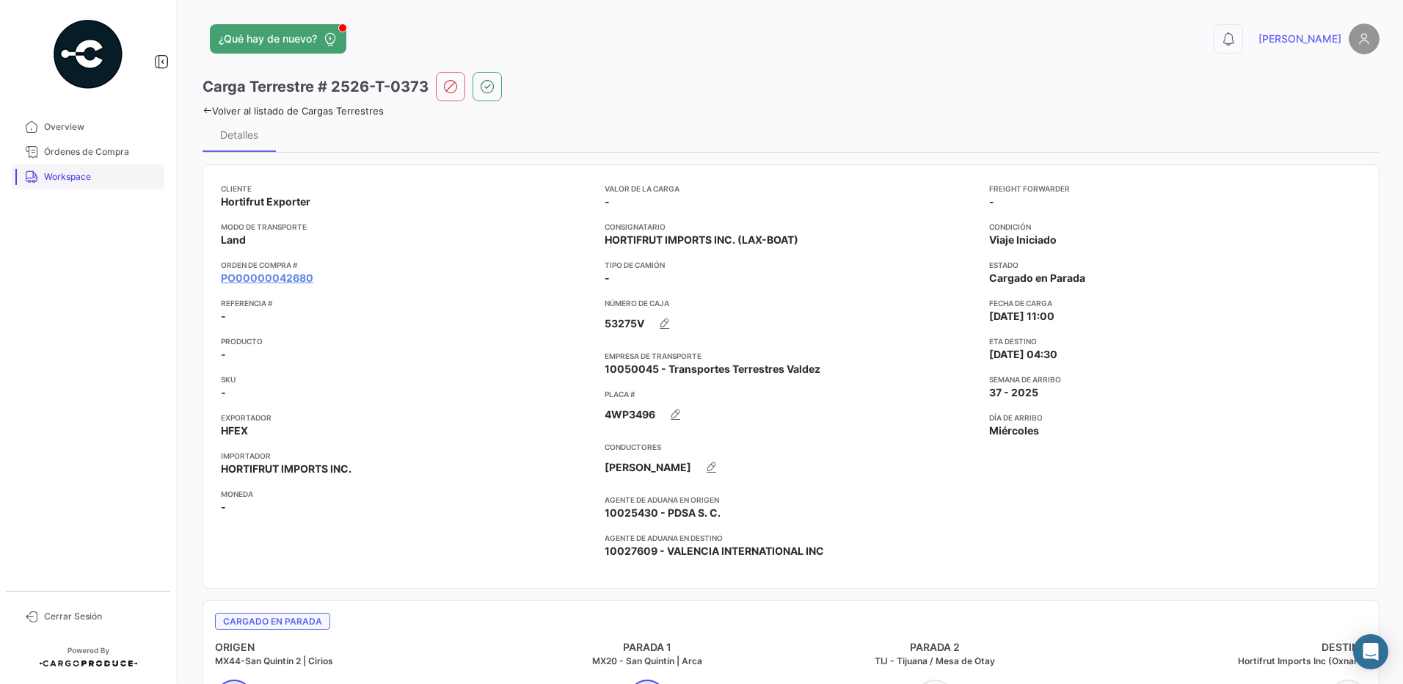
click at [61, 177] on span "Workspace" at bounding box center [101, 176] width 114 height 13
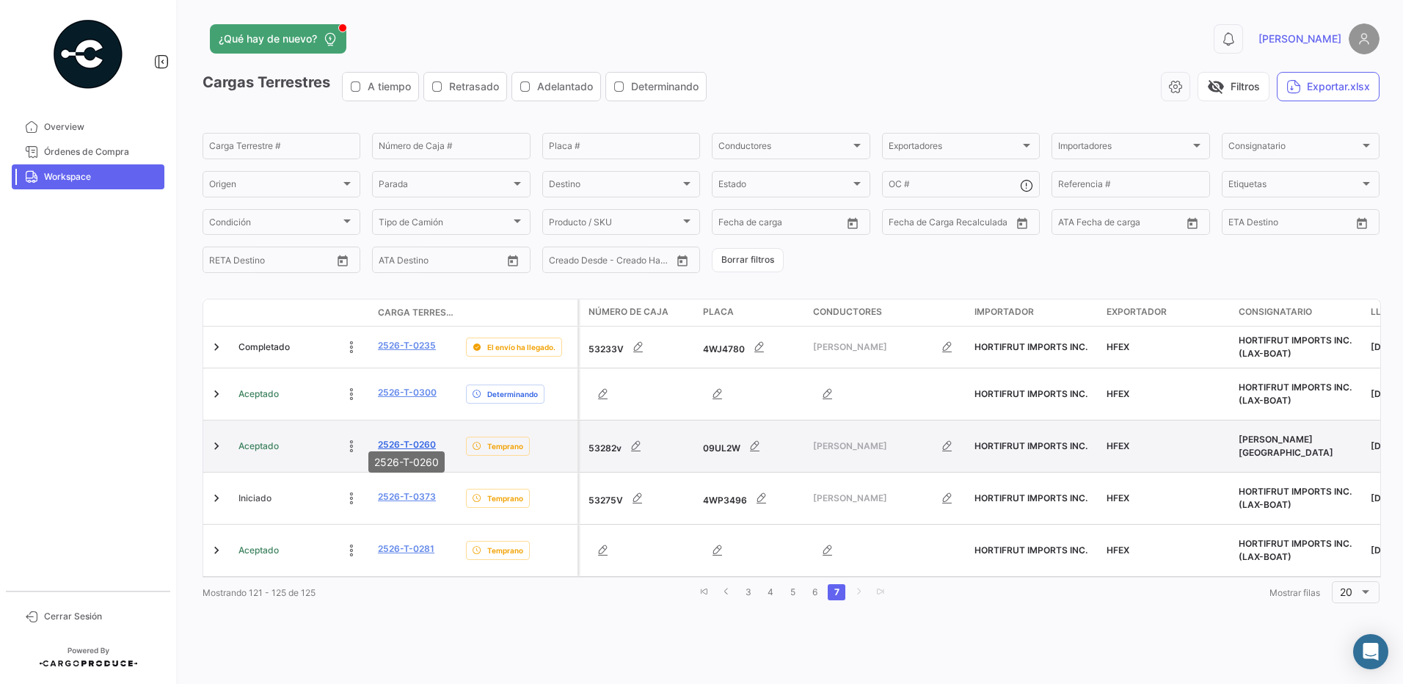
click at [393, 438] on link "2526-T-0260" at bounding box center [407, 444] width 58 height 13
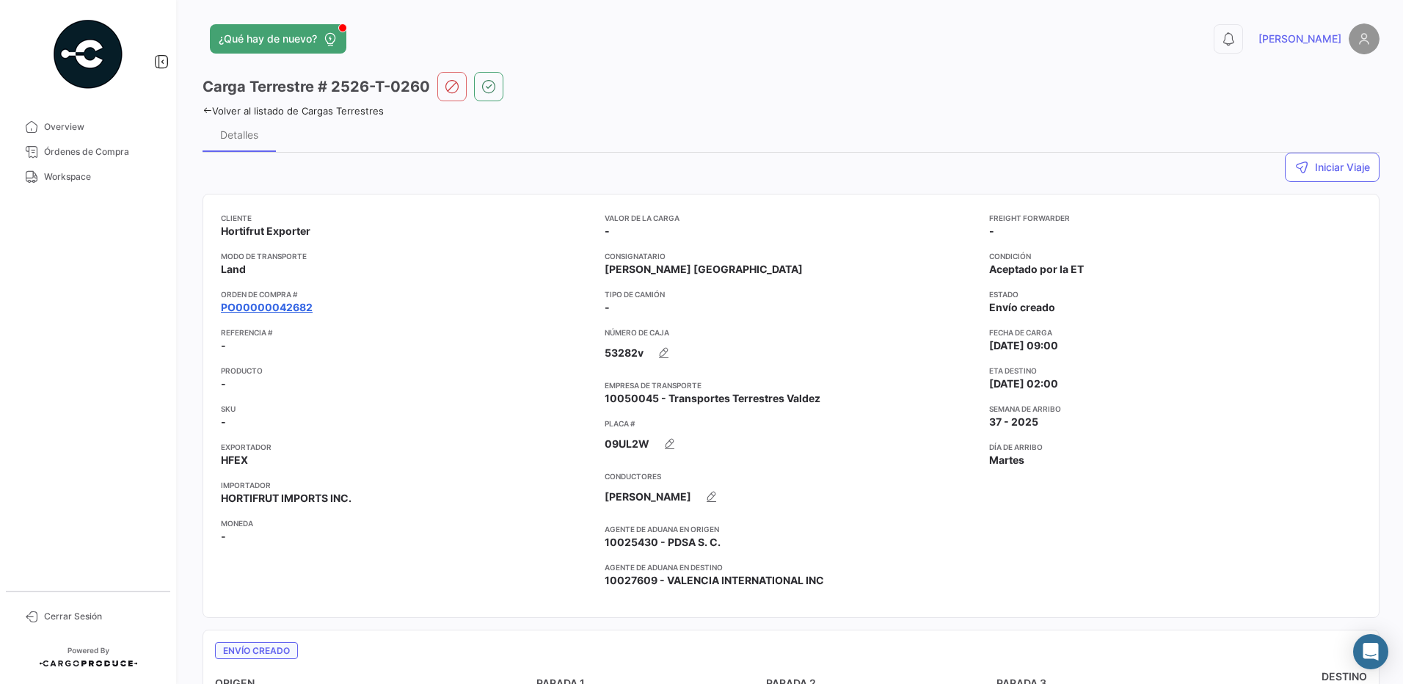
click at [298, 306] on link "PO00000042682" at bounding box center [267, 307] width 92 height 15
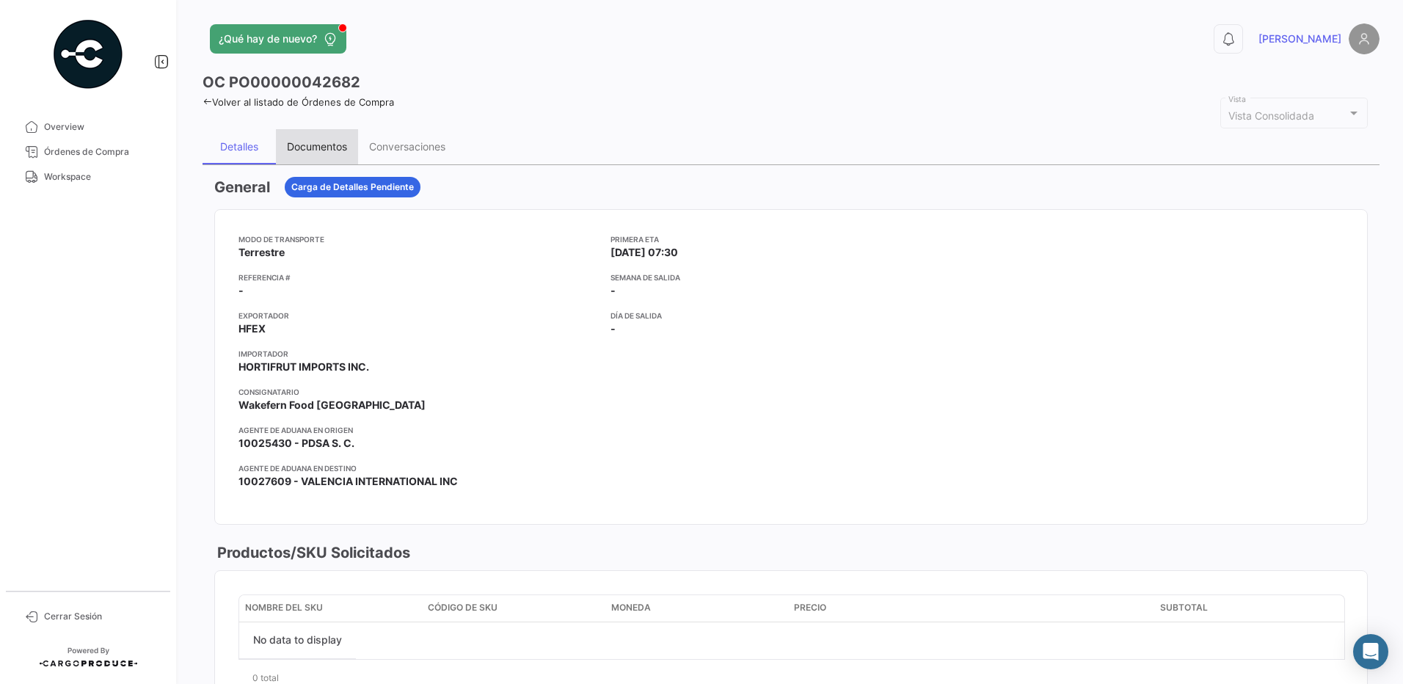
click at [335, 147] on div "Documentos" at bounding box center [317, 146] width 60 height 12
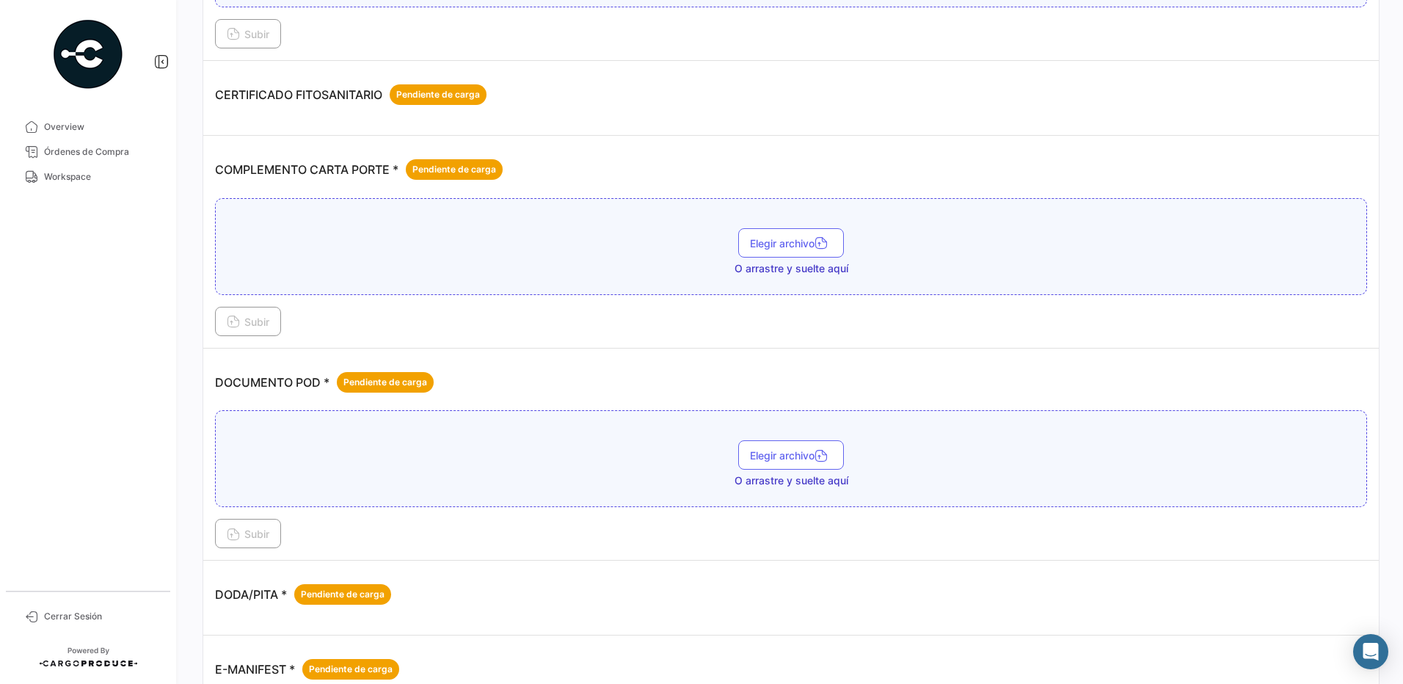
scroll to position [326, 0]
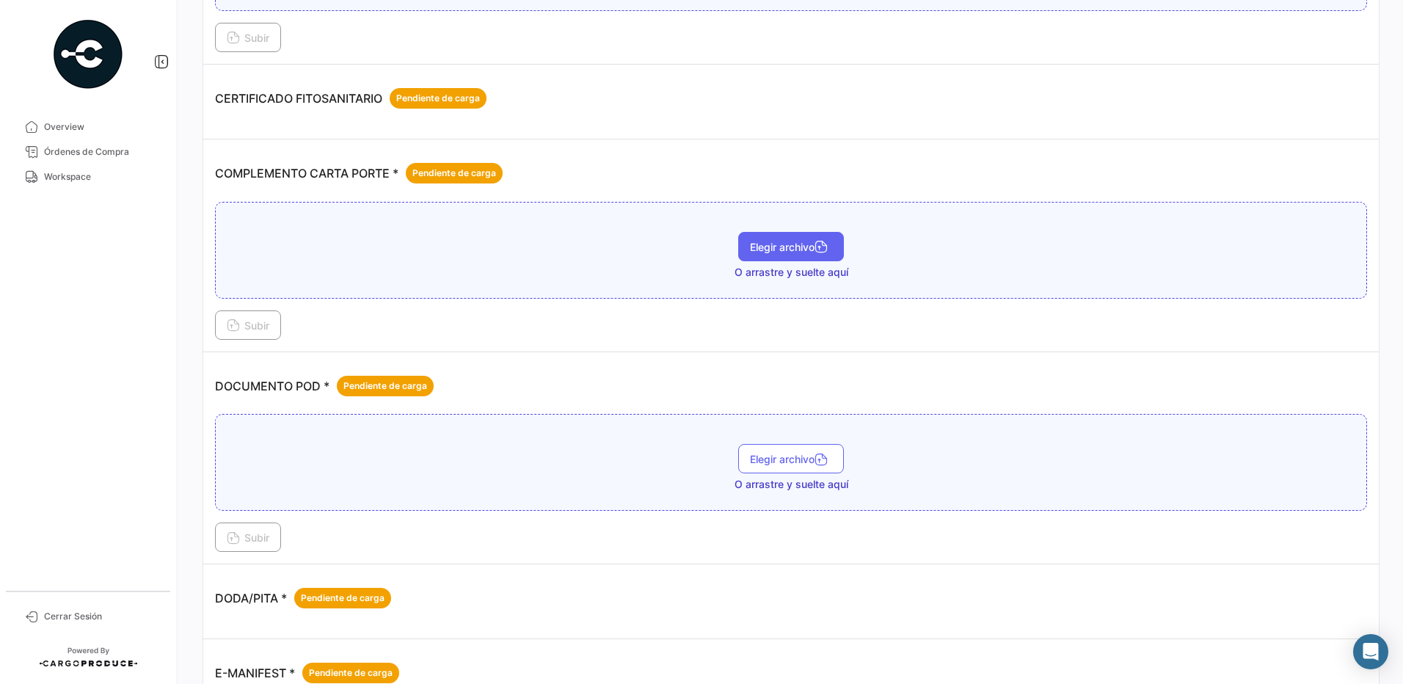
click at [783, 240] on button "Elegir archivo" at bounding box center [791, 246] width 106 height 29
click at [267, 330] on span "Subir" at bounding box center [248, 325] width 43 height 12
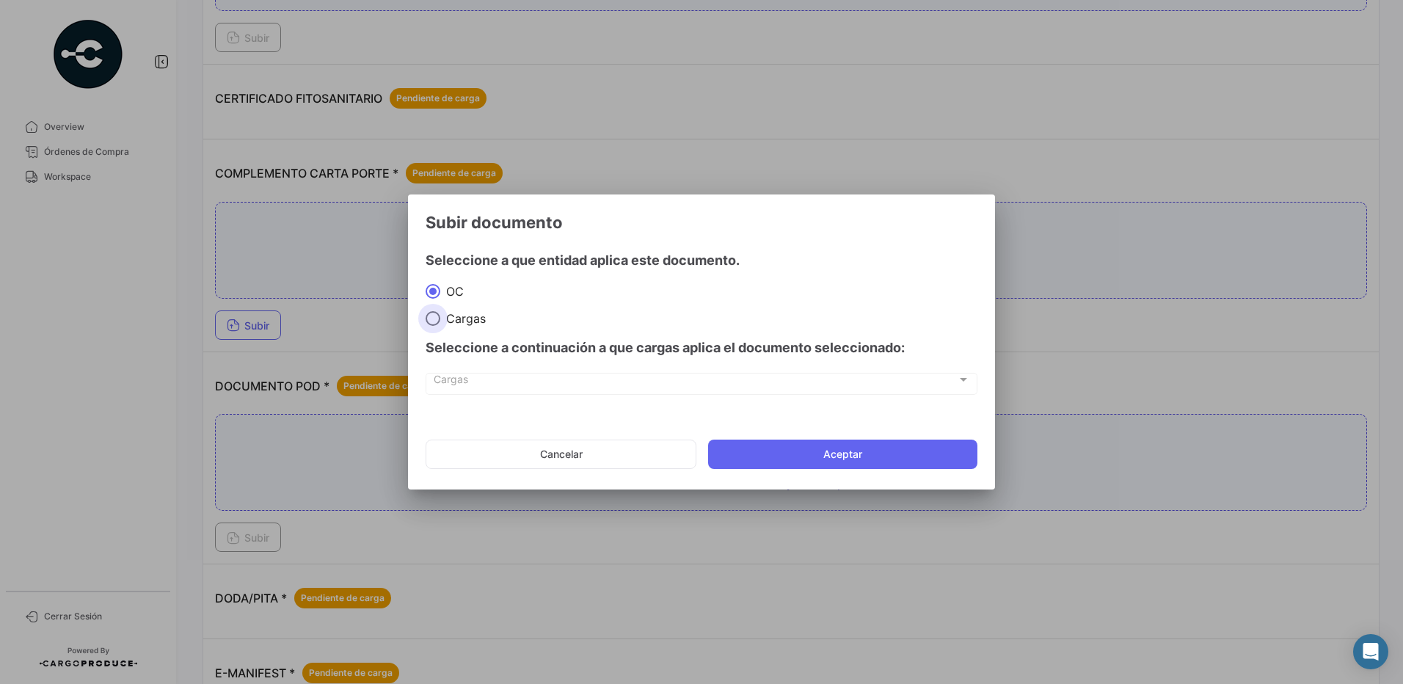
click at [467, 320] on span "Cargas" at bounding box center [462, 318] width 45 height 15
click at [440, 320] on input "Cargas" at bounding box center [433, 318] width 15 height 15
radio input "true"
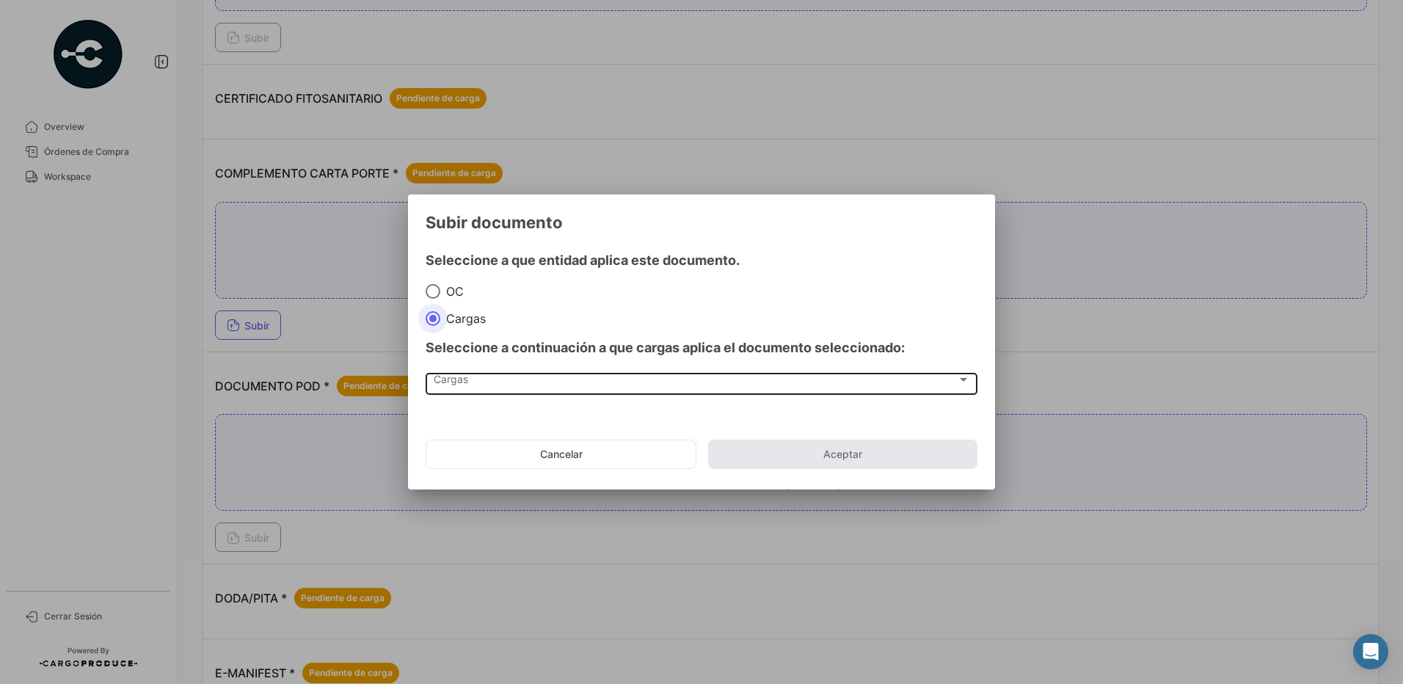
click at [476, 376] on div "Cargas" at bounding box center [695, 382] width 523 height 12
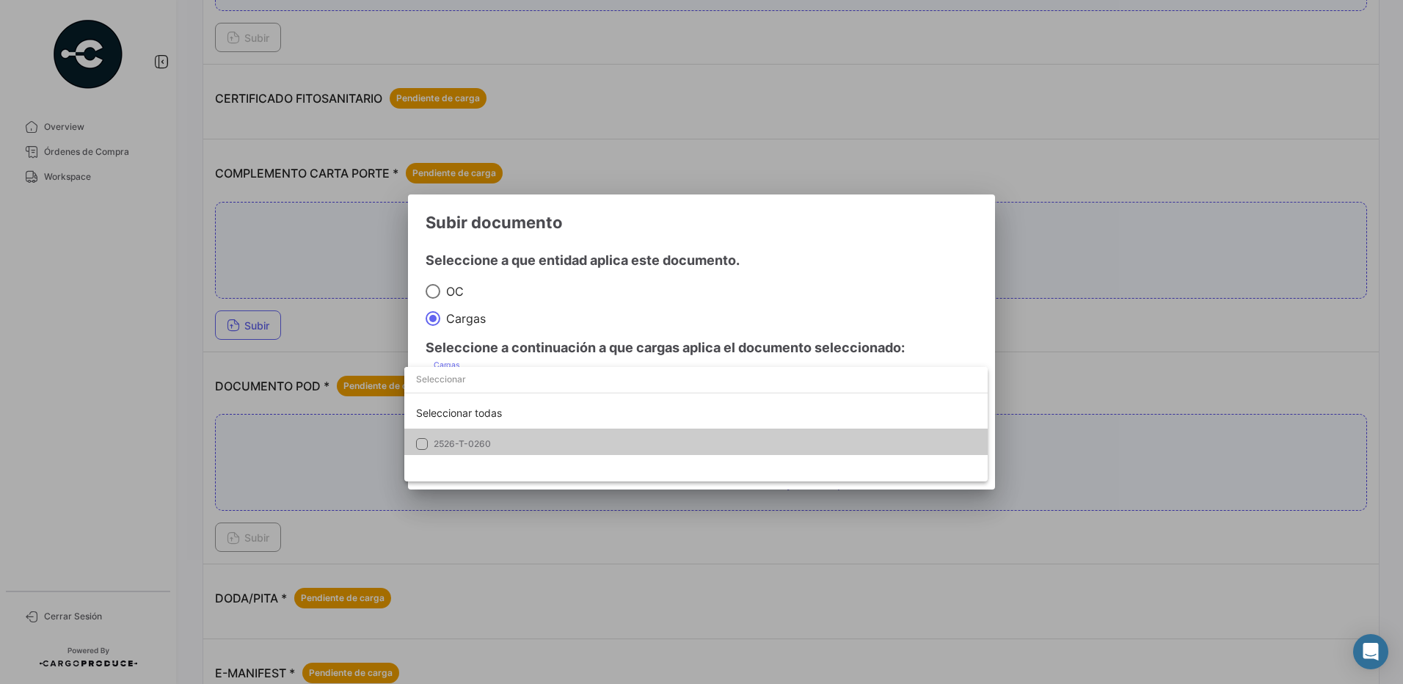
drag, startPoint x: 465, startPoint y: 446, endPoint x: 468, endPoint y: 432, distance: 14.2
click at [467, 440] on span "2526-T-0260" at bounding box center [462, 443] width 57 height 11
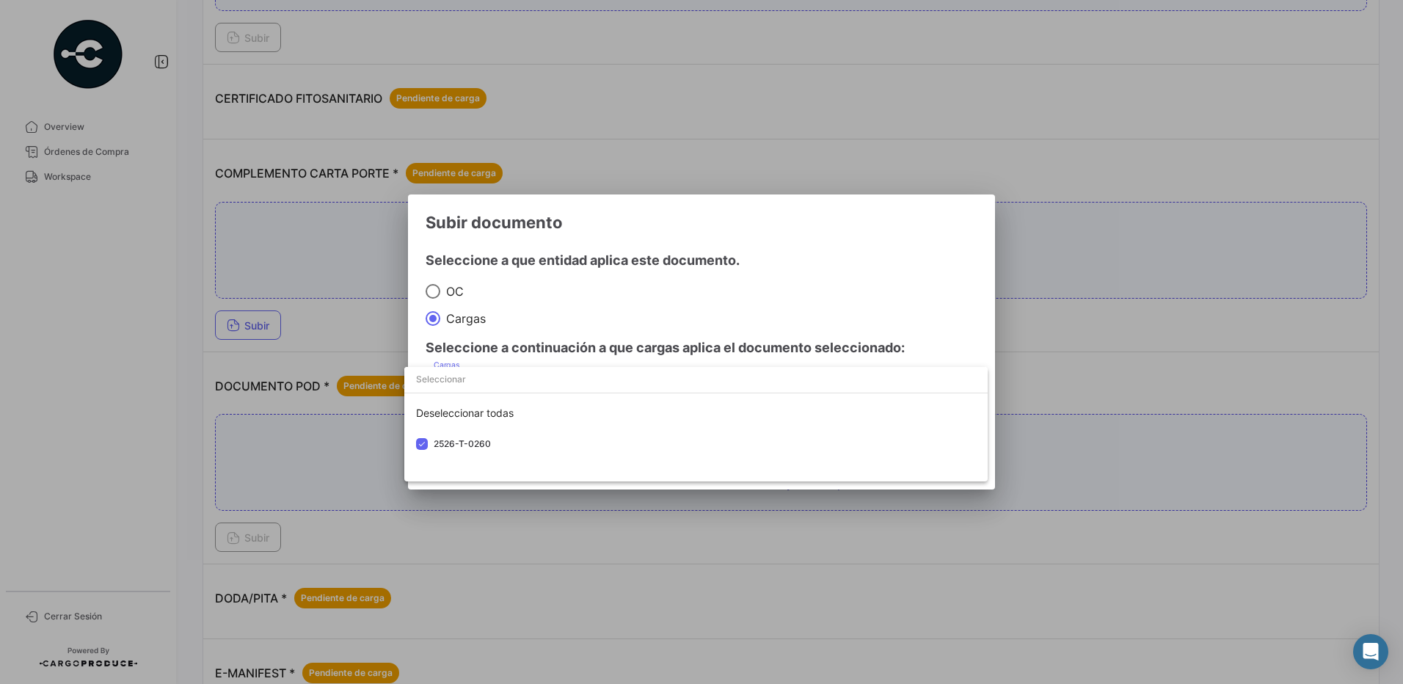
drag, startPoint x: 468, startPoint y: 432, endPoint x: 549, endPoint y: 300, distance: 154.8
click at [548, 300] on div at bounding box center [701, 342] width 1403 height 684
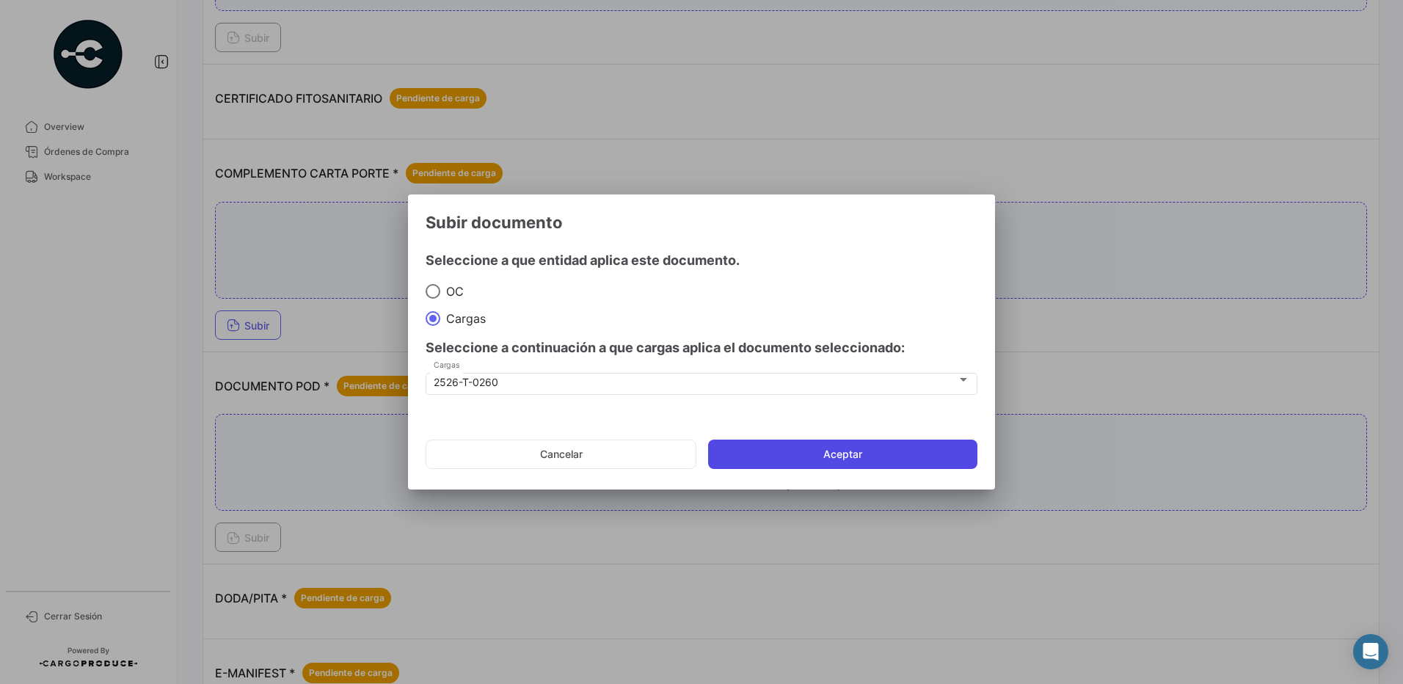
click at [859, 445] on button "Aceptar" at bounding box center [842, 453] width 269 height 29
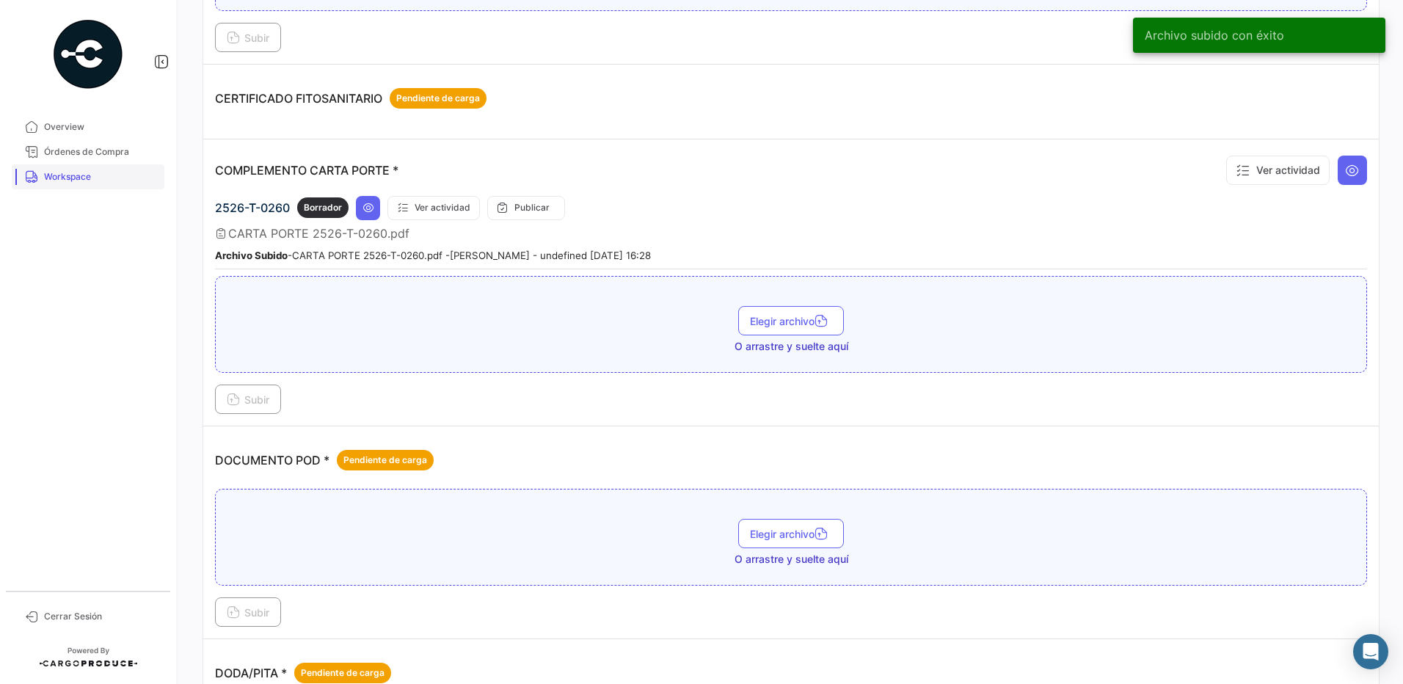
click at [115, 182] on span "Workspace" at bounding box center [101, 176] width 114 height 13
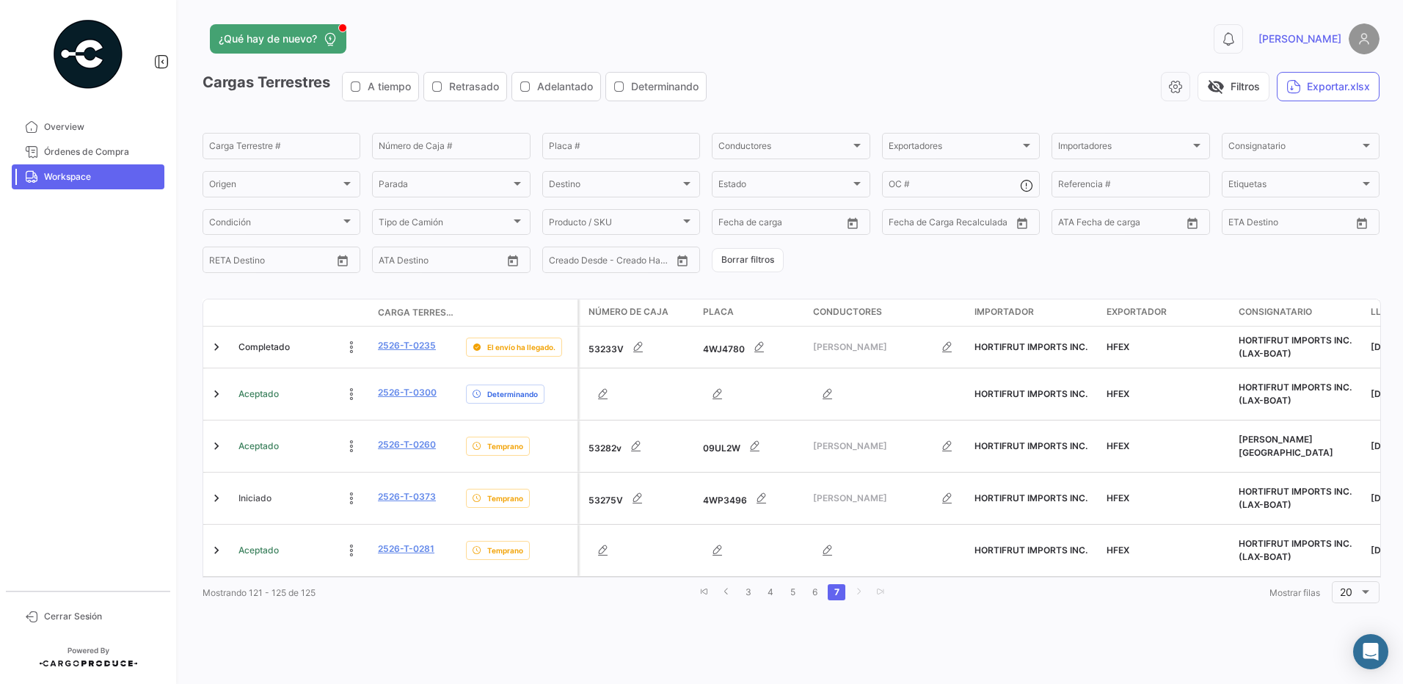
click at [1032, 618] on div "¿Qué hay de nuevo? 0 [PERSON_NAME] Terrestres A tiempo Retrasado Adelantado Det…" at bounding box center [791, 342] width 1224 height 684
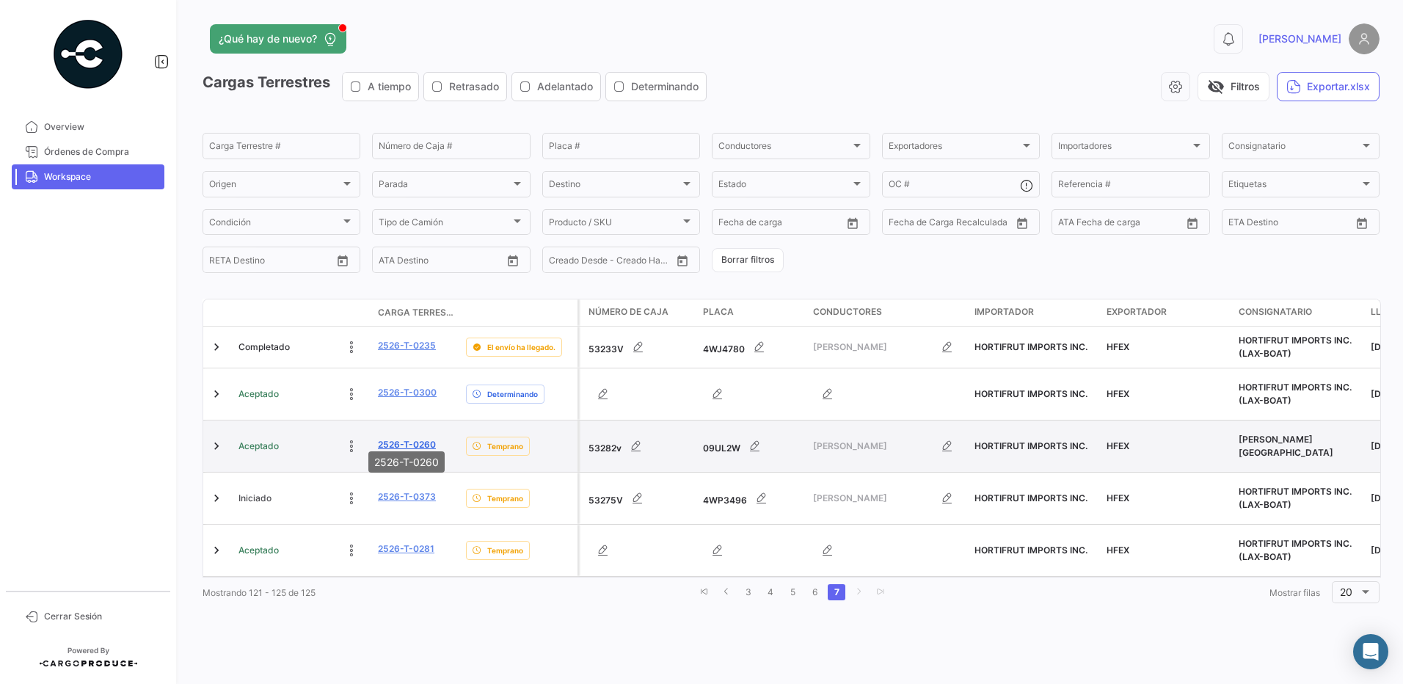
click at [420, 438] on link "2526-T-0260" at bounding box center [407, 444] width 58 height 13
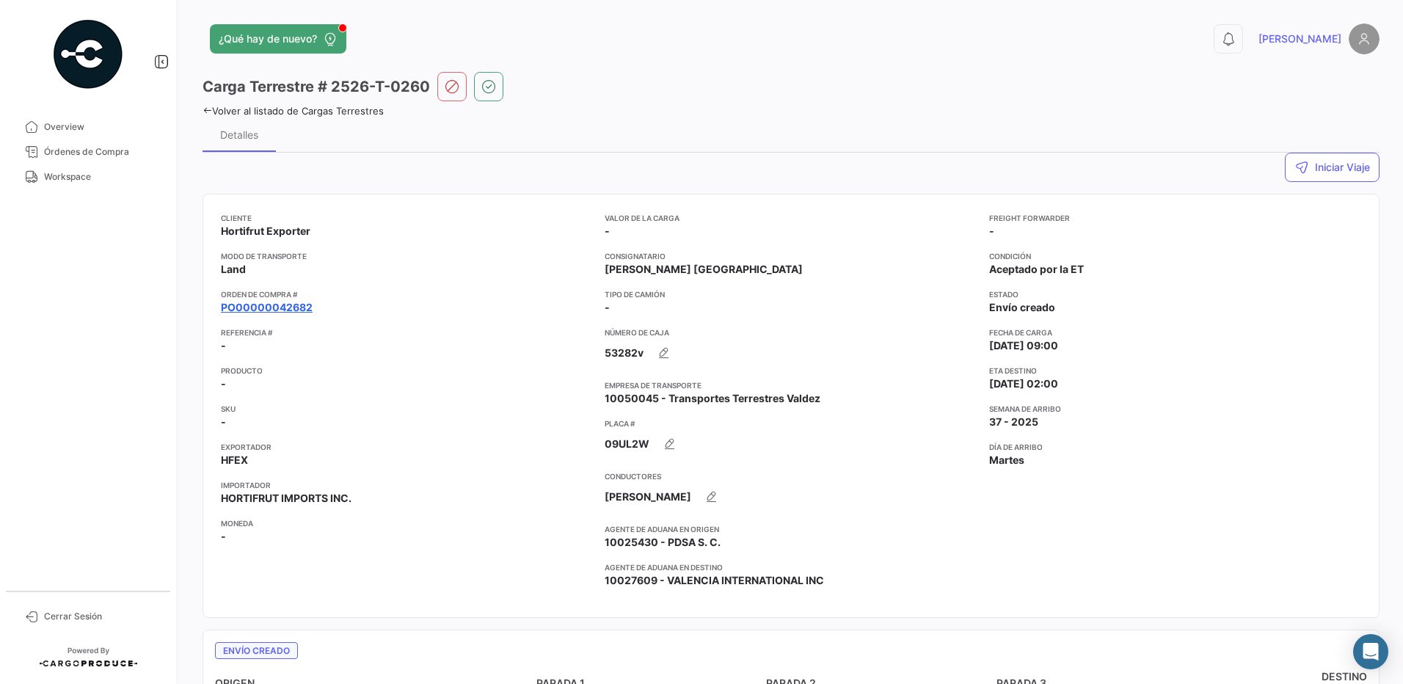
click at [280, 301] on link "PO00000042682" at bounding box center [267, 307] width 92 height 15
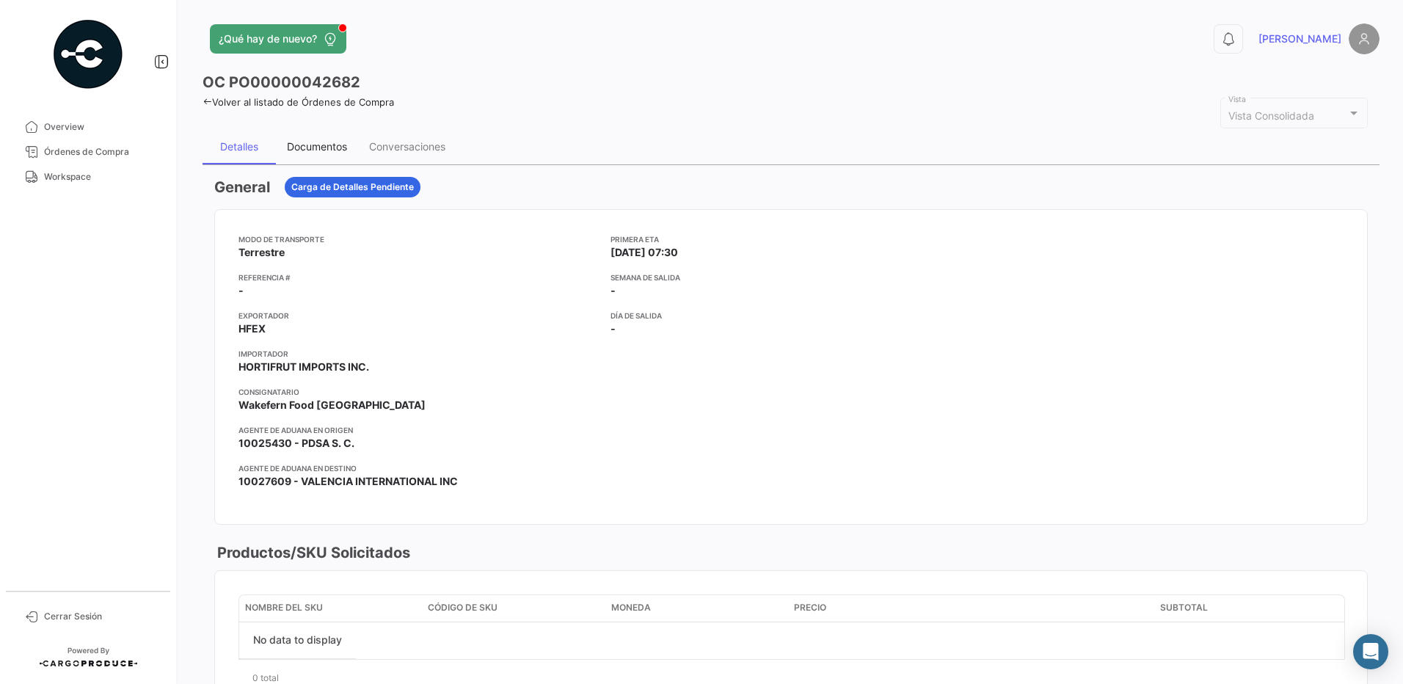
click at [320, 144] on div "Documentos" at bounding box center [317, 146] width 60 height 12
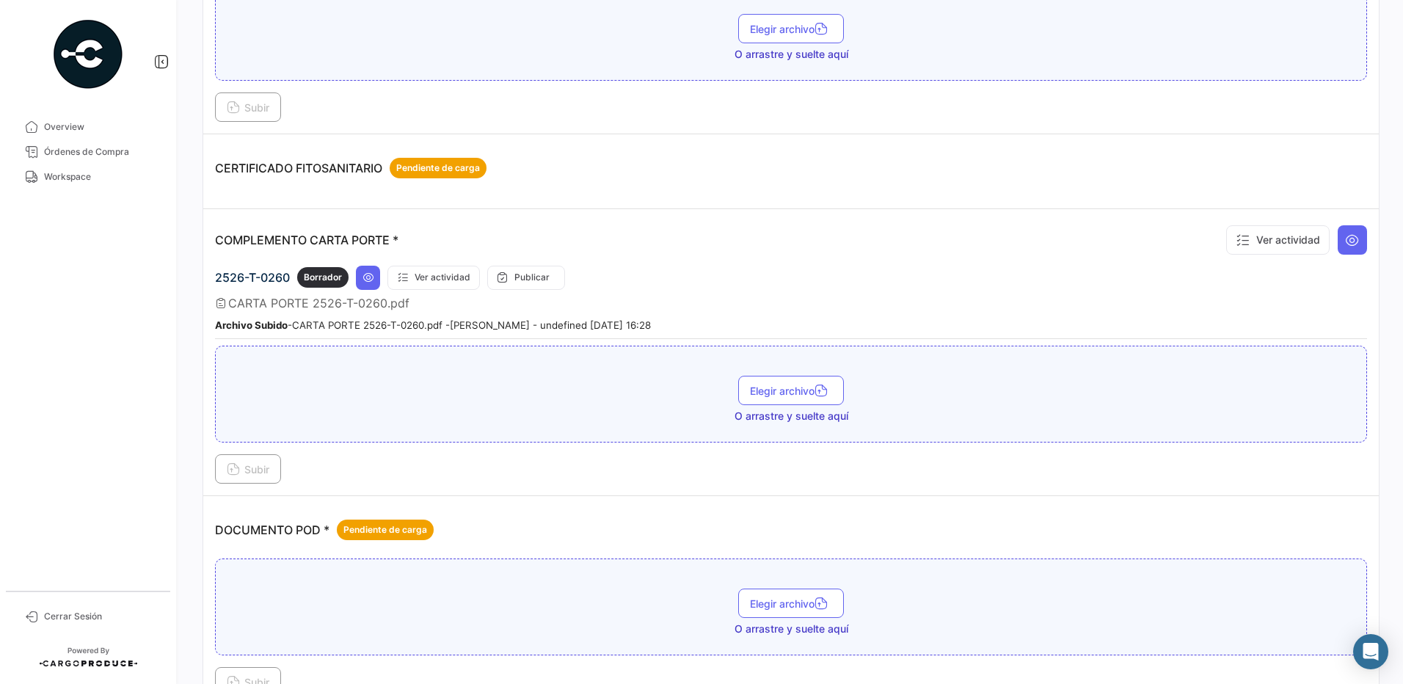
scroll to position [222, 0]
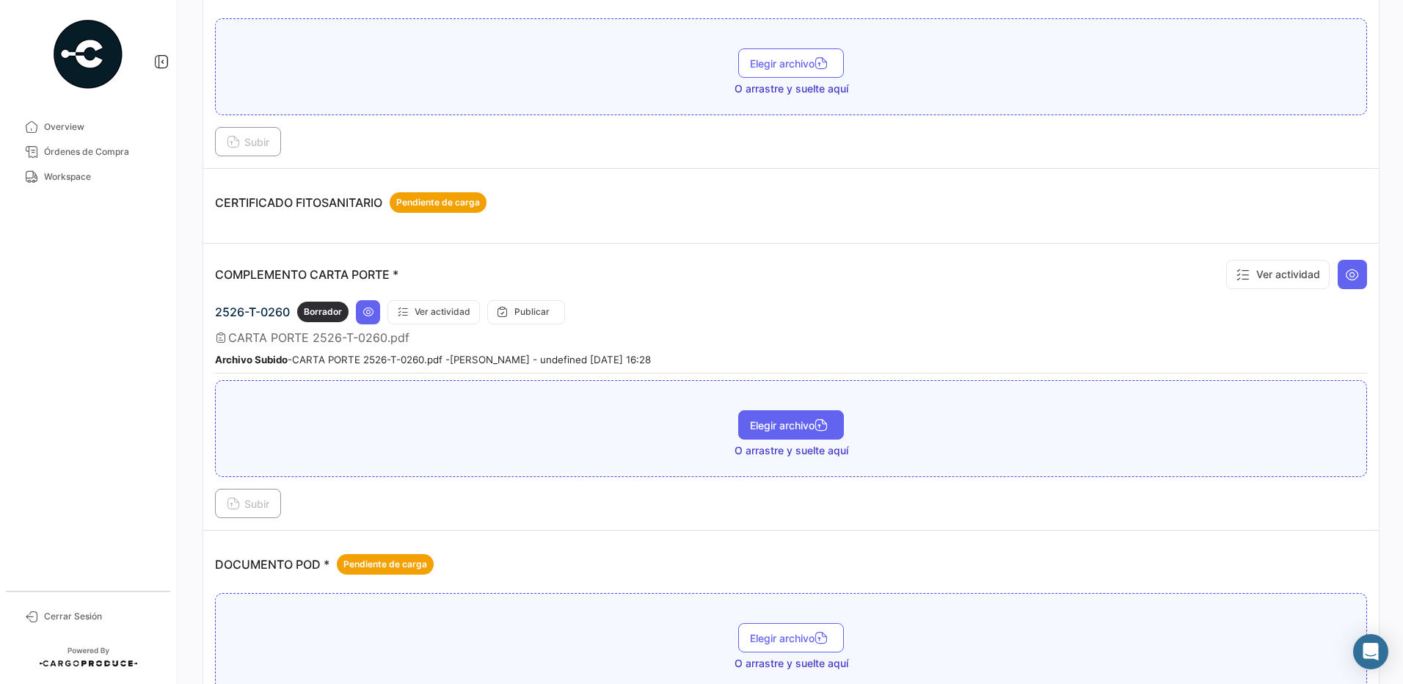
click at [788, 413] on button "Elegir archivo" at bounding box center [791, 424] width 106 height 29
click at [821, 431] on icon "button" at bounding box center [820, 426] width 13 height 13
click at [247, 508] on span "Subir" at bounding box center [248, 503] width 43 height 12
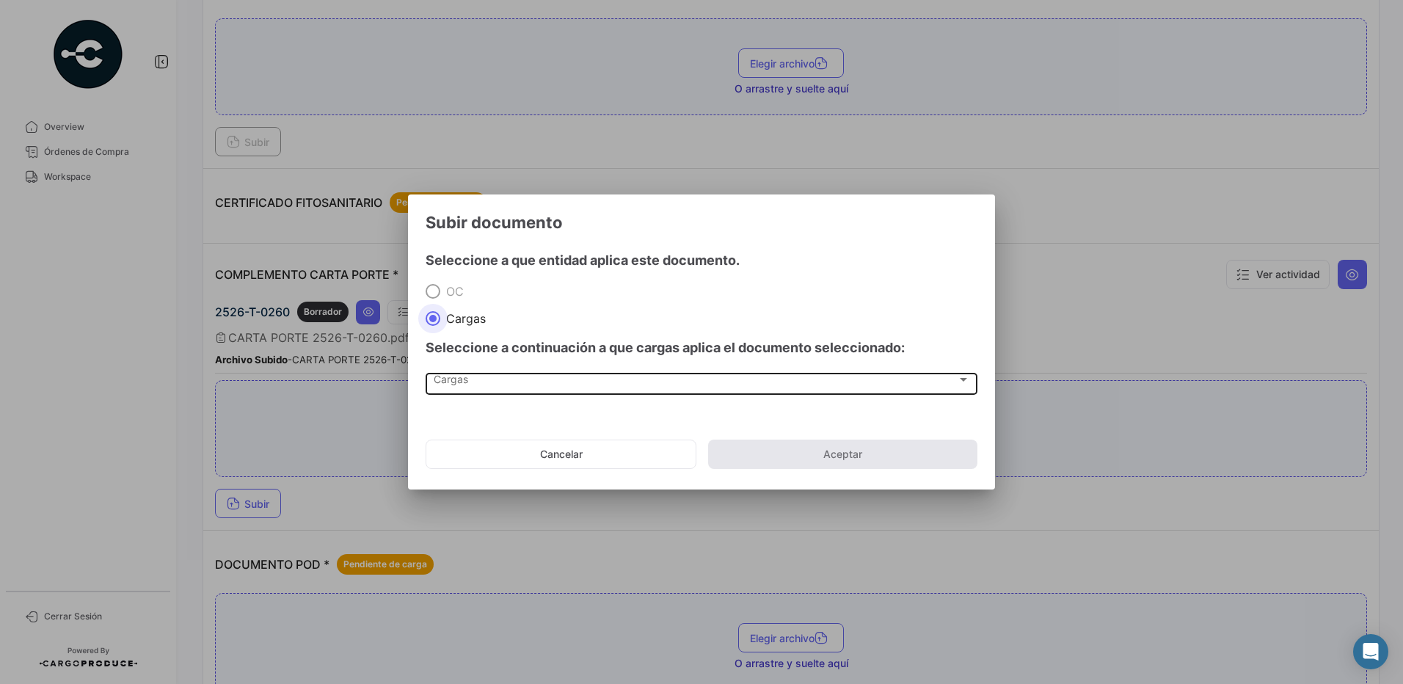
click at [483, 376] on div "Cargas" at bounding box center [695, 382] width 523 height 12
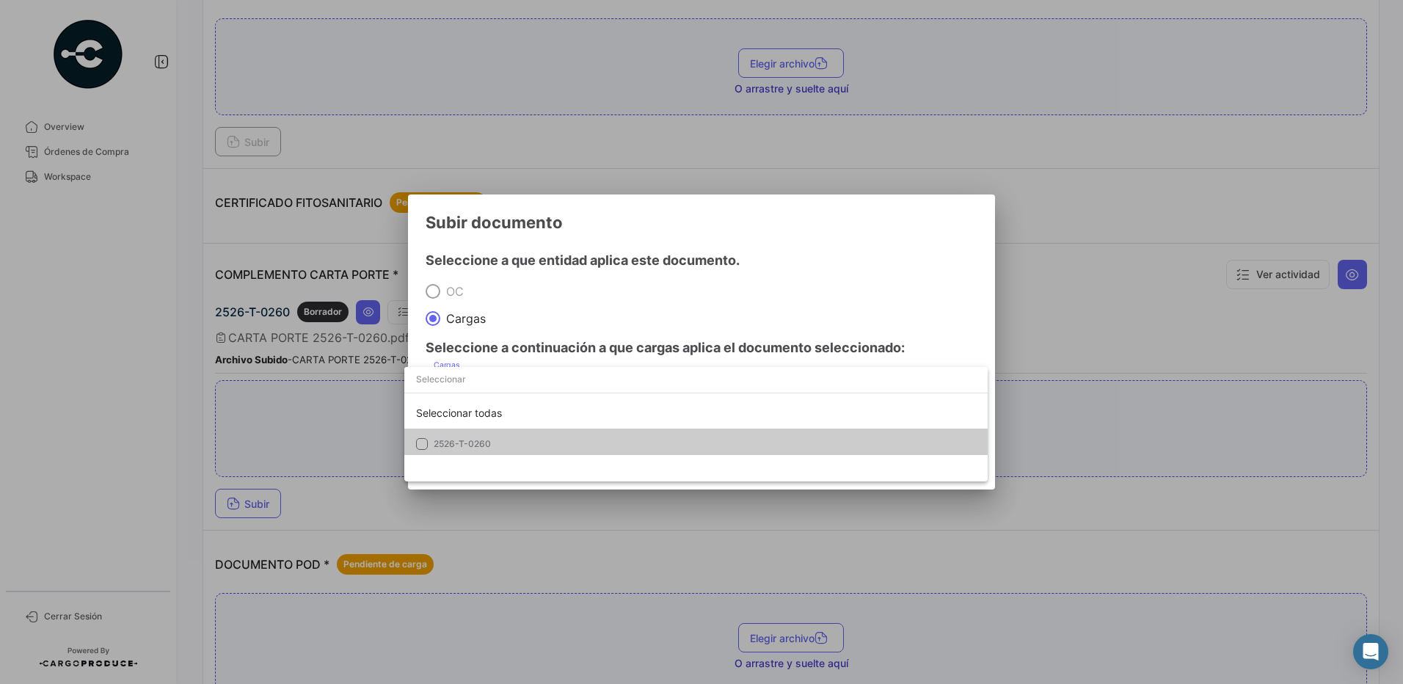
click at [492, 445] on span "2526-T-0260" at bounding box center [536, 443] width 205 height 13
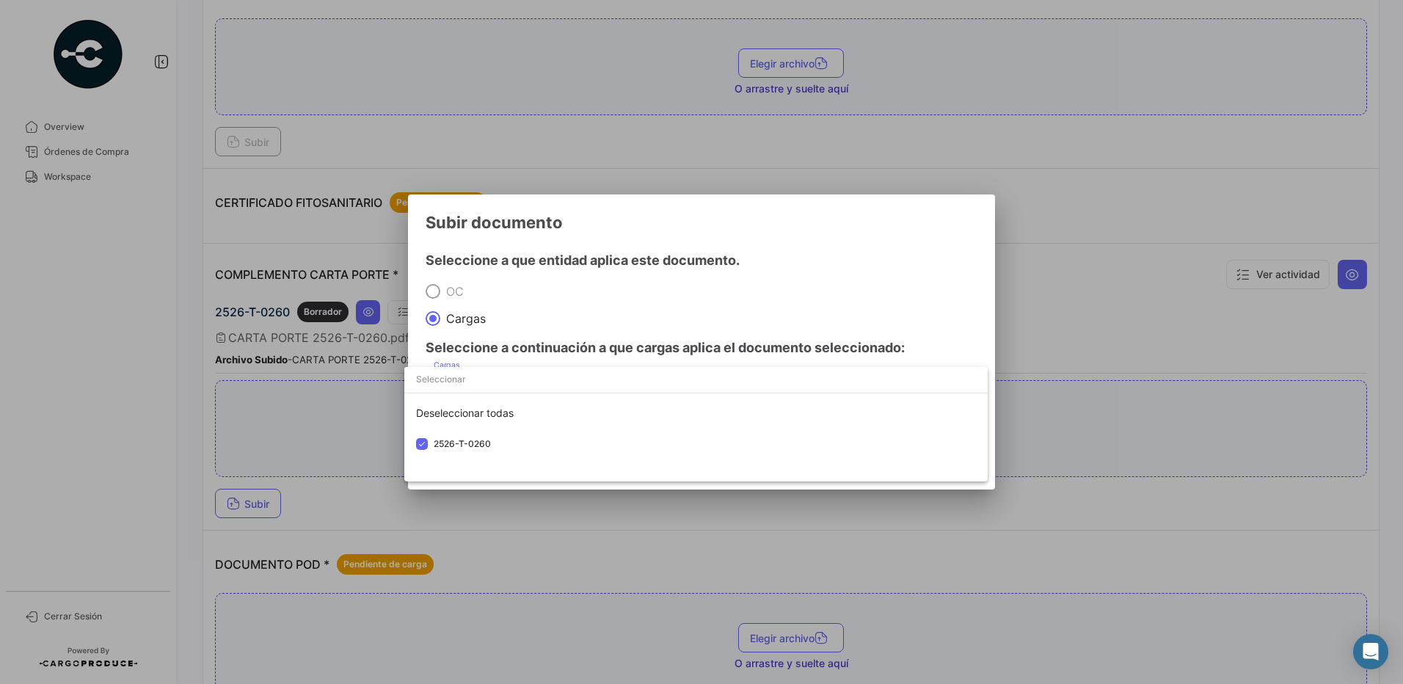
click at [595, 302] on div at bounding box center [701, 342] width 1403 height 684
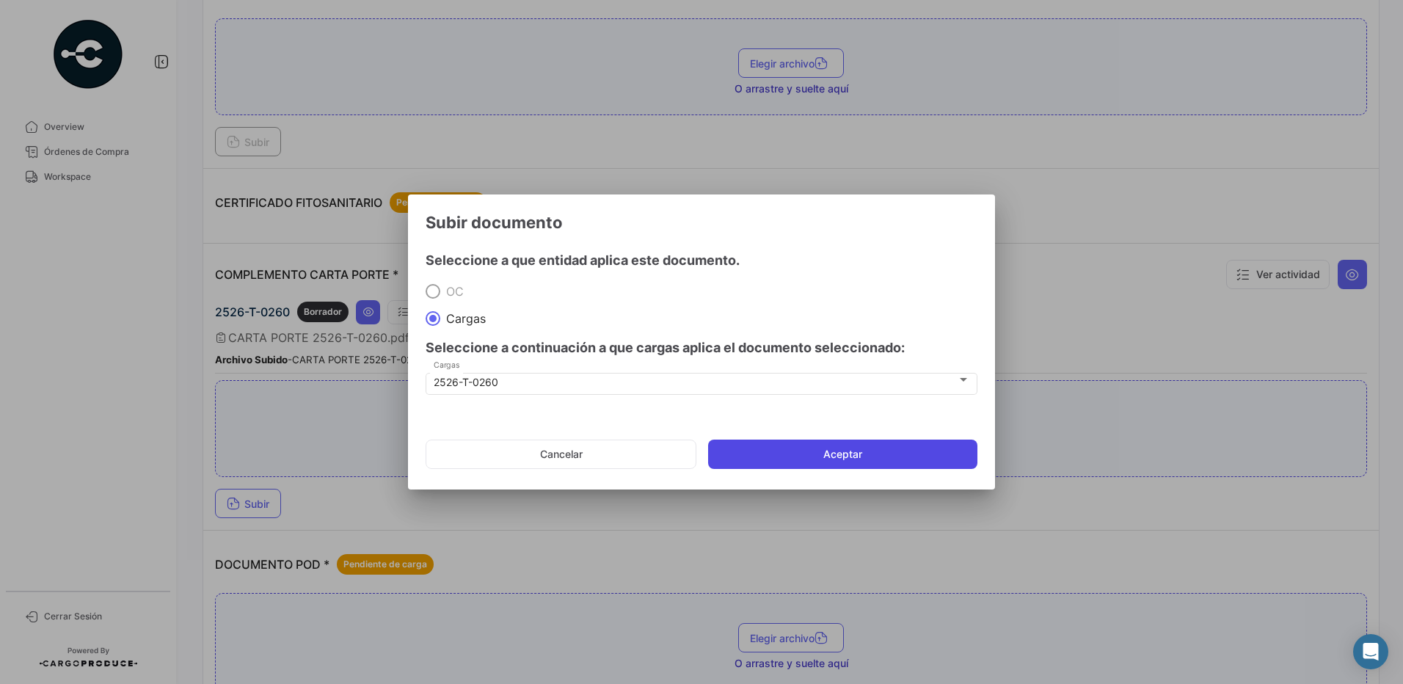
click at [831, 449] on button "Aceptar" at bounding box center [842, 453] width 269 height 29
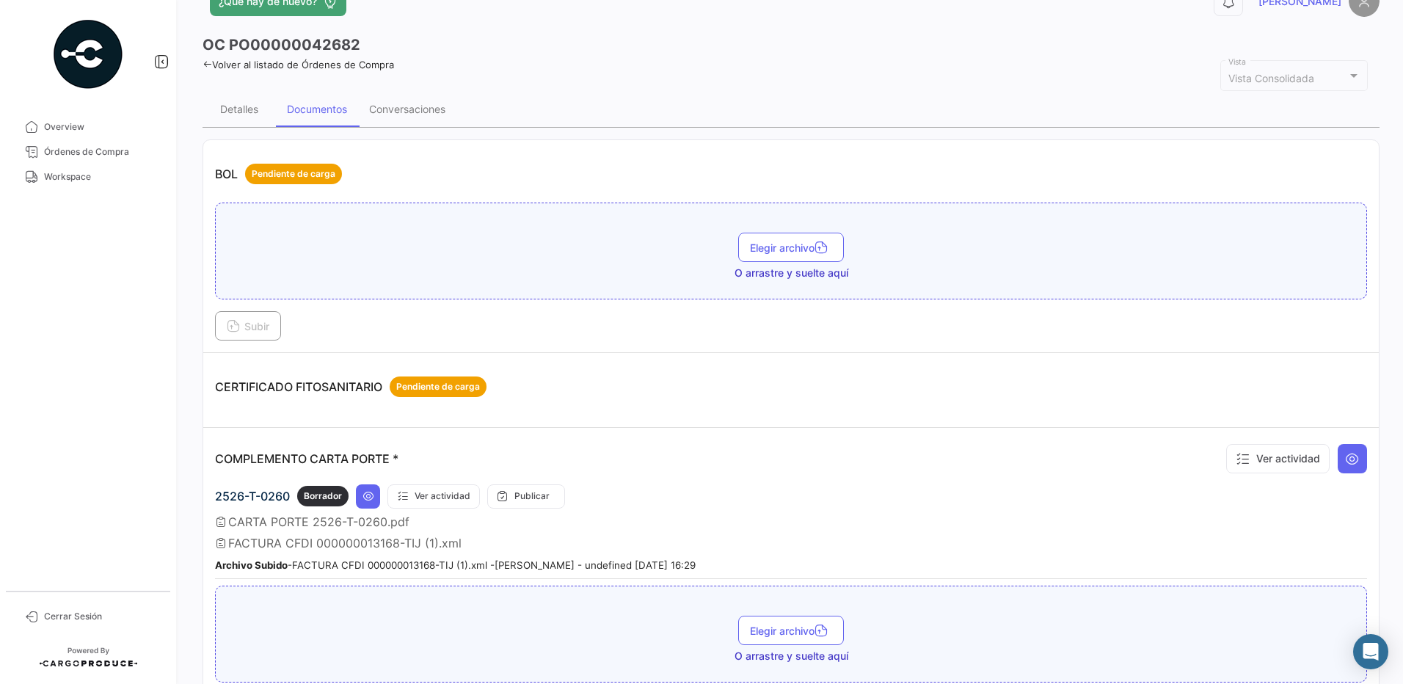
scroll to position [0, 0]
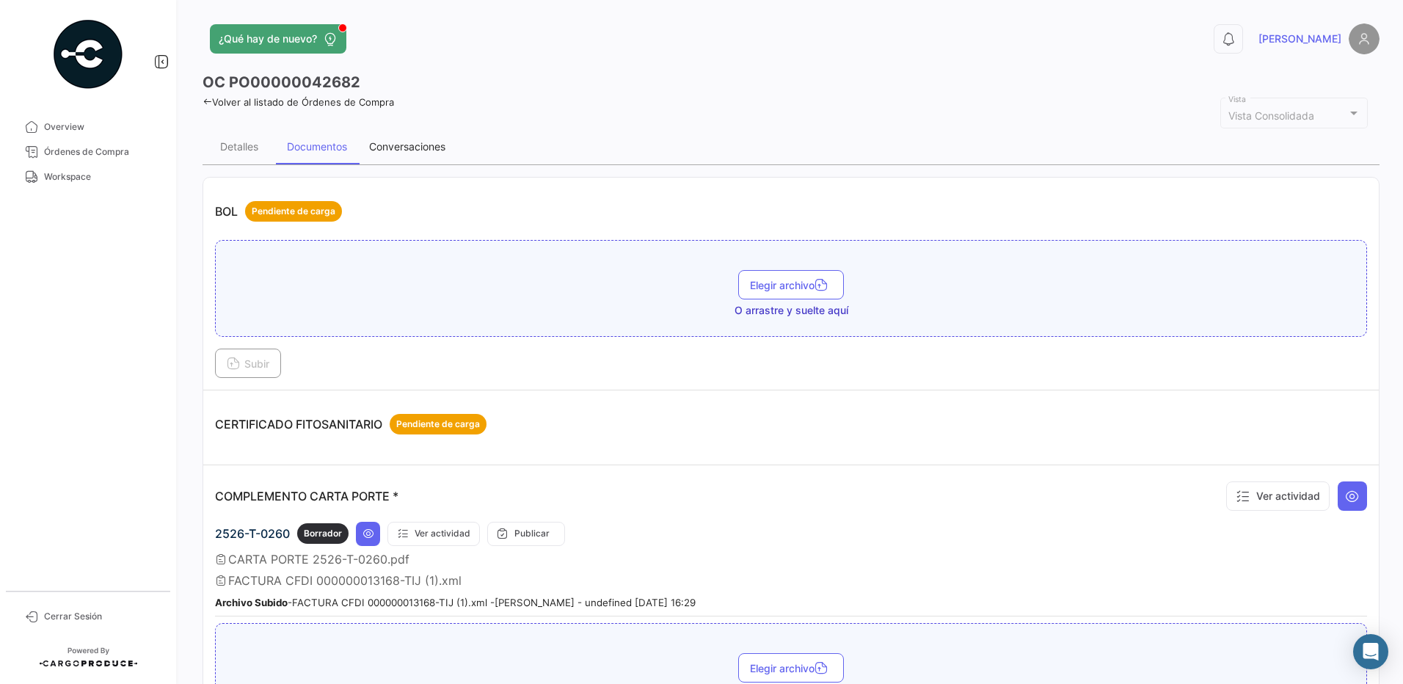
click at [432, 148] on div "Conversaciones" at bounding box center [407, 146] width 76 height 12
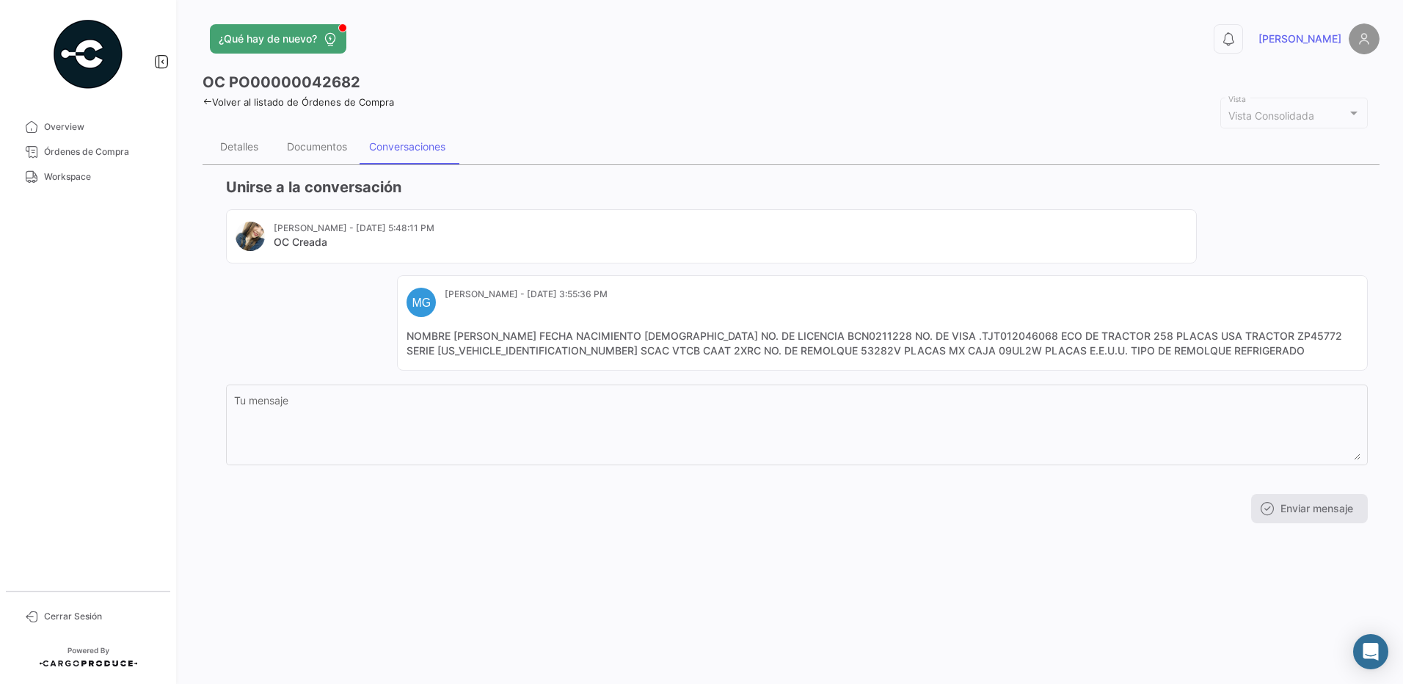
click at [291, 304] on div "[PERSON_NAME] - [DATE] 5:48:11 PM OC Creada MG [PERSON_NAME] - [DATE] 3:55:36 P…" at bounding box center [797, 289] width 1142 height 161
click at [99, 186] on link "Workspace" at bounding box center [88, 176] width 153 height 25
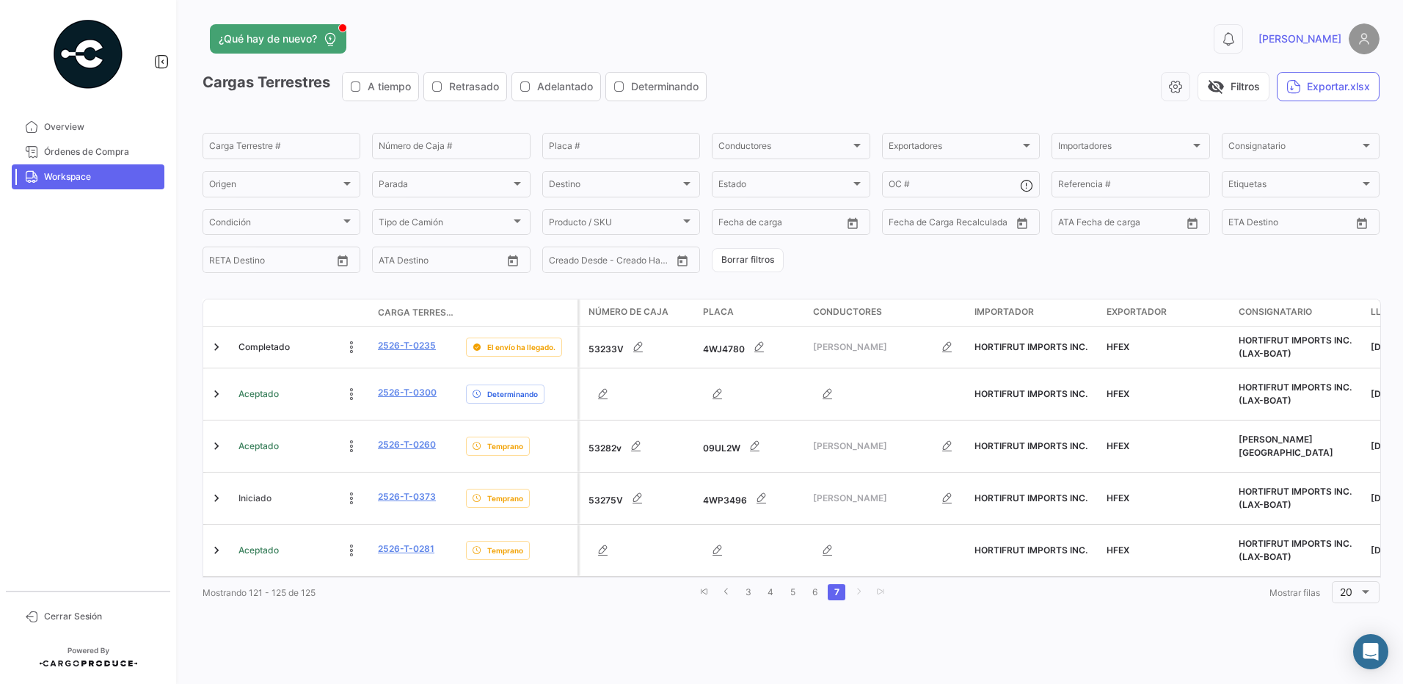
click at [976, 623] on div "¿Qué hay de nuevo? 0 [PERSON_NAME] Terrestres A tiempo Retrasado Adelantado Det…" at bounding box center [791, 342] width 1224 height 684
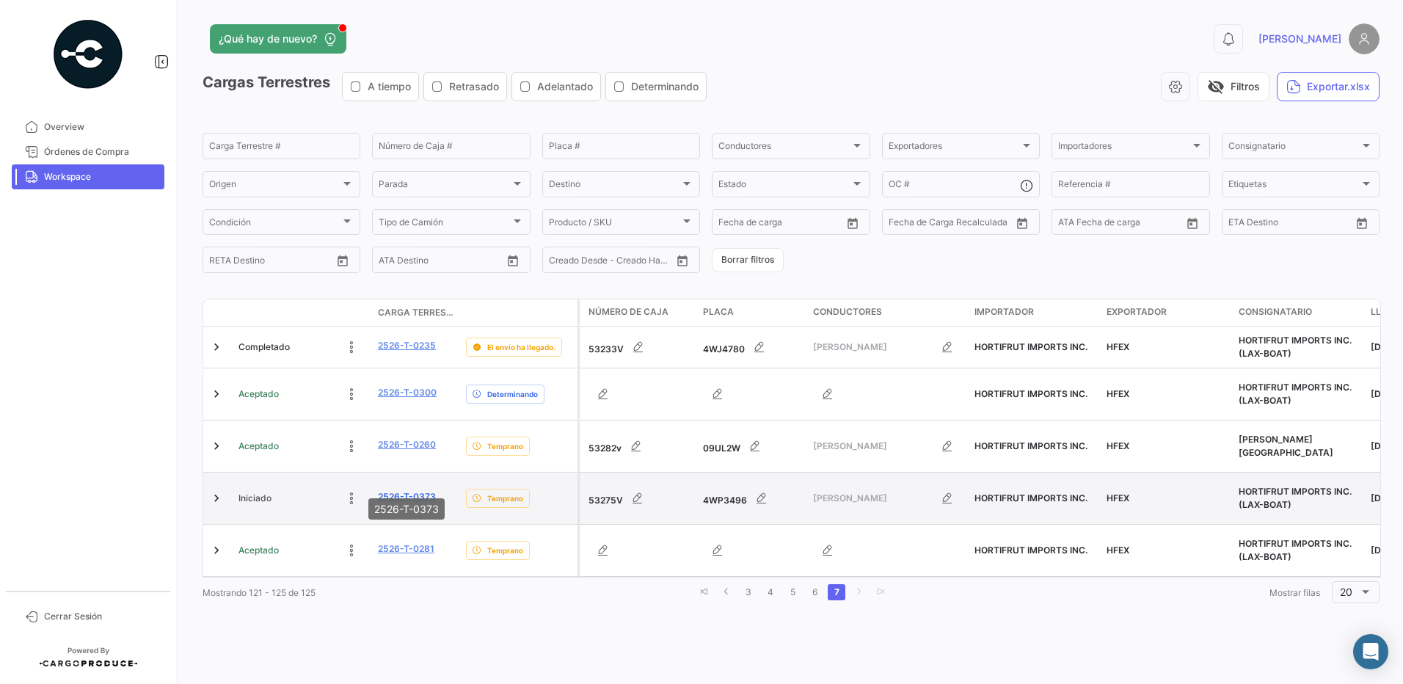
click at [413, 490] on link "2526-T-0373" at bounding box center [407, 496] width 58 height 13
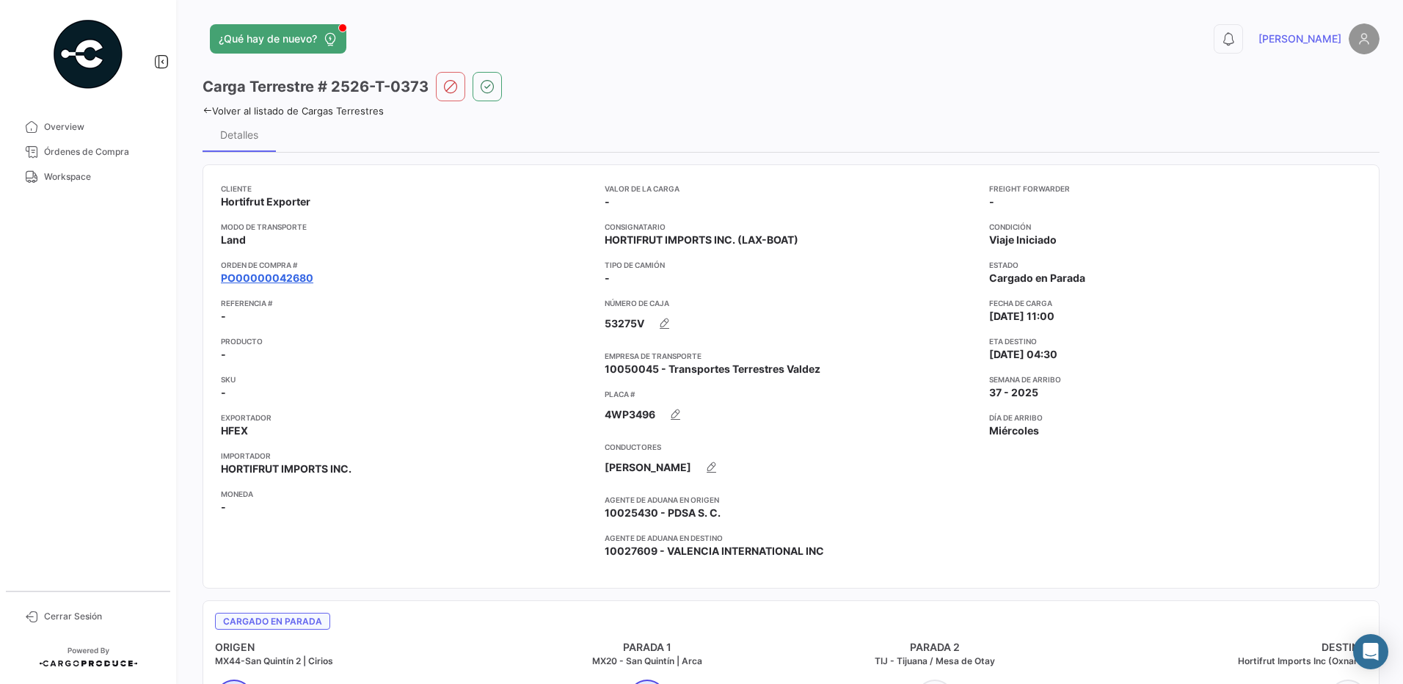
click at [283, 274] on link "PO00000042680" at bounding box center [267, 278] width 92 height 15
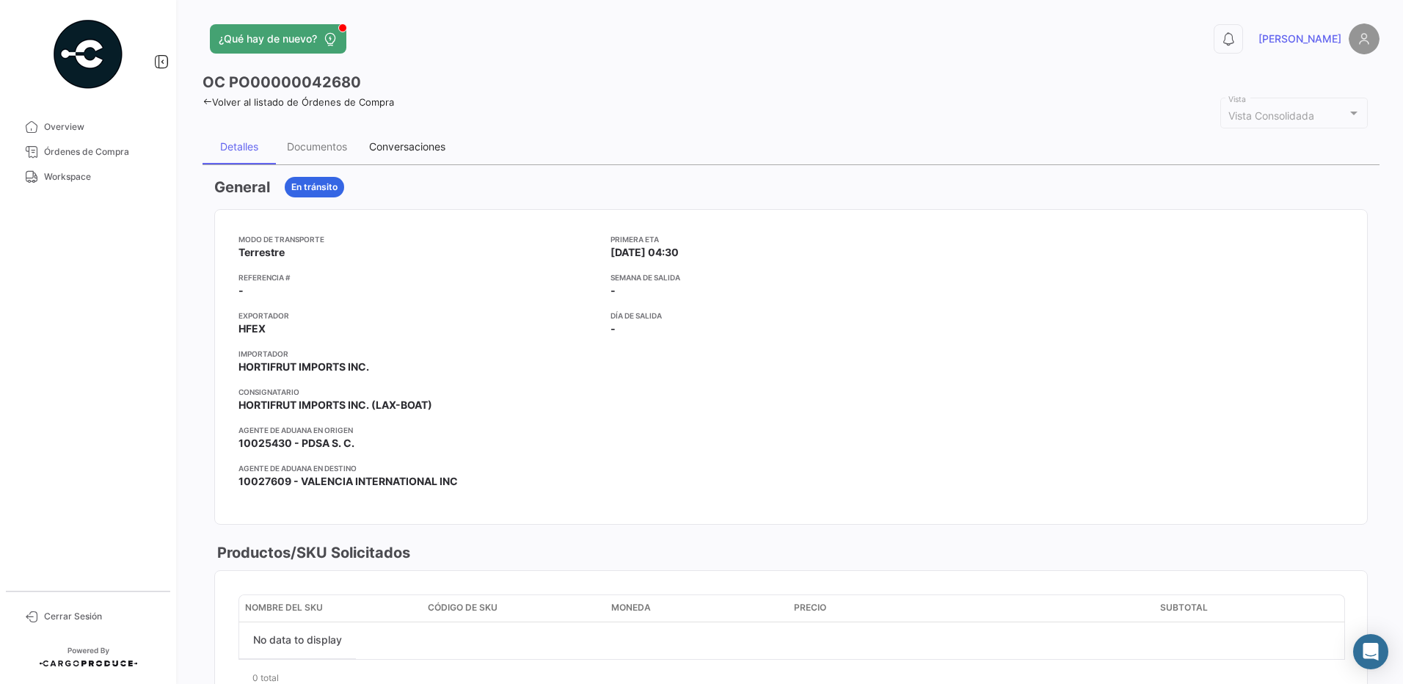
click at [398, 148] on div "Conversaciones" at bounding box center [407, 146] width 76 height 12
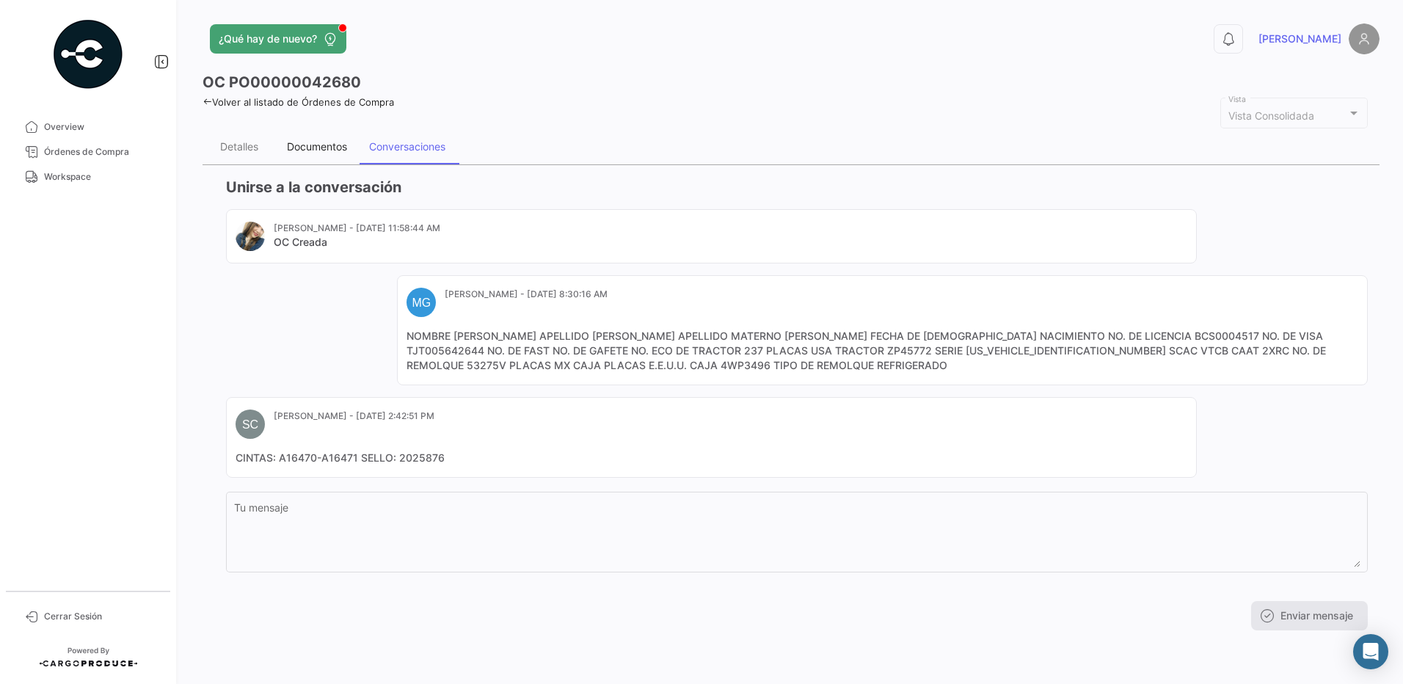
click at [315, 150] on div "Documentos" at bounding box center [317, 146] width 60 height 12
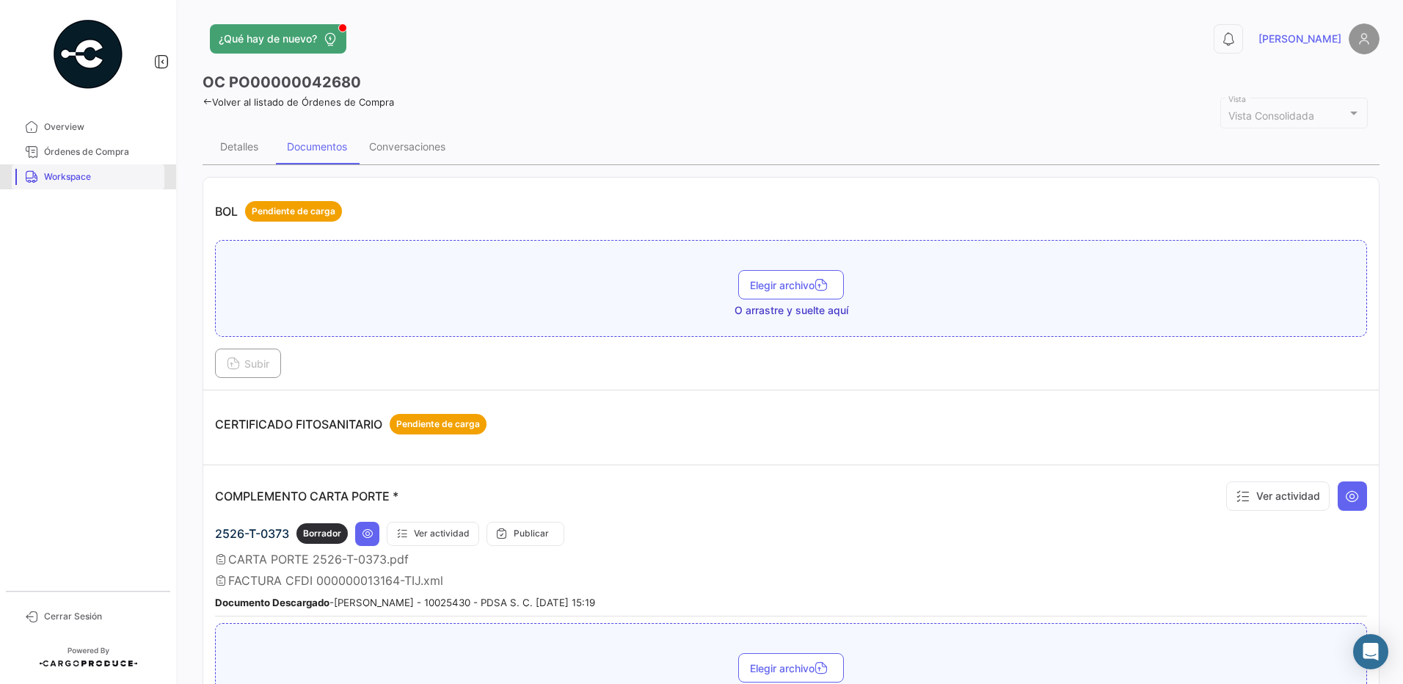
click at [42, 180] on link "Workspace" at bounding box center [88, 176] width 153 height 25
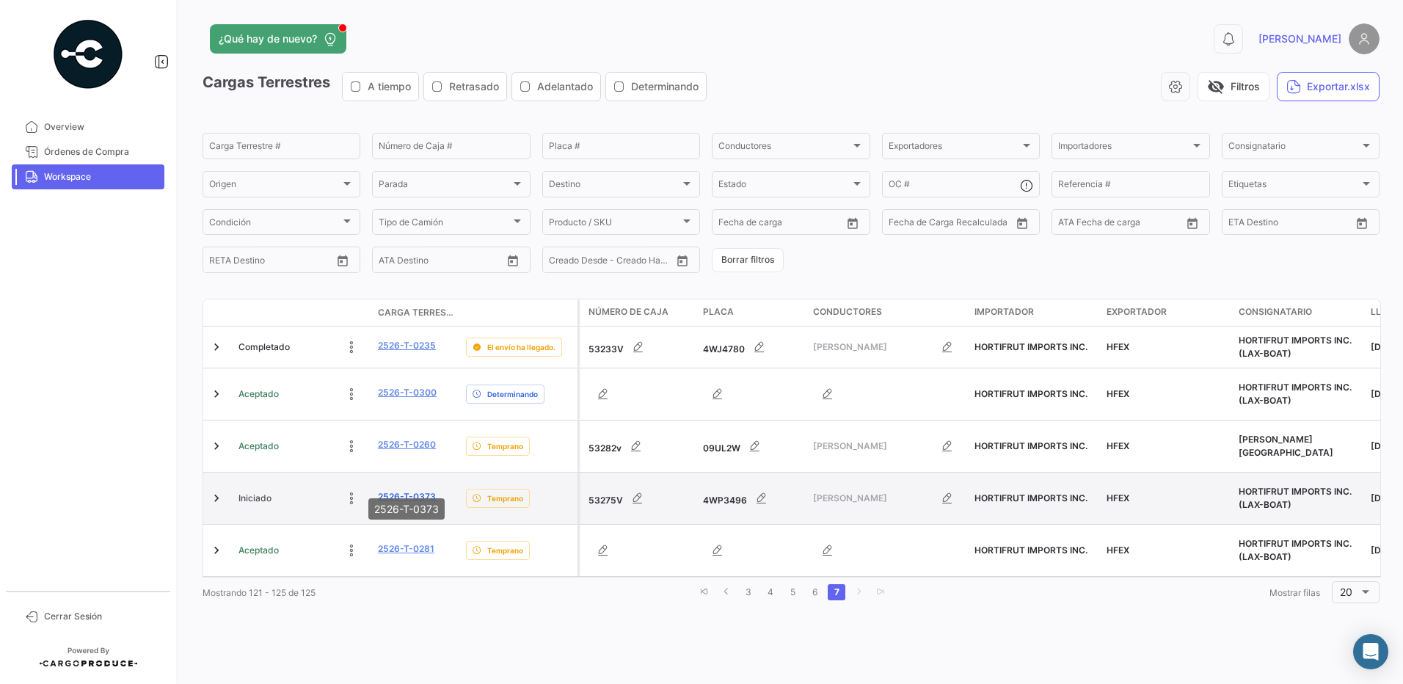
click at [403, 490] on link "2526-T-0373" at bounding box center [407, 496] width 58 height 13
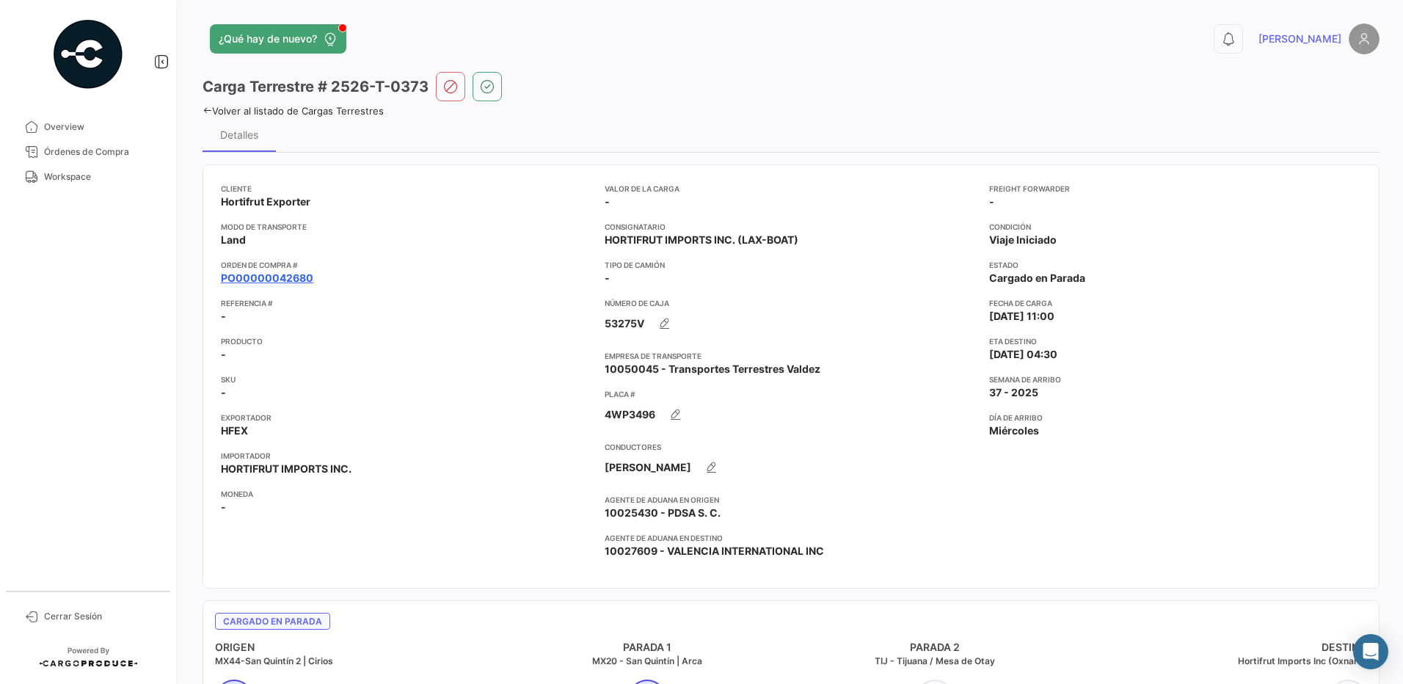
click at [269, 278] on link "PO00000042680" at bounding box center [267, 278] width 92 height 15
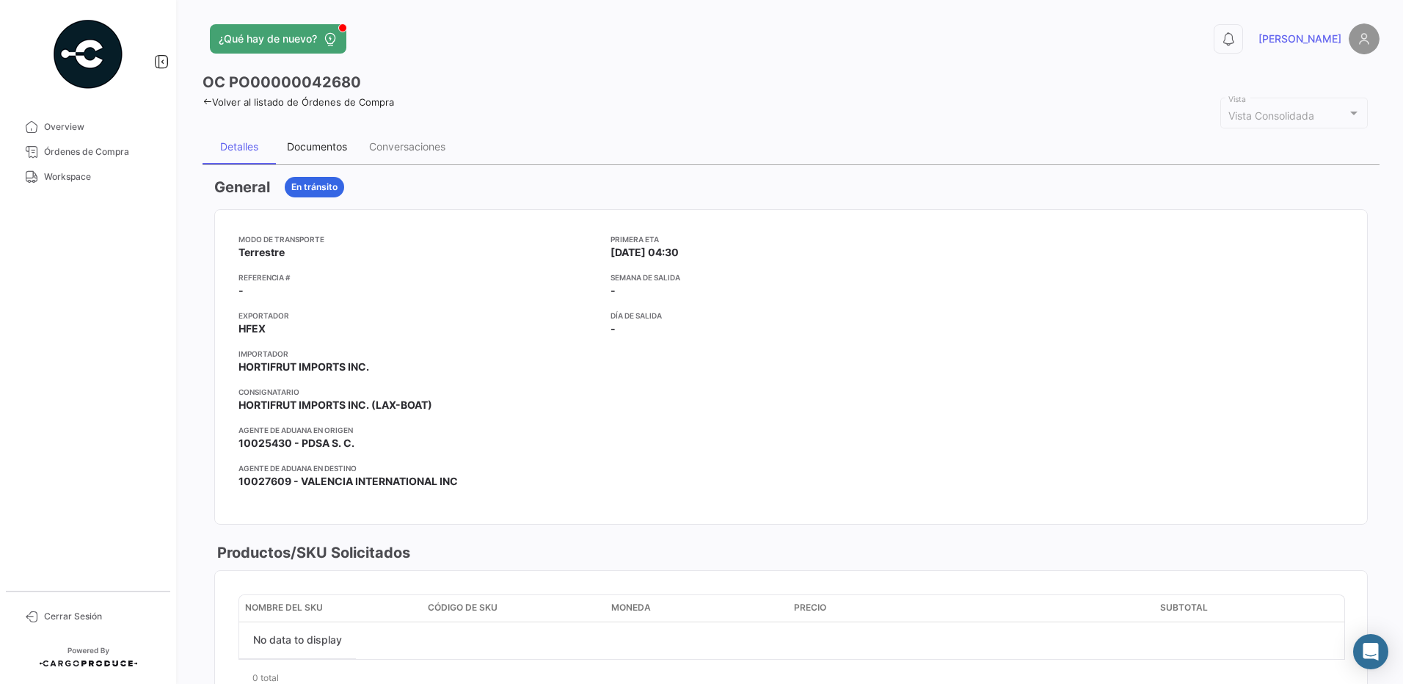
click at [318, 147] on div "Documentos" at bounding box center [317, 146] width 60 height 12
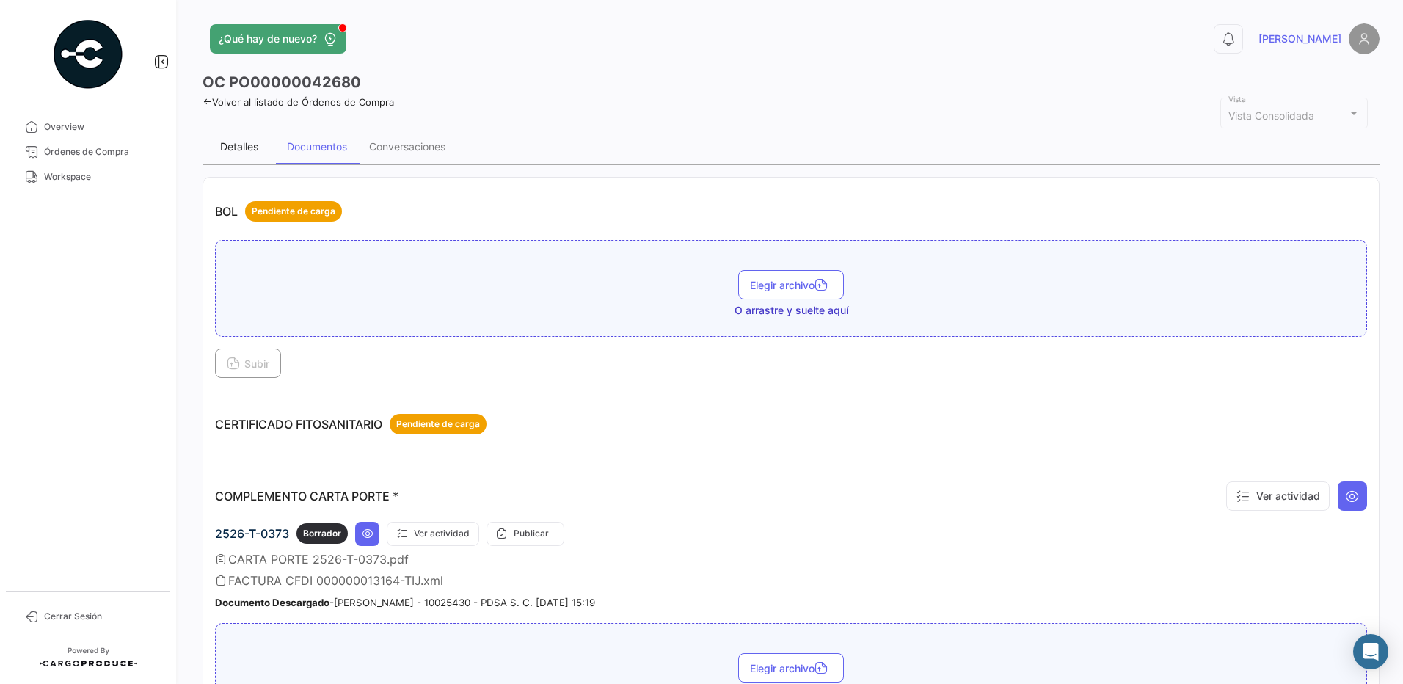
click at [222, 148] on div "Detalles" at bounding box center [239, 146] width 38 height 12
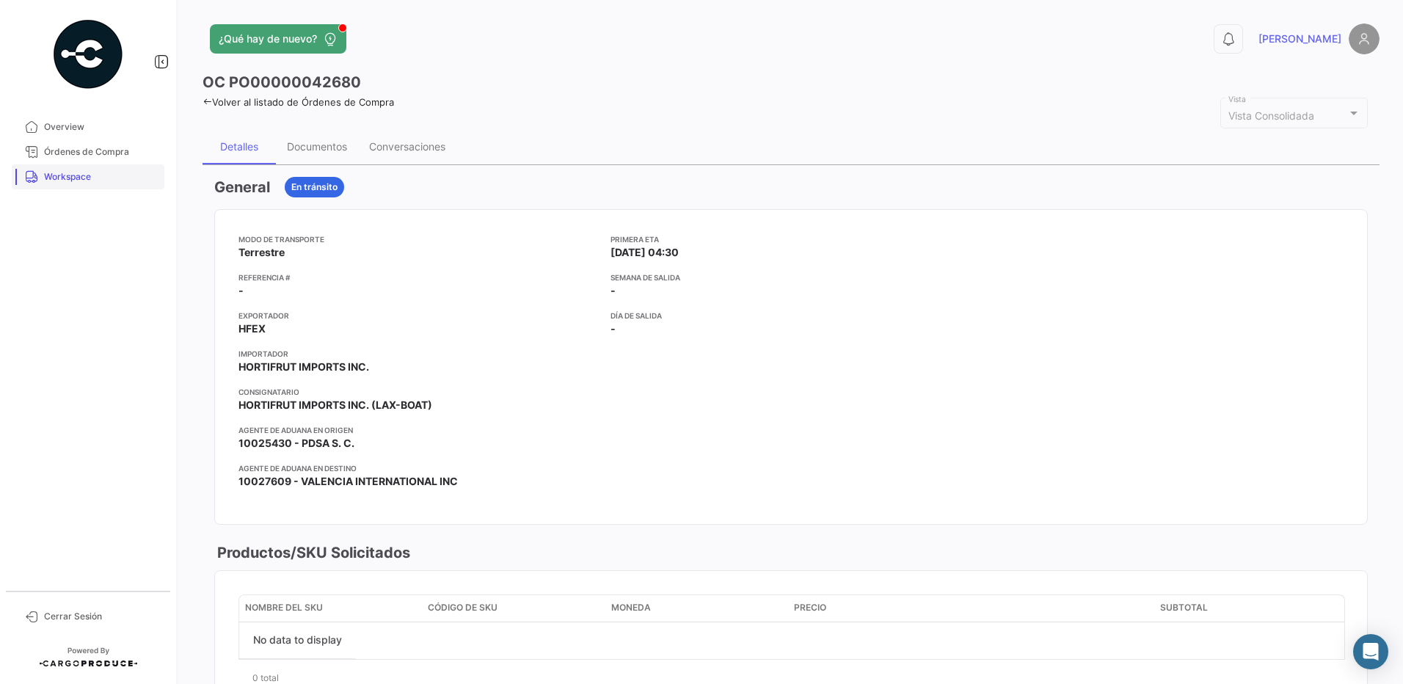
click at [77, 174] on span "Workspace" at bounding box center [101, 176] width 114 height 13
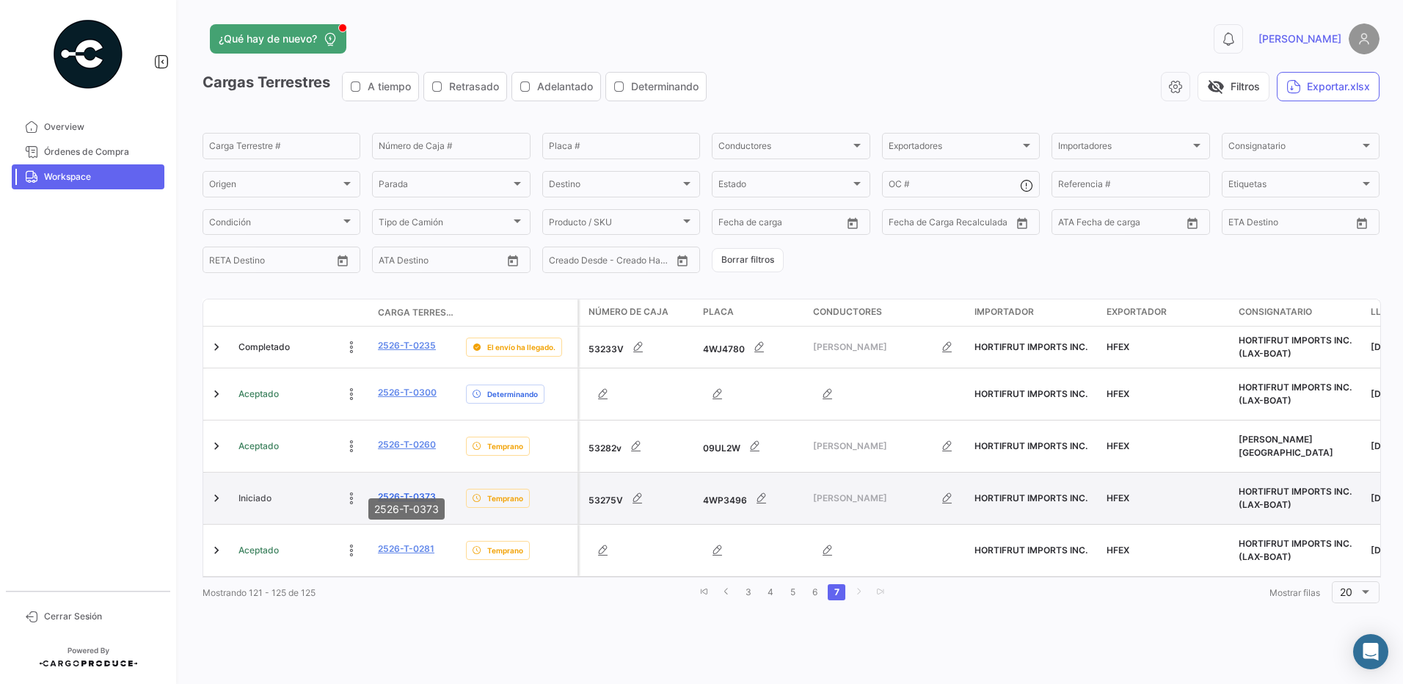
click at [421, 490] on link "2526-T-0373" at bounding box center [407, 496] width 58 height 13
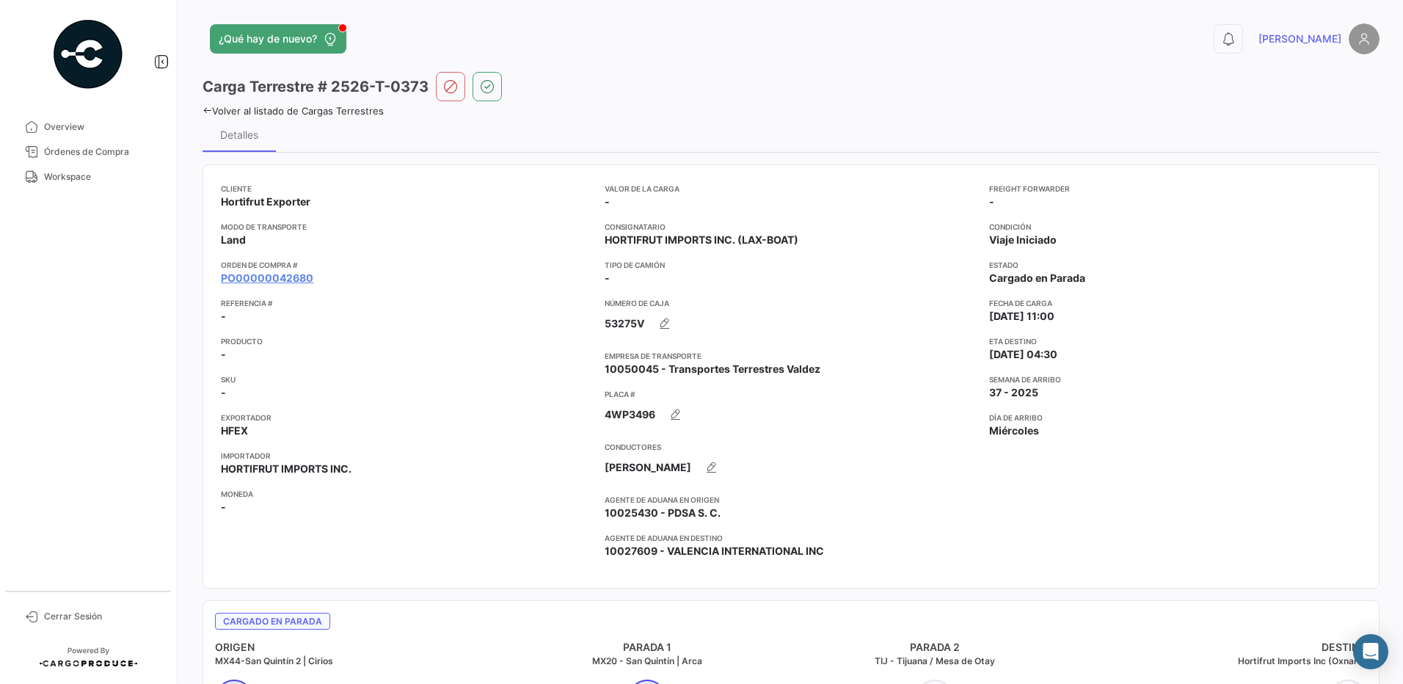
scroll to position [84, 0]
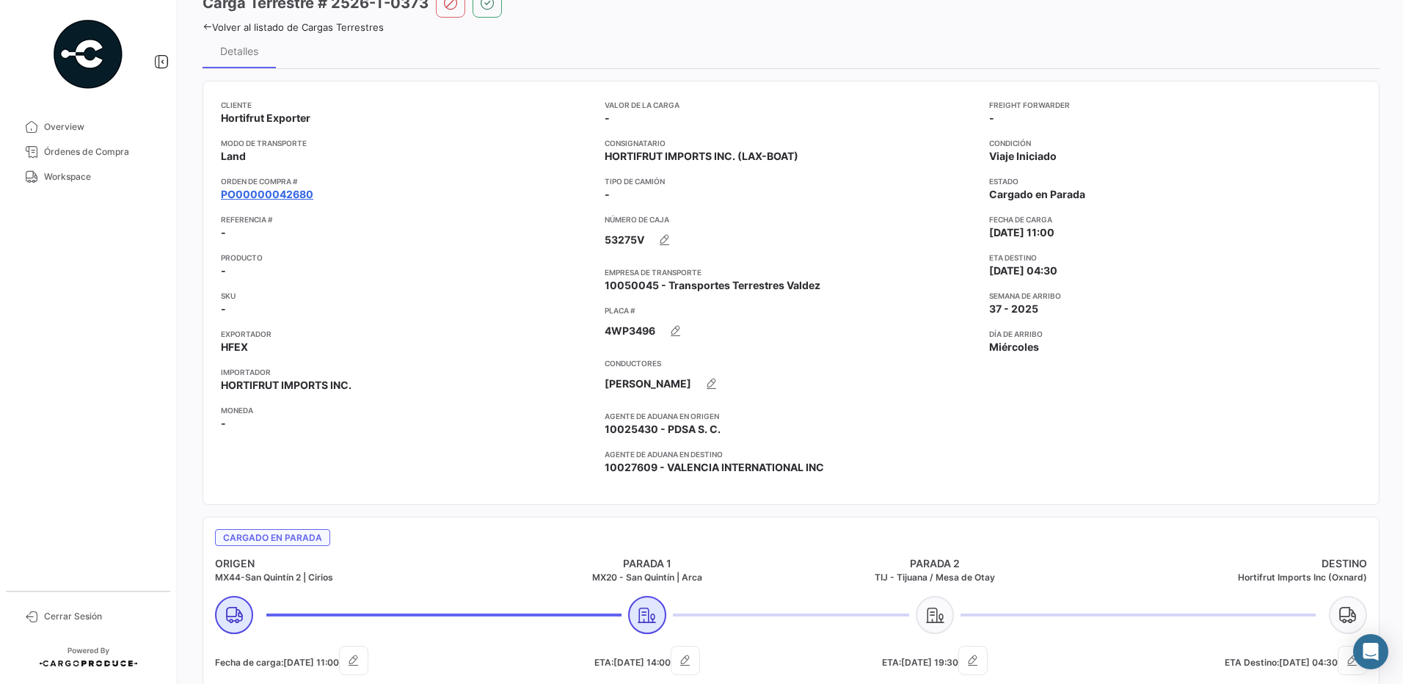
click at [282, 194] on link "PO00000042680" at bounding box center [267, 194] width 92 height 15
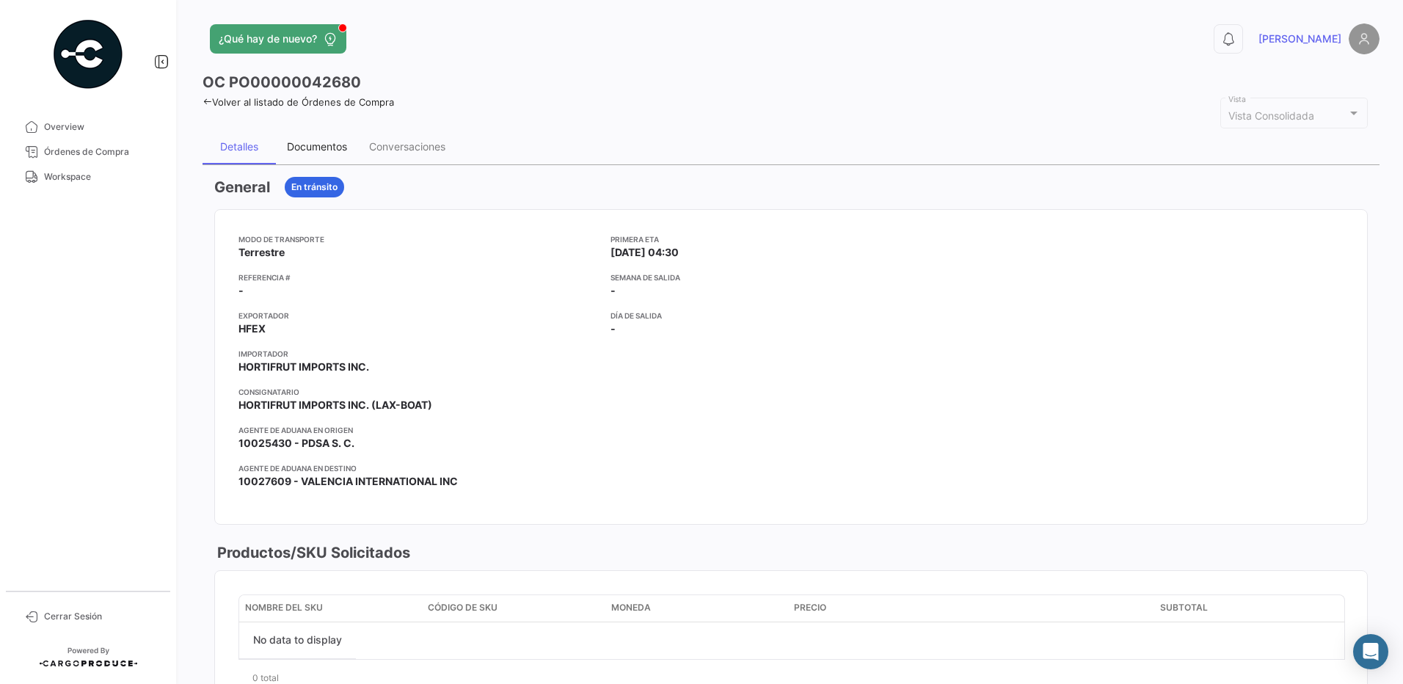
click at [320, 144] on div "Documentos" at bounding box center [317, 146] width 60 height 12
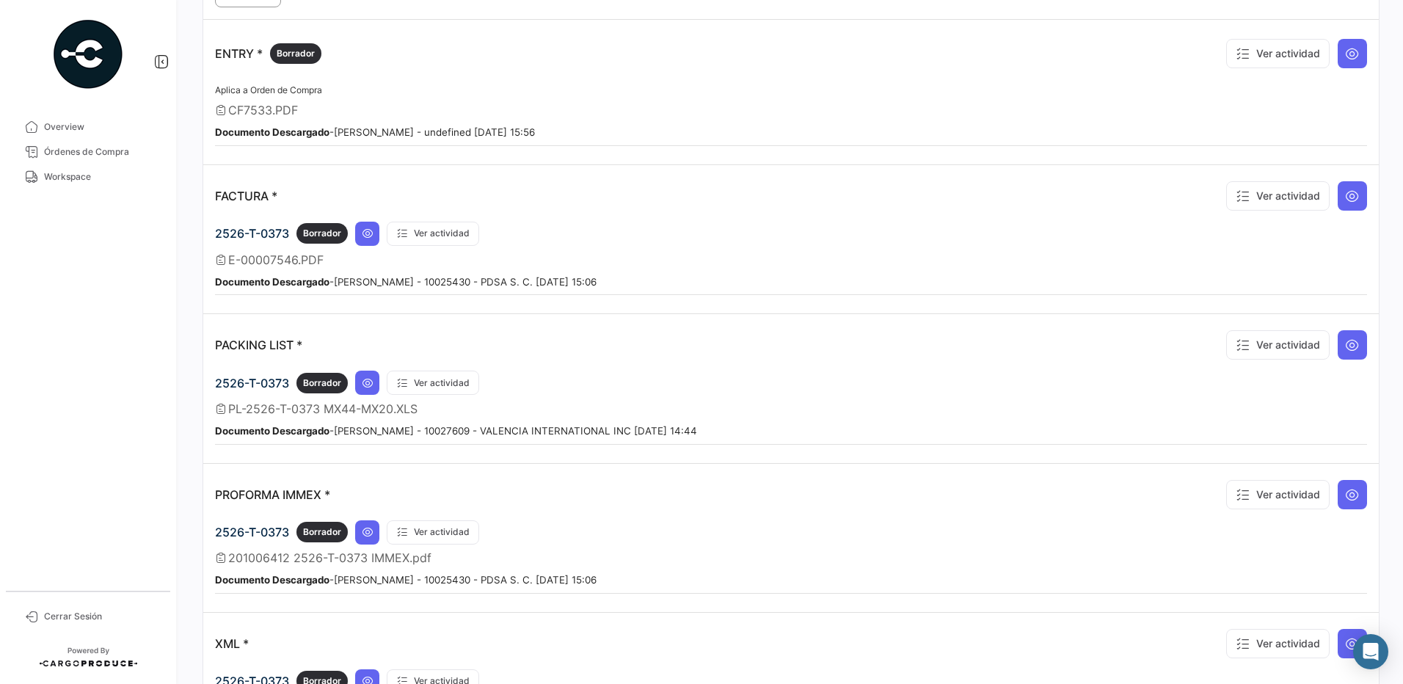
scroll to position [1289, 0]
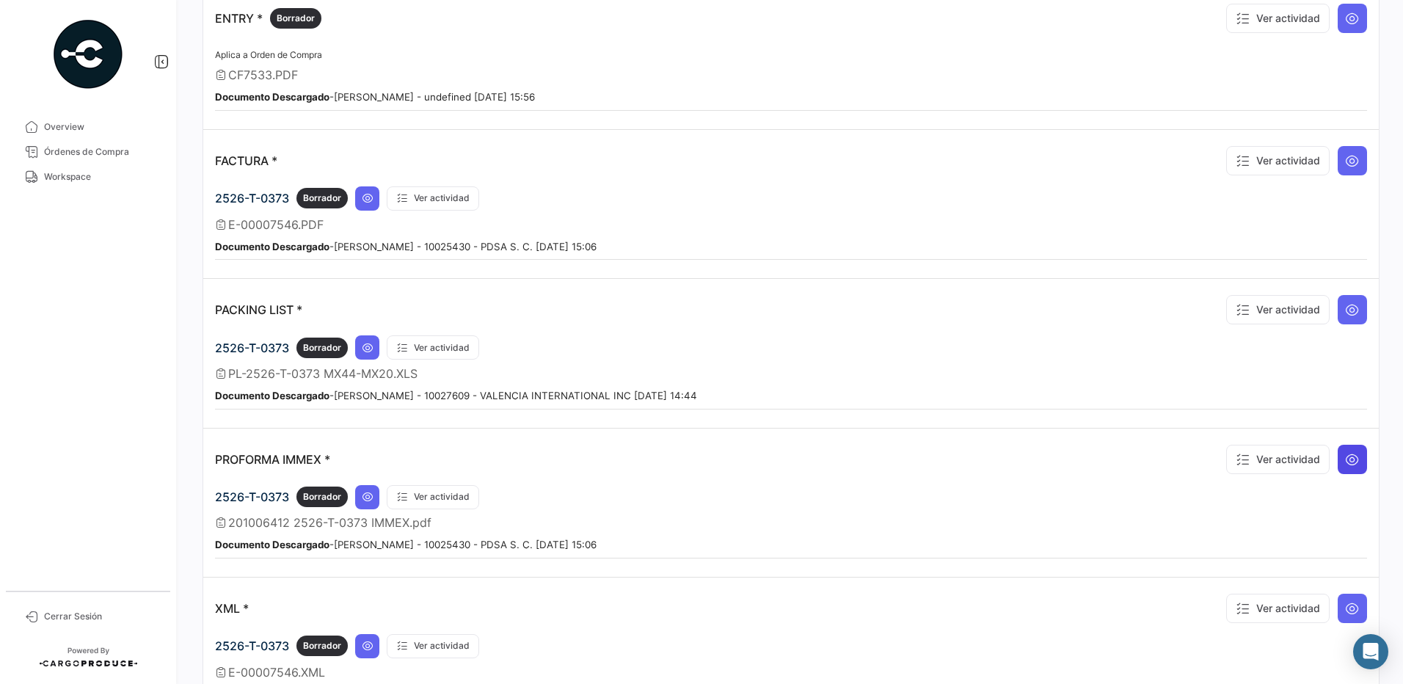
click at [1345, 456] on icon at bounding box center [1352, 459] width 15 height 15
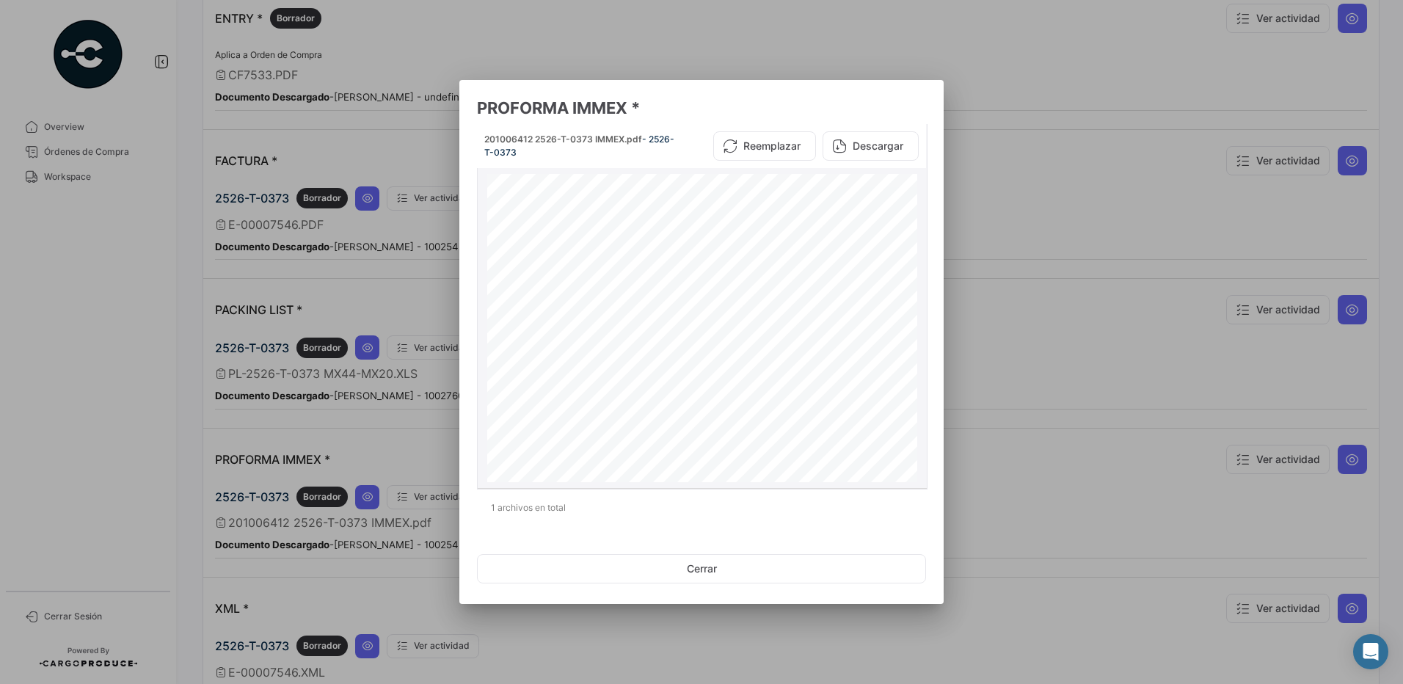
scroll to position [307, 0]
click at [734, 566] on button "Cerrar" at bounding box center [701, 568] width 449 height 29
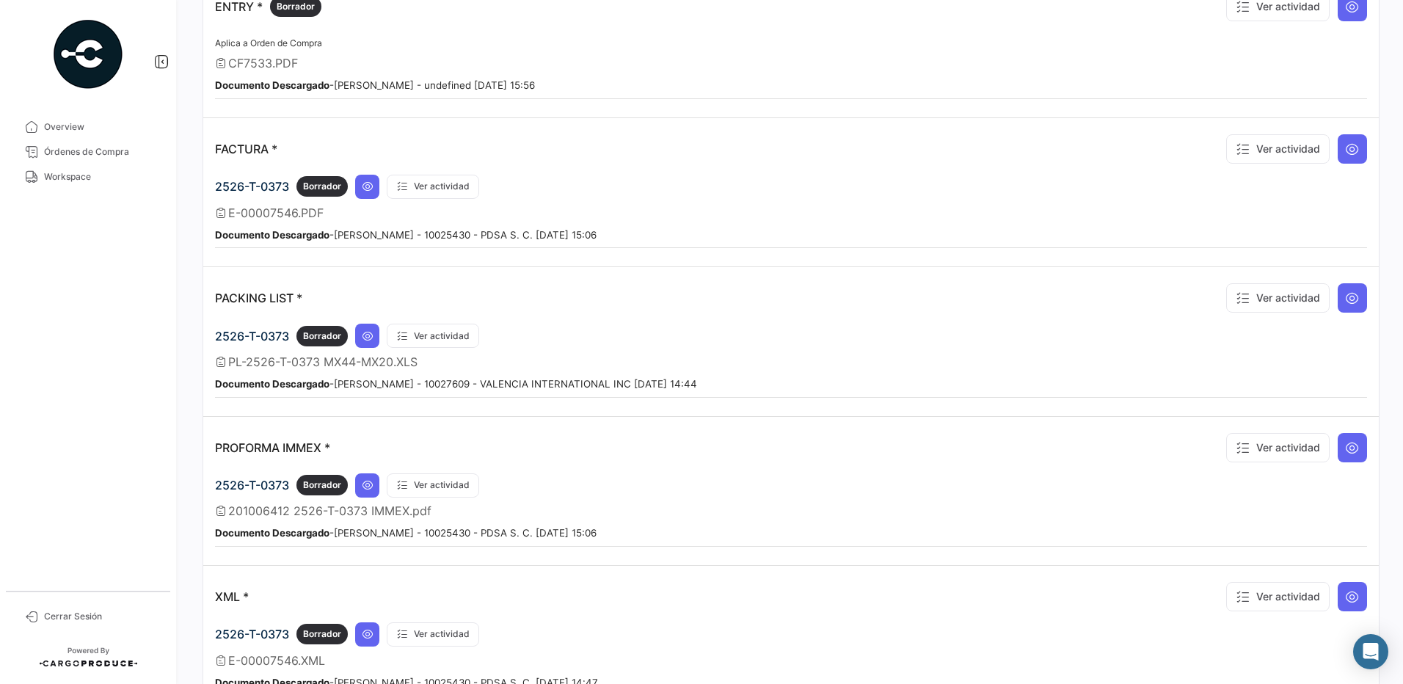
scroll to position [1289, 0]
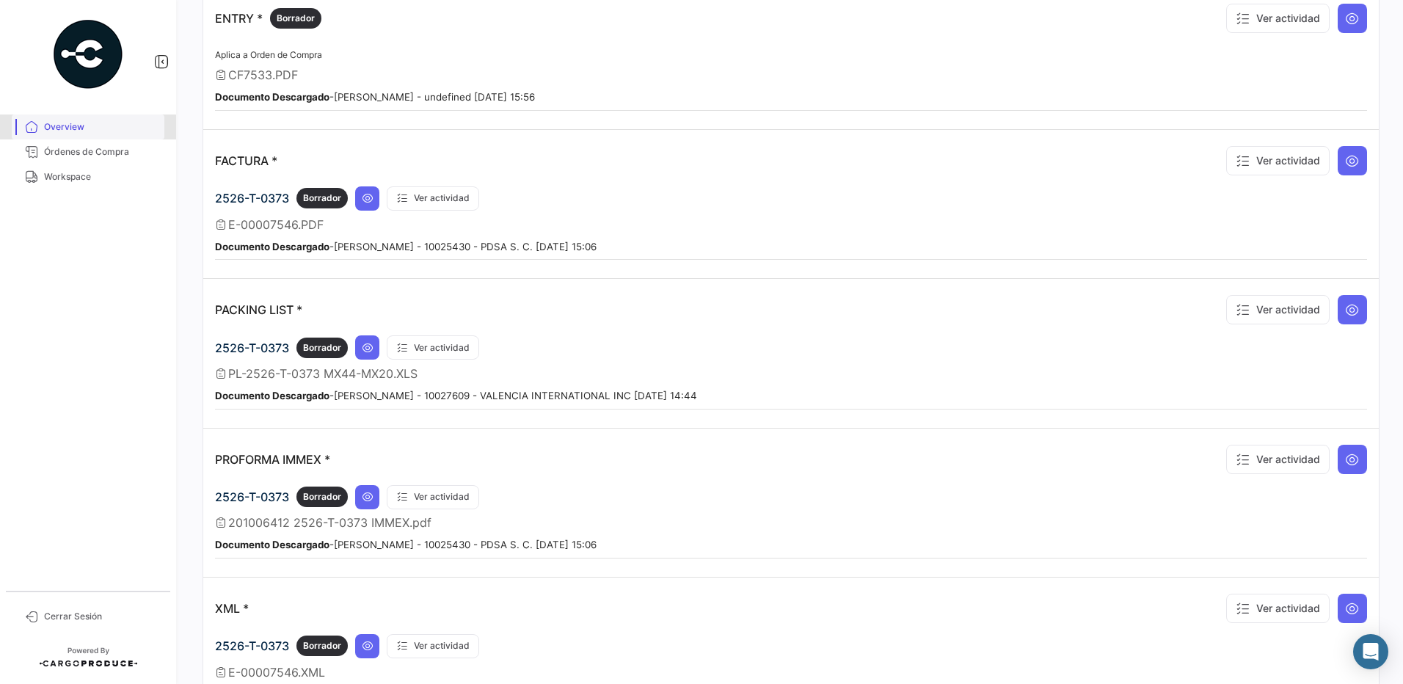
click at [69, 128] on span "Overview" at bounding box center [101, 126] width 114 height 13
click at [73, 155] on span "Órdenes de Compra" at bounding box center [101, 151] width 114 height 13
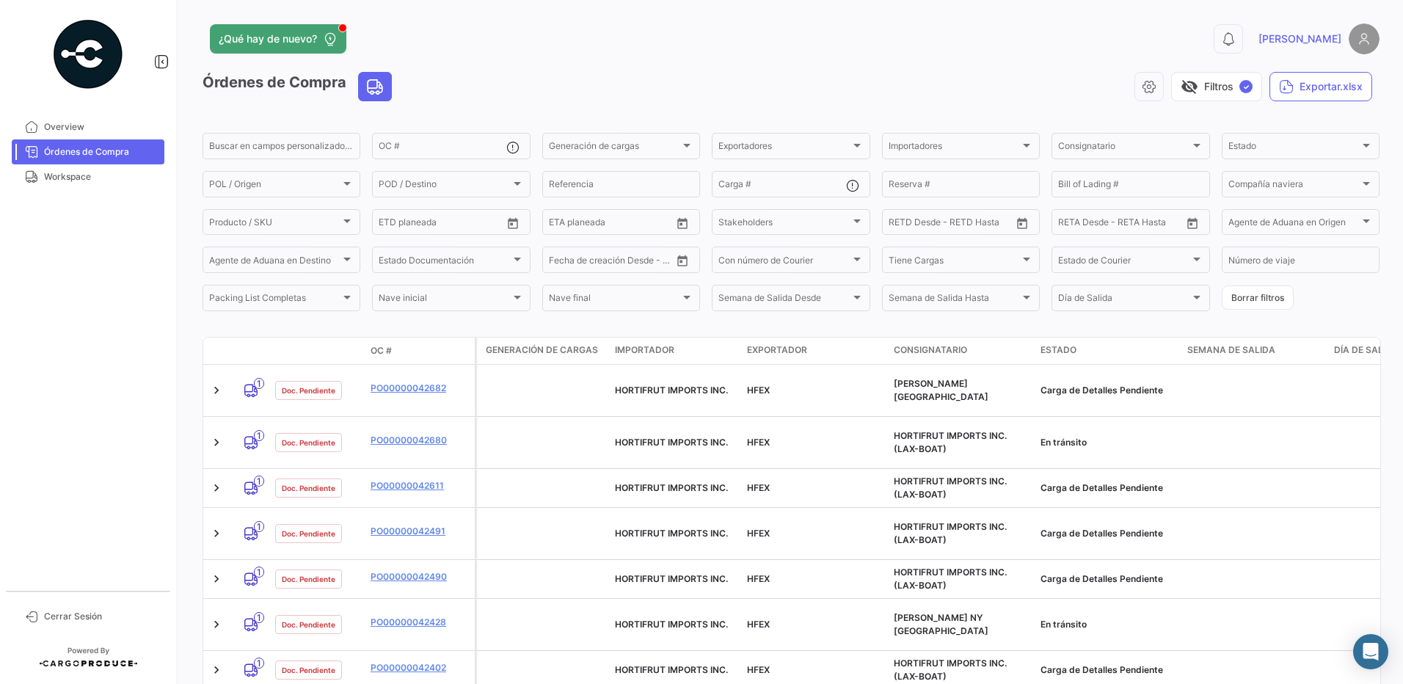
drag, startPoint x: 76, startPoint y: 168, endPoint x: 75, endPoint y: 153, distance: 15.5
click at [75, 168] on link "Workspace" at bounding box center [88, 176] width 153 height 25
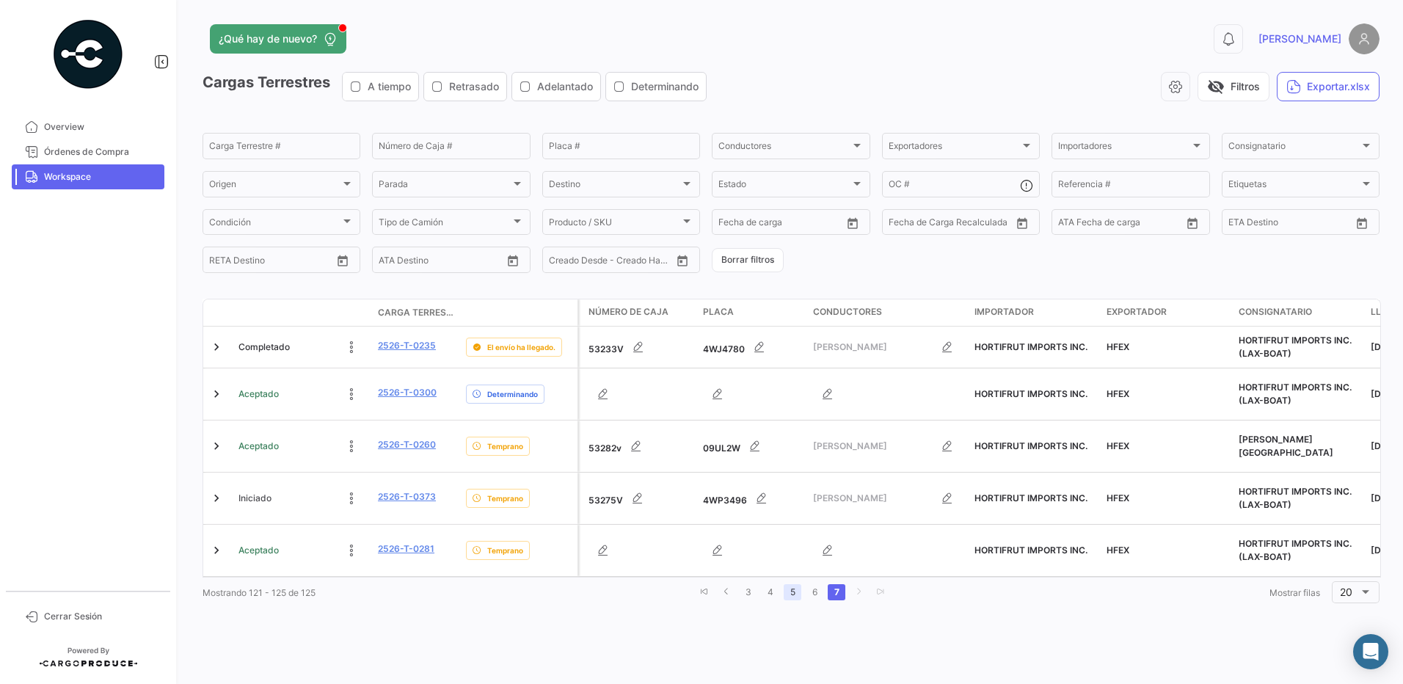
click at [792, 584] on link "5" at bounding box center [793, 592] width 18 height 16
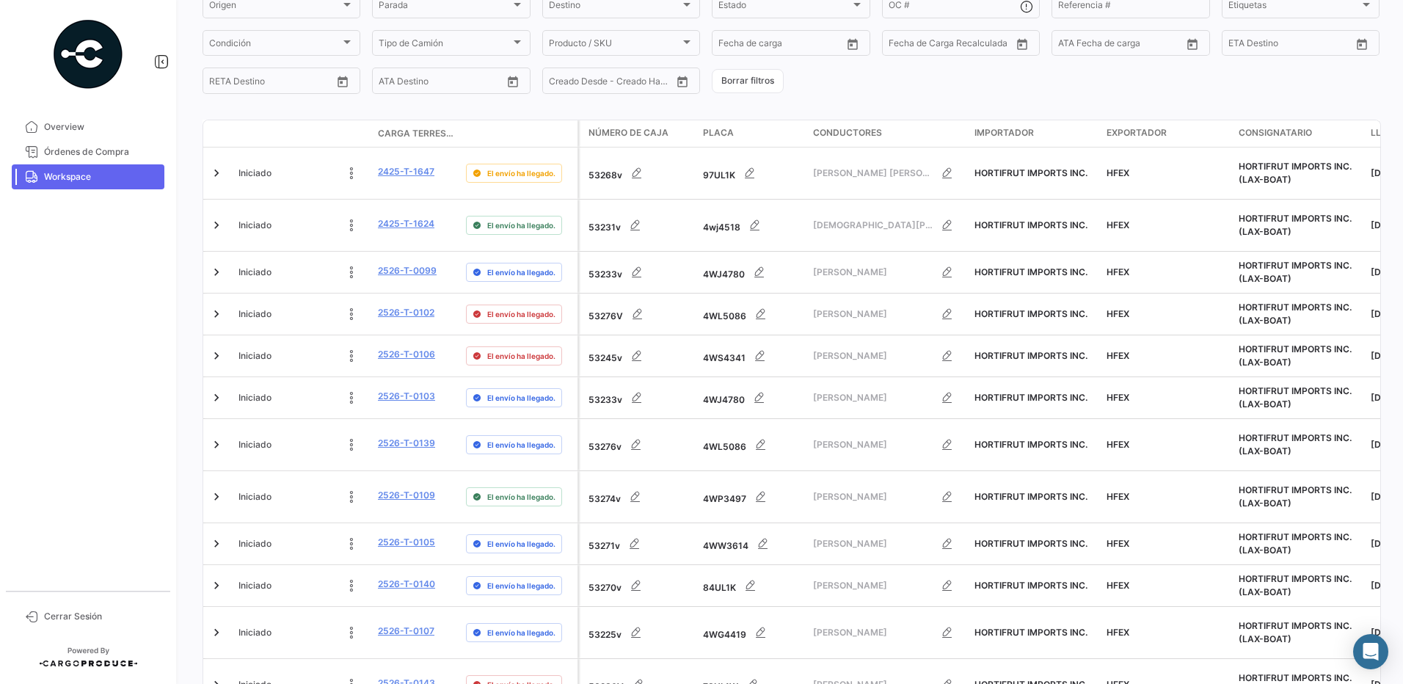
scroll to position [555, 0]
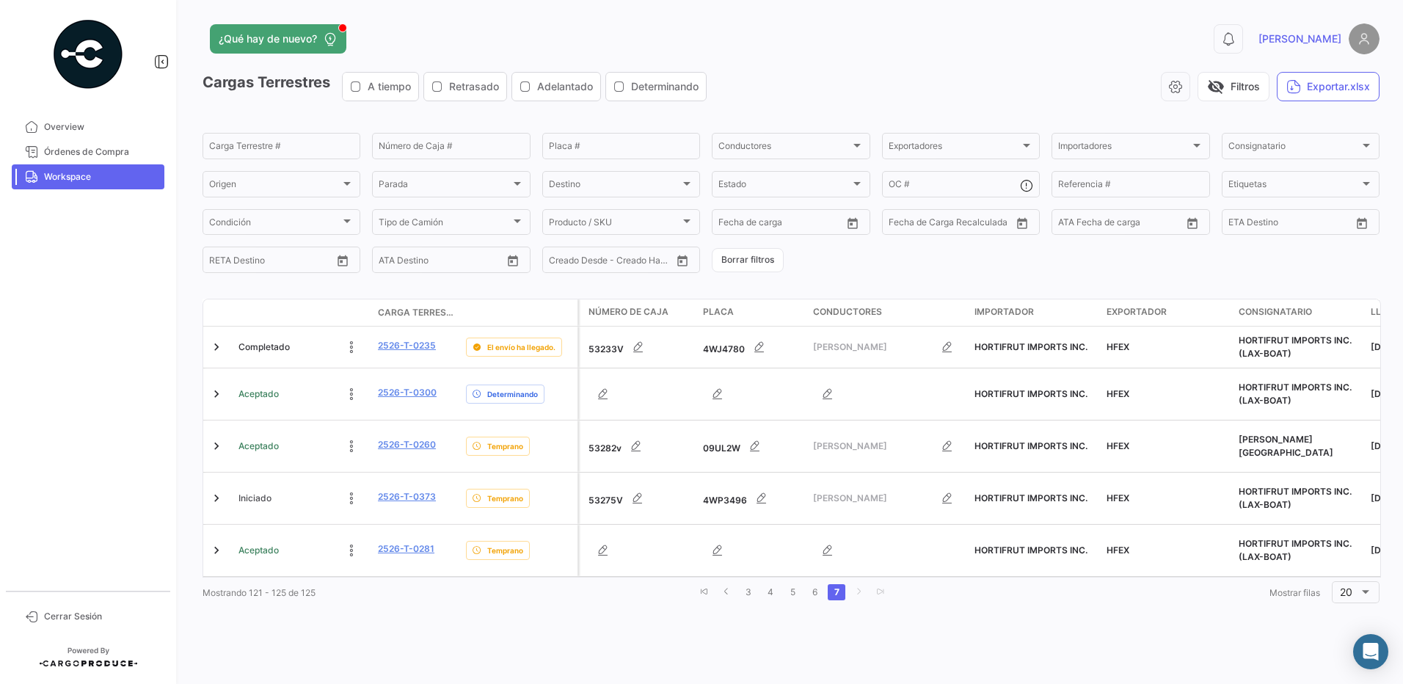
scroll to position [0, 0]
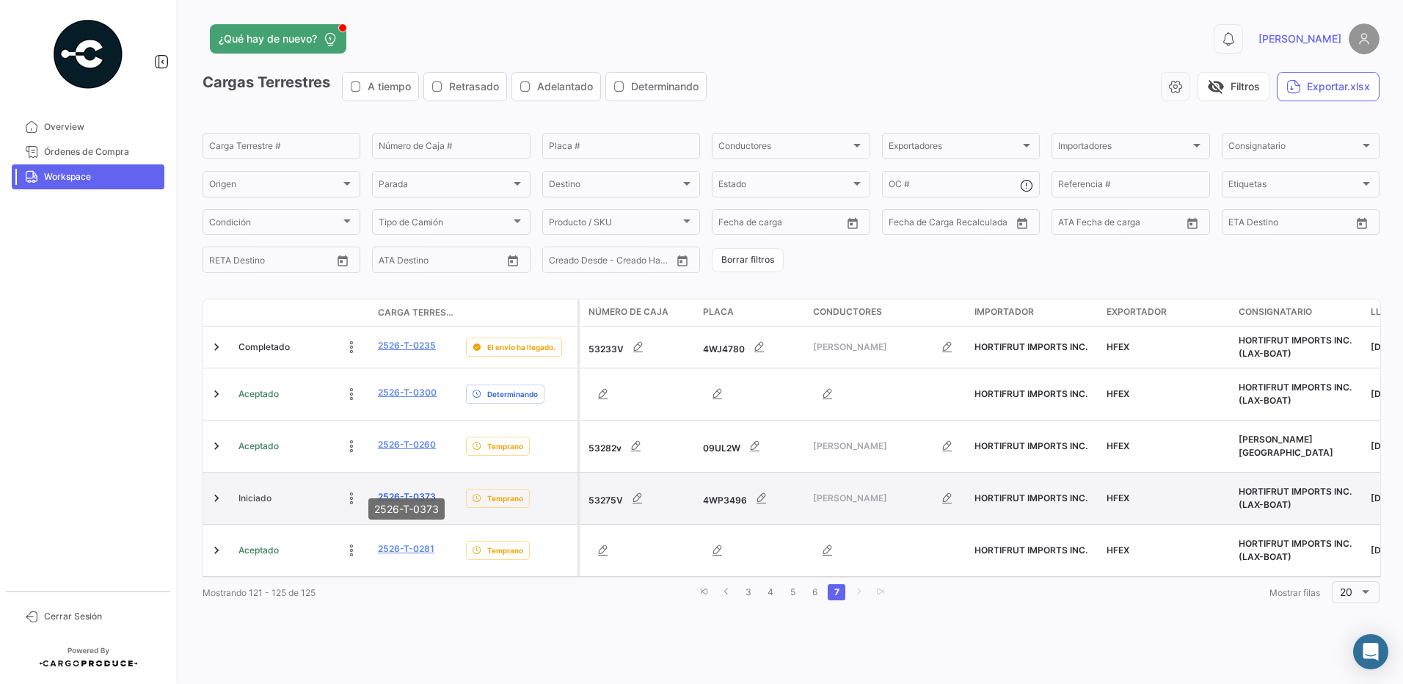
click at [424, 490] on link "2526-T-0373" at bounding box center [407, 496] width 58 height 13
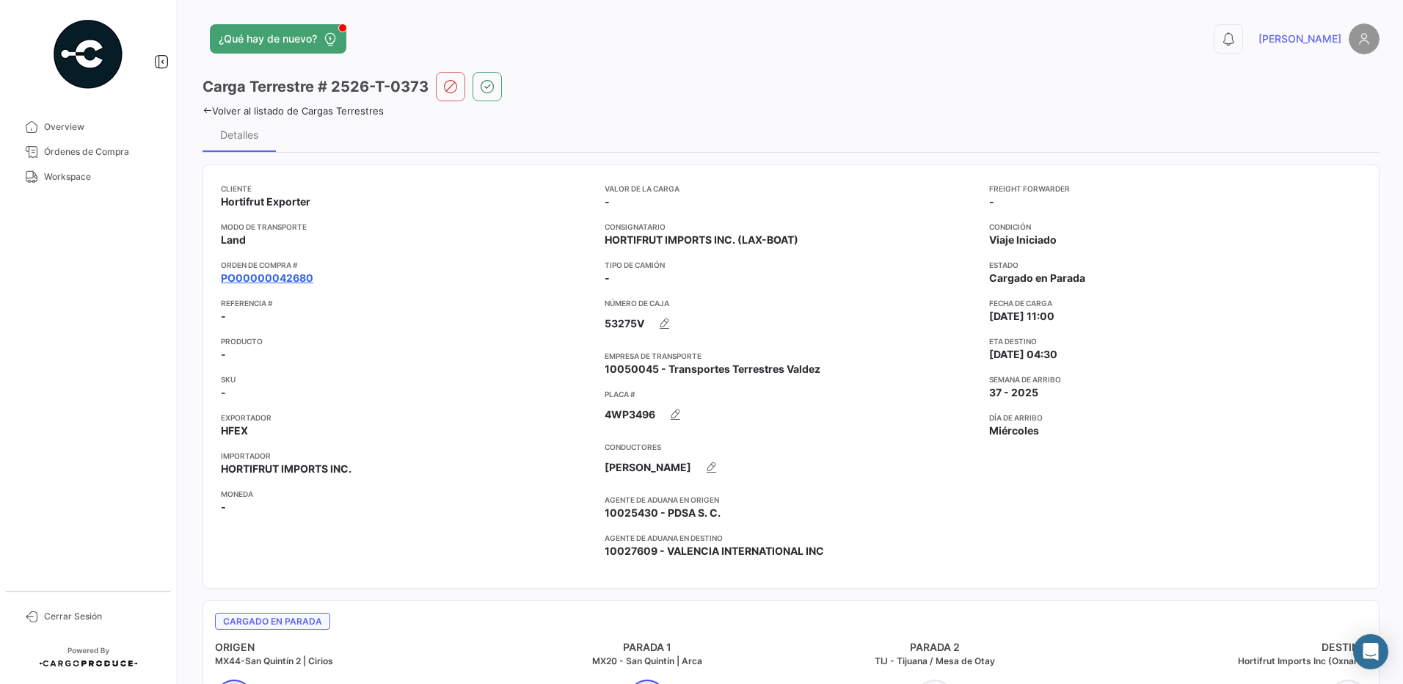
click at [272, 274] on link "PO00000042680" at bounding box center [267, 278] width 92 height 15
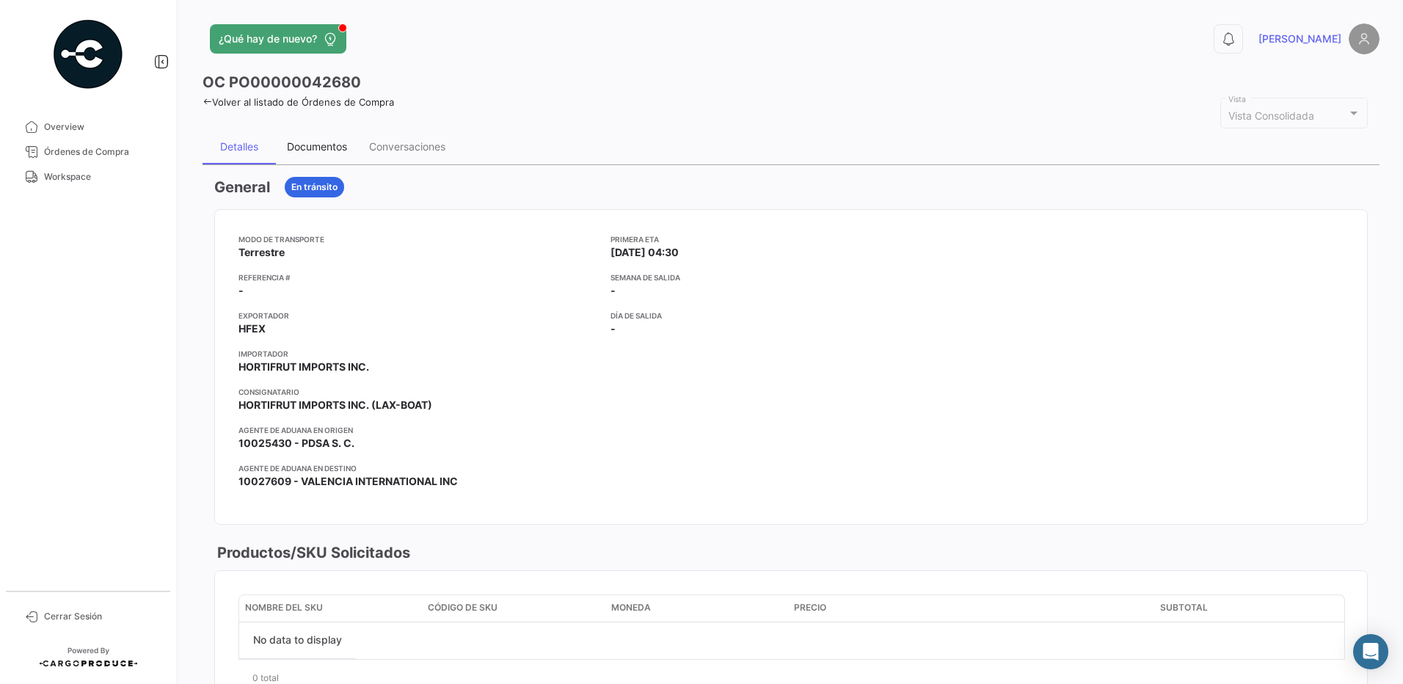
click at [329, 149] on div "Documentos" at bounding box center [317, 146] width 60 height 12
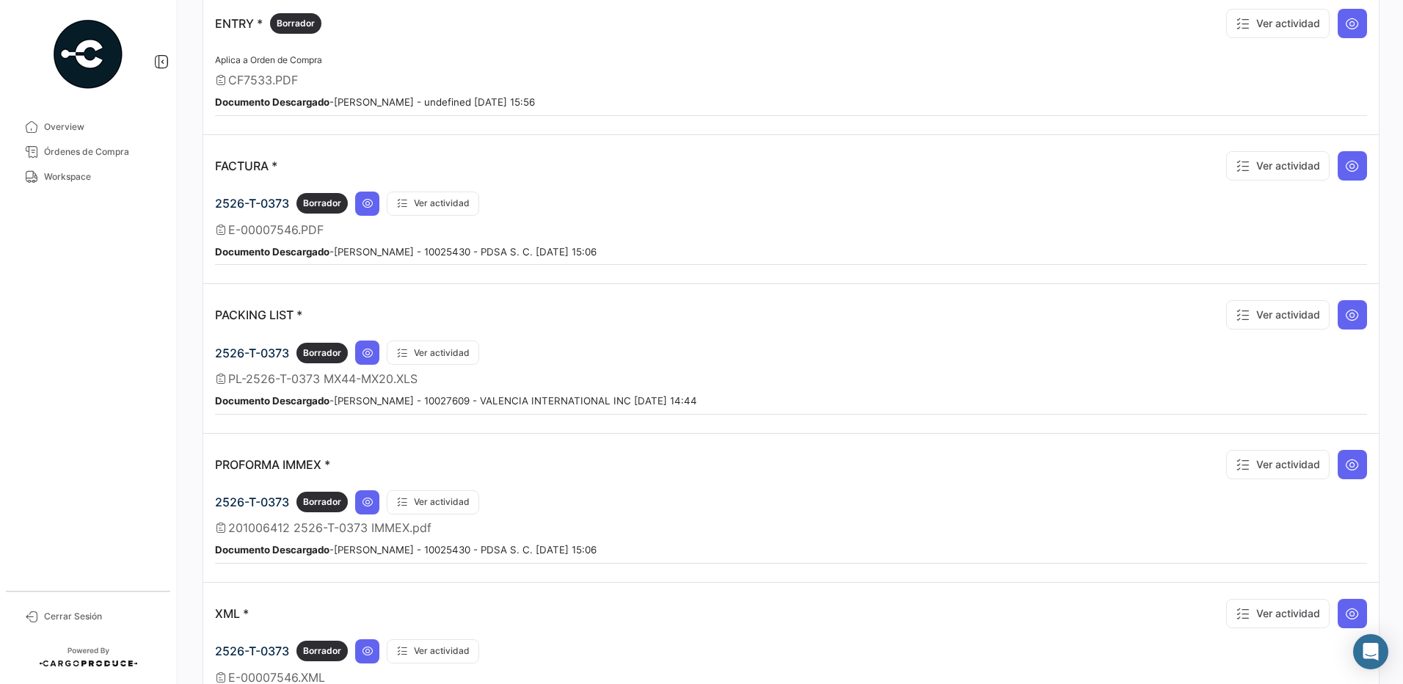
scroll to position [1287, 0]
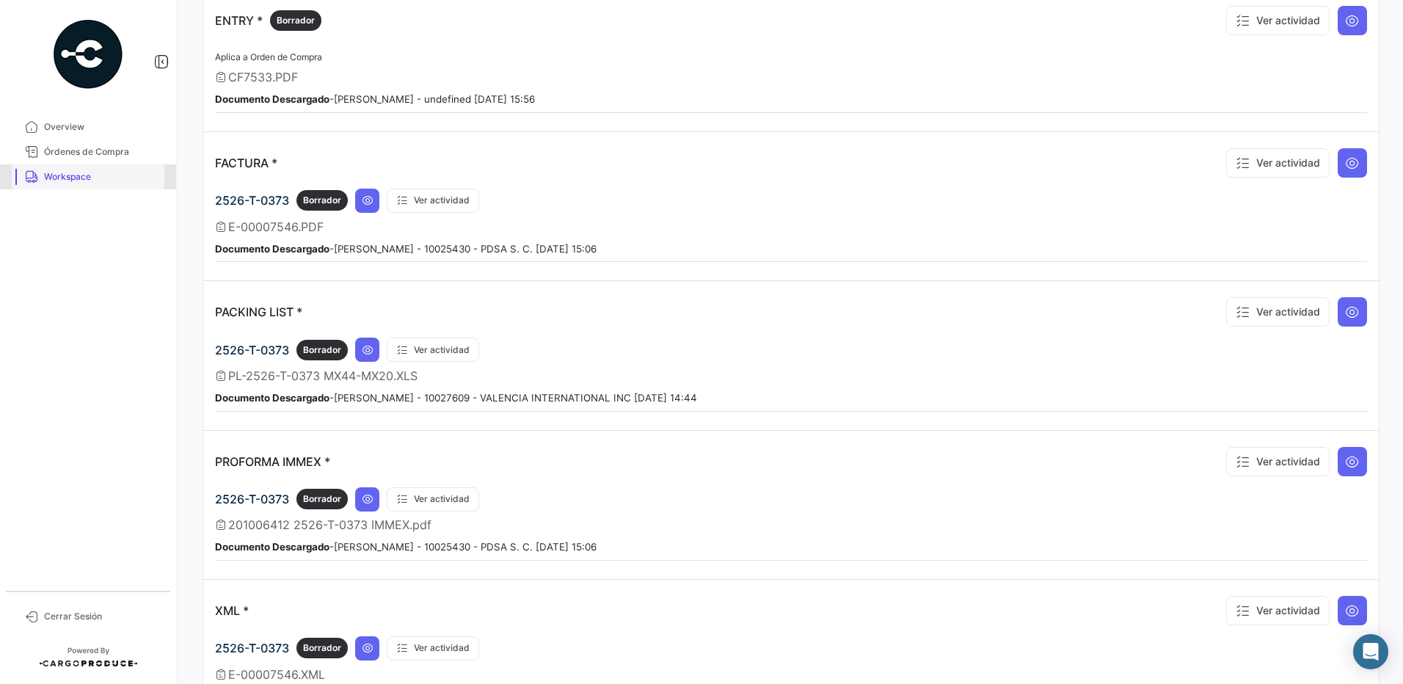
click at [84, 170] on span "Workspace" at bounding box center [101, 176] width 114 height 13
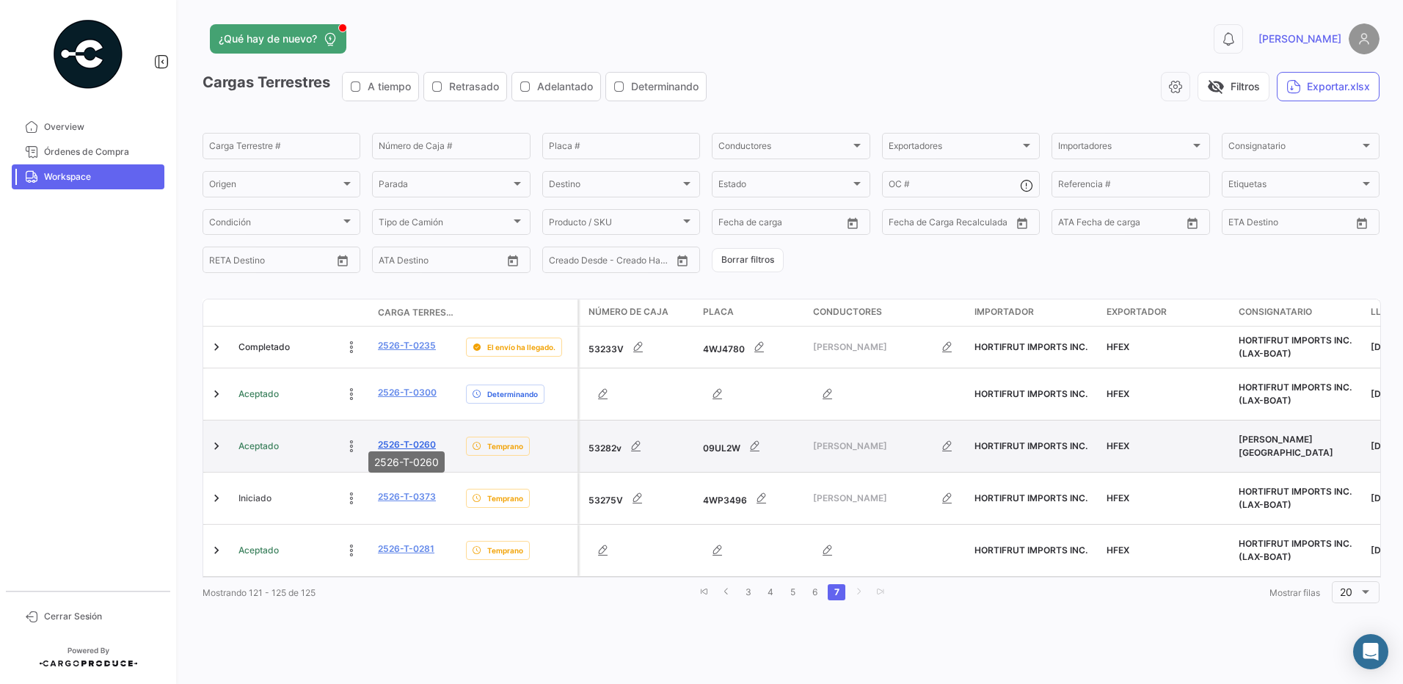
click at [416, 438] on link "2526-T-0260" at bounding box center [407, 444] width 58 height 13
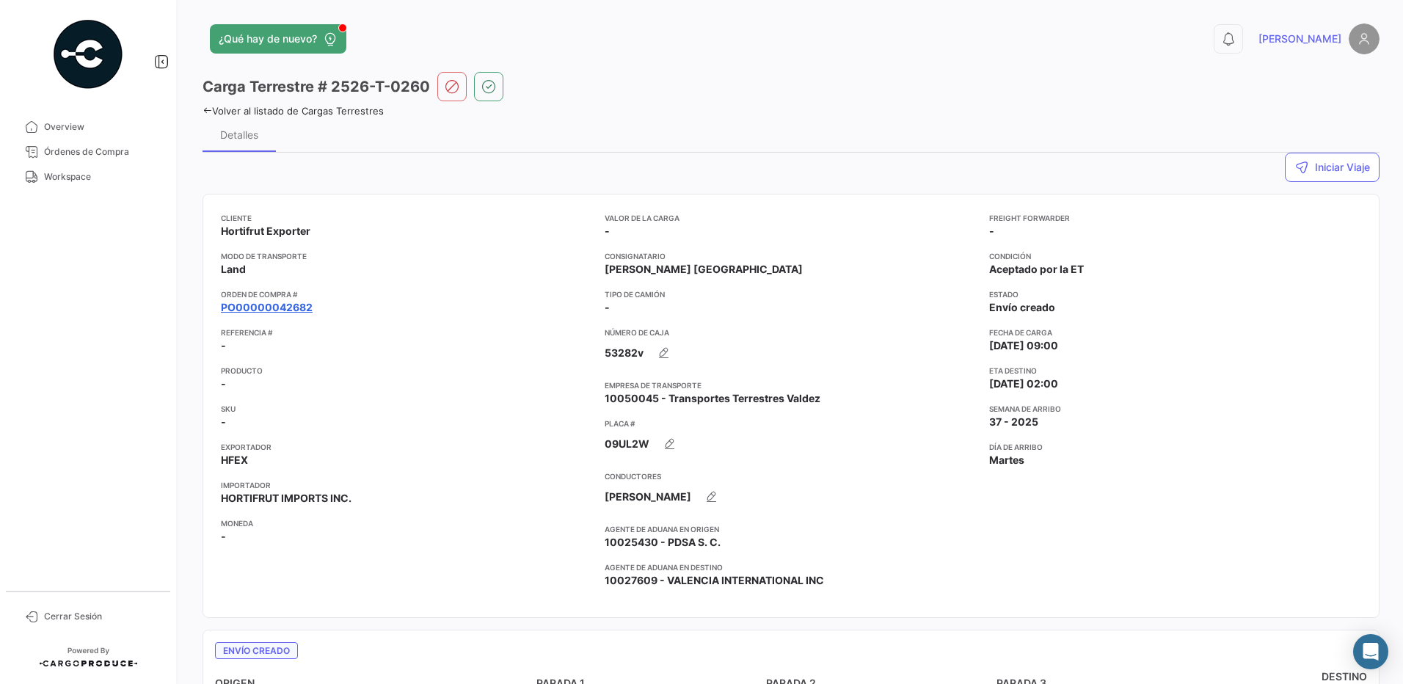
click at [263, 308] on link "PO00000042682" at bounding box center [267, 307] width 92 height 15
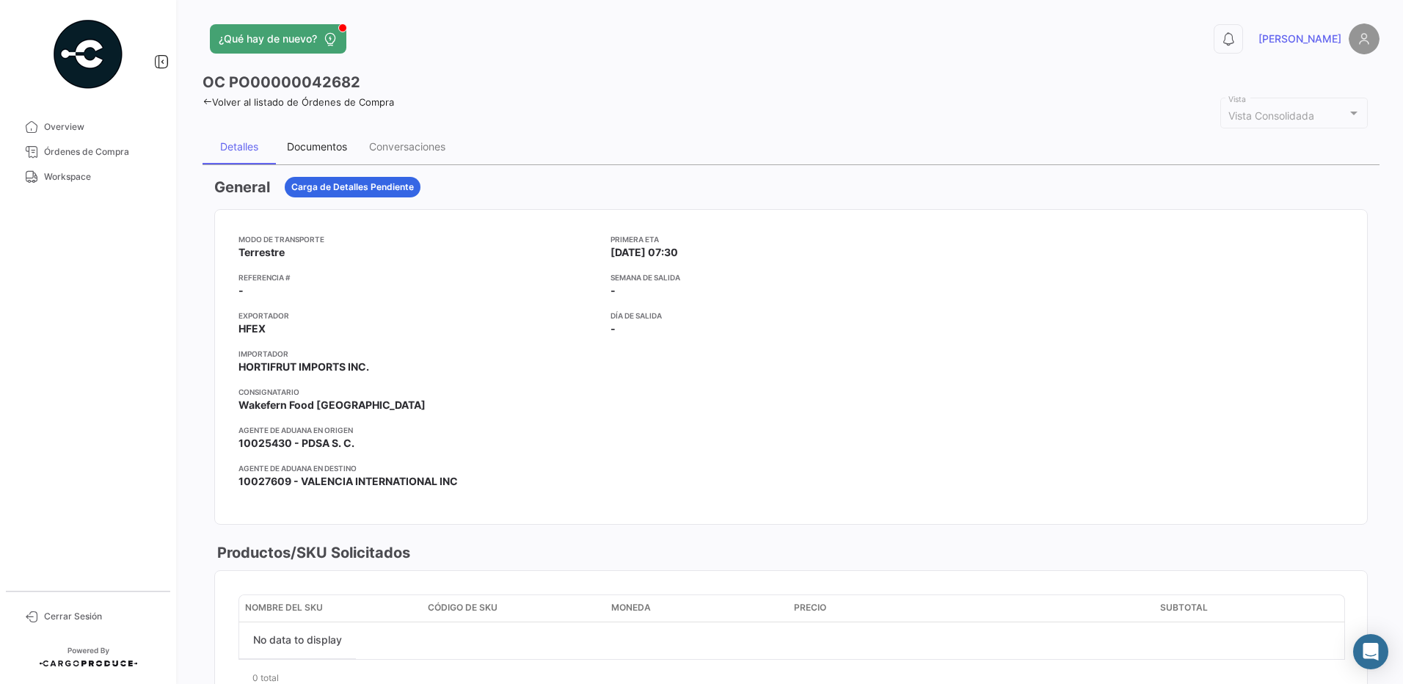
click at [335, 150] on div "Documentos" at bounding box center [317, 146] width 60 height 12
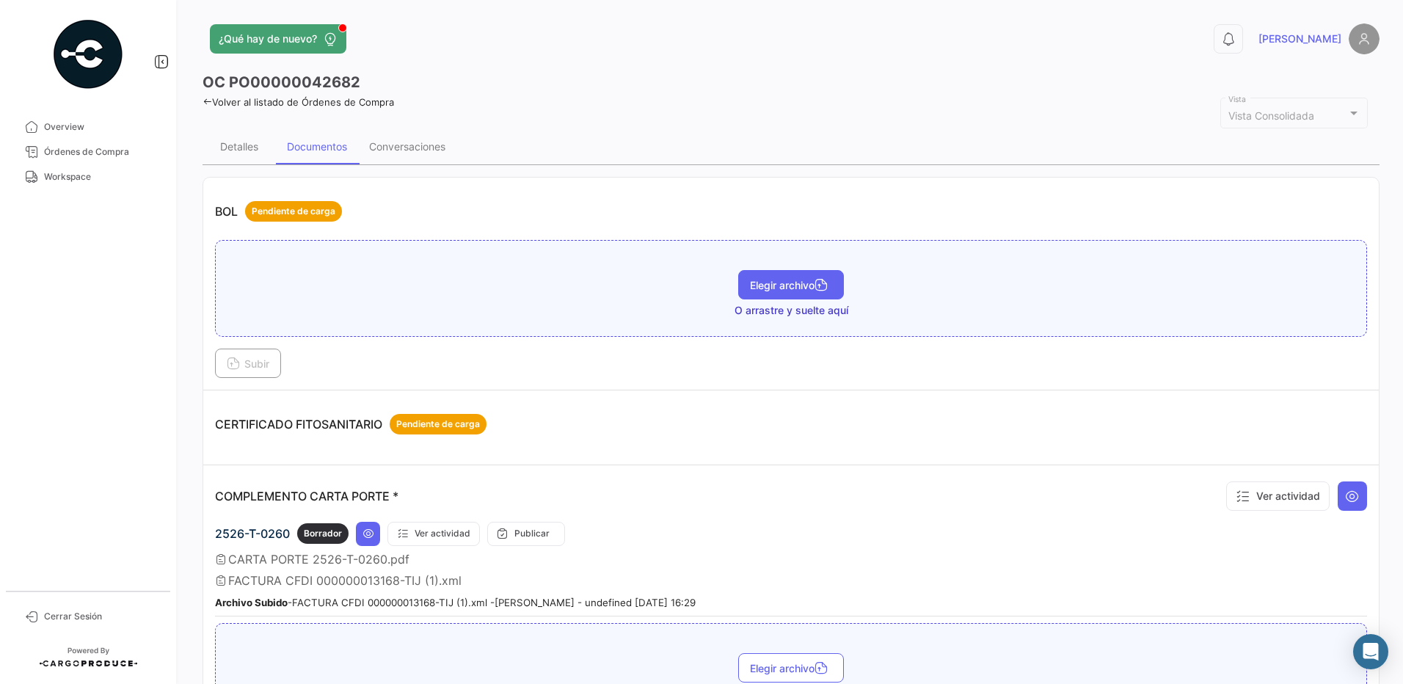
click at [801, 283] on span "Elegir archivo" at bounding box center [791, 285] width 82 height 12
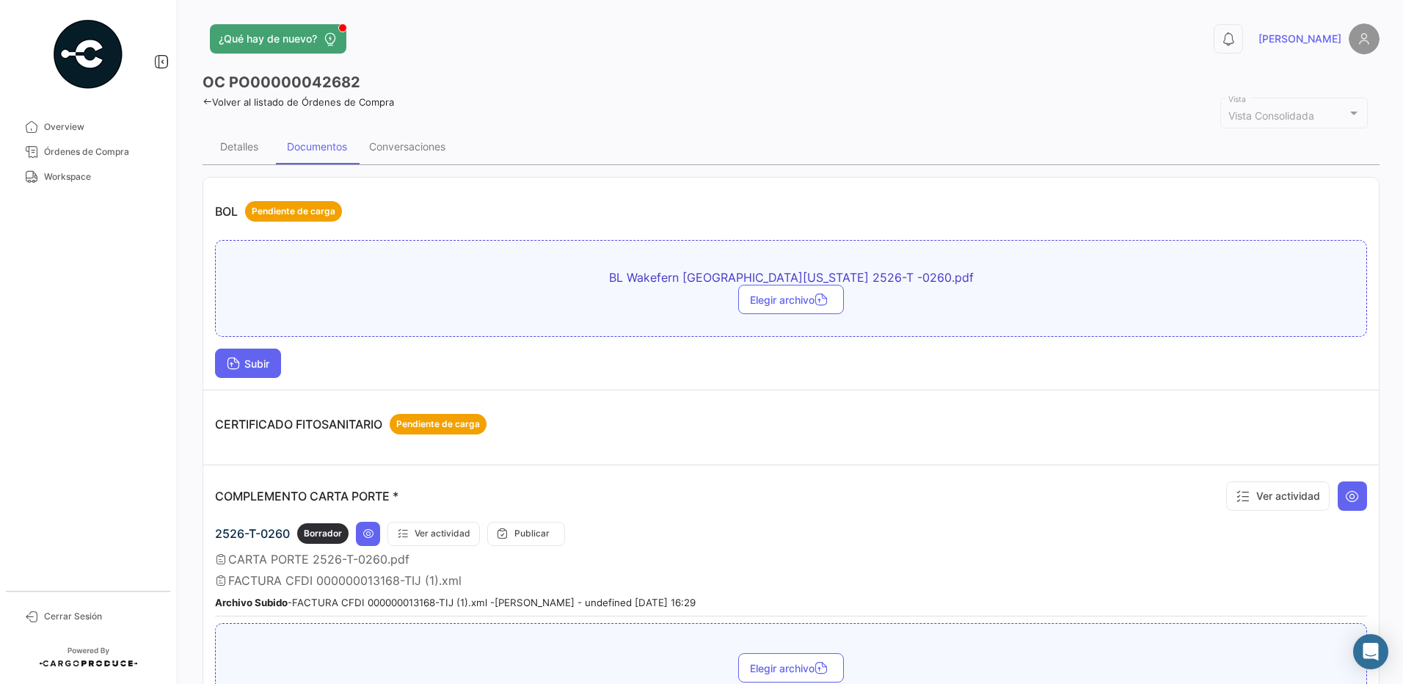
click at [246, 366] on span "Subir" at bounding box center [248, 363] width 43 height 12
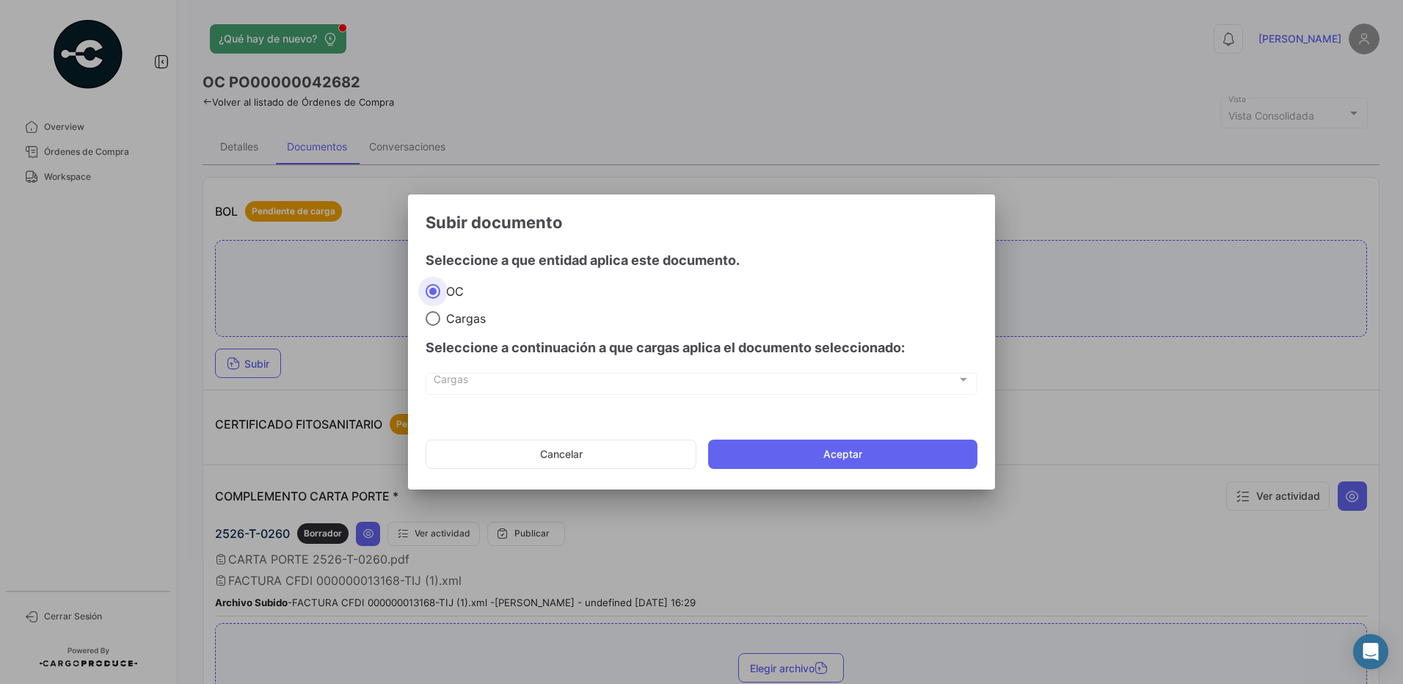
click at [459, 320] on span "Cargas" at bounding box center [462, 318] width 45 height 15
click at [440, 320] on input "Cargas" at bounding box center [433, 318] width 15 height 15
radio input "true"
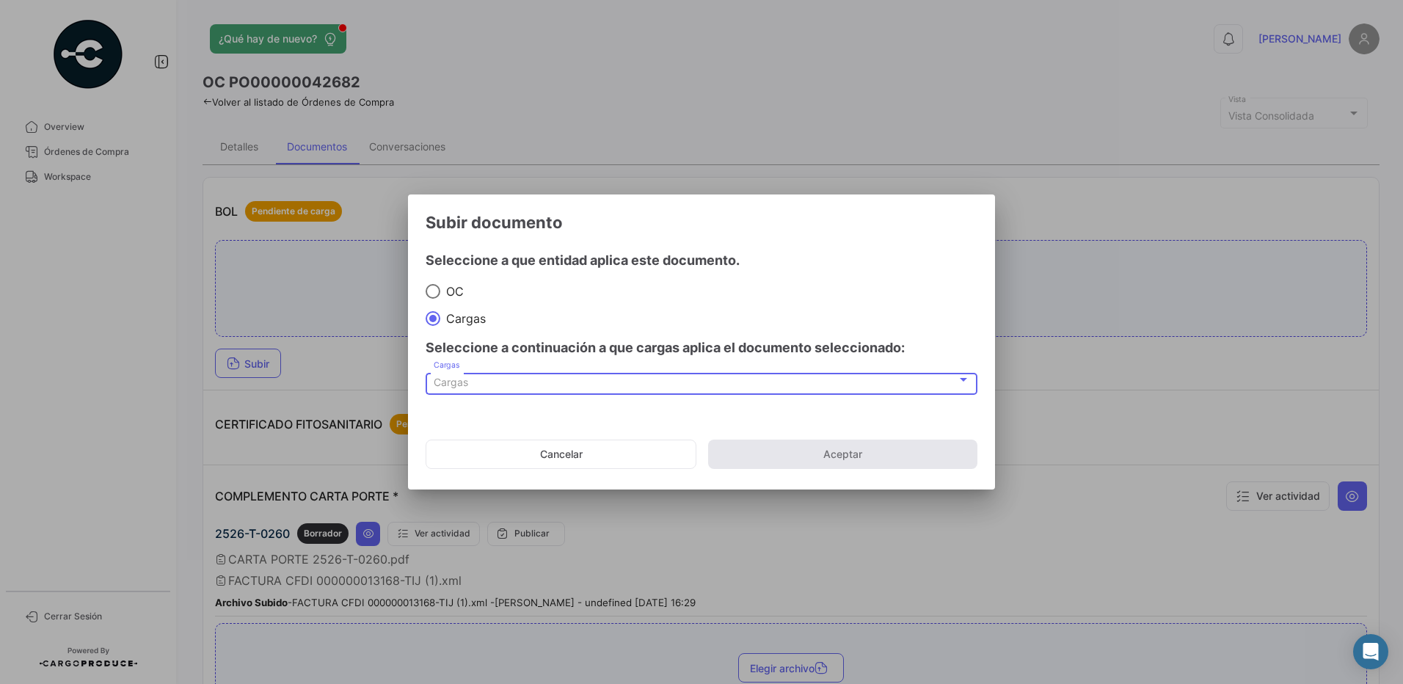
click at [472, 384] on div "Cargas" at bounding box center [695, 382] width 523 height 12
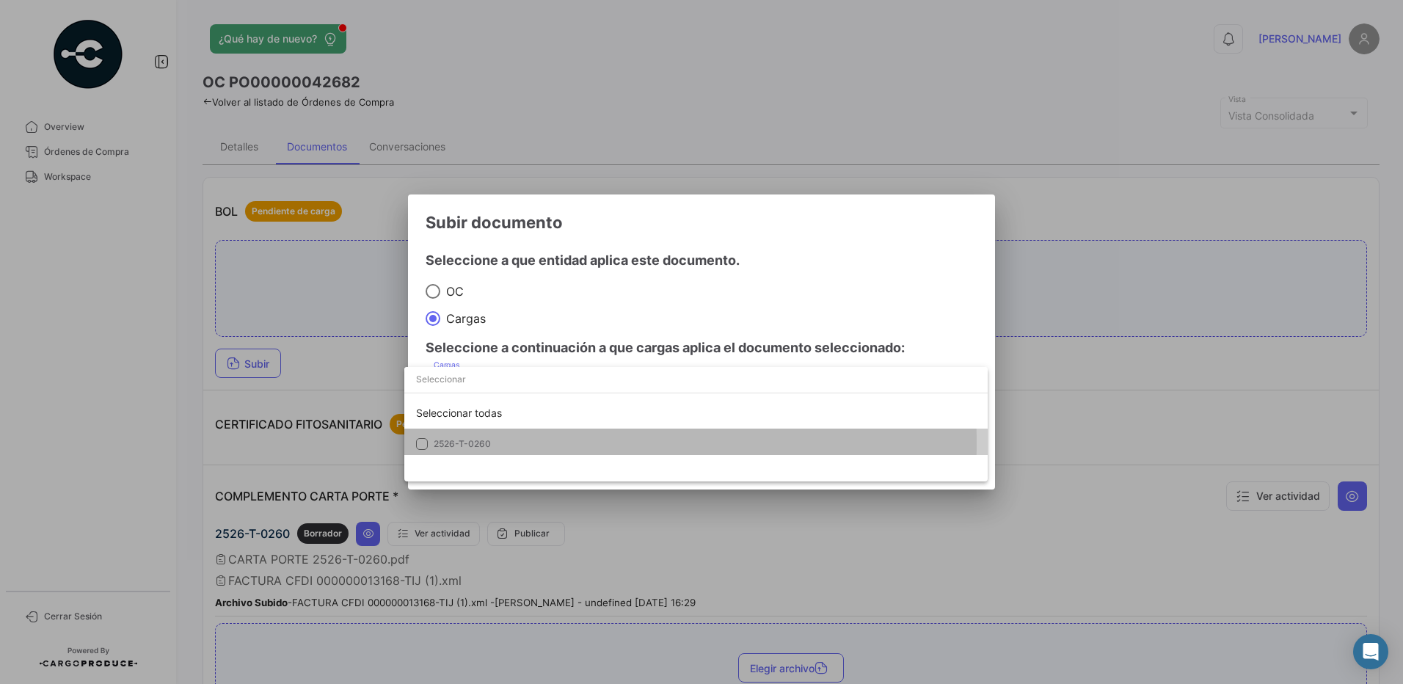
click at [472, 443] on span "2526-T-0260" at bounding box center [462, 443] width 57 height 11
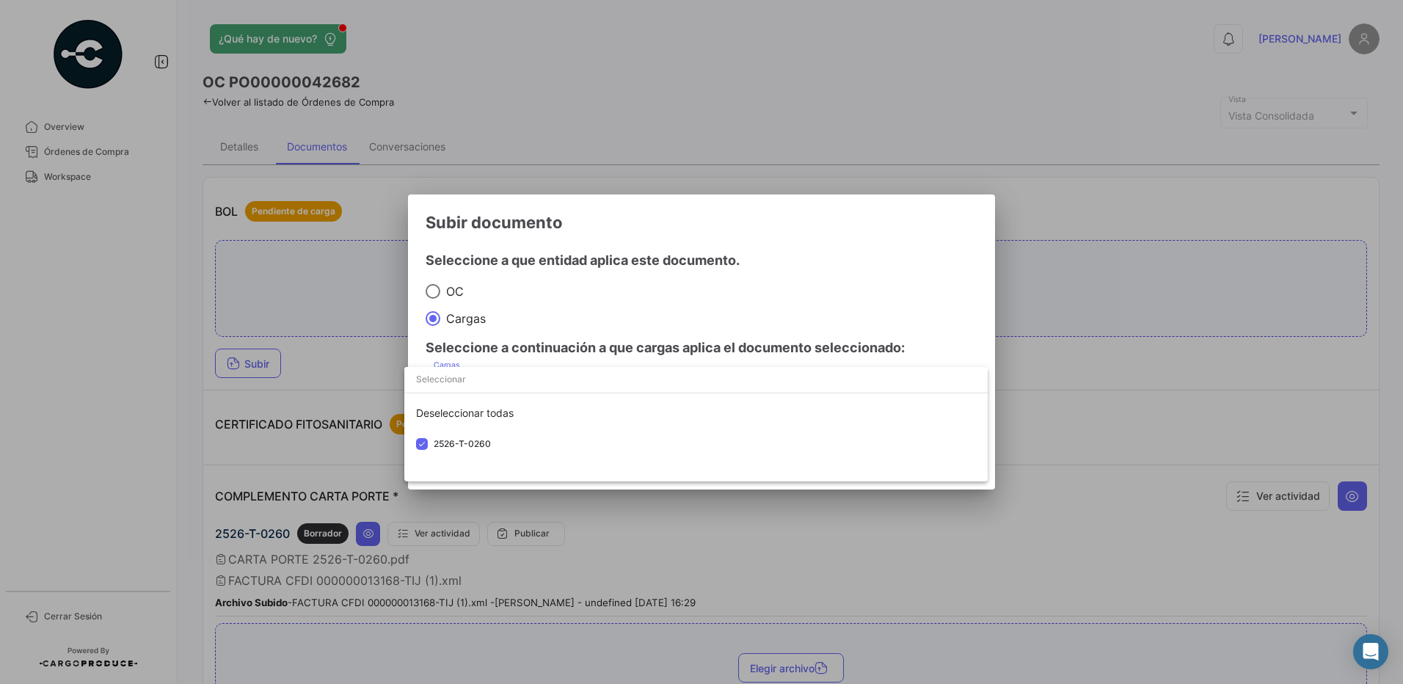
drag, startPoint x: 558, startPoint y: 288, endPoint x: 683, endPoint y: 363, distance: 146.5
click at [558, 288] on div at bounding box center [701, 342] width 1403 height 684
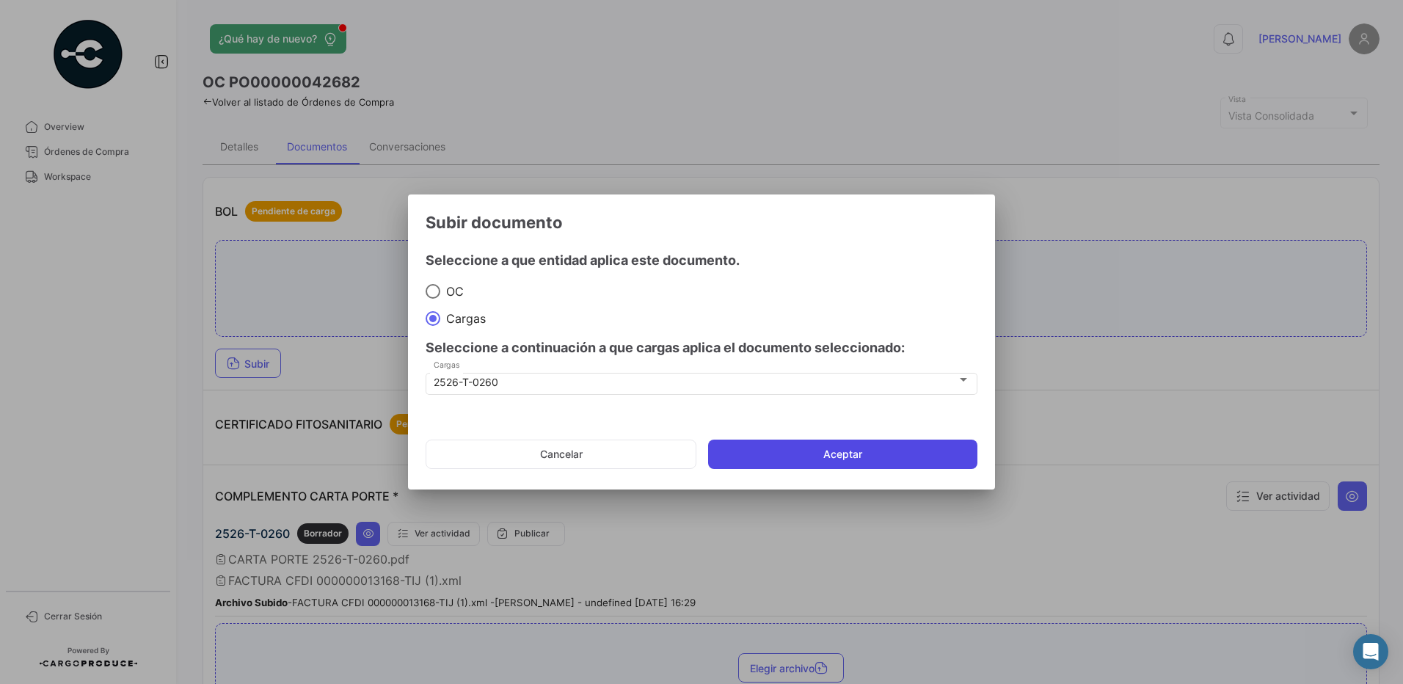
click at [897, 448] on button "Aceptar" at bounding box center [842, 453] width 269 height 29
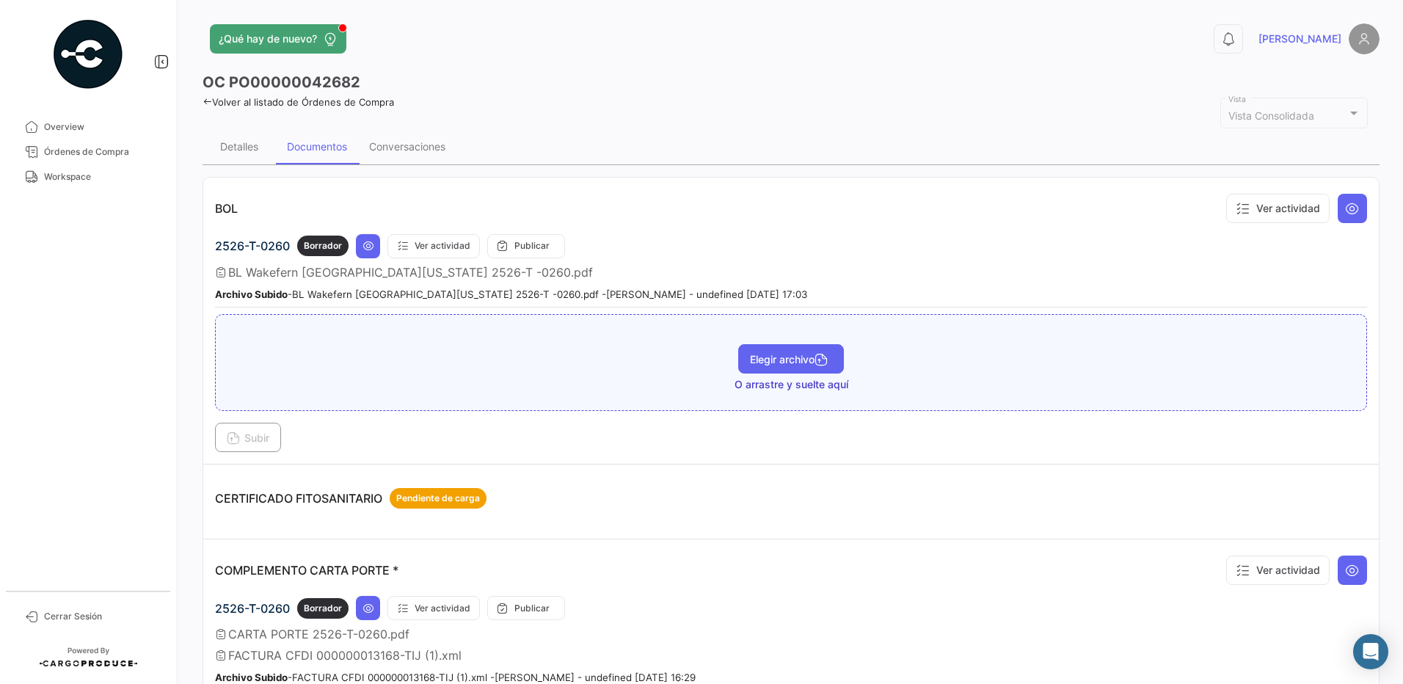
click at [763, 360] on span "Elegir archivo" at bounding box center [791, 359] width 82 height 12
click at [259, 431] on button "Subir" at bounding box center [248, 437] width 66 height 29
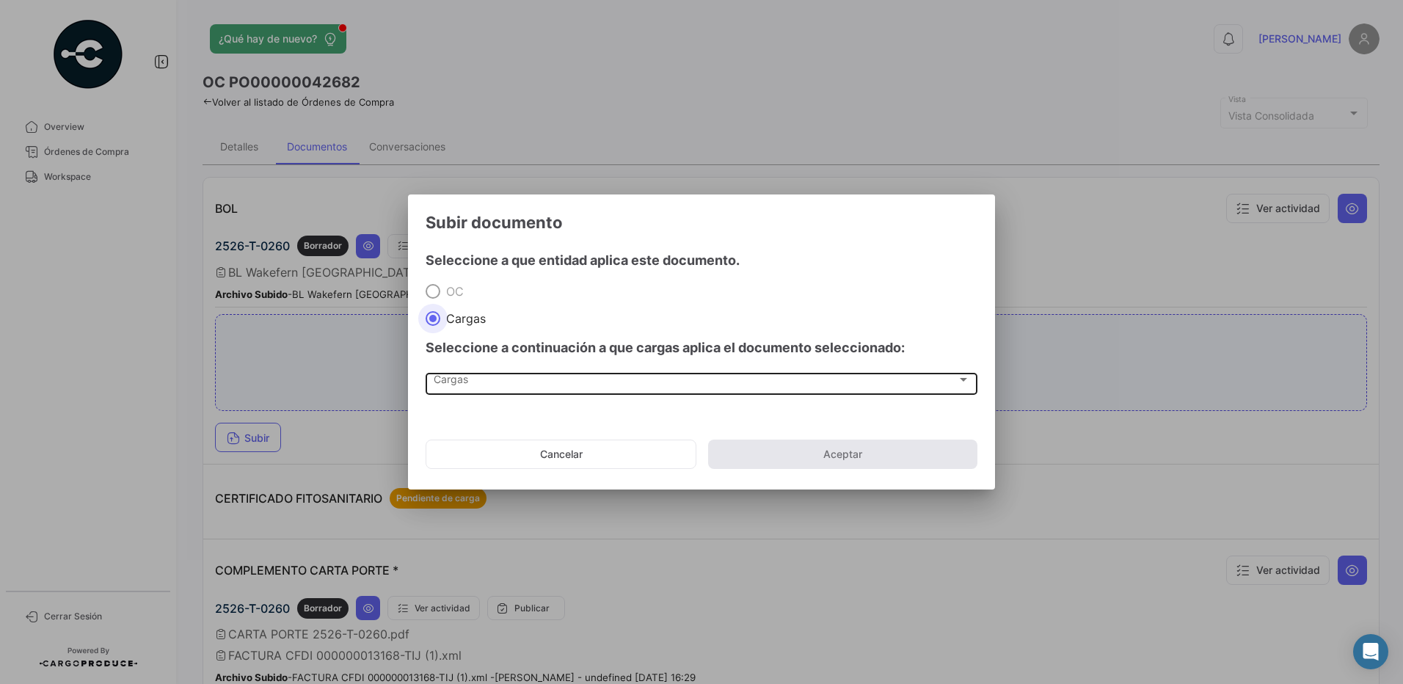
click at [465, 376] on span "Cargas" at bounding box center [695, 382] width 523 height 12
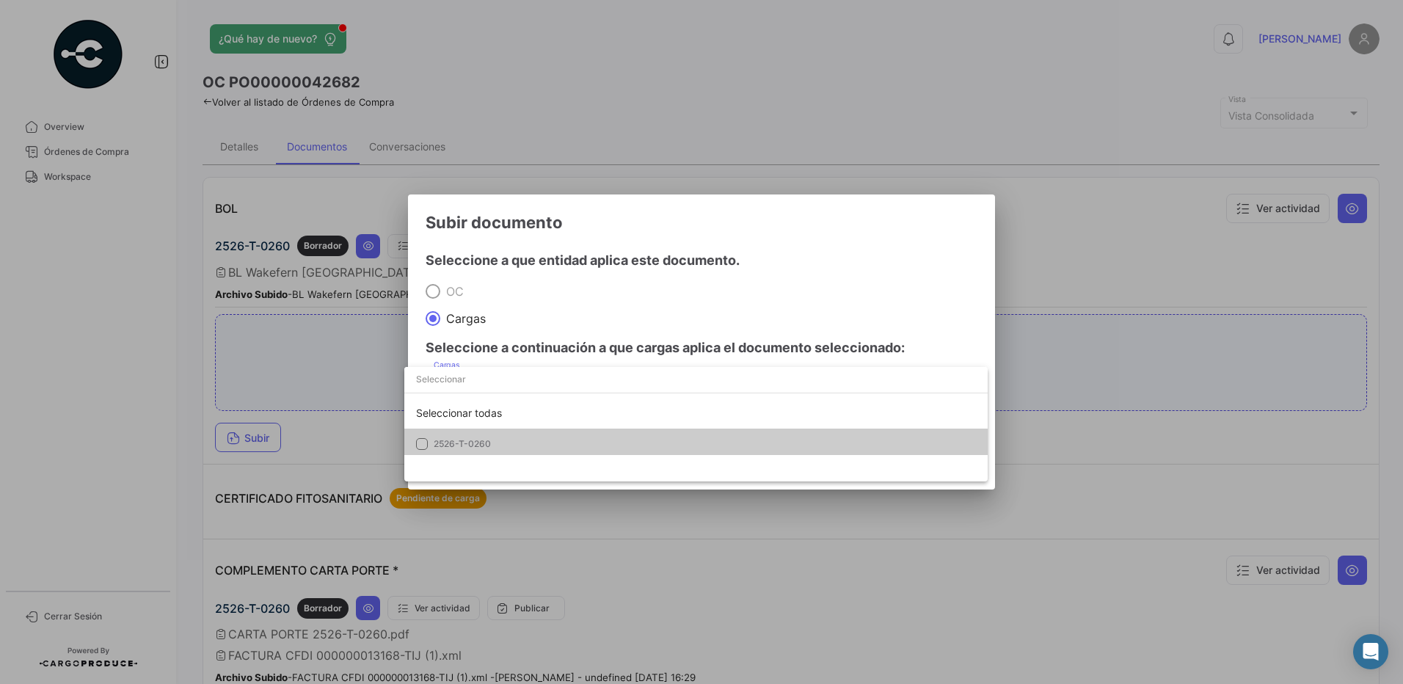
click at [497, 443] on span "2526-T-0260" at bounding box center [536, 443] width 205 height 13
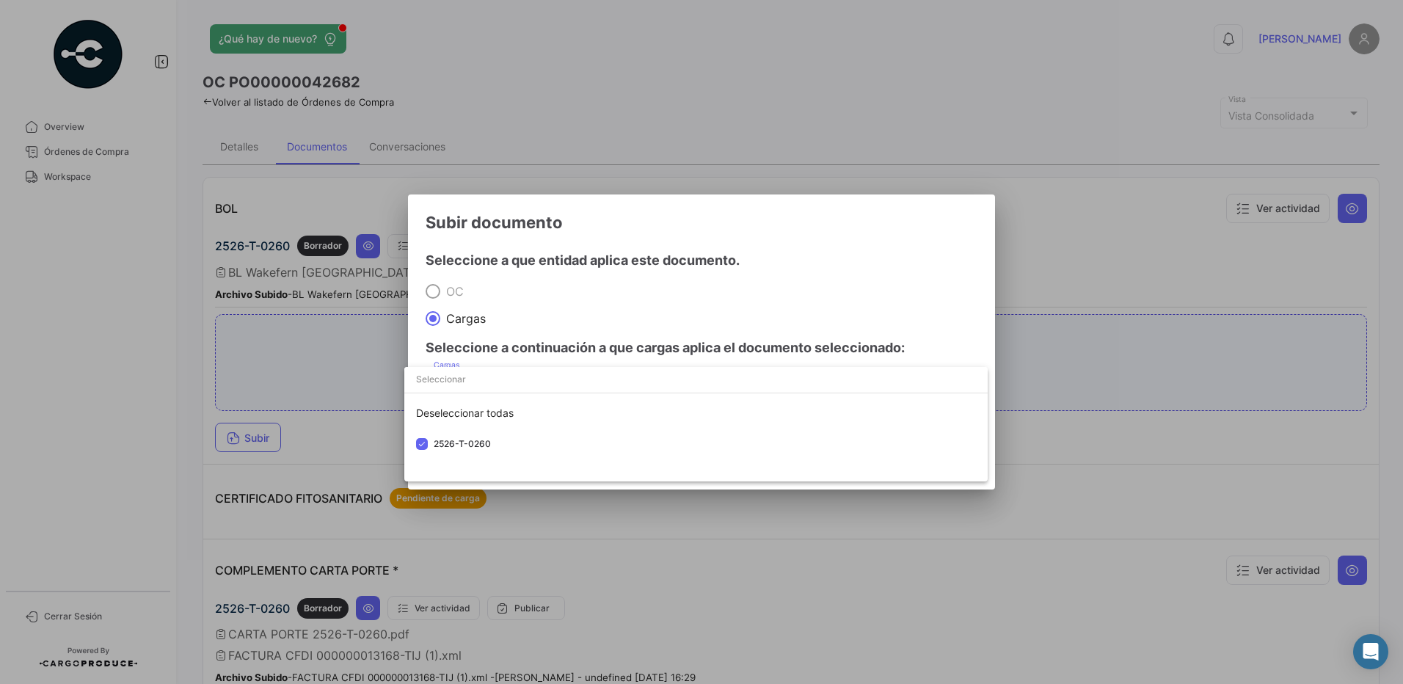
click at [591, 300] on div at bounding box center [701, 342] width 1403 height 684
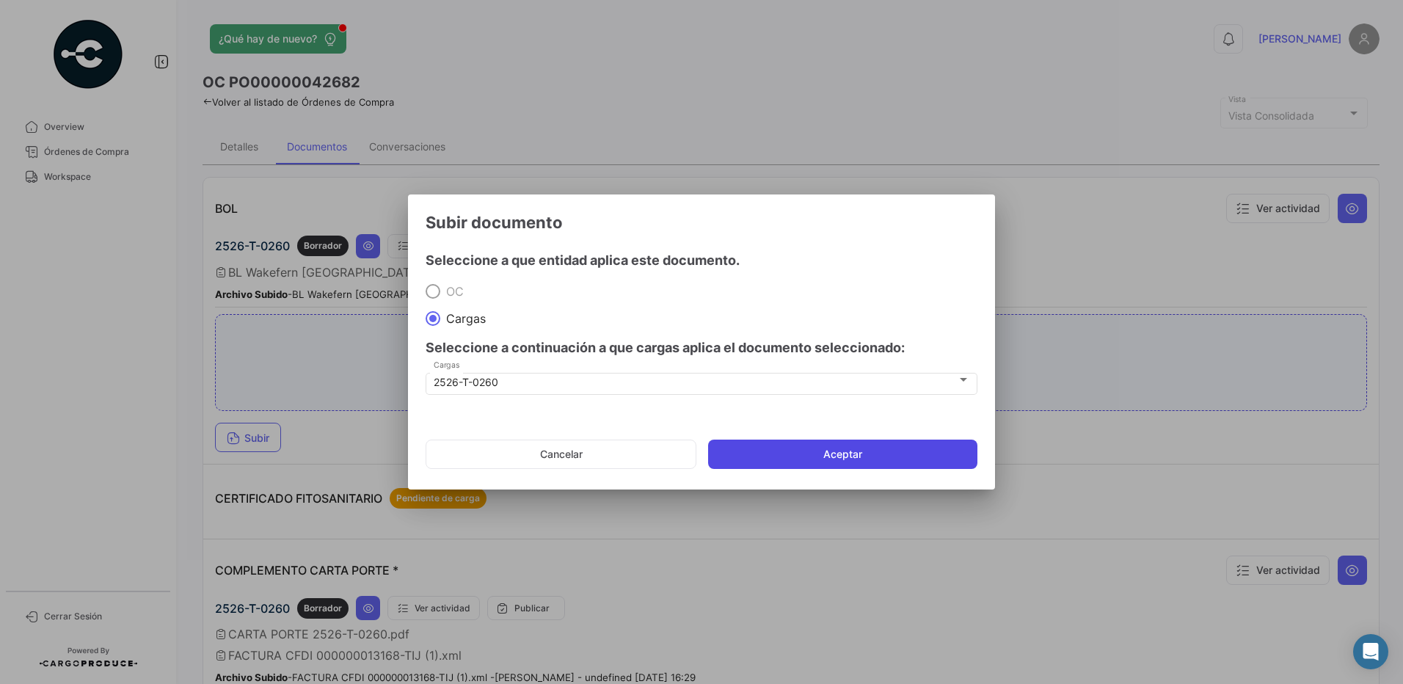
click at [848, 461] on button "Aceptar" at bounding box center [842, 453] width 269 height 29
